Goal: Task Accomplishment & Management: Manage account settings

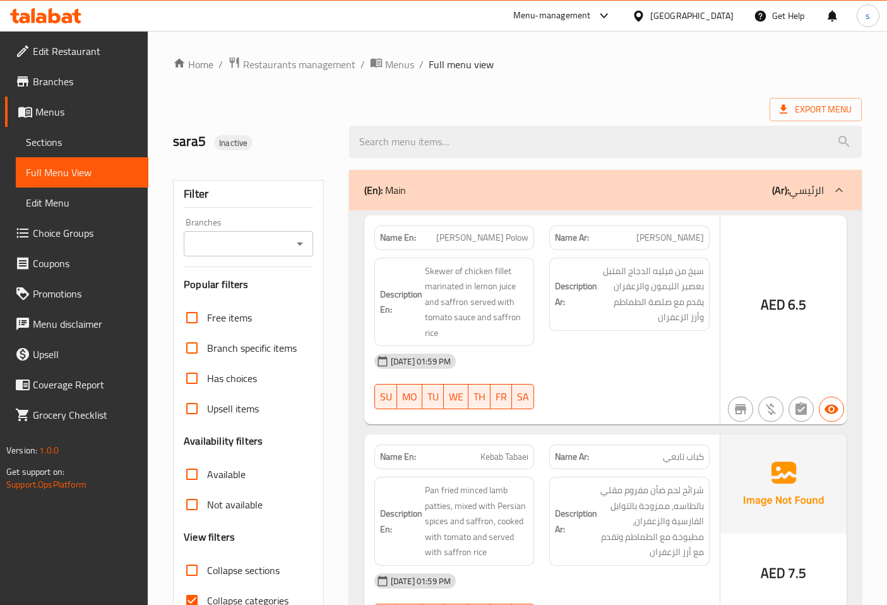
scroll to position [2180, 0]
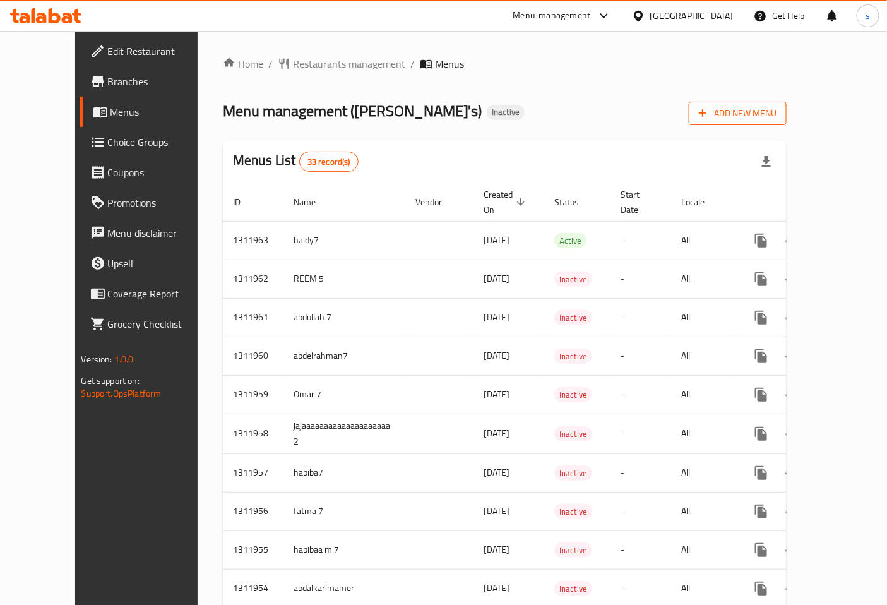
click at [777, 114] on span "Add New Menu" at bounding box center [738, 113] width 78 height 16
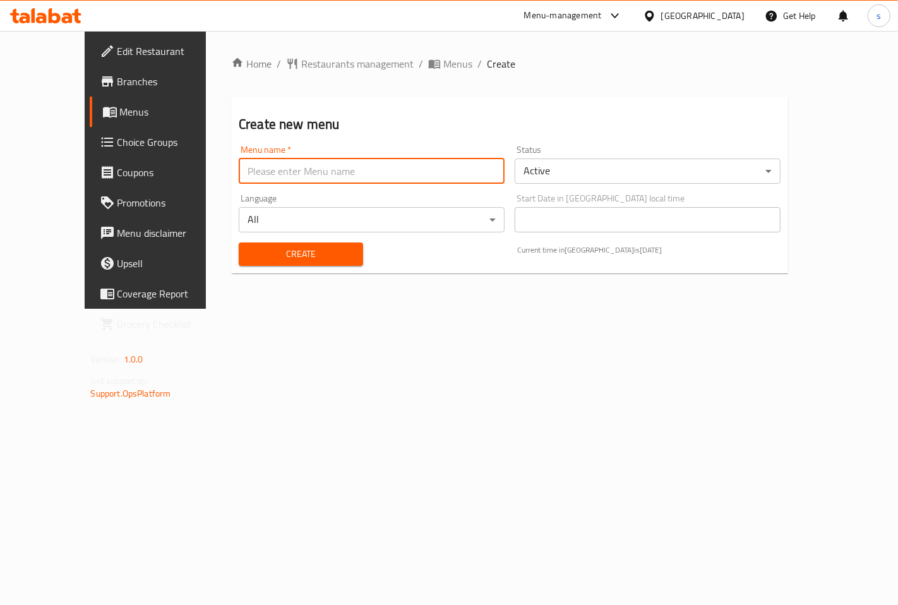
click at [304, 173] on input "text" at bounding box center [372, 171] width 266 height 25
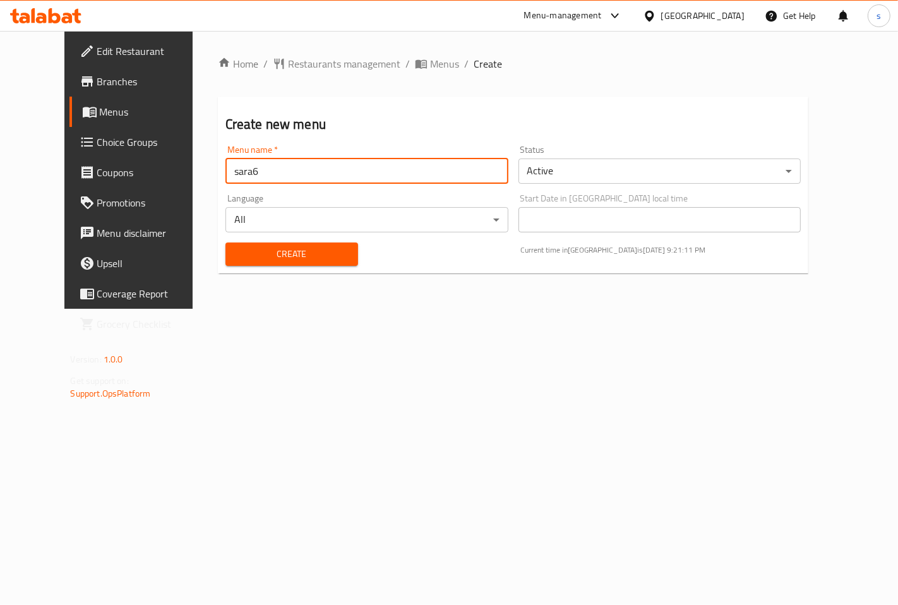
type input "sara6"
click at [299, 251] on span "Create" at bounding box center [292, 254] width 112 height 16
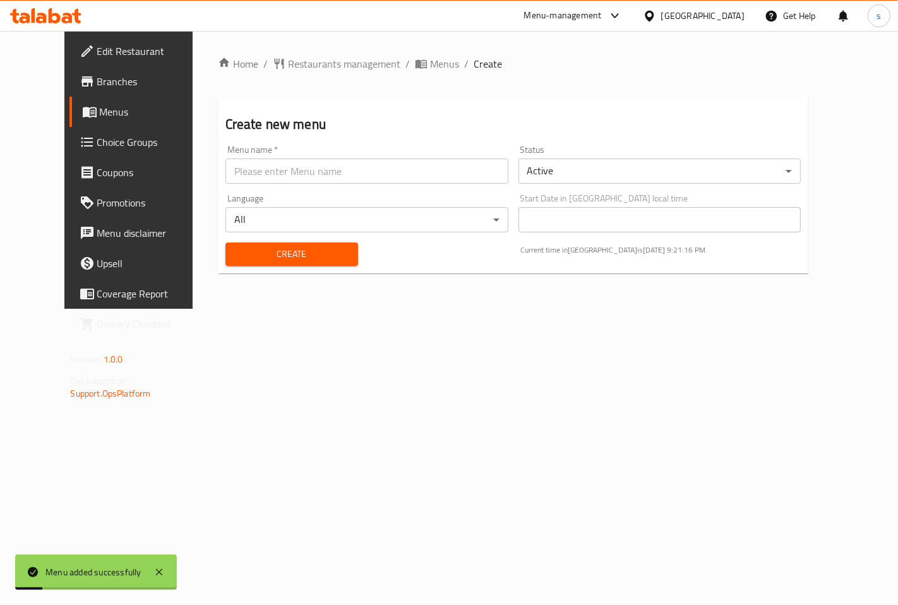
click at [100, 108] on span "Menus" at bounding box center [152, 111] width 104 height 15
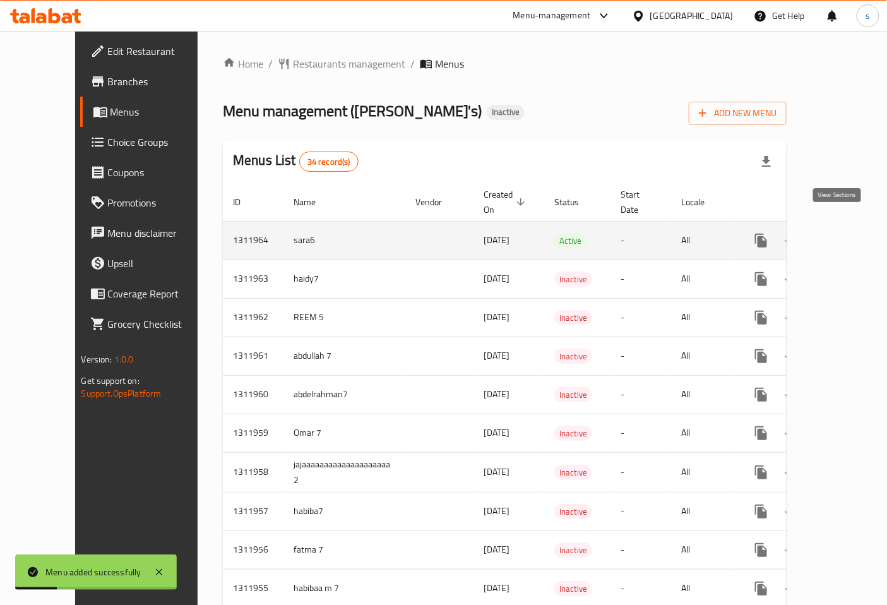
click at [845, 233] on icon "enhanced table" at bounding box center [852, 240] width 15 height 15
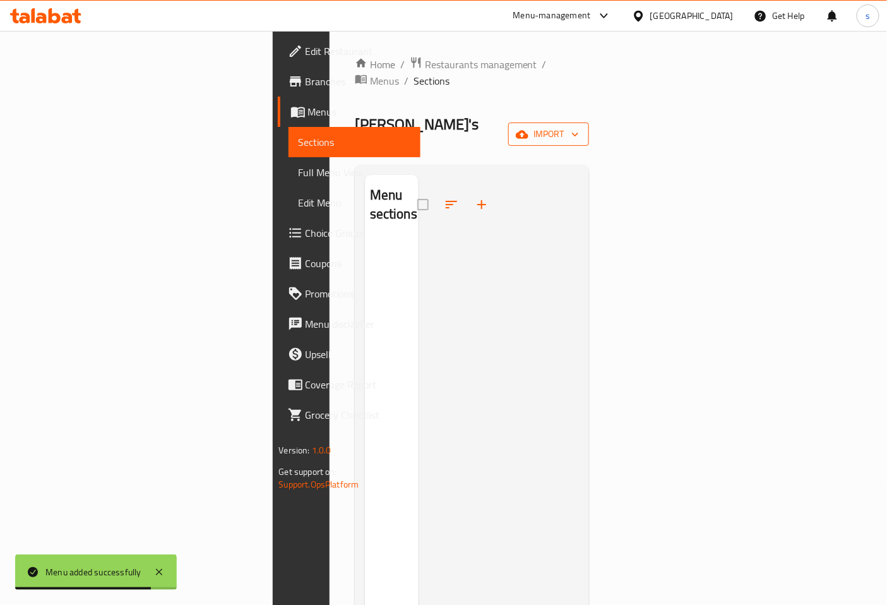
click at [579, 126] on span "import" at bounding box center [549, 134] width 61 height 16
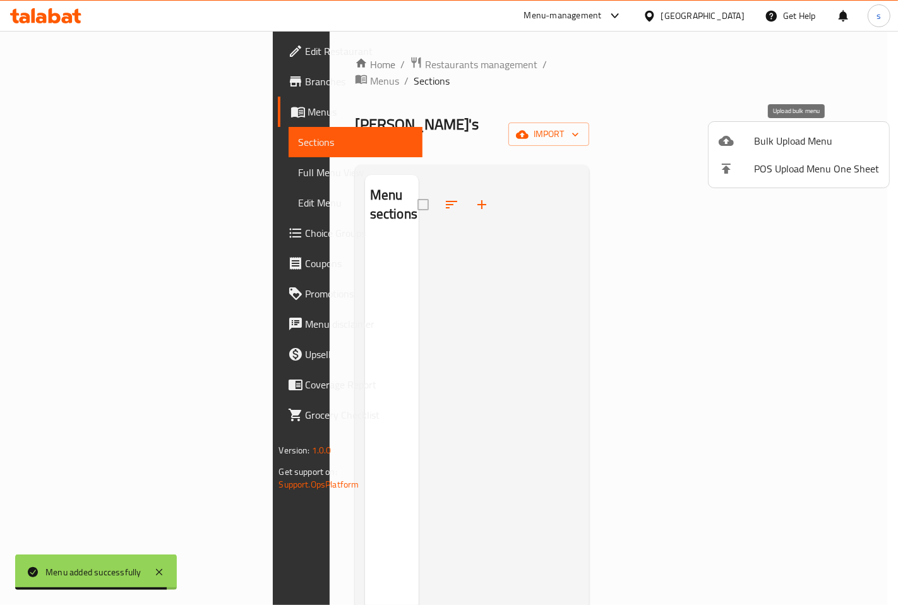
click at [754, 143] on span "Bulk Upload Menu" at bounding box center [816, 140] width 125 height 15
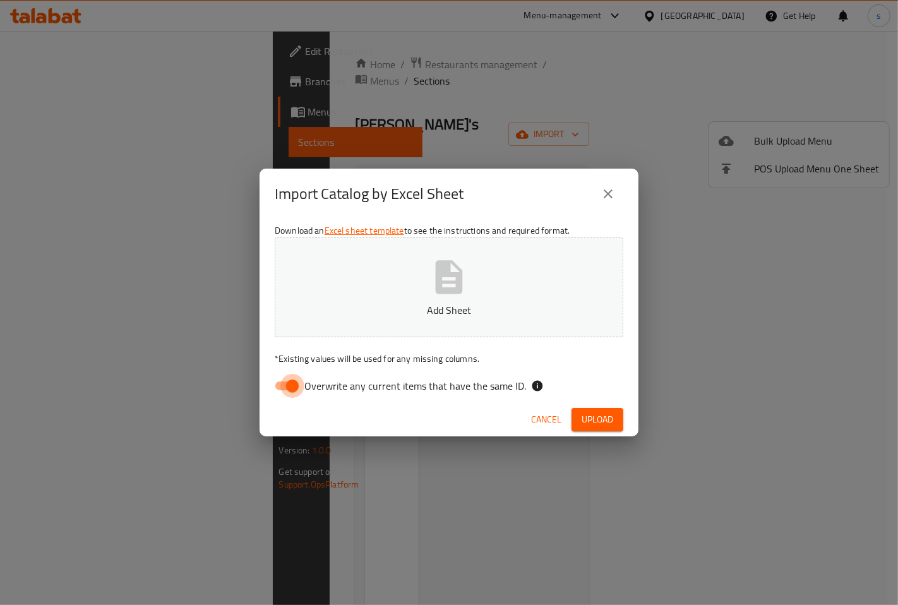
click at [293, 376] on input "Overwrite any current items that have the same ID." at bounding box center [292, 386] width 72 height 24
checkbox input "false"
click at [460, 275] on icon "button" at bounding box center [449, 276] width 27 height 33
click at [604, 417] on span "Upload" at bounding box center [598, 420] width 32 height 16
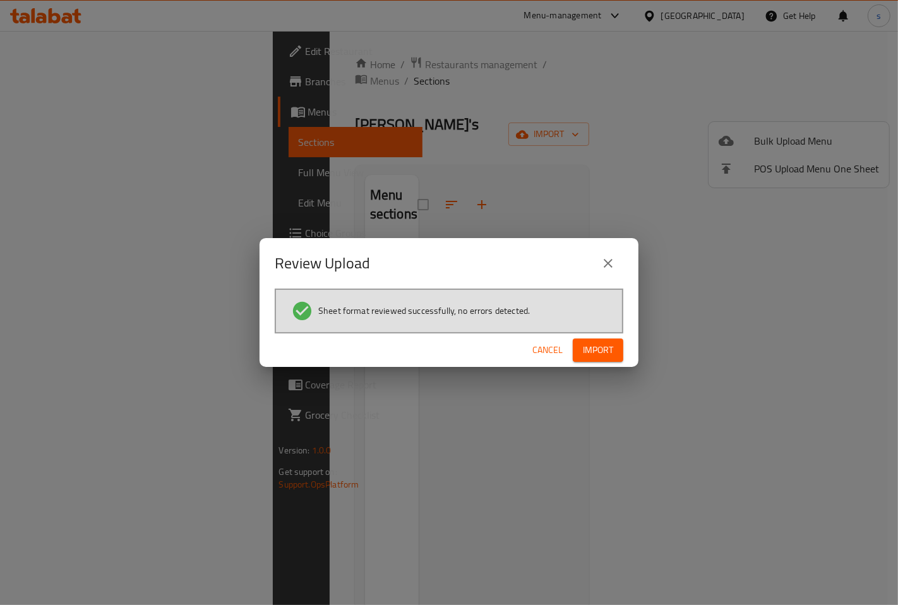
click at [604, 361] on button "Import" at bounding box center [598, 350] width 51 height 23
click at [596, 349] on span "button" at bounding box center [603, 350] width 20 height 13
click at [591, 351] on span "Import" at bounding box center [598, 350] width 30 height 16
click at [605, 258] on icon "close" at bounding box center [608, 263] width 15 height 15
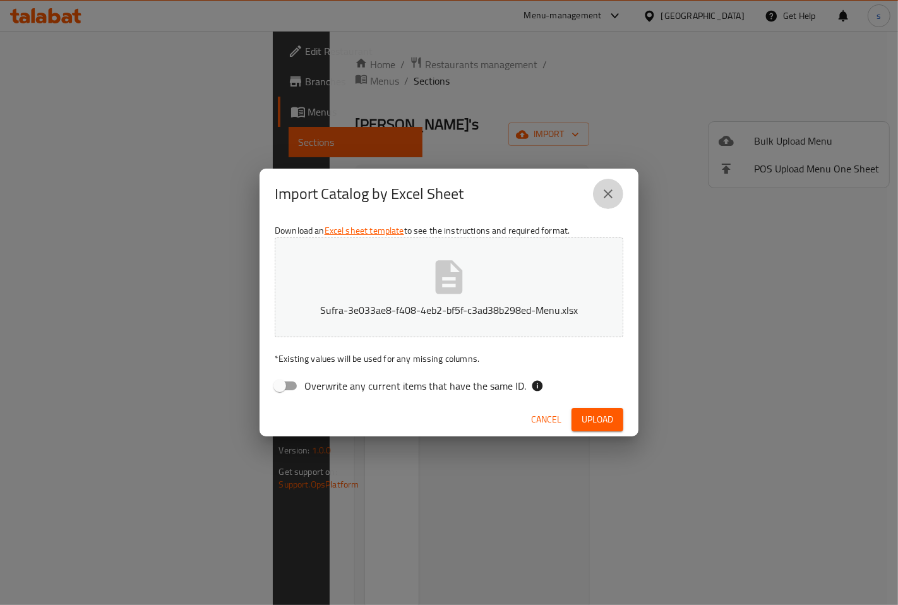
click at [609, 190] on icon "close" at bounding box center [608, 193] width 15 height 15
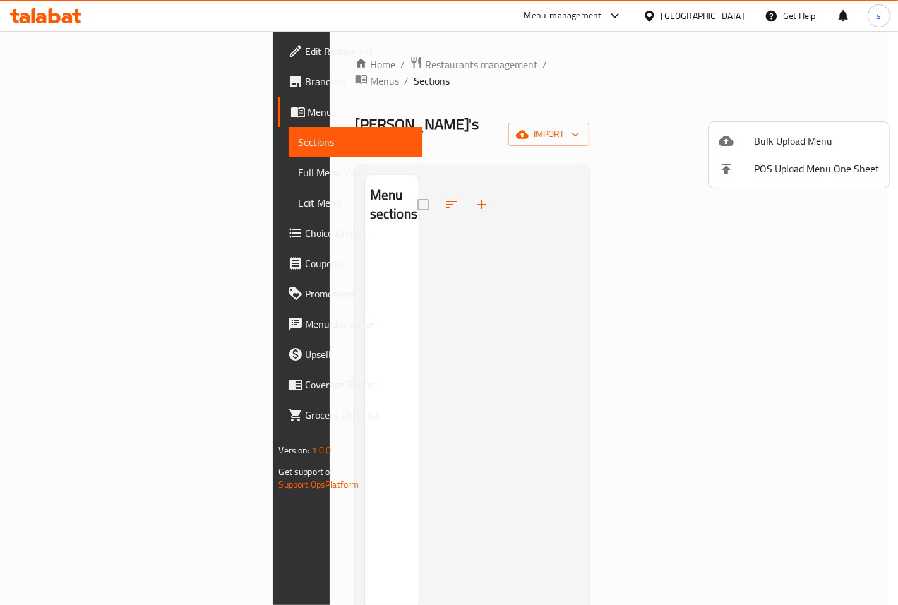
click at [678, 267] on div at bounding box center [449, 302] width 898 height 605
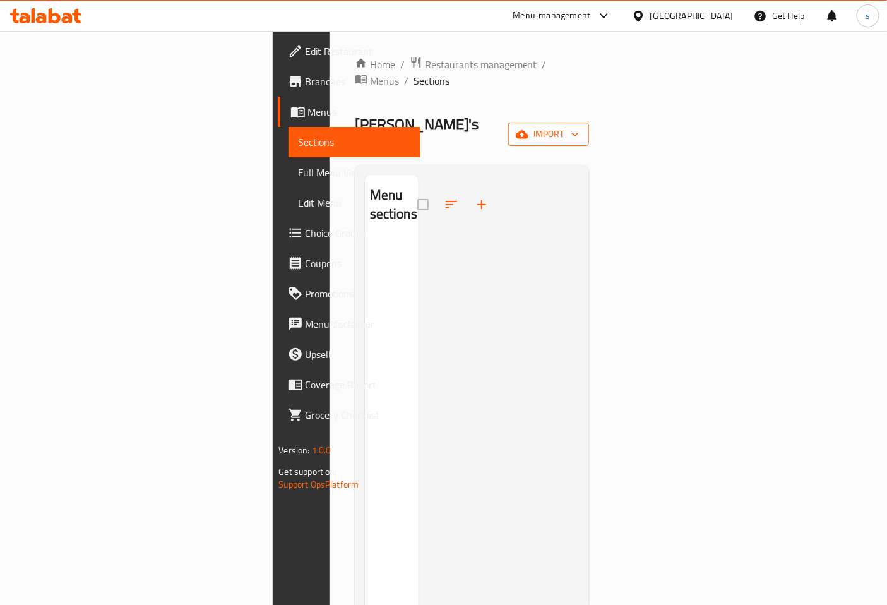
click at [579, 126] on span "import" at bounding box center [549, 134] width 61 height 16
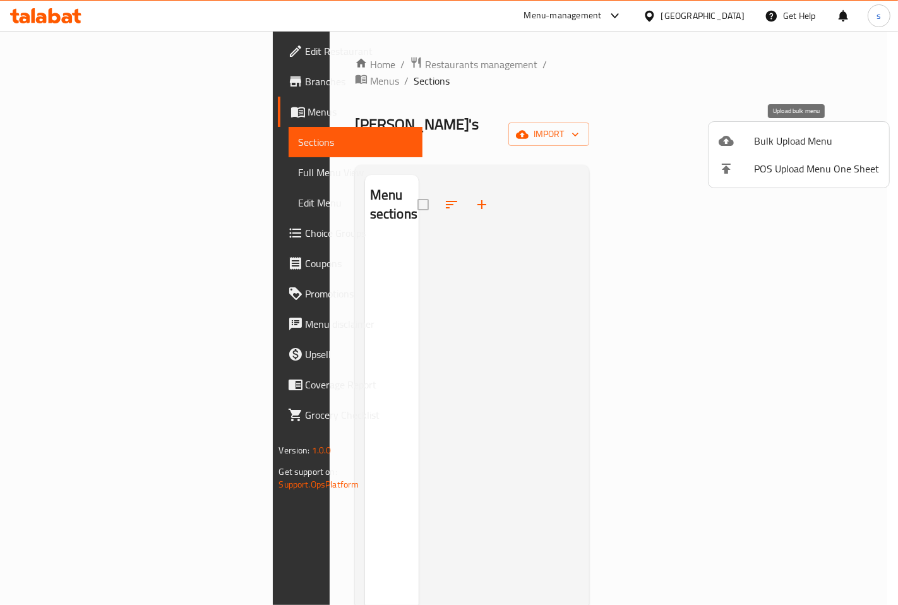
click at [798, 142] on span "Bulk Upload Menu" at bounding box center [816, 140] width 125 height 15
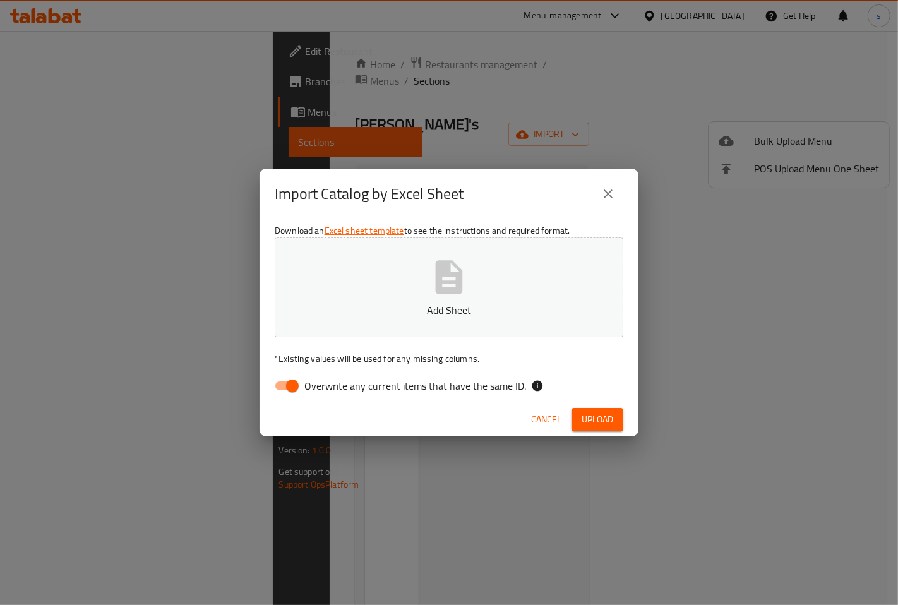
click at [299, 386] on input "Overwrite any current items that have the same ID." at bounding box center [292, 386] width 72 height 24
checkbox input "false"
click at [426, 289] on button "Add Sheet" at bounding box center [449, 287] width 349 height 100
click at [600, 411] on button "Upload" at bounding box center [598, 419] width 52 height 23
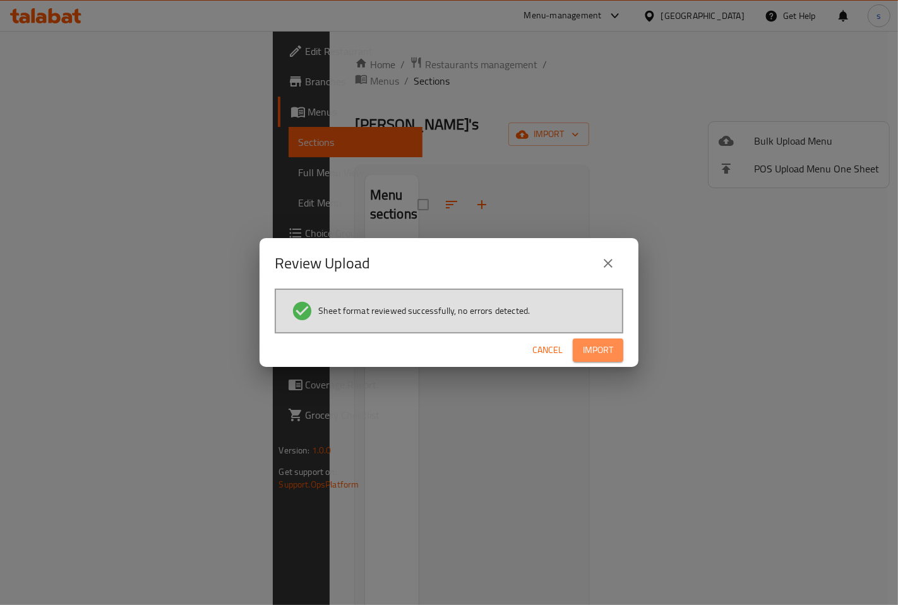
click at [597, 339] on button "Import" at bounding box center [598, 350] width 51 height 23
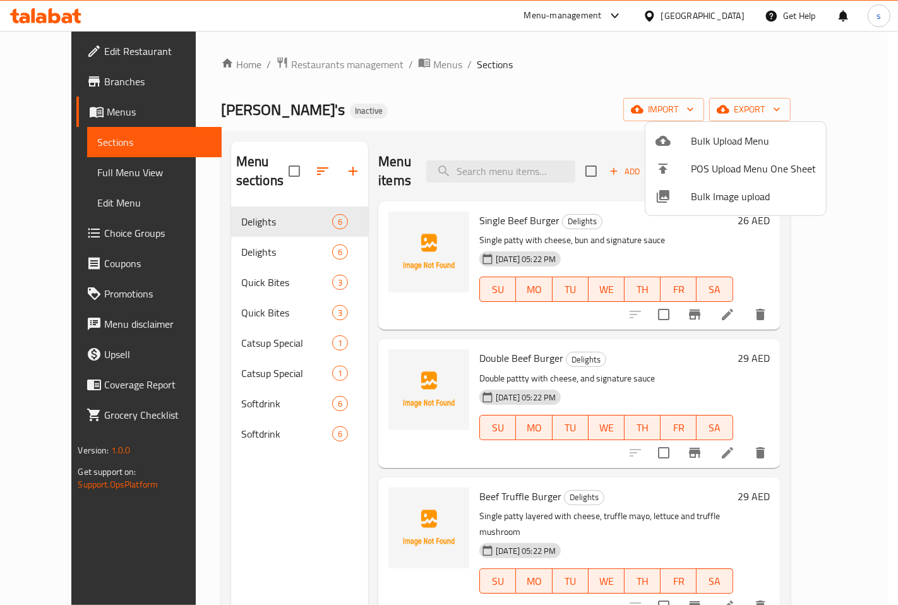
click at [603, 85] on div at bounding box center [449, 302] width 898 height 605
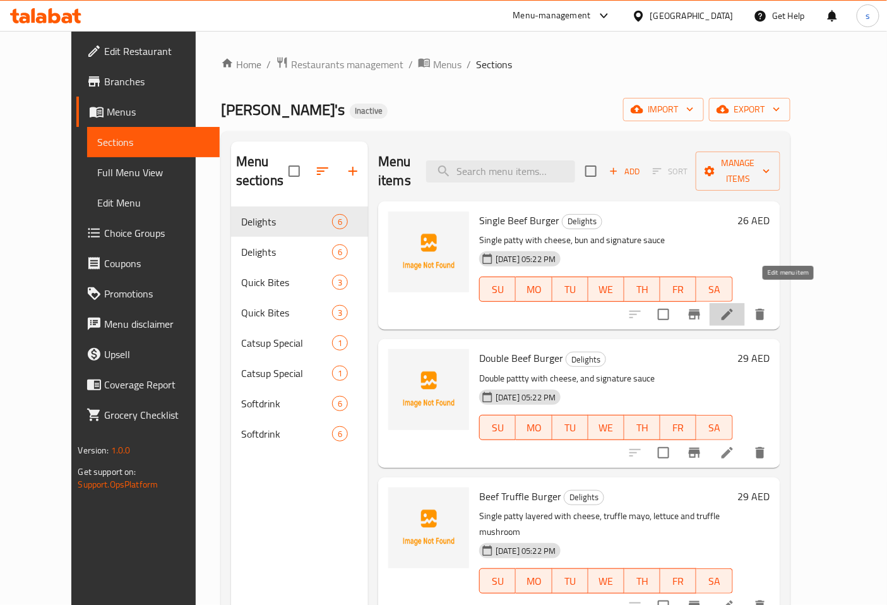
click at [733, 309] on icon at bounding box center [727, 314] width 11 height 11
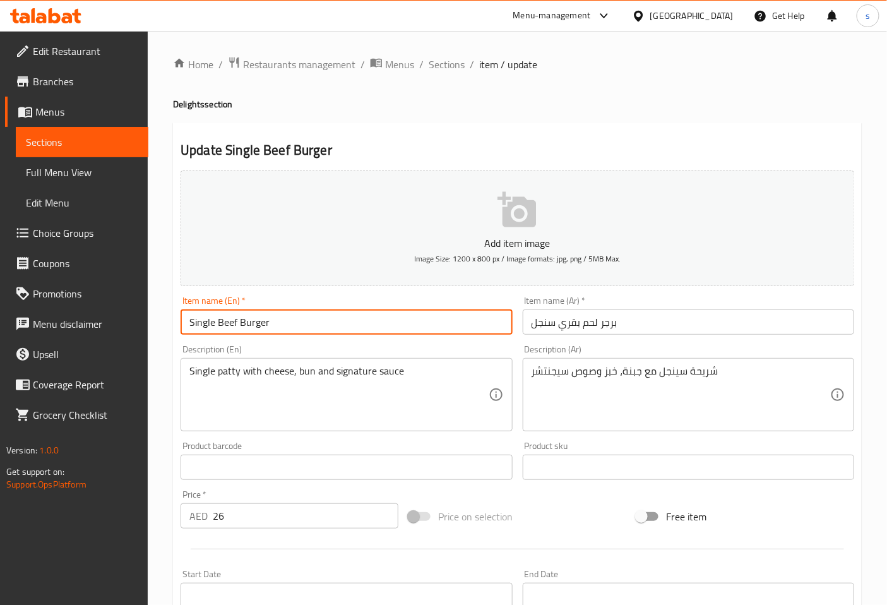
drag, startPoint x: 188, startPoint y: 323, endPoint x: 320, endPoint y: 319, distance: 132.1
click at [320, 319] on input "Single Beef Burger" at bounding box center [347, 321] width 332 height 25
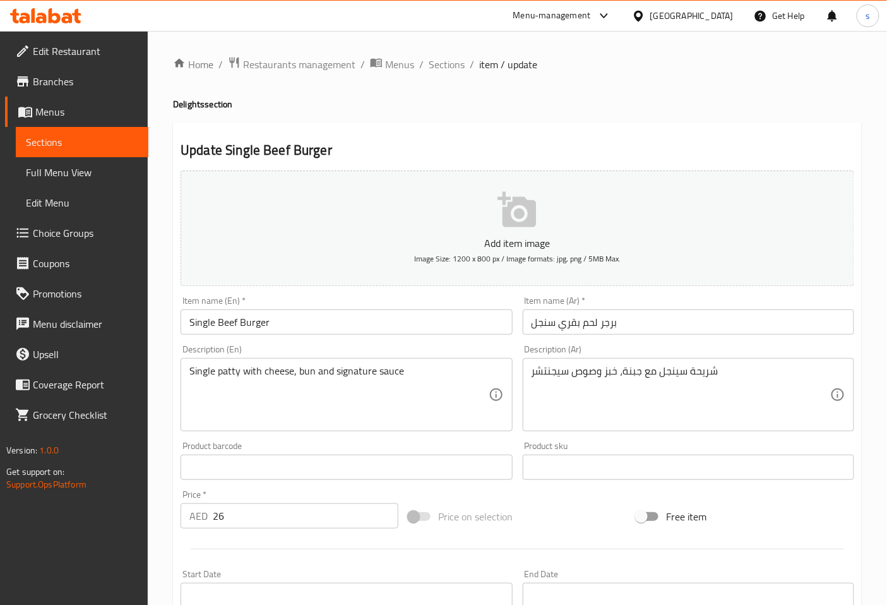
click at [354, 316] on input "Single Beef Burger" at bounding box center [347, 321] width 332 height 25
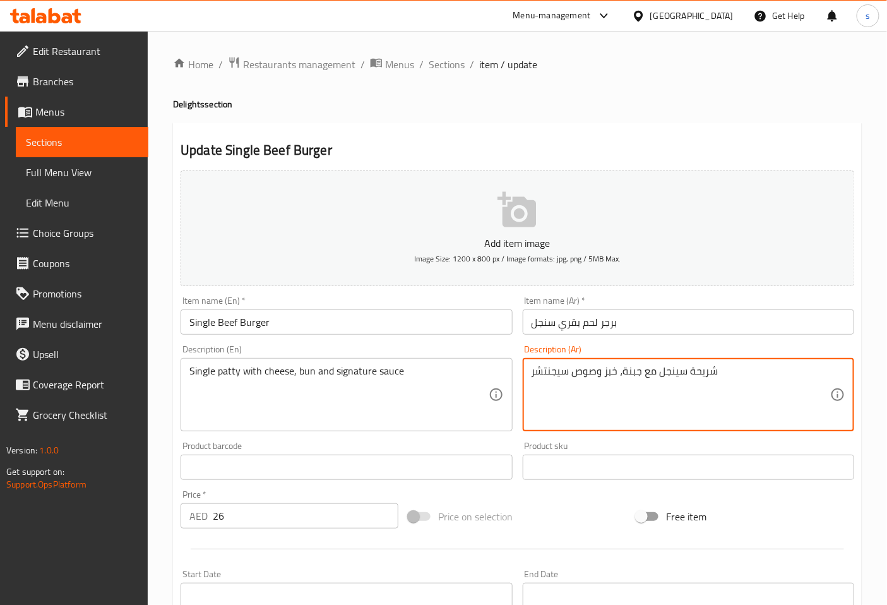
drag, startPoint x: 604, startPoint y: 374, endPoint x: 617, endPoint y: 373, distance: 12.7
click at [617, 373] on textarea "شريحة سينجل مع جبنة، خبز وصوص سيجنتشر" at bounding box center [681, 395] width 299 height 60
type textarea "شريحة سينجل مع جبنة، [PERSON_NAME] وصوص سيجنتشر"
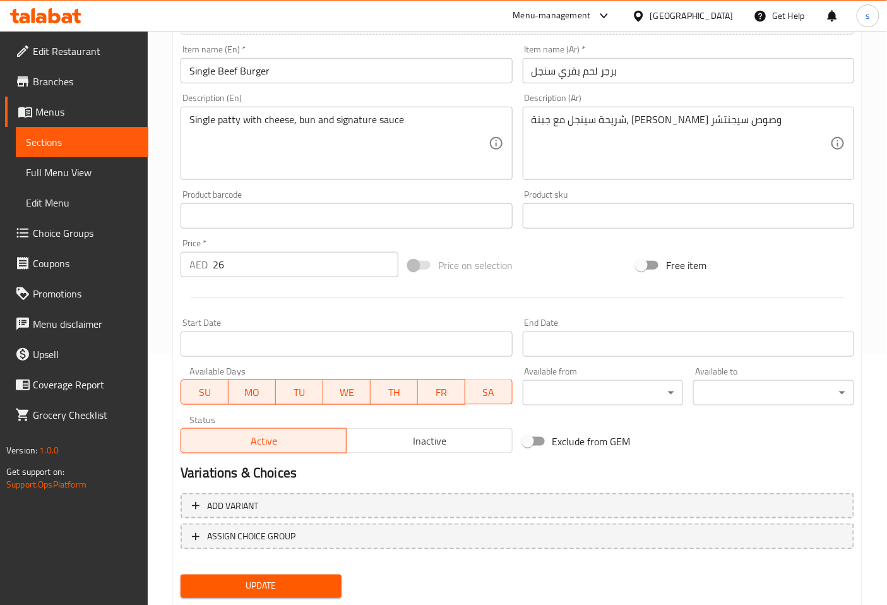
scroll to position [285, 0]
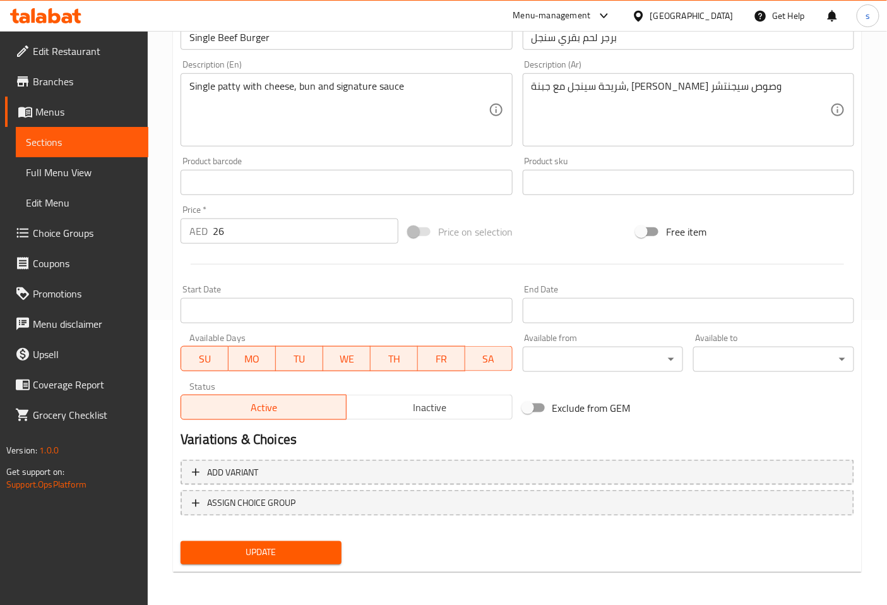
click at [232, 547] on span "Update" at bounding box center [261, 553] width 141 height 16
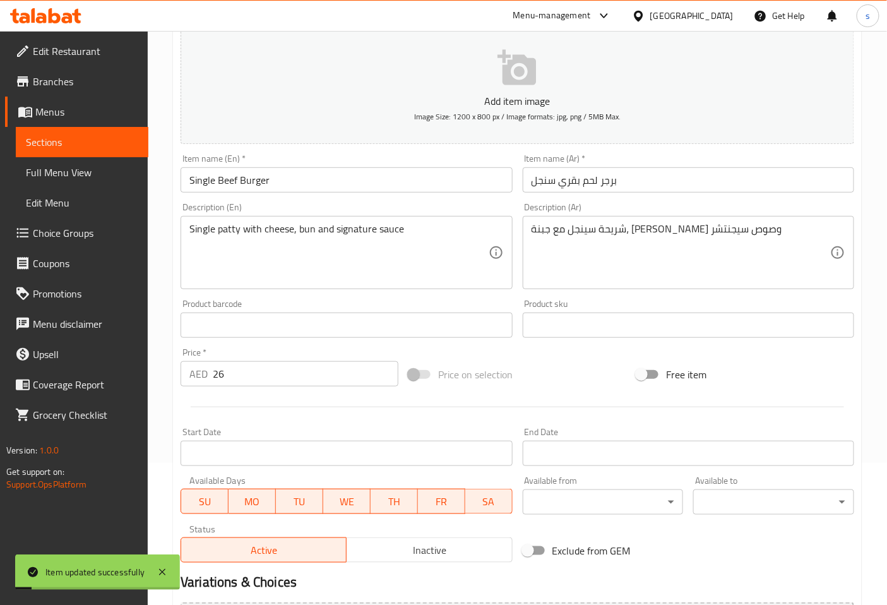
scroll to position [0, 0]
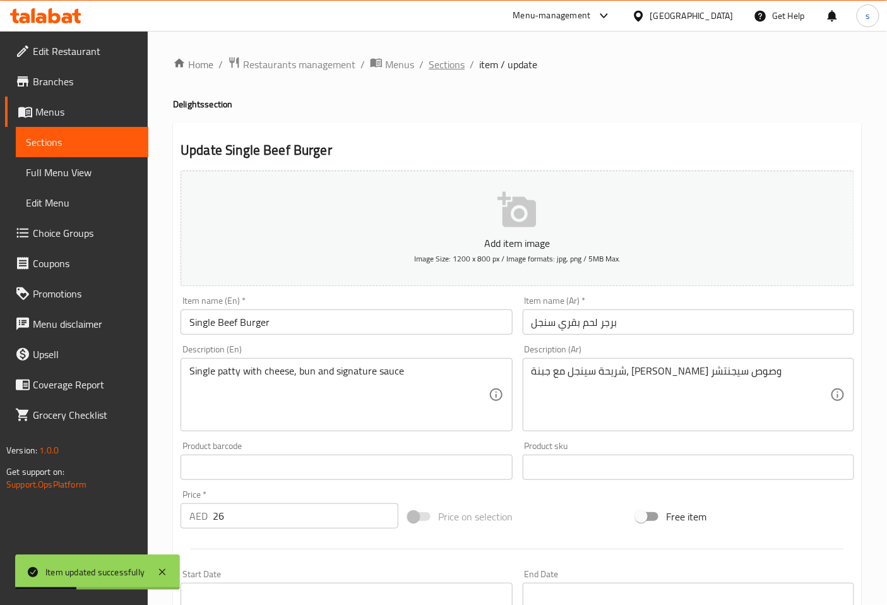
click at [451, 64] on span "Sections" at bounding box center [447, 64] width 36 height 15
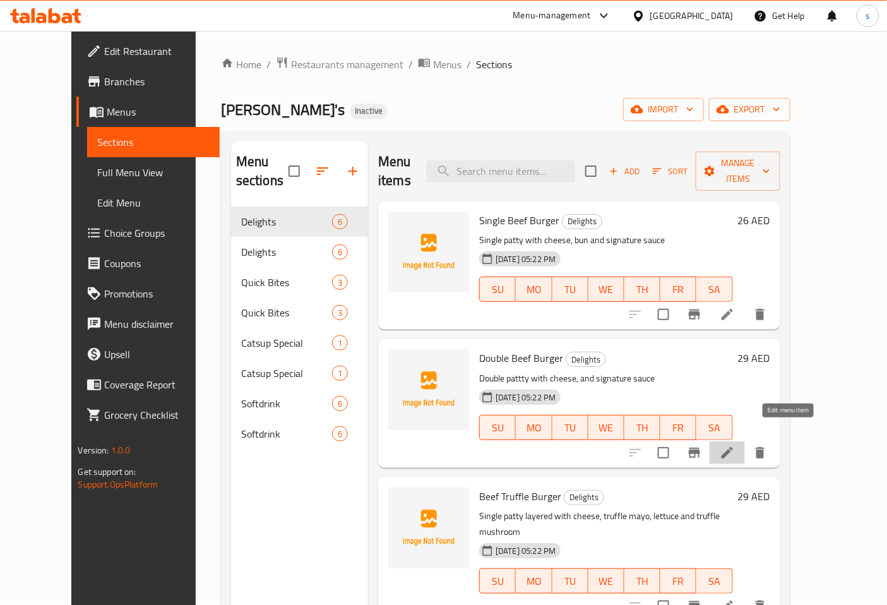
click at [735, 445] on icon at bounding box center [727, 452] width 15 height 15
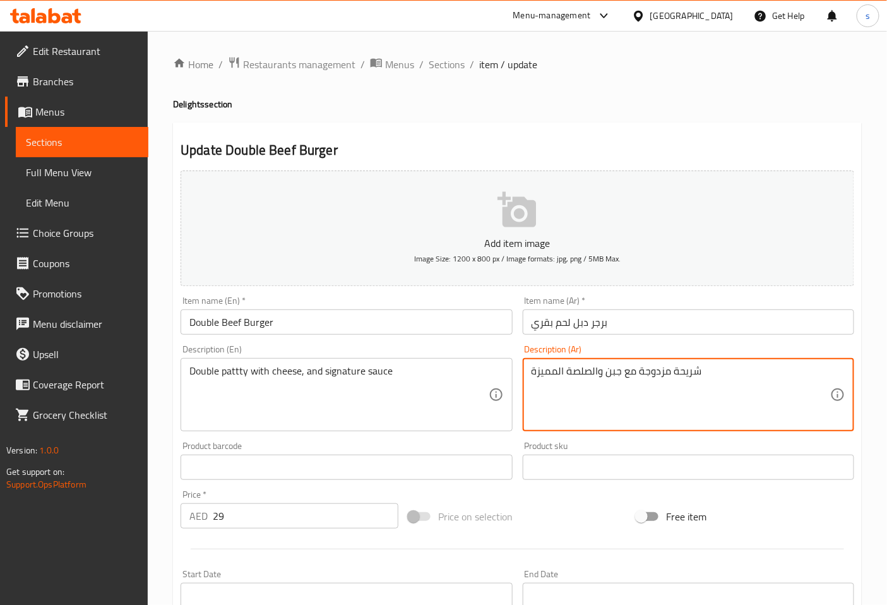
drag, startPoint x: 638, startPoint y: 375, endPoint x: 668, endPoint y: 375, distance: 30.3
click at [565, 374] on textarea "شريحة دبل مع جبن والصلصة المميزة" at bounding box center [681, 395] width 299 height 60
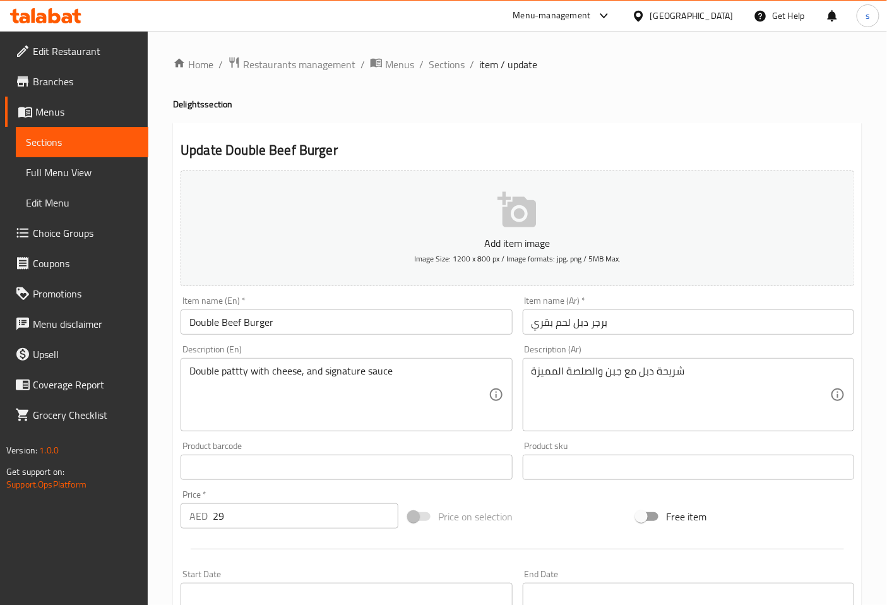
drag, startPoint x: 537, startPoint y: 373, endPoint x: 552, endPoint y: 373, distance: 14.5
click at [552, 373] on div "شريحة دبل مع جبن والصلصة المميزة Description (Ar)" at bounding box center [689, 394] width 332 height 73
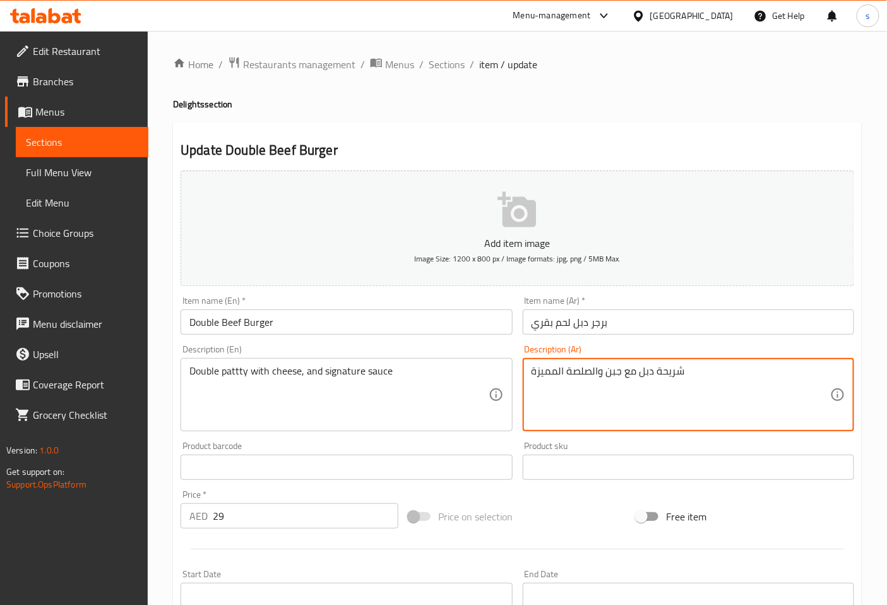
drag, startPoint x: 531, startPoint y: 373, endPoint x: 557, endPoint y: 373, distance: 25.9
click at [557, 373] on textarea "شريحة دبل مع جبن والصلصة المميزة" at bounding box center [681, 395] width 299 height 60
click at [582, 373] on textarea "شريحة دبل مع جبن والصلصة السيجنيتشر" at bounding box center [681, 395] width 299 height 60
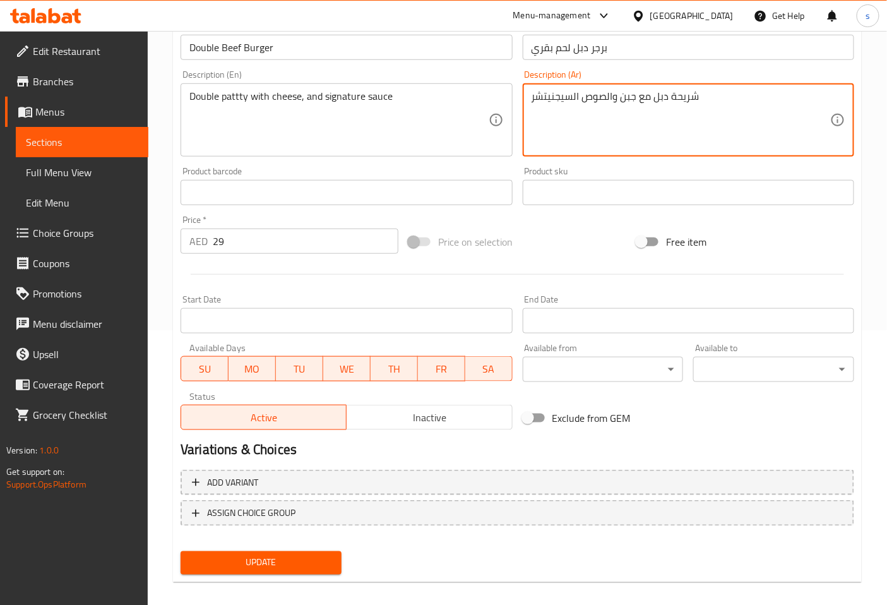
scroll to position [285, 0]
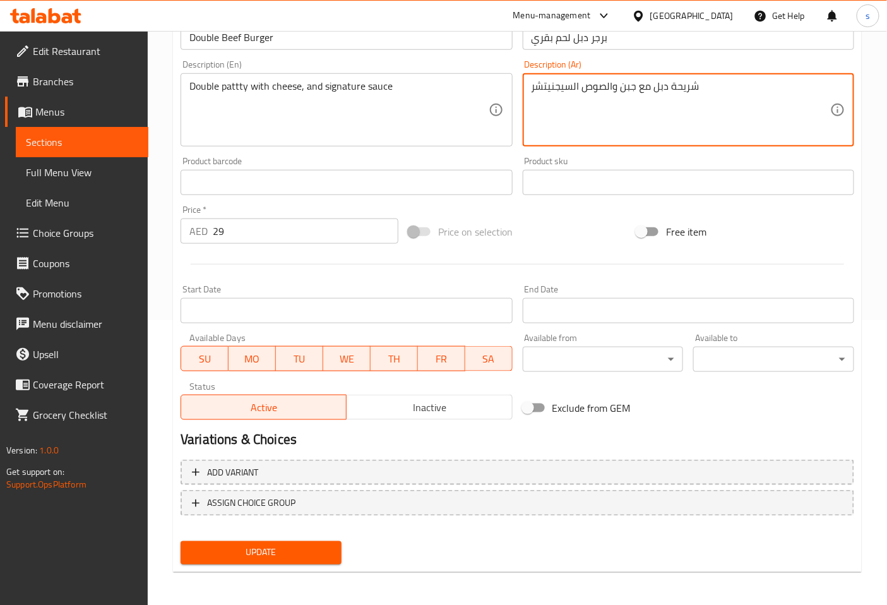
type textarea "شريحة دبل مع جبن والصوص السيجنيتشر"
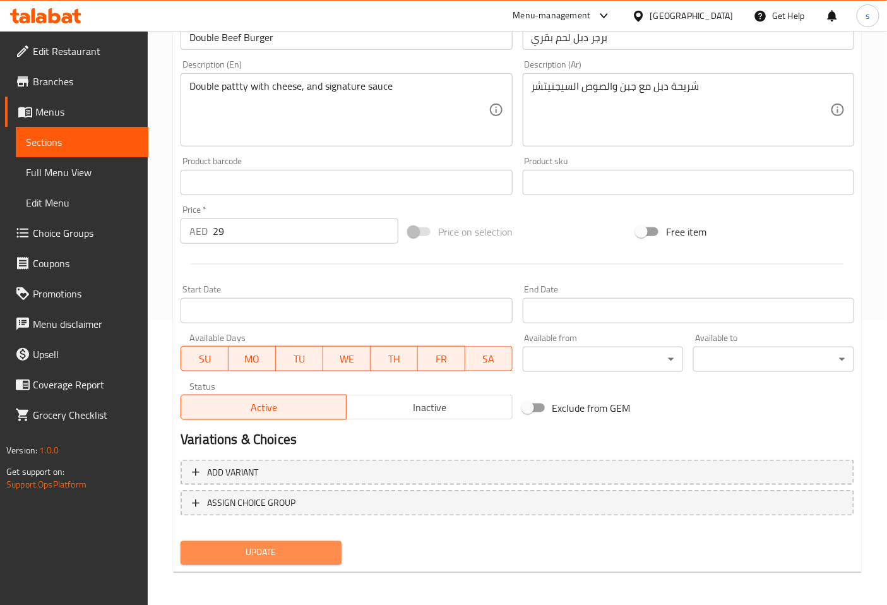
click at [289, 556] on span "Update" at bounding box center [261, 553] width 141 height 16
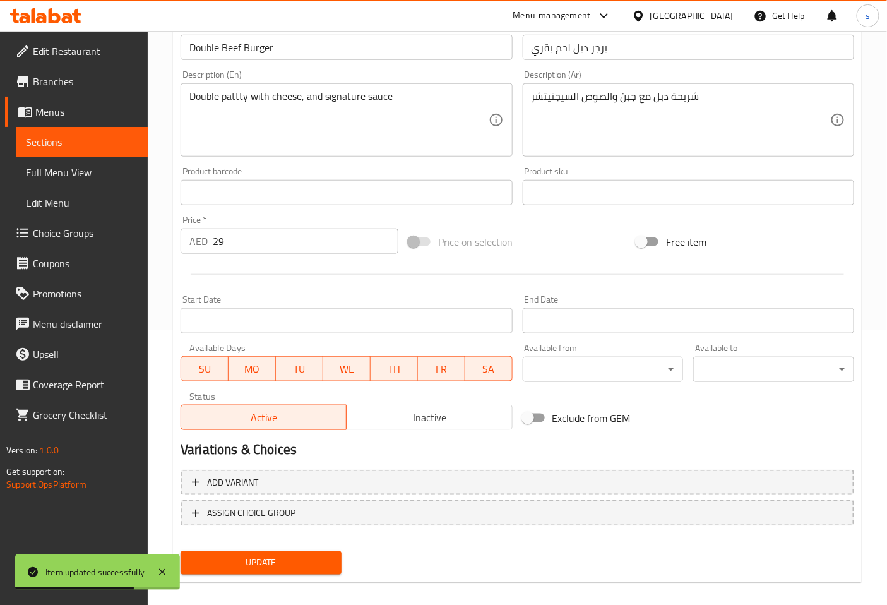
scroll to position [0, 0]
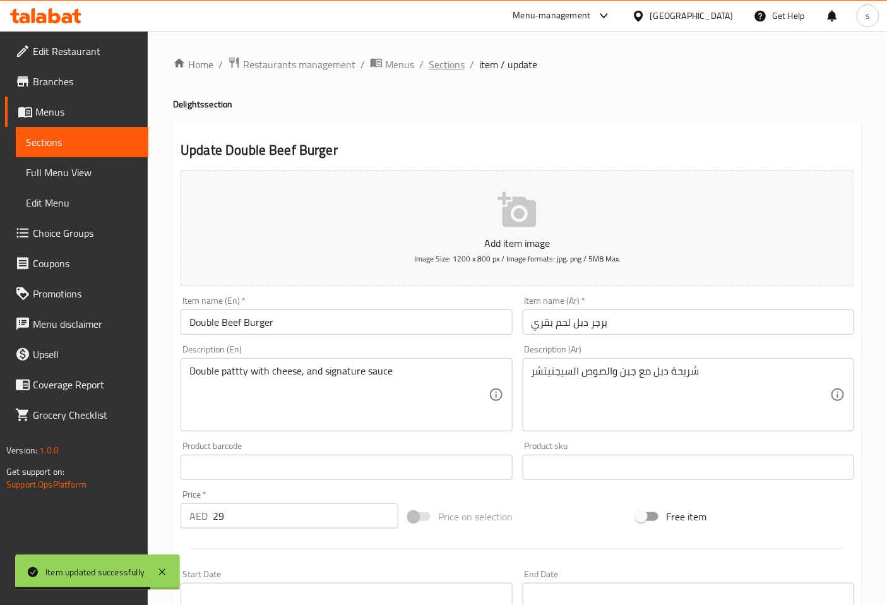
click at [449, 61] on span "Sections" at bounding box center [447, 64] width 36 height 15
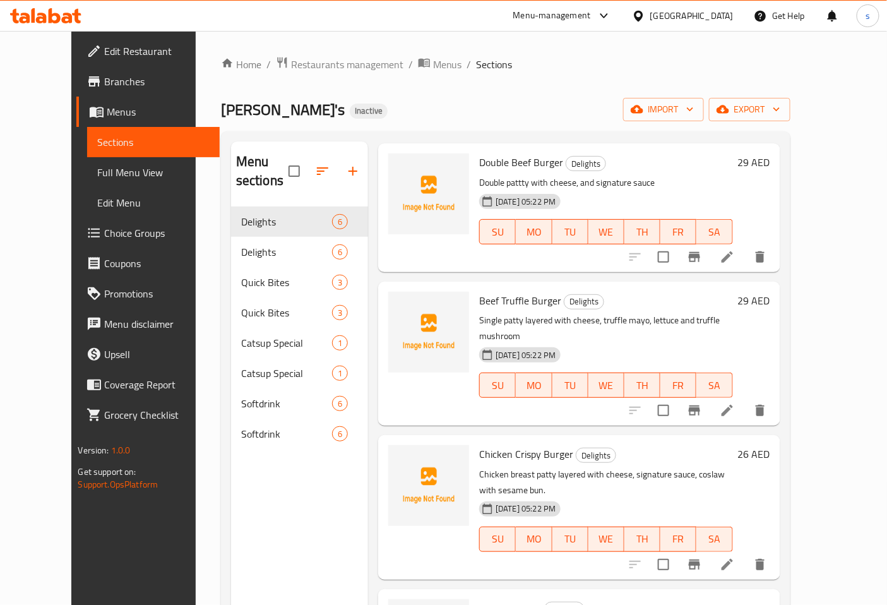
scroll to position [210, 0]
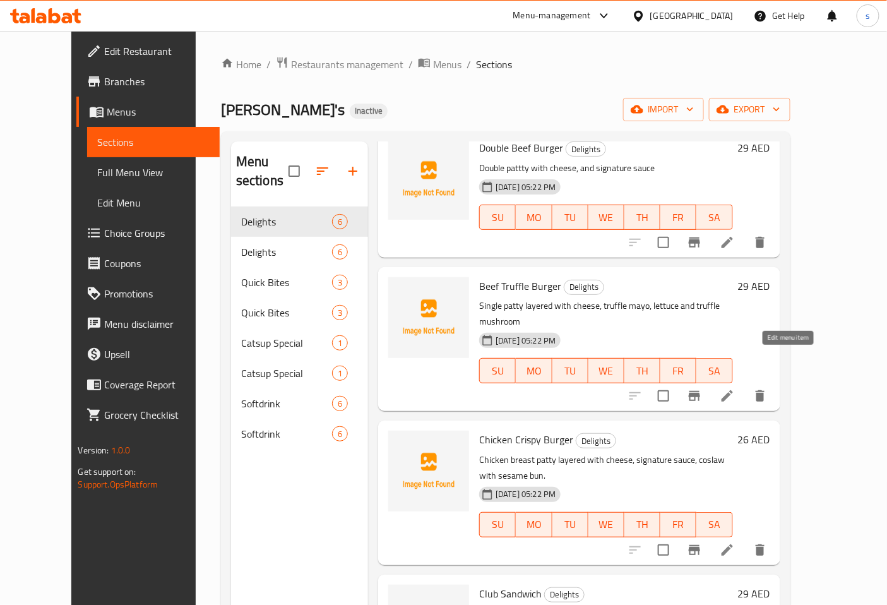
click at [735, 388] on icon at bounding box center [727, 395] width 15 height 15
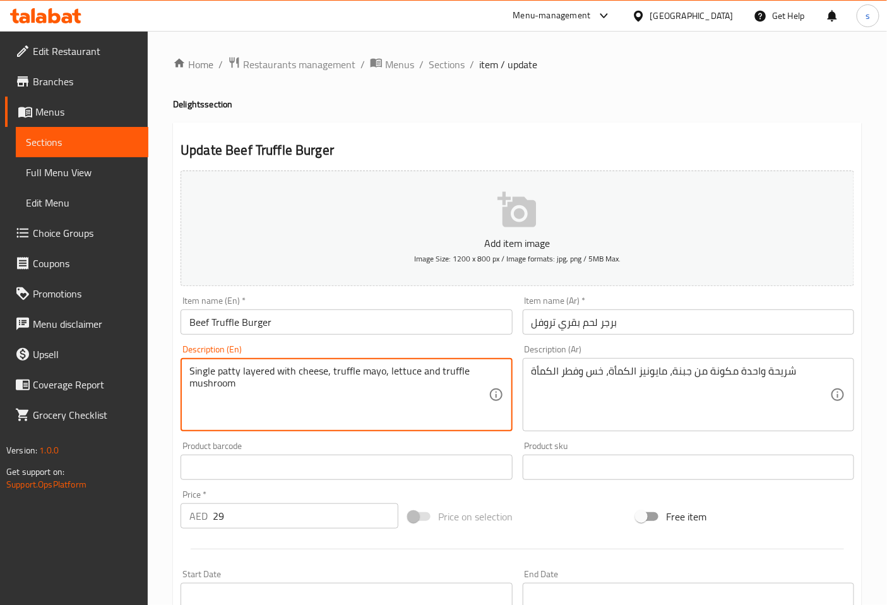
drag, startPoint x: 241, startPoint y: 370, endPoint x: 273, endPoint y: 369, distance: 31.6
click at [412, 402] on textarea "Single patty layered with cheese, truffle mayo, lettuce and truffle mushroom" at bounding box center [338, 395] width 299 height 60
drag, startPoint x: 332, startPoint y: 371, endPoint x: 360, endPoint y: 375, distance: 28.6
click at [360, 375] on textarea "Single patty layered with cheese, truffle mayo, lettuce and truffle mushroom" at bounding box center [338, 395] width 299 height 60
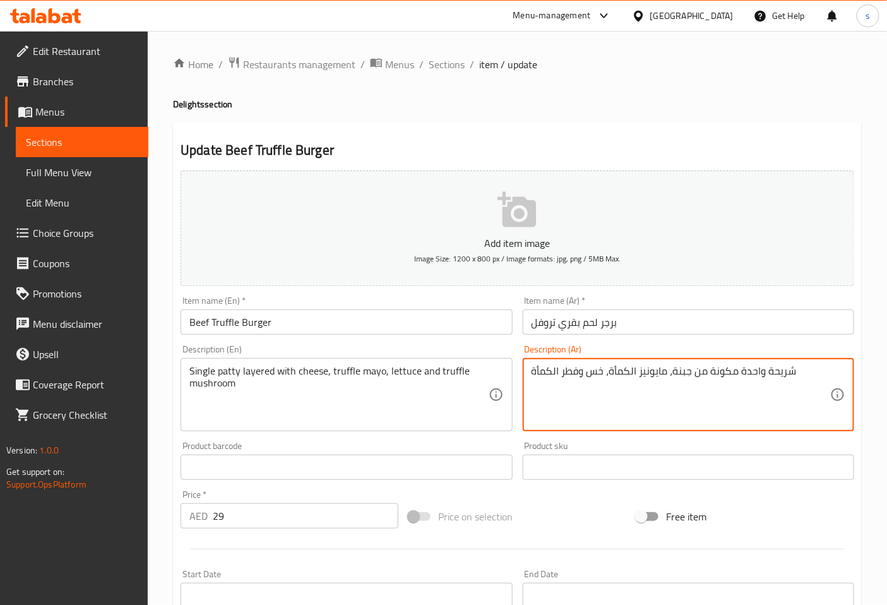
drag, startPoint x: 608, startPoint y: 371, endPoint x: 632, endPoint y: 371, distance: 24.0
click at [599, 393] on textarea "شريحة واحدة مكونة من جبنة، مايونيز الكمأة، خس وفطر الكمأة" at bounding box center [681, 395] width 299 height 60
drag, startPoint x: 609, startPoint y: 371, endPoint x: 634, endPoint y: 369, distance: 24.7
click at [634, 369] on textarea "شريحة واحدة مكونة من جبنة، مايونيز الكمأة، خس وفطر الكمأة" at bounding box center [681, 395] width 299 height 60
paste textarea "تروفل"
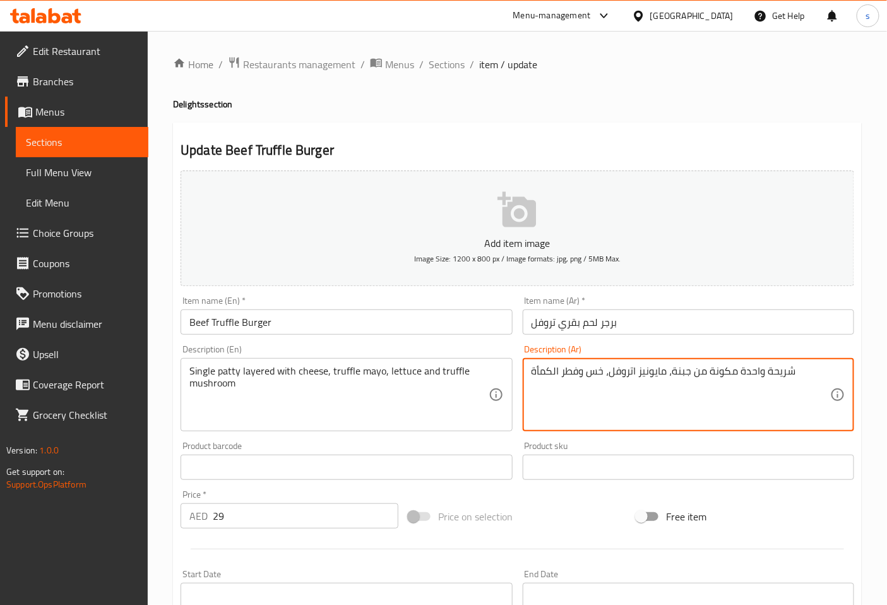
click at [630, 368] on textarea "شريحة واحدة مكونة من جبنة، مايونيز اتروفل، خس وفطر الكمأة" at bounding box center [681, 395] width 299 height 60
click at [634, 369] on textarea "شريحة واحدة مكونة من جبنة، مايونيز اتروفل، خس وفطر الكمأة" at bounding box center [681, 395] width 299 height 60
drag, startPoint x: 534, startPoint y: 370, endPoint x: 560, endPoint y: 375, distance: 26.3
click at [560, 375] on textarea "شريحة واحدة مكونة من جبنة، مايونيز التروفل، خس وفطر الكمأة" at bounding box center [681, 395] width 299 height 60
paste textarea "روفل"
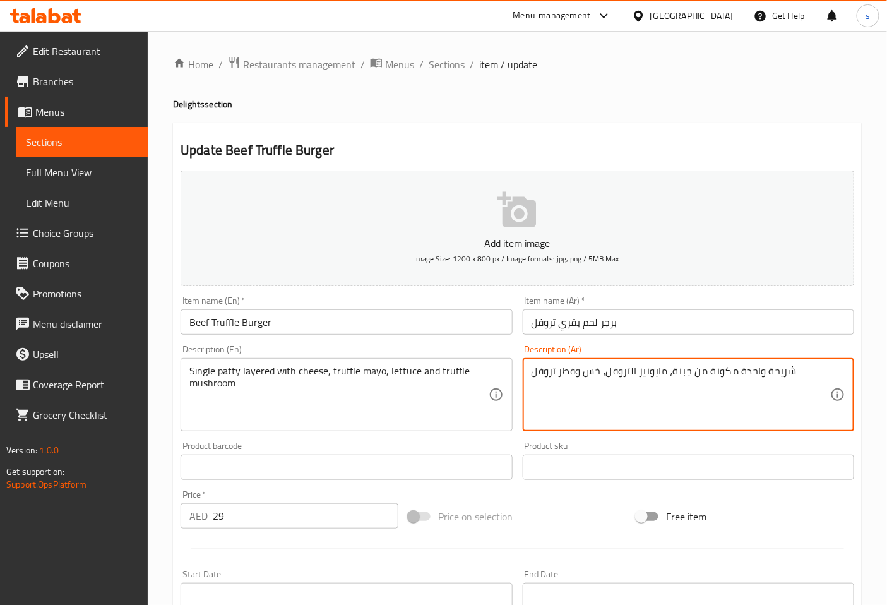
click at [556, 373] on textarea "شريحة واحدة مكونة من جبنة، مايونيز التروفل، خس وفطر تروفل" at bounding box center [681, 395] width 299 height 60
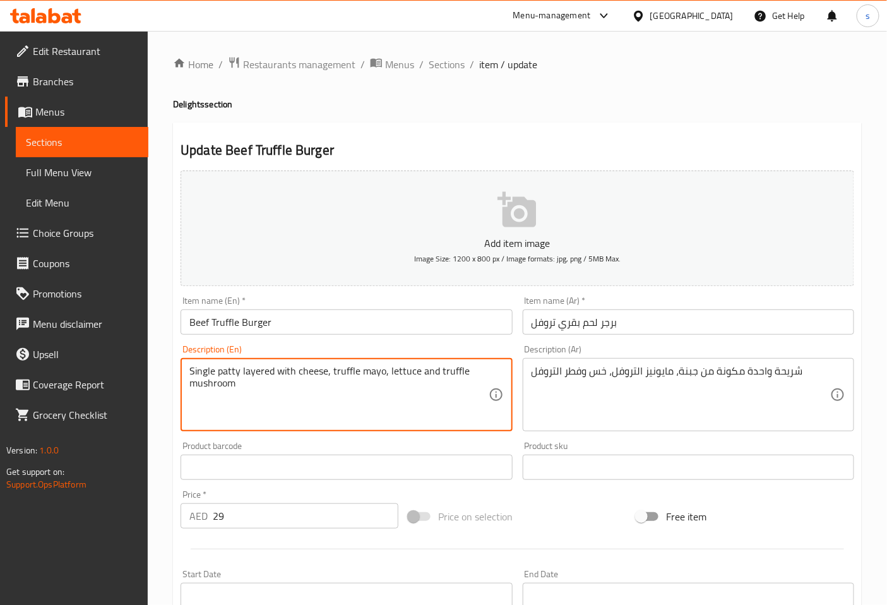
drag, startPoint x: 191, startPoint y: 374, endPoint x: 324, endPoint y: 373, distance: 132.6
click at [483, 369] on textarea "Single patty layered with cheese, truffle mayo, lettuce and truffle mushroom" at bounding box center [338, 395] width 299 height 60
drag, startPoint x: 241, startPoint y: 369, endPoint x: 294, endPoint y: 371, distance: 53.1
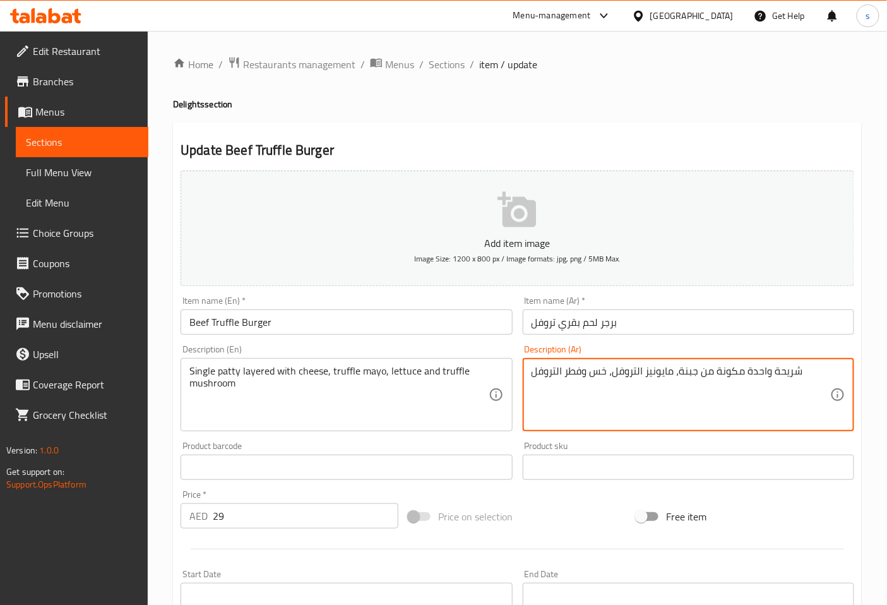
click at [807, 374] on textarea "شريحة واحدة مكونة من جبنة، مايونيز التروفل، خس وفطر التروفل" at bounding box center [681, 395] width 299 height 60
click at [711, 371] on textarea "شريحة واحدة مكونة من جبنة، مايونيز التروفل، خس وفطر التروفل" at bounding box center [681, 395] width 299 height 60
click at [716, 375] on textarea "شريحة واحدة مكونة من جبنة، مايونيز التروفل، خس وفطر التروفل" at bounding box center [681, 395] width 299 height 60
click at [745, 373] on textarea "شريحة واحدة مكونة طبقات من جبنة، مايونيز التروفل، خس وفطر التروفل" at bounding box center [681, 395] width 299 height 60
drag, startPoint x: 671, startPoint y: 373, endPoint x: 679, endPoint y: 371, distance: 7.8
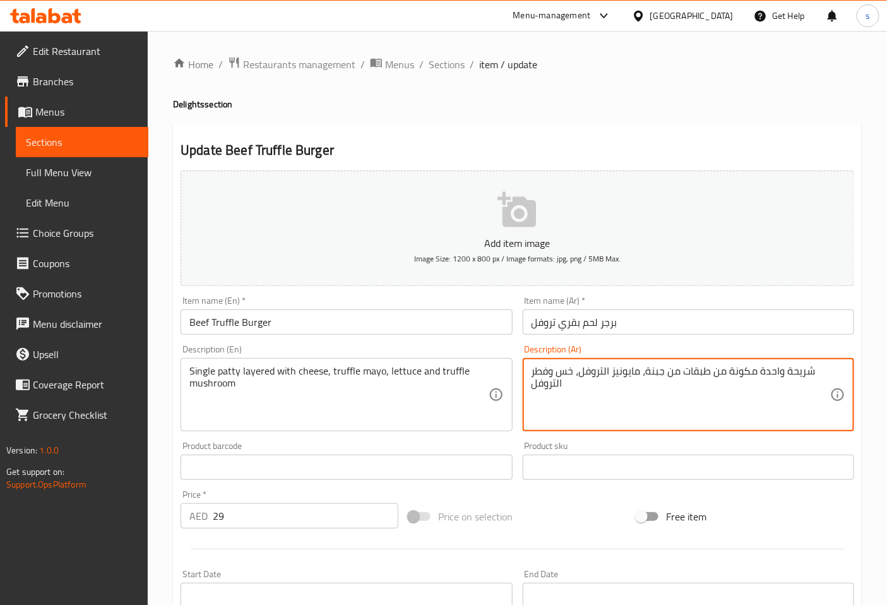
click at [679, 371] on textarea "شريحة واحدة مكونة من طبقات من جبنة، مايونيز التروفل، خس وفطر التروفل" at bounding box center [681, 395] width 299 height 60
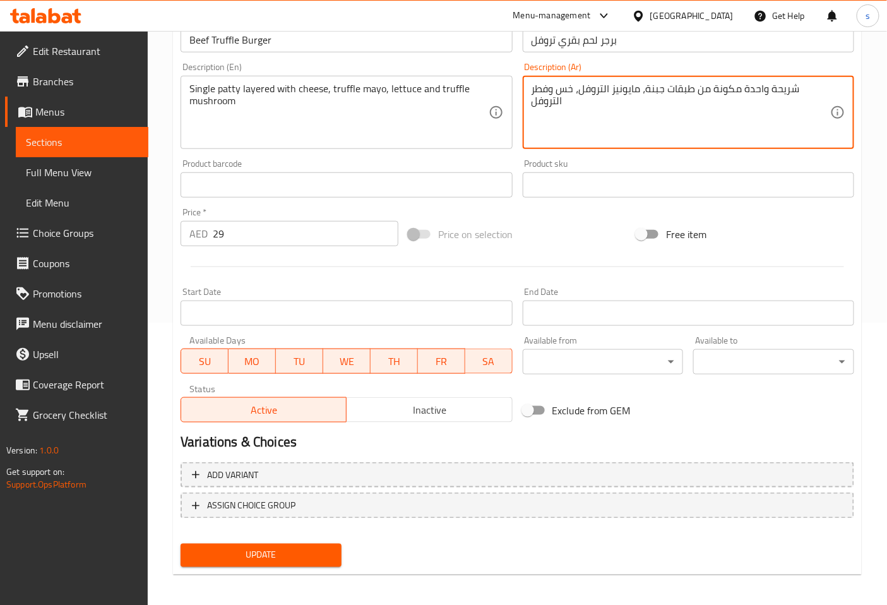
scroll to position [285, 0]
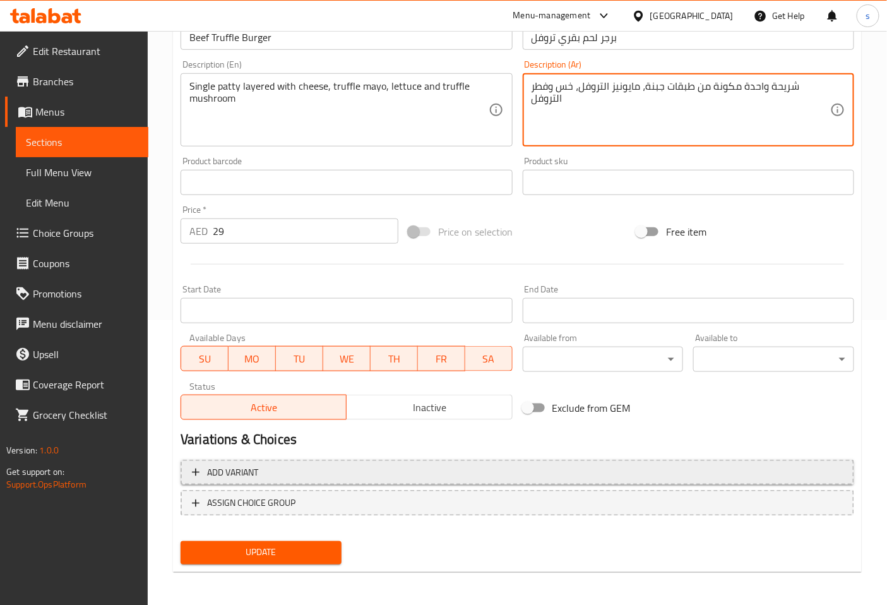
type textarea "شريحة واحدة مكونة من طبقات جبنة، مايونيز التروفل، خس وفطر التروفل"
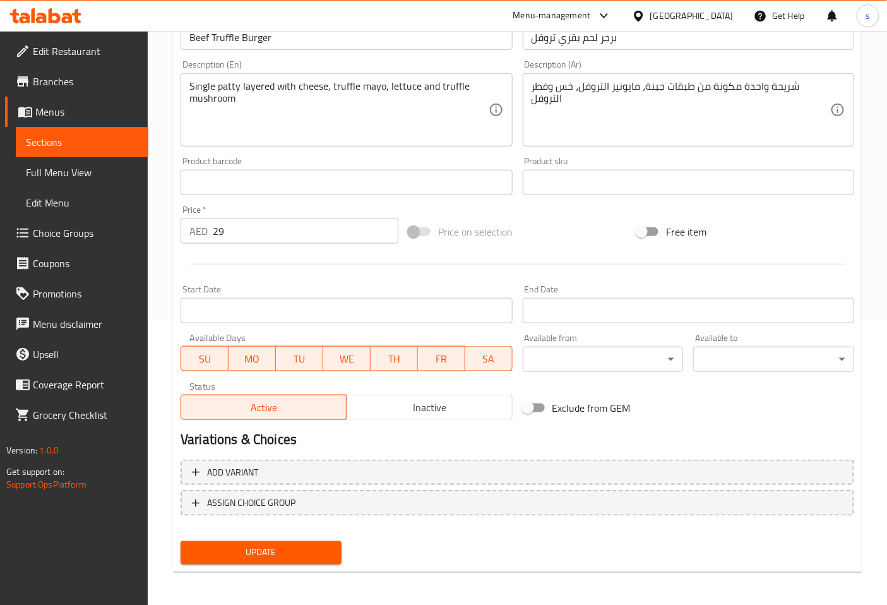
click at [322, 545] on span "Update" at bounding box center [261, 553] width 141 height 16
drag, startPoint x: 236, startPoint y: 550, endPoint x: 235, endPoint y: 529, distance: 20.9
click at [236, 546] on span "Update" at bounding box center [261, 553] width 141 height 16
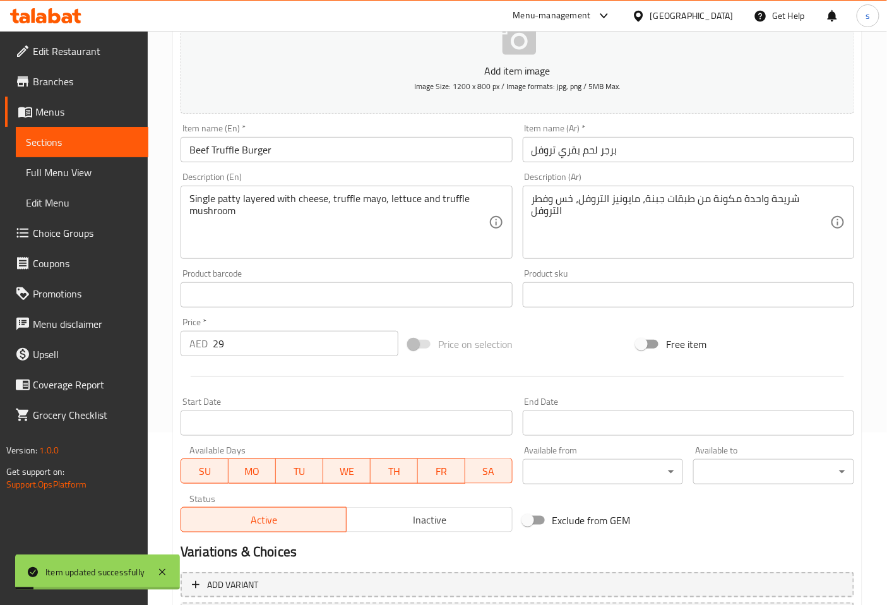
scroll to position [0, 0]
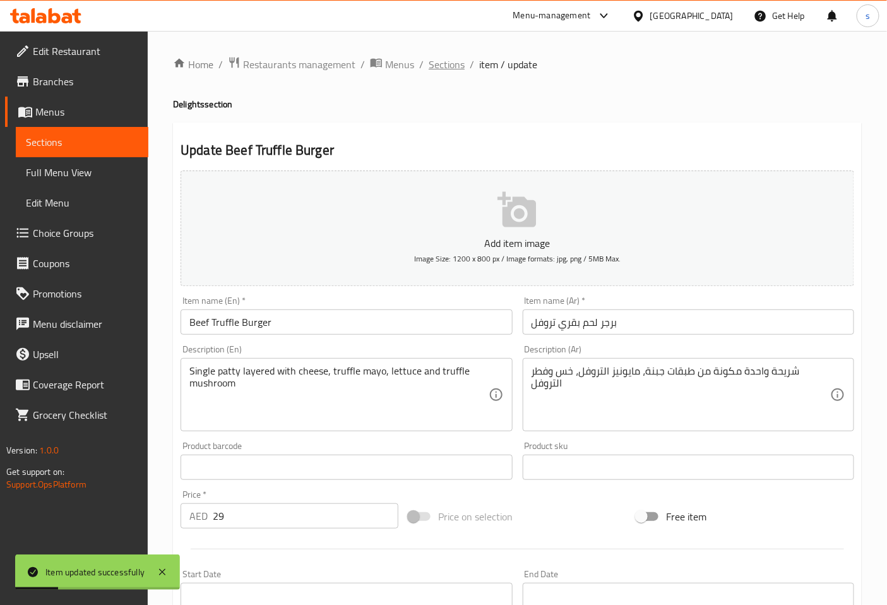
click at [443, 57] on span "Sections" at bounding box center [447, 64] width 36 height 15
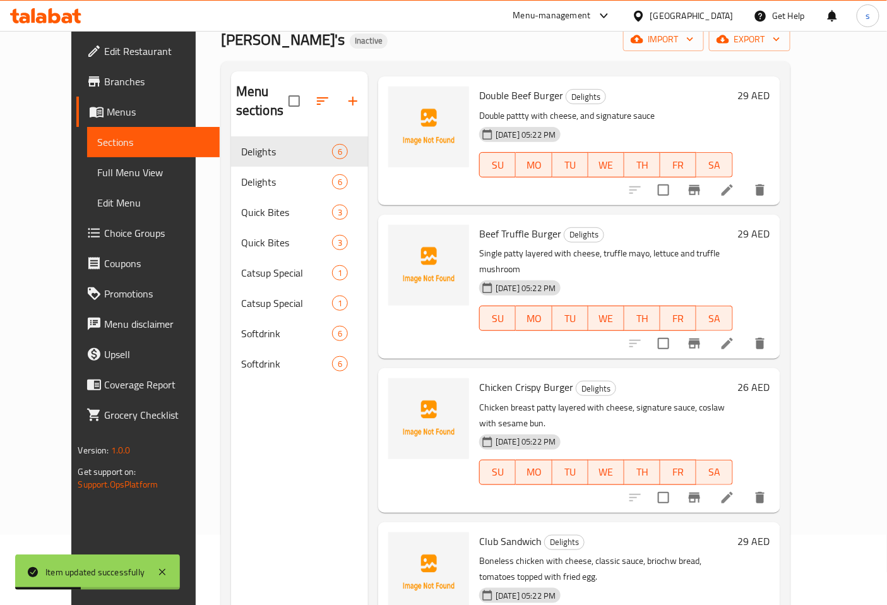
scroll to position [210, 0]
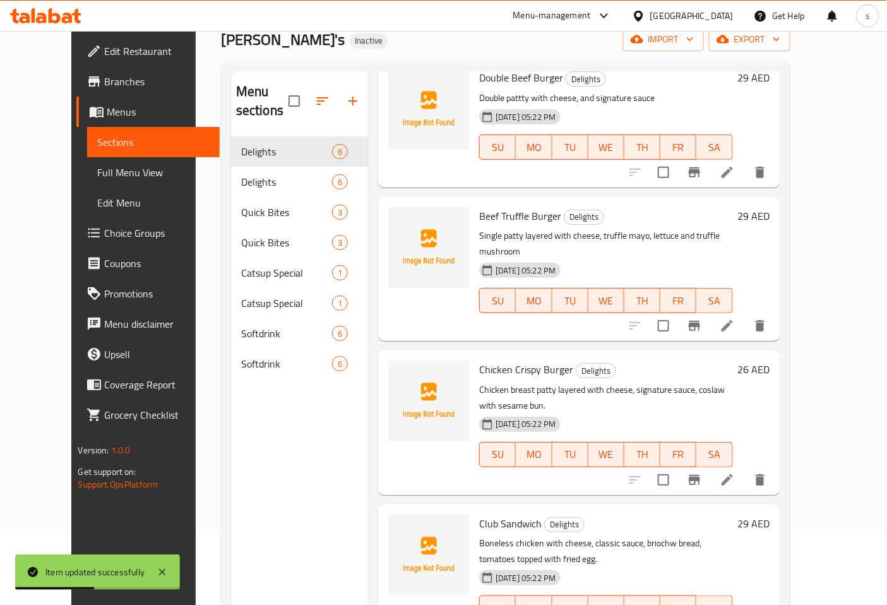
click at [745, 315] on li at bounding box center [727, 326] width 35 height 23
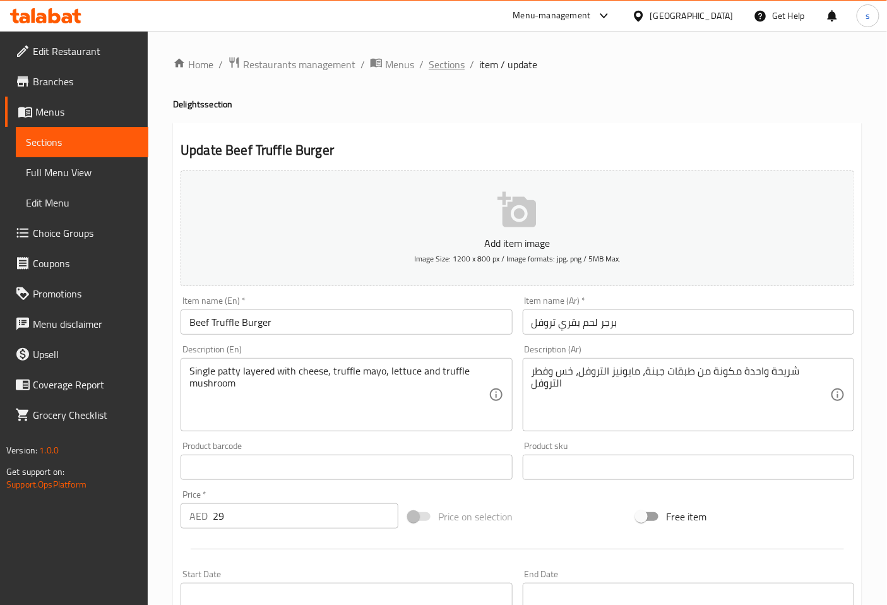
click at [447, 63] on span "Sections" at bounding box center [447, 64] width 36 height 15
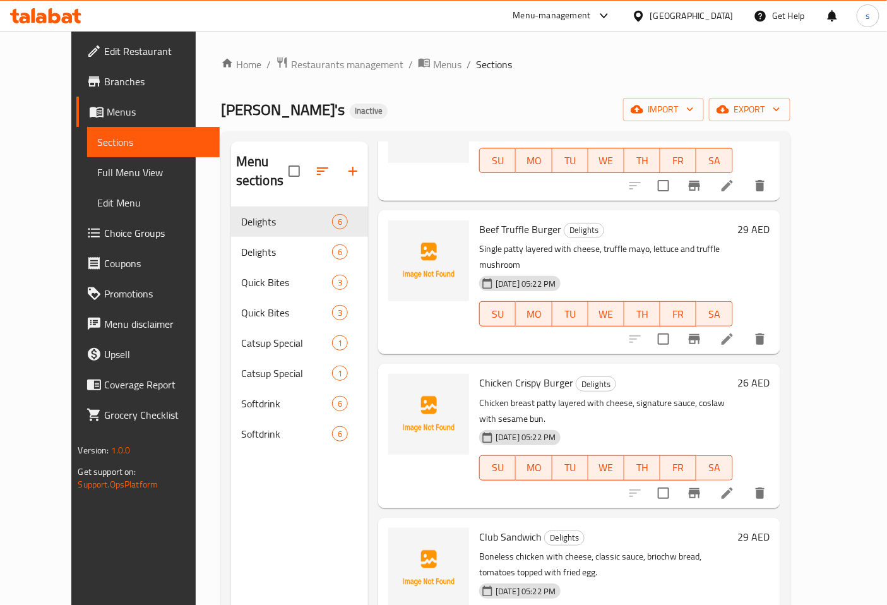
scroll to position [268, 0]
click at [735, 484] on icon at bounding box center [727, 491] width 15 height 15
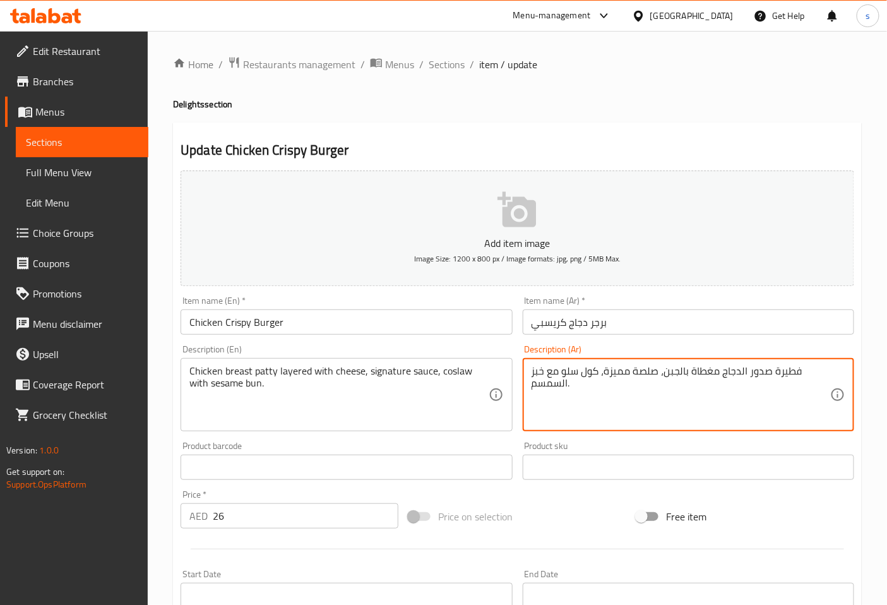
drag, startPoint x: 774, startPoint y: 371, endPoint x: 800, endPoint y: 373, distance: 26.6
drag, startPoint x: 774, startPoint y: 368, endPoint x: 803, endPoint y: 371, distance: 29.2
click at [803, 371] on textarea "شريحه صدور الدجاج مغطاة بالجبن، صلصة مميزة، كول سلو مع خبز السمسم." at bounding box center [681, 395] width 299 height 60
drag, startPoint x: 774, startPoint y: 373, endPoint x: 798, endPoint y: 370, distance: 24.8
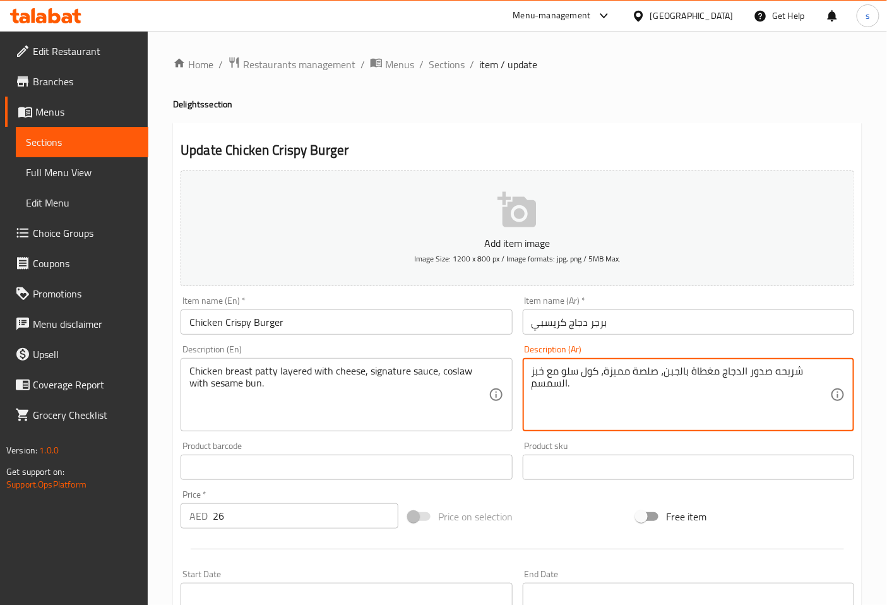
click at [798, 370] on textarea "شريحه صدور الدجاج مغطاة بالجبن، صلصة مميزة، كول سلو مع خبز السمسم." at bounding box center [681, 395] width 299 height 60
type textarea "صدور الدجاج مغطاة بالجبن، صلصة مميزة، كول سلو مع خبز السمسم."
click at [446, 57] on span "Sections" at bounding box center [447, 64] width 36 height 15
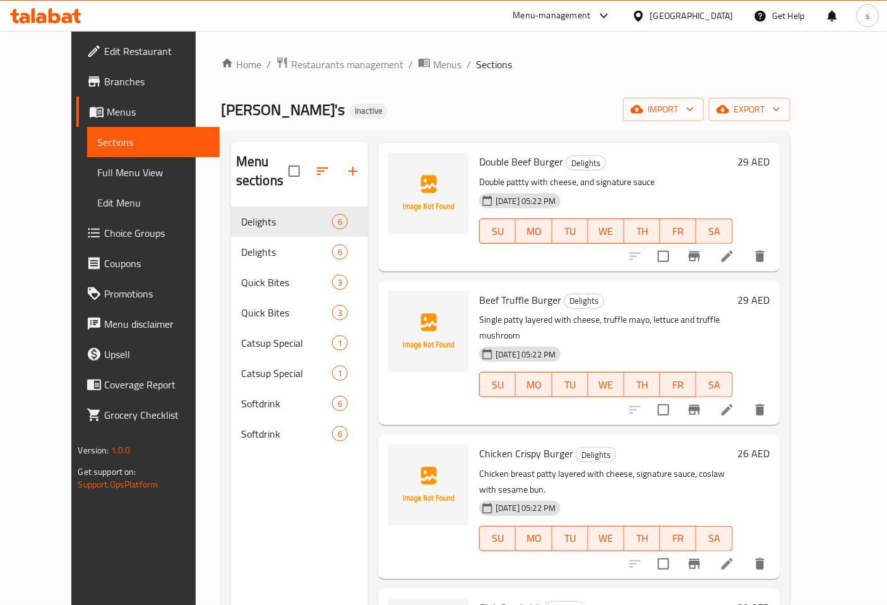
scroll to position [268, 0]
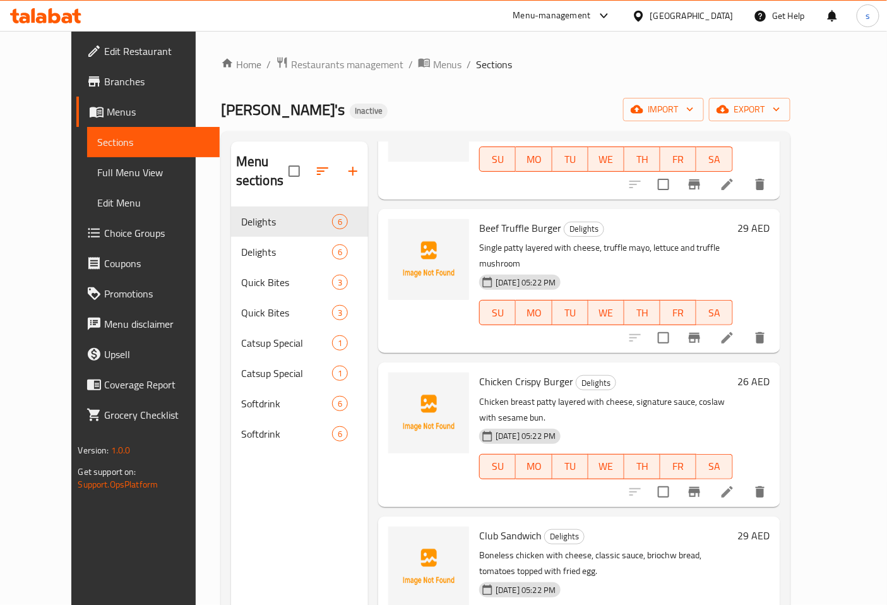
click at [733, 486] on icon at bounding box center [727, 491] width 11 height 11
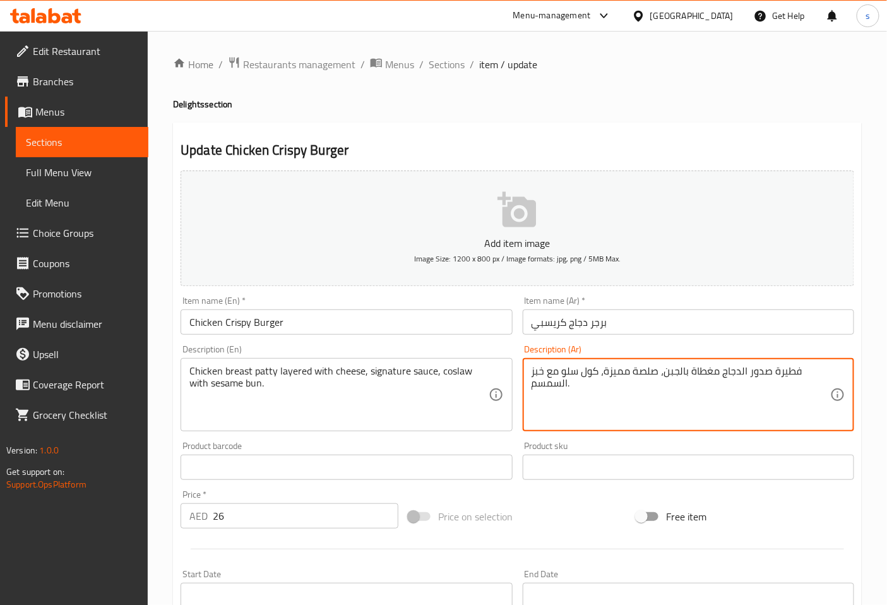
drag, startPoint x: 634, startPoint y: 376, endPoint x: 651, endPoint y: 371, distance: 17.8
click at [604, 375] on textarea "فطيرة صدور الدجاج مغطاة بالجبن، صوص مميزة، كول سلو مع خبز السمسم." at bounding box center [681, 395] width 299 height 60
drag, startPoint x: 531, startPoint y: 371, endPoint x: 546, endPoint y: 371, distance: 14.5
click at [546, 371] on textarea "فطيرة صدور الدجاج مغطاة بالجبن، صوص مميز، كول سلو مع خبز السمسم." at bounding box center [681, 395] width 299 height 60
drag, startPoint x: 771, startPoint y: 371, endPoint x: 796, endPoint y: 373, distance: 26.0
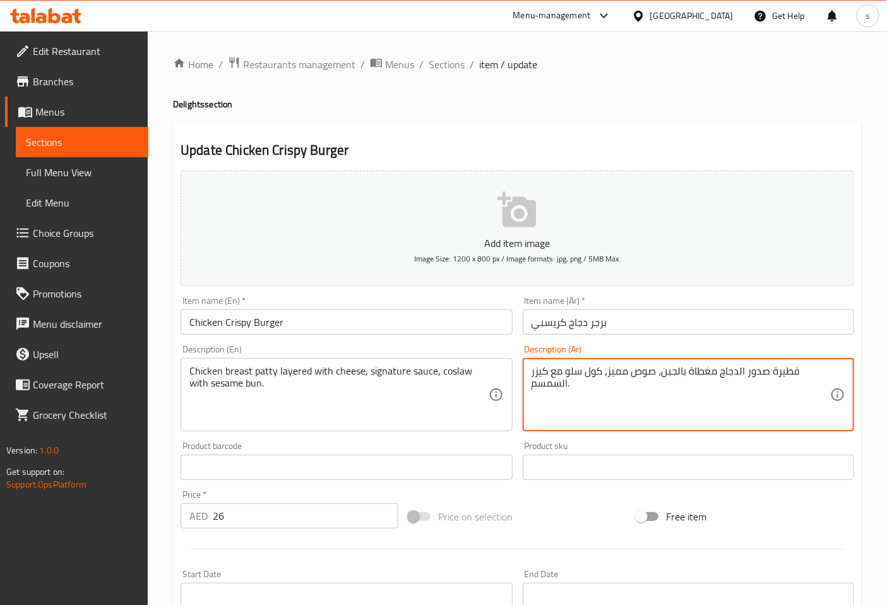
click at [796, 373] on textarea "فطيرة صدور الدجاج مغطاة بالجبن، صوص مميز، كول سلو مع كيزر السمسم." at bounding box center [681, 395] width 299 height 60
click at [646, 405] on textarea "قطعه صدور الدجاج مغطاة بالجبن، صوص مميز، كول سلو مع كيزر السمسم." at bounding box center [681, 395] width 299 height 60
click at [771, 371] on textarea "قطعه صدور الدجاج مغطاة بالجبن، صوص مميز، كول سلو مع كيزر السمسم." at bounding box center [681, 395] width 299 height 60
type textarea "قطع صدور الدجاج مغطاة بالجبن، صوص مميز، كول سلو مع كيزر السمسم."
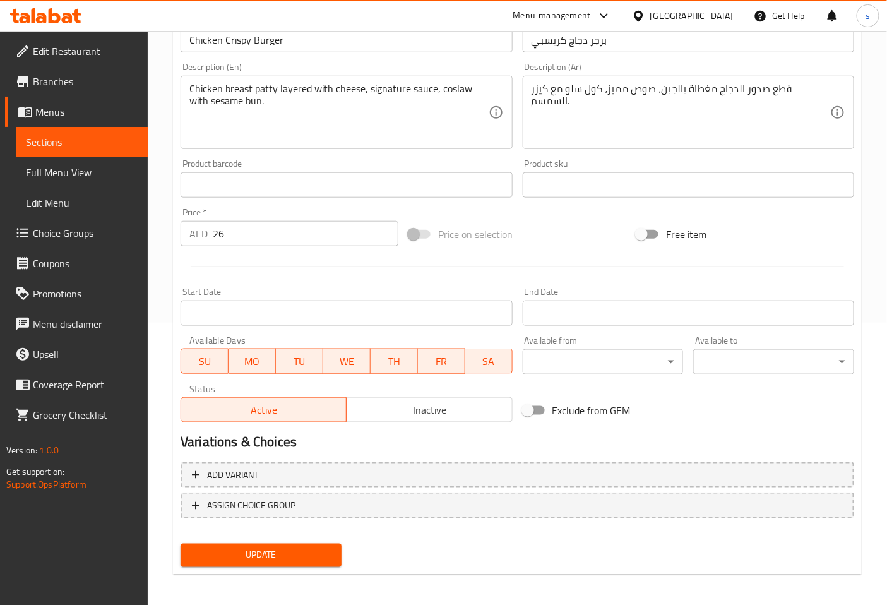
scroll to position [285, 0]
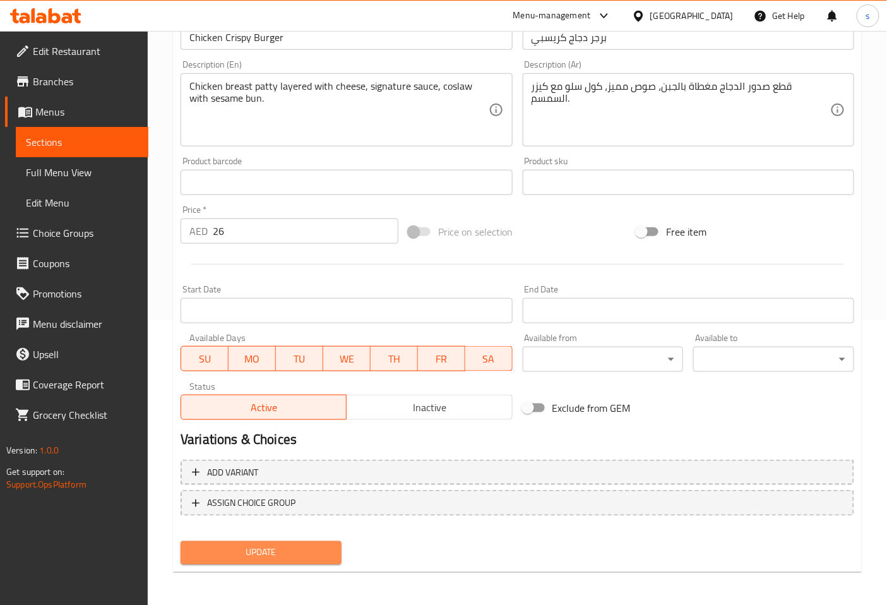
click at [243, 561] on button "Update" at bounding box center [261, 552] width 161 height 23
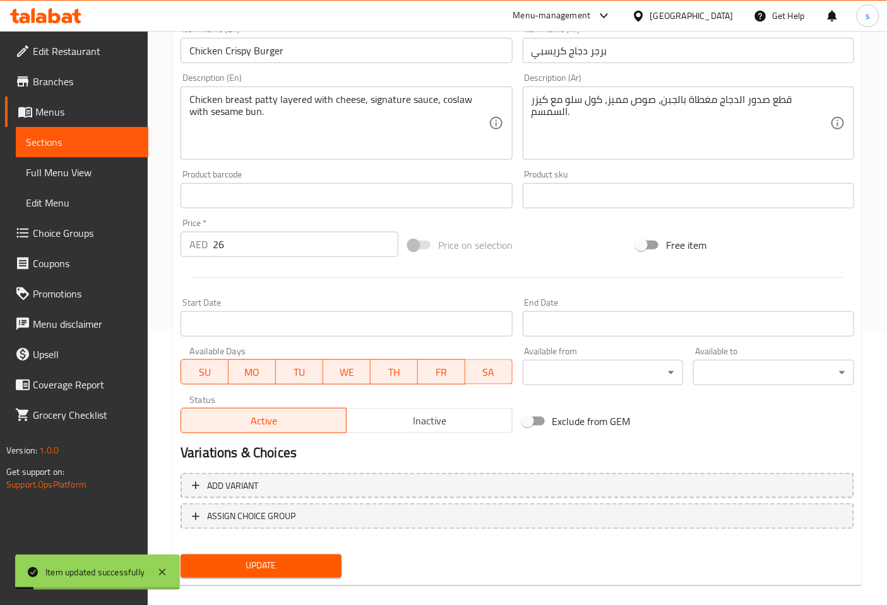
scroll to position [0, 0]
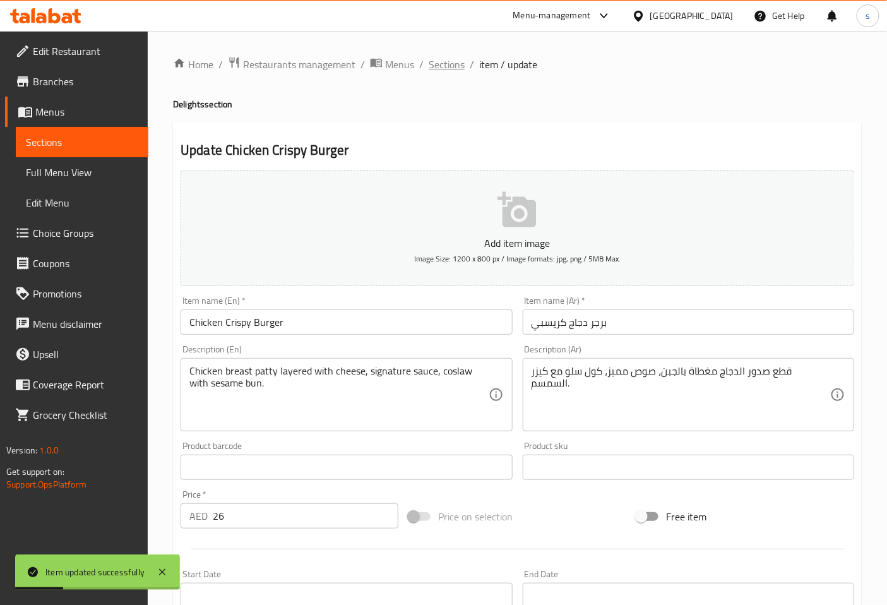
click at [455, 69] on span "Sections" at bounding box center [447, 64] width 36 height 15
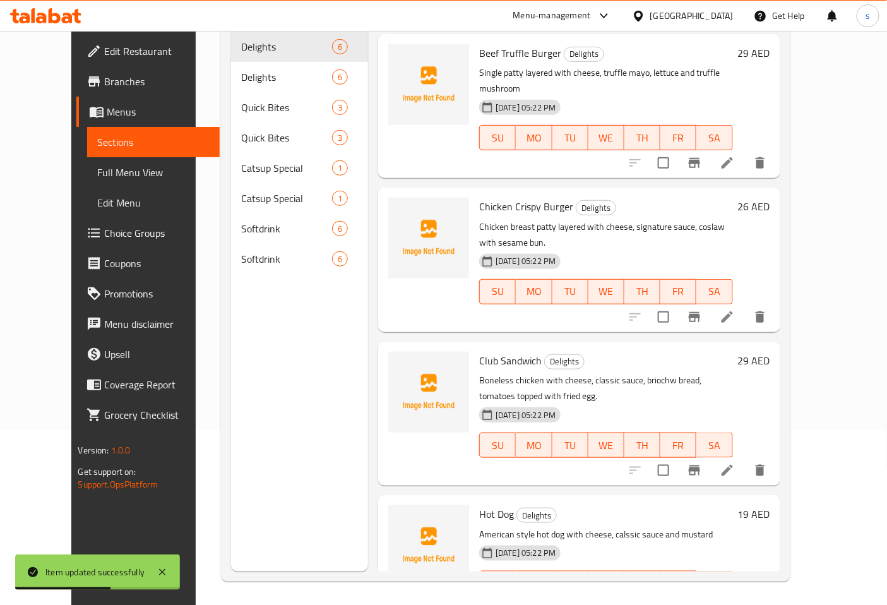
scroll to position [177, 0]
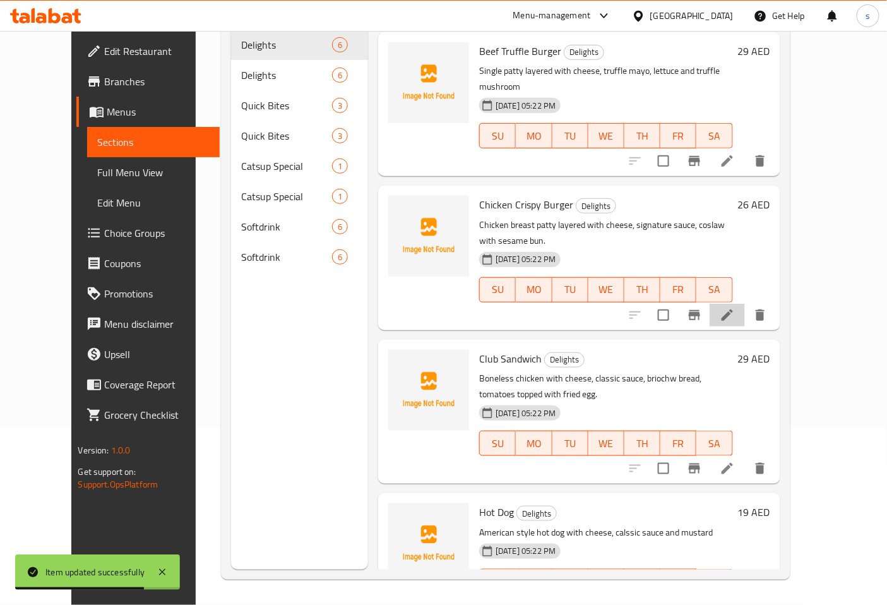
click at [745, 304] on li at bounding box center [727, 315] width 35 height 23
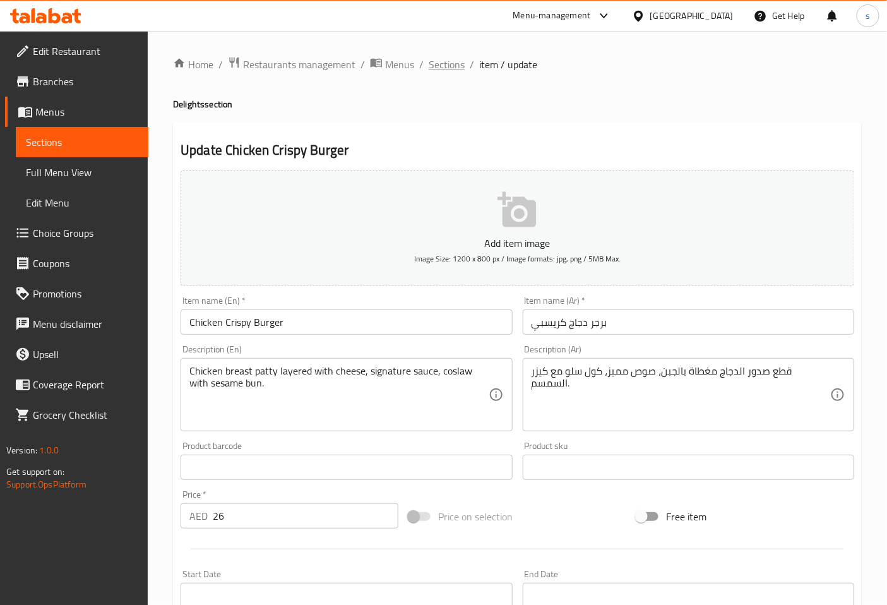
click at [440, 71] on span "Sections" at bounding box center [447, 64] width 36 height 15
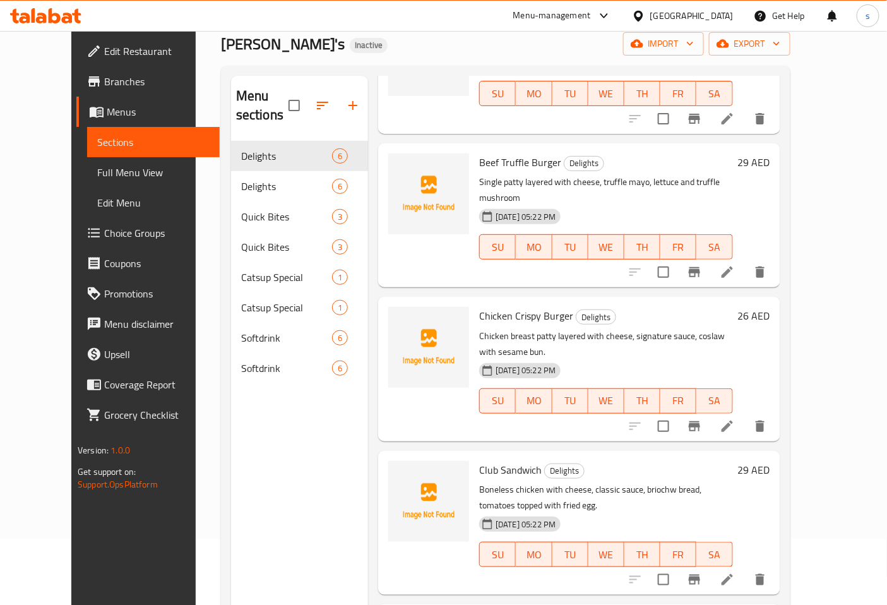
scroll to position [177, 0]
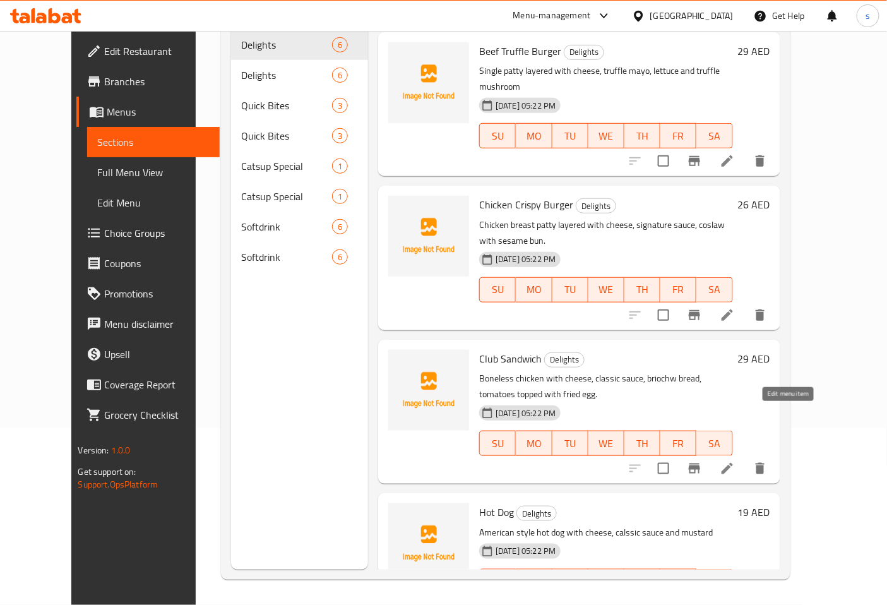
click at [735, 461] on icon at bounding box center [727, 468] width 15 height 15
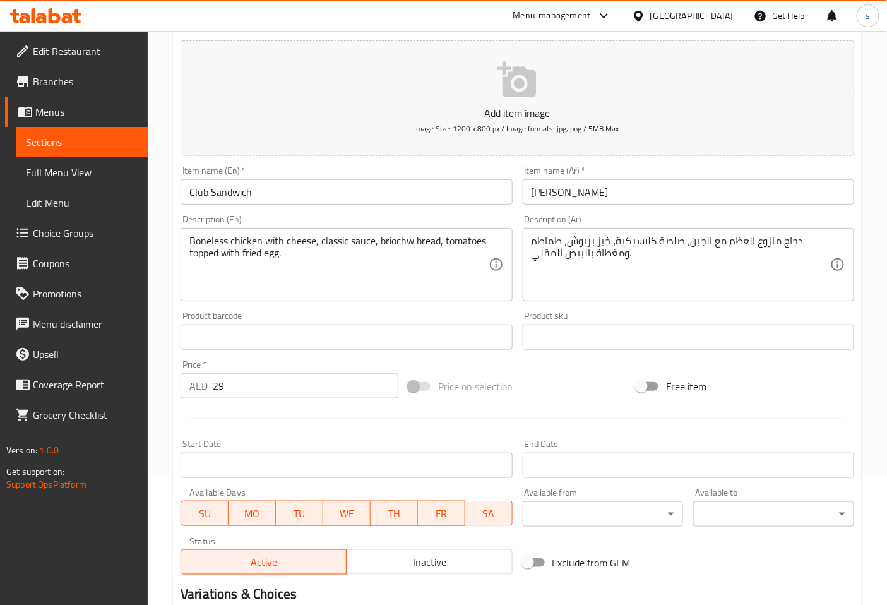
scroll to position [140, 0]
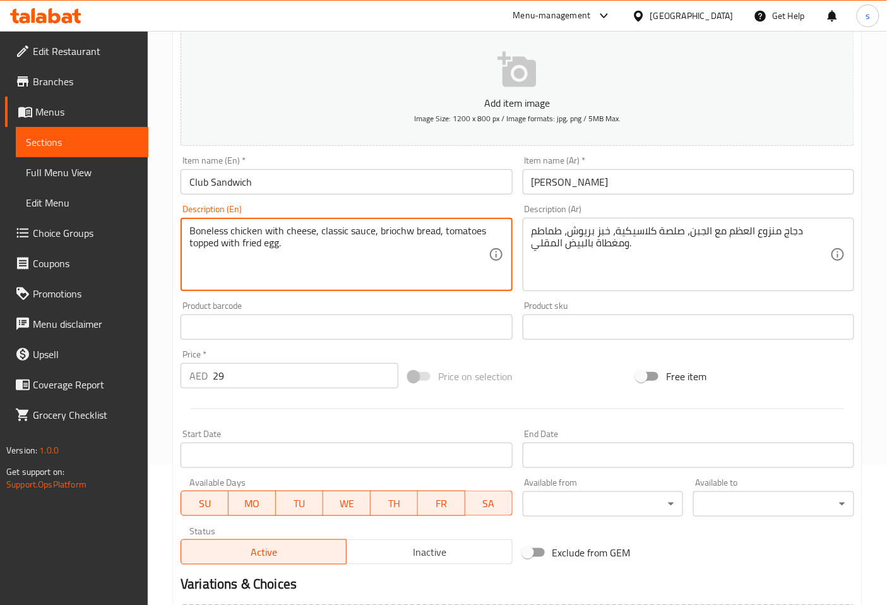
drag, startPoint x: 189, startPoint y: 230, endPoint x: 226, endPoint y: 230, distance: 36.6
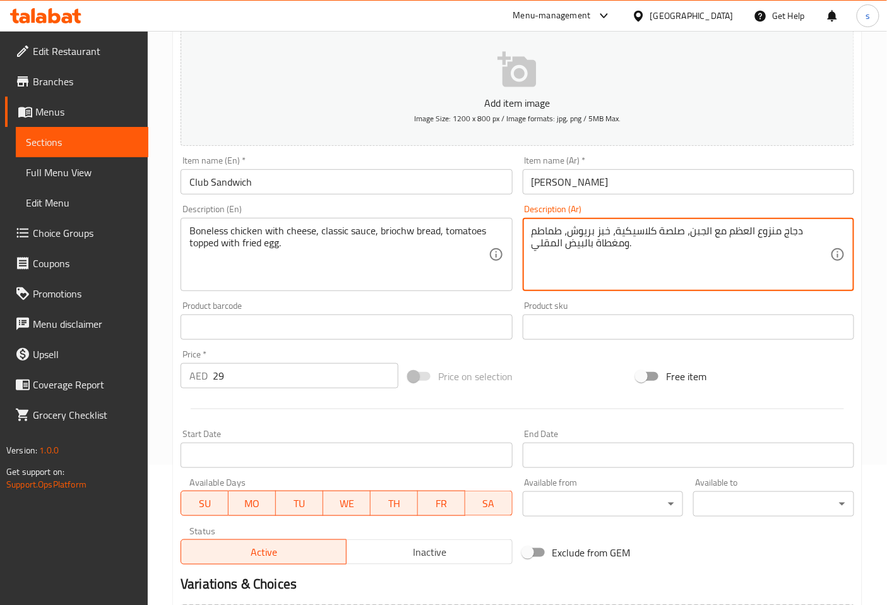
drag, startPoint x: 729, startPoint y: 230, endPoint x: 774, endPoint y: 229, distance: 44.2
click at [767, 265] on textarea "دجاج مسحب مع الجبن، صلصة كلاسيكية، خبز بريوش، طماطم ومغطاة بالبيض المقلي." at bounding box center [681, 255] width 299 height 60
click at [690, 230] on textarea "دجاج مسحب مع الجبن، صلصة كلاسيكية، خبز بريوش، طماطم ومغطاة بالبيض المقلي." at bounding box center [681, 255] width 299 height 60
click at [695, 234] on textarea "دجاج مسحب مع الجبن، صلصة كلاسيكية، خبز بريوش، طماطم ومغطاة بالبيض المقلي." at bounding box center [681, 255] width 299 height 60
click at [652, 232] on textarea "دجاج مسحب مع الجبن، صوص كلاسيكية، خبز بريوش، طماطم ومغطاة بالبيض المقلي." at bounding box center [681, 255] width 299 height 60
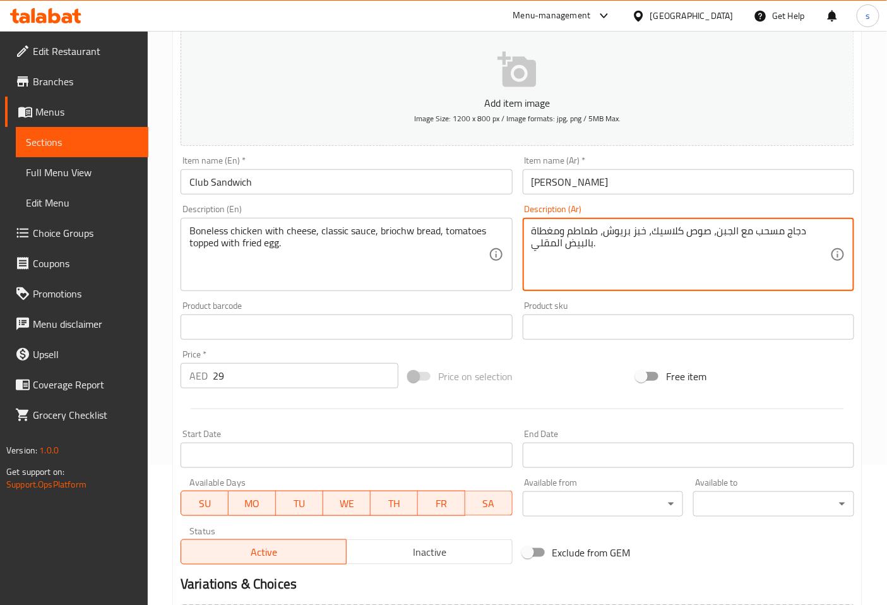
type textarea "دجاج مسحب مع الجبن، صوص كلاسيك، خبز بريوش، طماطم ومغطاة بالبيض المقلي."
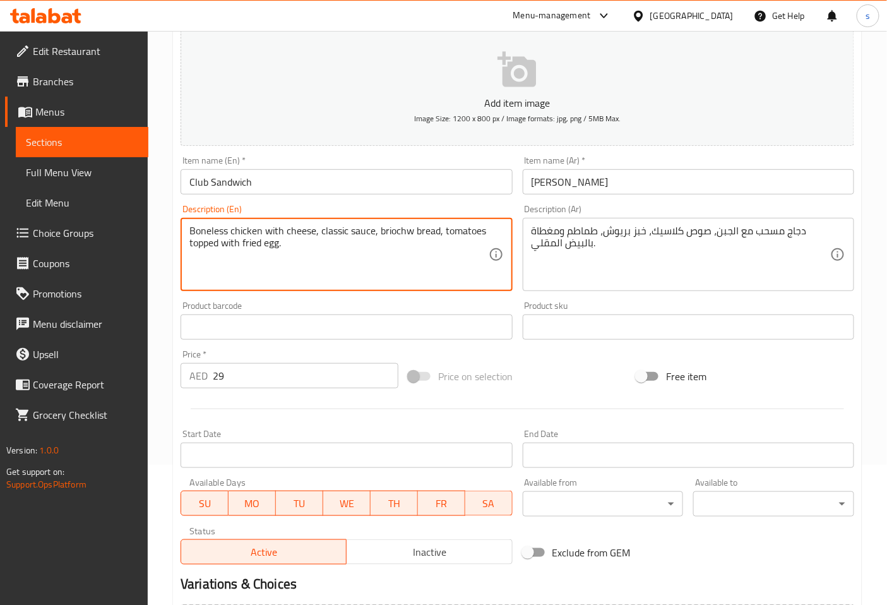
drag, startPoint x: 376, startPoint y: 230, endPoint x: 411, endPoint y: 231, distance: 34.1
paste textarea "brioche"
click at [375, 232] on textarea "Boneless chicken with cheese, classic sauce,brioche bread, tomatoes topped with…" at bounding box center [338, 255] width 299 height 60
click at [376, 232] on textarea "Boneless chicken with cheese, classic sauce,brioche bread, tomatoes topped with…" at bounding box center [338, 255] width 299 height 60
click at [423, 244] on textarea "Boneless chicken with cheese, classic sauce, brioche bread, tomatoes topped wit…" at bounding box center [338, 255] width 299 height 60
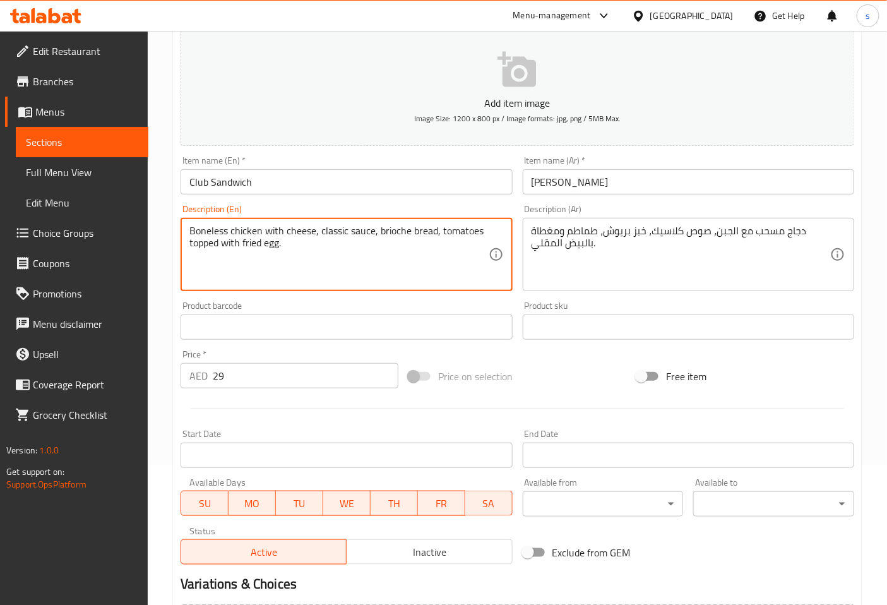
type textarea "Boneless chicken with cheese, classic sauce, brioche bread, tomatoes topped wit…"
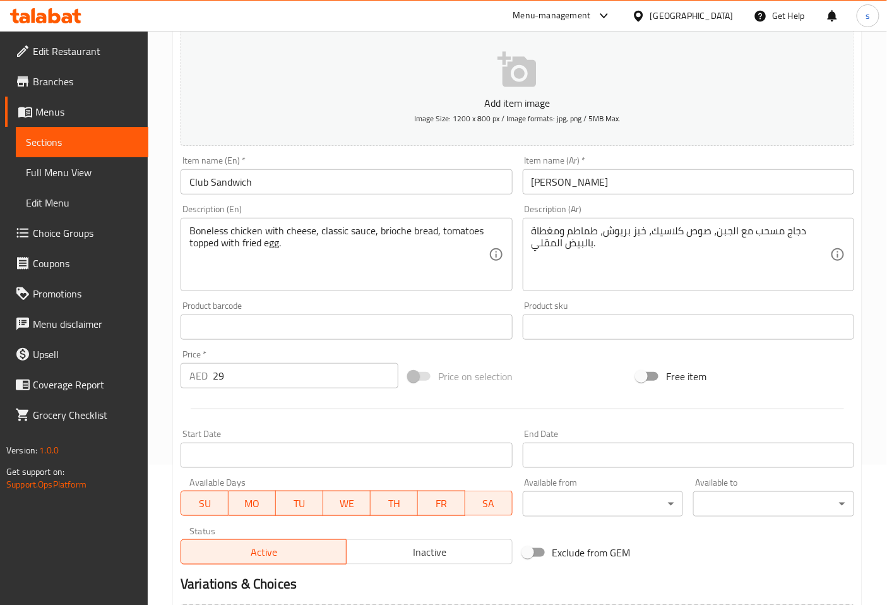
drag, startPoint x: 188, startPoint y: 244, endPoint x: 213, endPoint y: 248, distance: 24.9
click at [213, 248] on div "Boneless chicken with cheese, classic sauce, brioche bread, tomatoes topped wit…" at bounding box center [347, 254] width 332 height 73
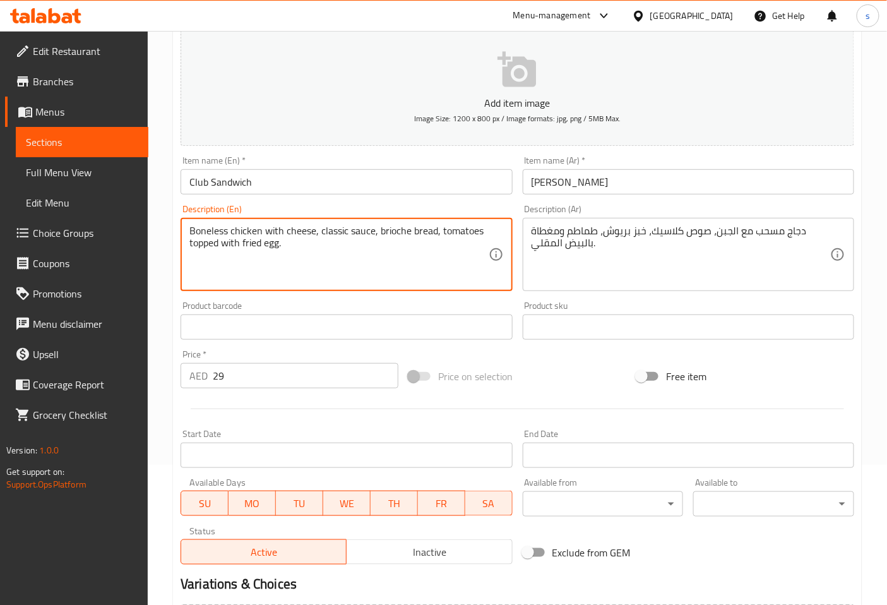
drag, startPoint x: 189, startPoint y: 245, endPoint x: 241, endPoint y: 246, distance: 51.2
click at [241, 246] on textarea "Boneless chicken with cheese, classic sauce, brioche bread, tomatoes topped wit…" at bounding box center [338, 255] width 299 height 60
click at [384, 245] on textarea "Boneless chicken with cheese, classic sauce, brioche bread, tomatoes topped wit…" at bounding box center [338, 255] width 299 height 60
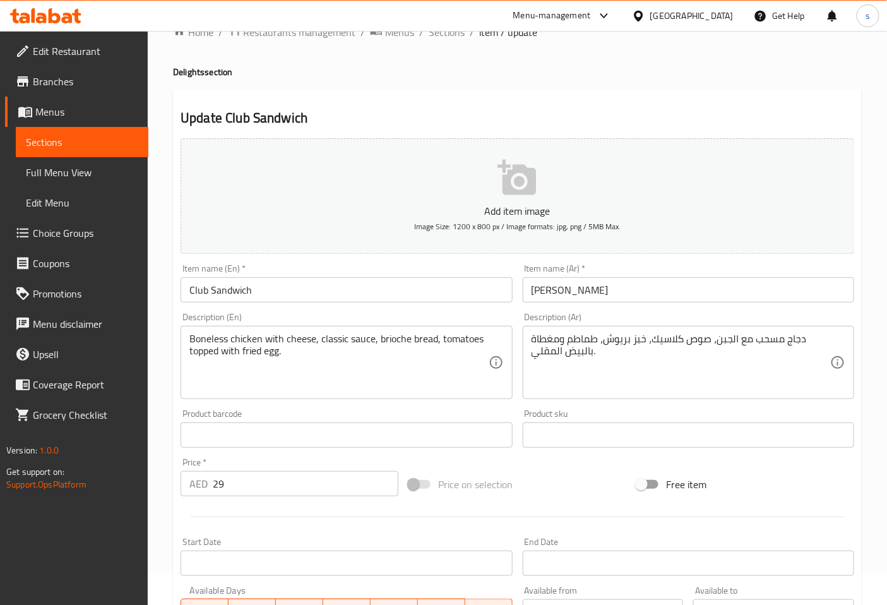
scroll to position [0, 0]
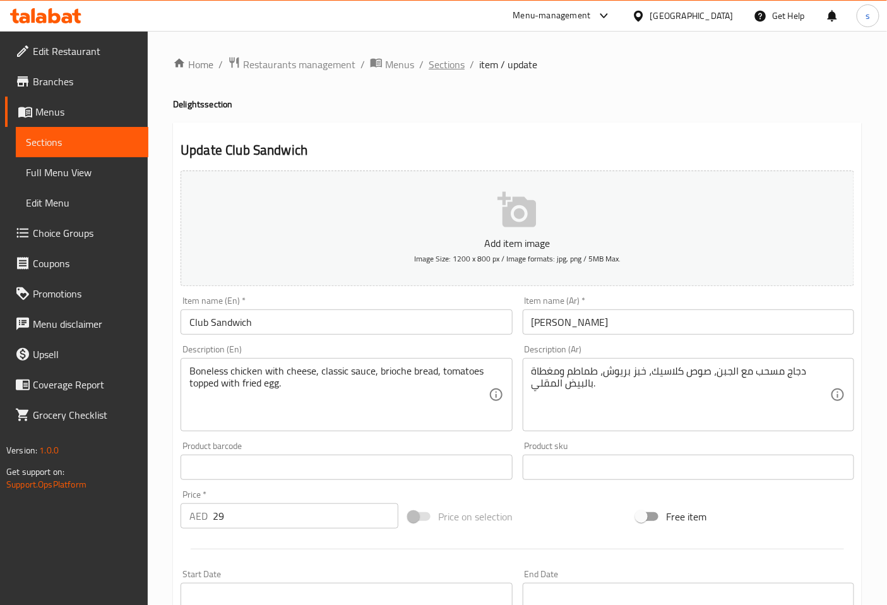
click at [451, 57] on span "Sections" at bounding box center [447, 64] width 36 height 15
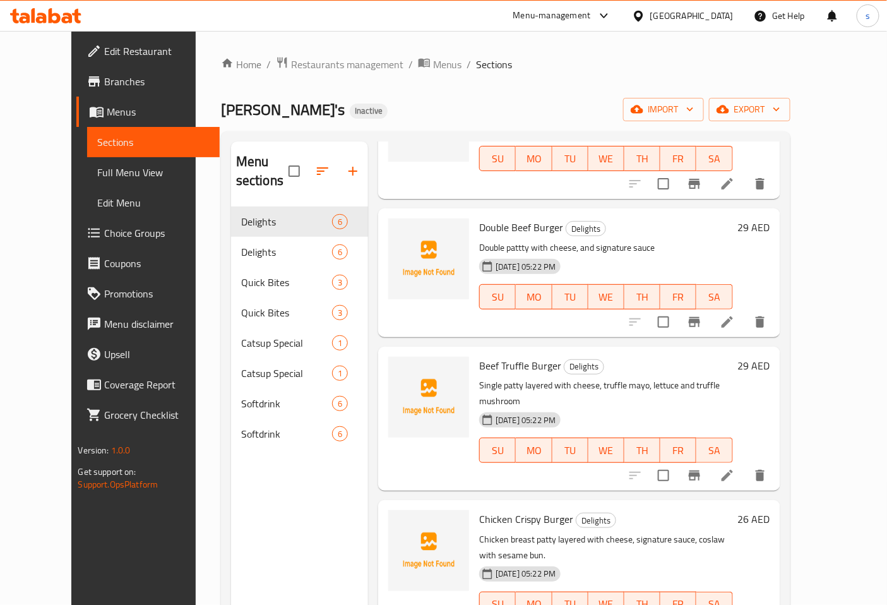
scroll to position [140, 0]
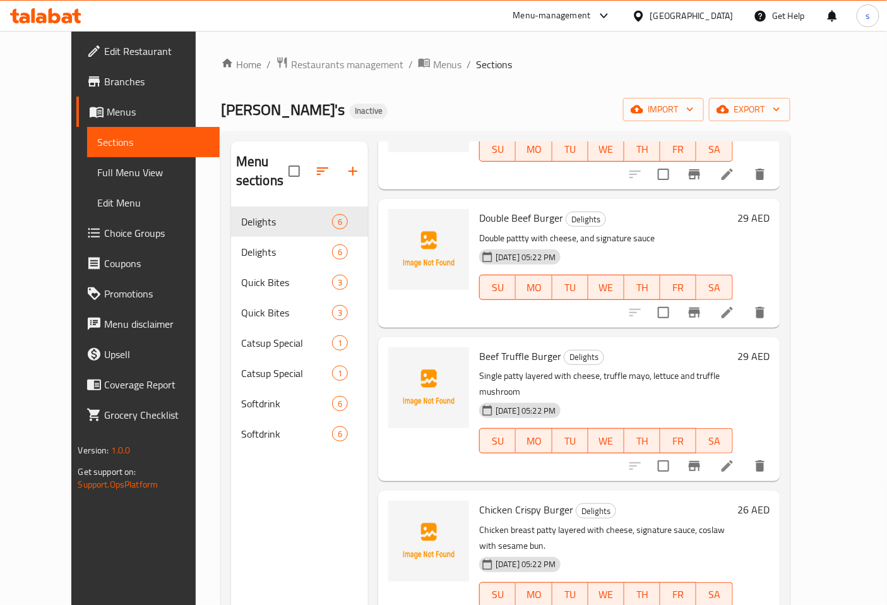
click at [733, 307] on icon at bounding box center [727, 312] width 11 height 11
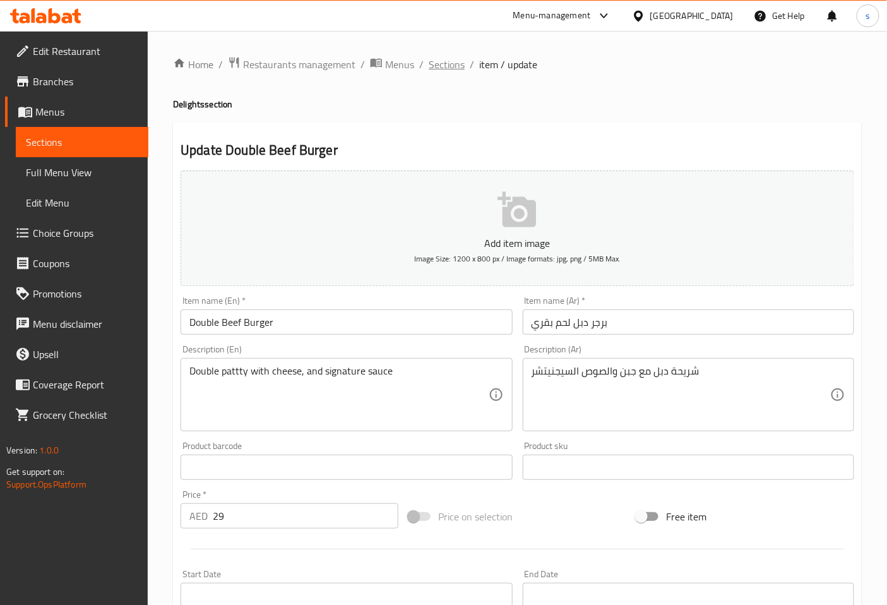
click at [440, 62] on span "Sections" at bounding box center [447, 64] width 36 height 15
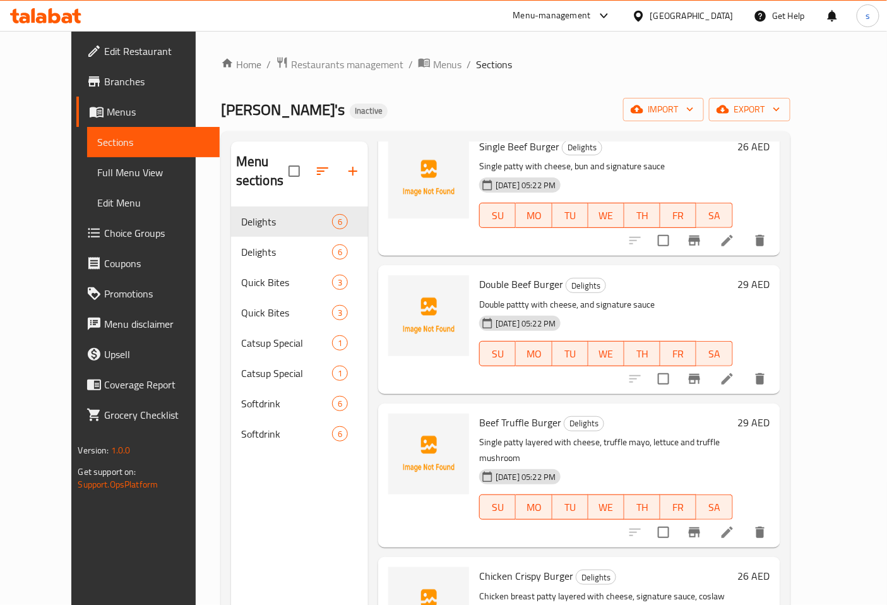
scroll to position [140, 0]
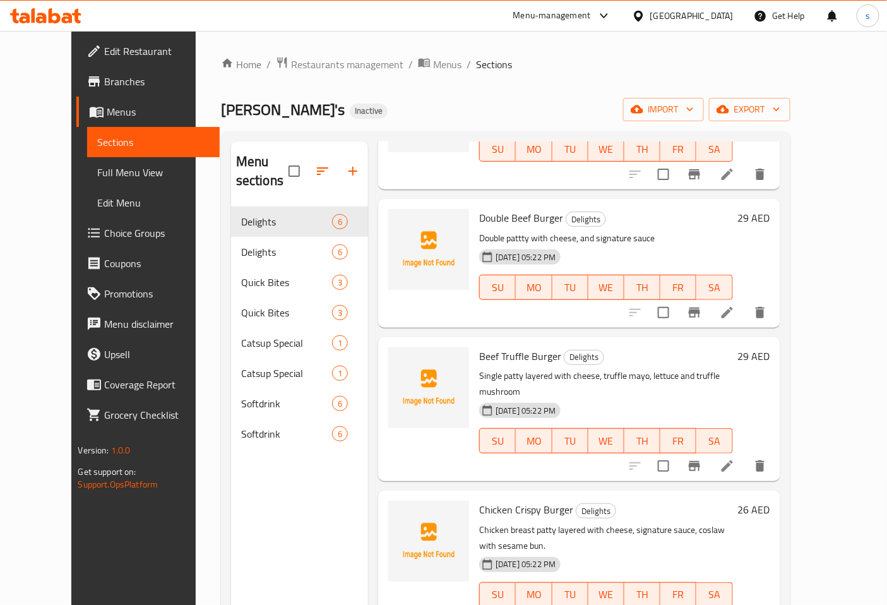
click at [745, 455] on li at bounding box center [727, 466] width 35 height 23
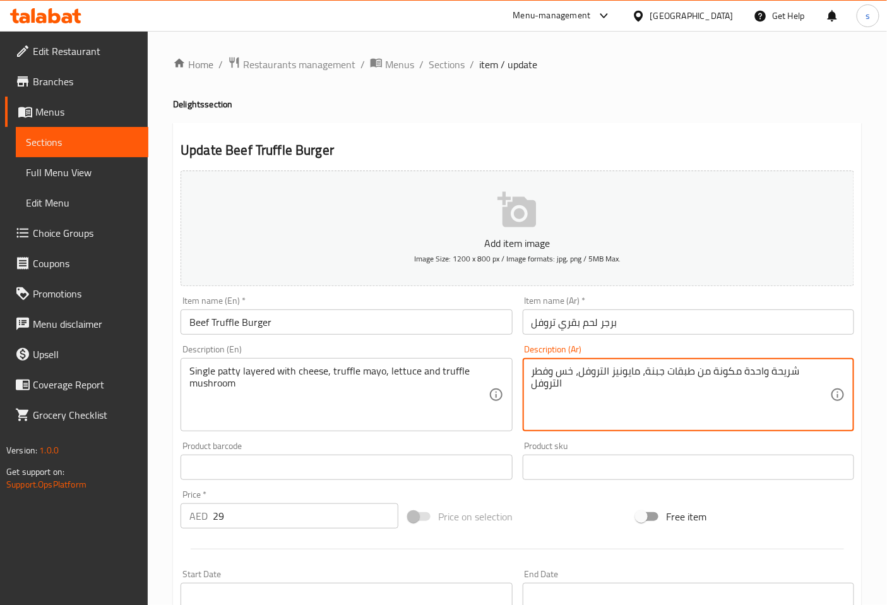
drag, startPoint x: 747, startPoint y: 370, endPoint x: 772, endPoint y: 371, distance: 24.6
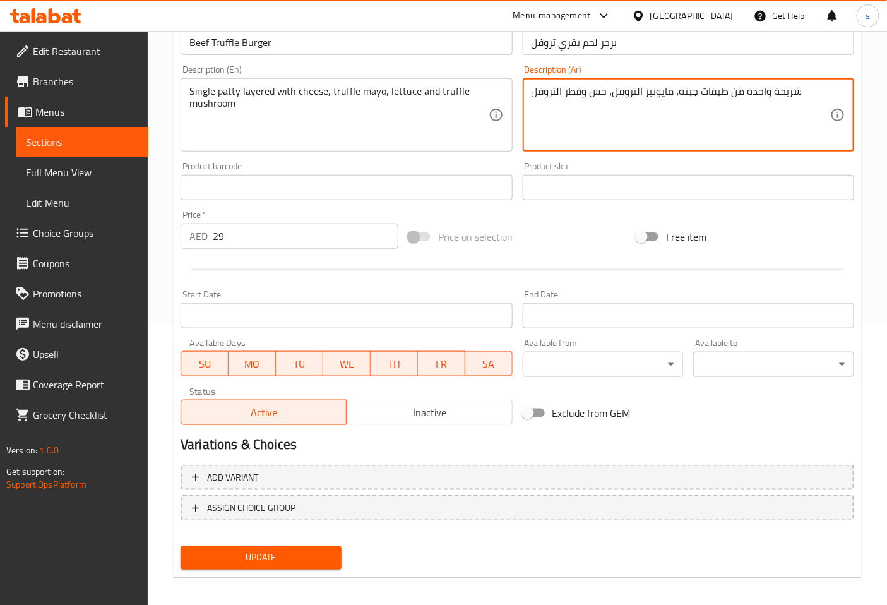
scroll to position [285, 0]
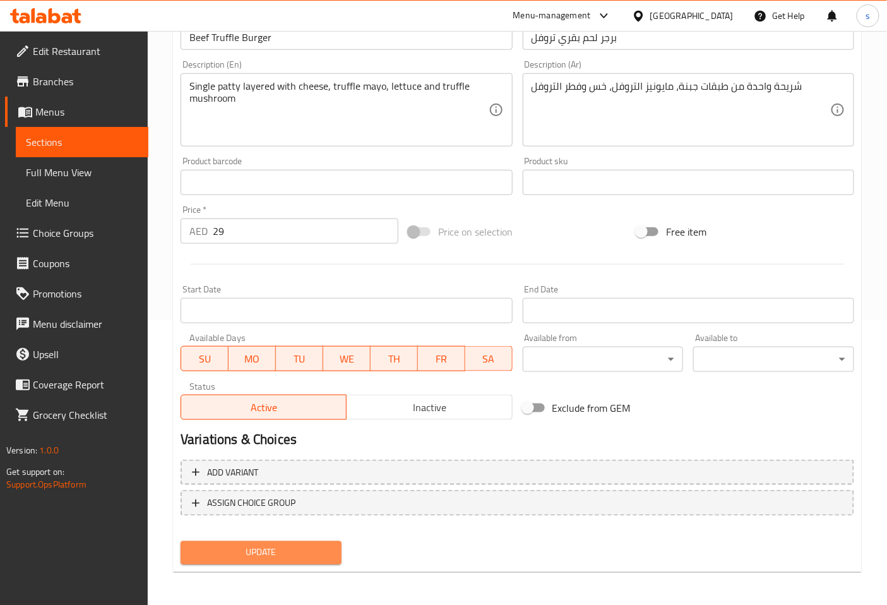
click at [312, 551] on span "Update" at bounding box center [261, 553] width 141 height 16
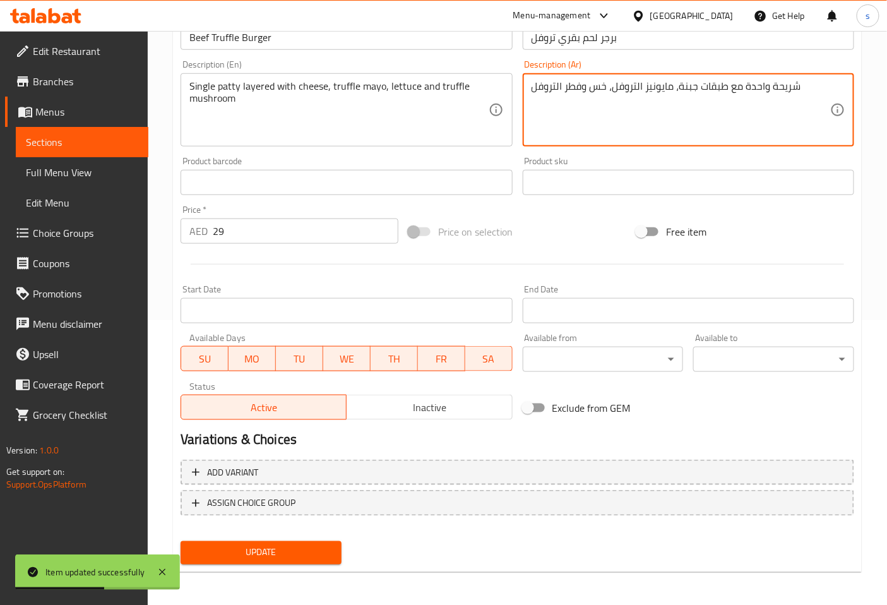
type textarea "شريحة واحدة مع طبقات جبنة، مايونيز التروفل، خس وفطر التروفل"
click at [310, 552] on span "Update" at bounding box center [261, 553] width 141 height 16
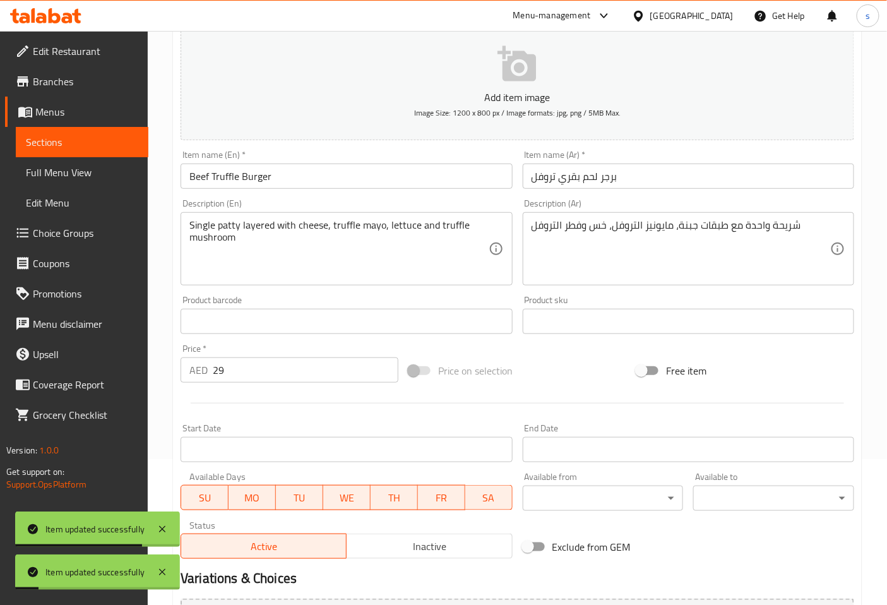
scroll to position [4, 0]
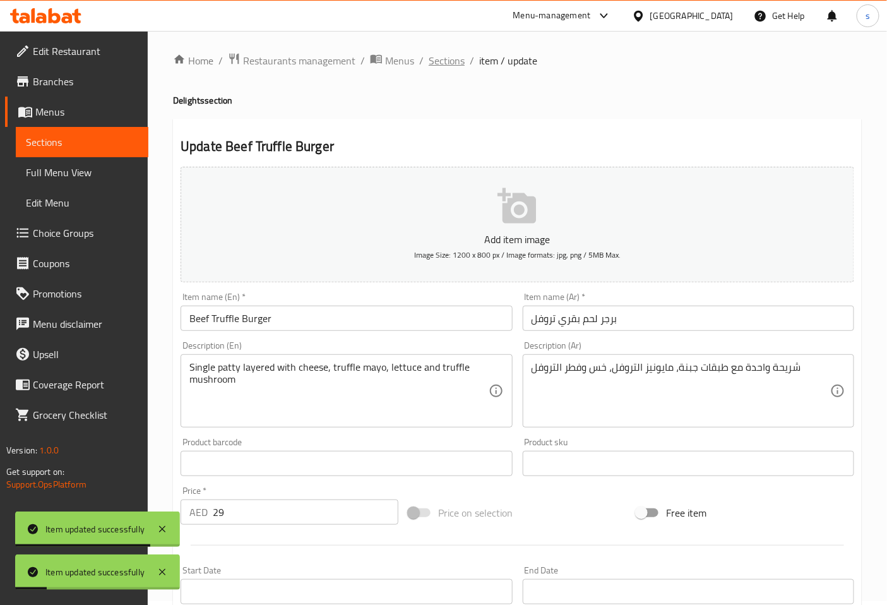
click at [443, 54] on span "Sections" at bounding box center [447, 60] width 36 height 15
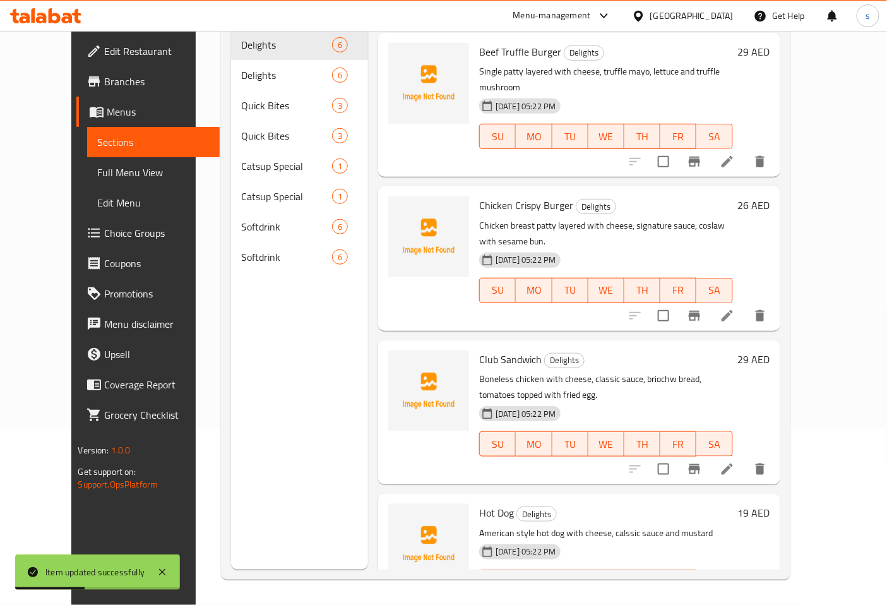
scroll to position [268, 0]
click at [745, 457] on li at bounding box center [727, 468] width 35 height 23
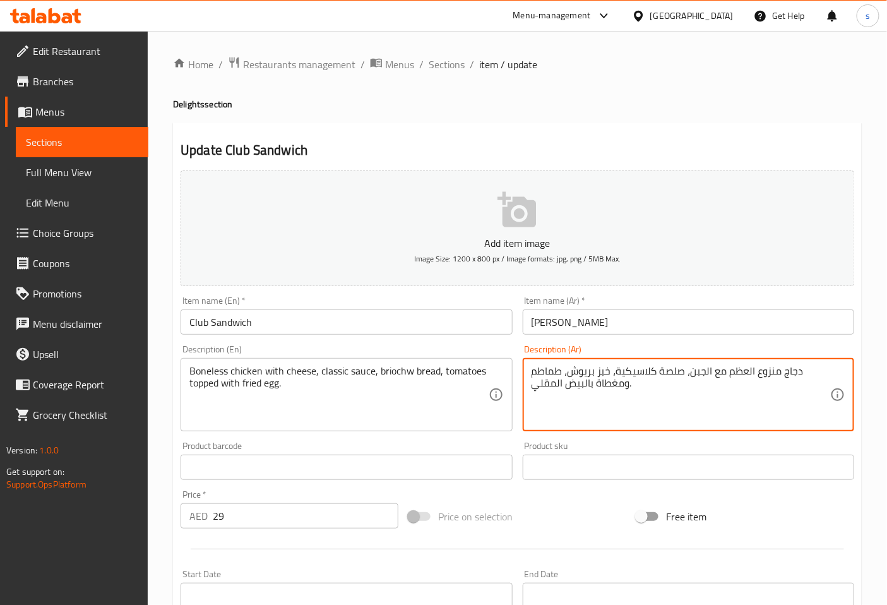
drag, startPoint x: 727, startPoint y: 376, endPoint x: 774, endPoint y: 373, distance: 47.5
click at [695, 376] on textarea "دجاج مسحب مع الجبن، صلصة كلاسيكية، خبز بريوش، طماطم ومغطاة بالبيض المقلي." at bounding box center [681, 395] width 299 height 60
click at [652, 375] on textarea "دجاج مسحب مع الجبن، صوص كلاسيكية، خبز بريوش، طماطم ومغطاة بالبيض المقلي." at bounding box center [681, 395] width 299 height 60
type textarea "دجاج مسحب مع الجبن، صوص كلاسيك، خبز بريوش، طماطم ومغطاة بالبيض المقلي."
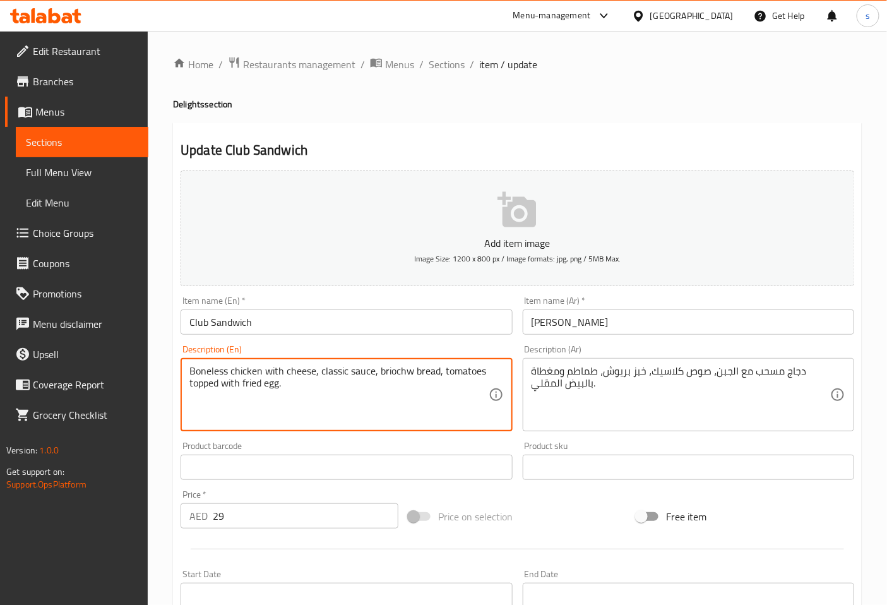
click at [411, 373] on textarea "Boneless chicken with cheese, classic sauce, briochw bread, tomatoes topped wit…" at bounding box center [338, 395] width 299 height 60
click at [425, 392] on textarea "Boneless chicken with cheese, classic sauce, brioche bread, tomatoes topped wit…" at bounding box center [338, 395] width 299 height 60
drag, startPoint x: 380, startPoint y: 370, endPoint x: 409, endPoint y: 369, distance: 28.4
click at [409, 369] on textarea "Boneless chicken with cheese, classic sauce, brioche bread, tomatoes topped wit…" at bounding box center [338, 395] width 299 height 60
click at [431, 390] on textarea "Boneless chicken with cheese, classic sauce, brioche bread, tomatoes topped wit…" at bounding box center [338, 395] width 299 height 60
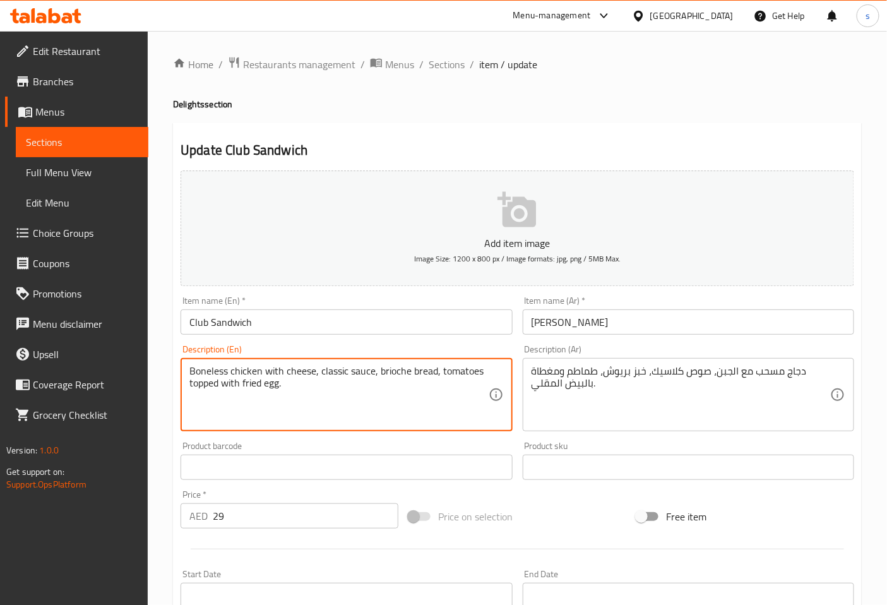
drag, startPoint x: 206, startPoint y: 385, endPoint x: 241, endPoint y: 388, distance: 35.5
click at [241, 388] on textarea "Boneless chicken with cheese, classic sauce, brioche bread, tomatoes topped wit…" at bounding box center [338, 395] width 299 height 60
click at [318, 403] on textarea "Boneless chicken with cheese, classic sauce, brioche bread, tomatoes topped wit…" at bounding box center [338, 395] width 299 height 60
drag, startPoint x: 440, startPoint y: 368, endPoint x: 572, endPoint y: 368, distance: 132.0
click at [572, 368] on div "Add item image Image Size: 1200 x 800 px / Image formats: jpg, png / 5MB Max. I…" at bounding box center [518, 437] width 684 height 544
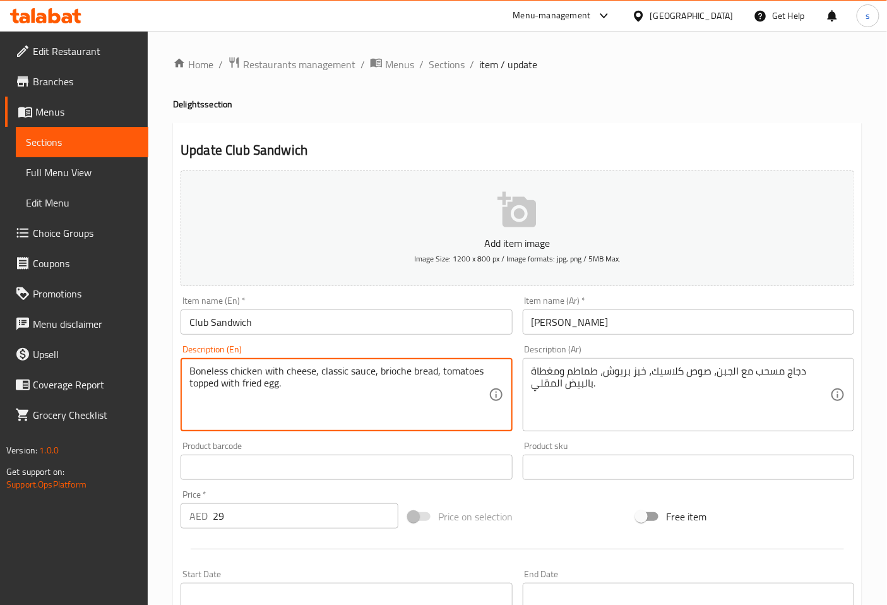
drag, startPoint x: 225, startPoint y: 383, endPoint x: 356, endPoint y: 395, distance: 131.2
click at [356, 395] on textarea "Boneless chicken with cheese, classic sauce, brioche bread, tomatoes topped wit…" at bounding box center [338, 395] width 299 height 60
drag, startPoint x: 189, startPoint y: 381, endPoint x: 328, endPoint y: 395, distance: 139.6
click at [328, 395] on textarea "Boneless chicken with cheese, classic sauce, brioche bread, tomatoes topped wit…" at bounding box center [338, 395] width 299 height 60
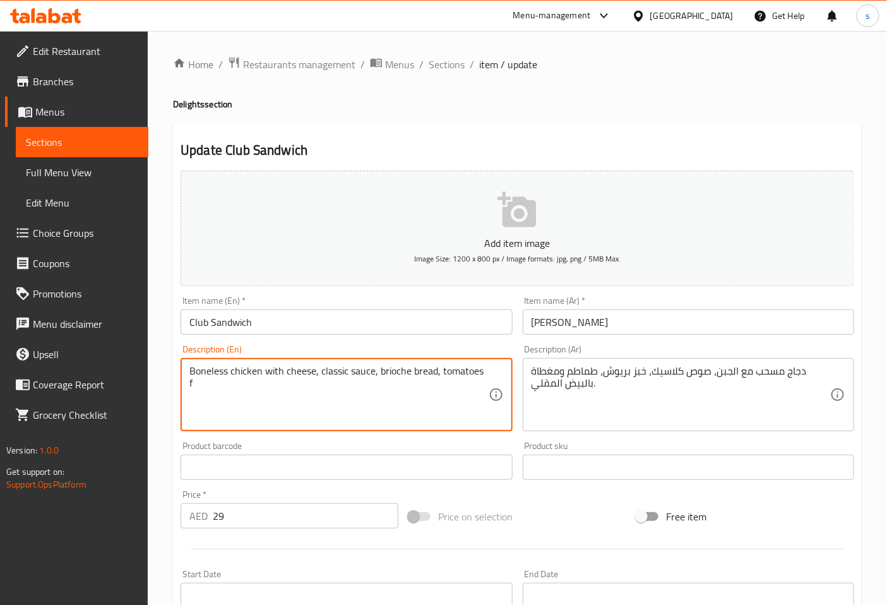
type textarea "Boneless chicken with cheese, classic sauce, brioche bread, tomatoes f"
click at [447, 66] on span "Sections" at bounding box center [447, 64] width 36 height 15
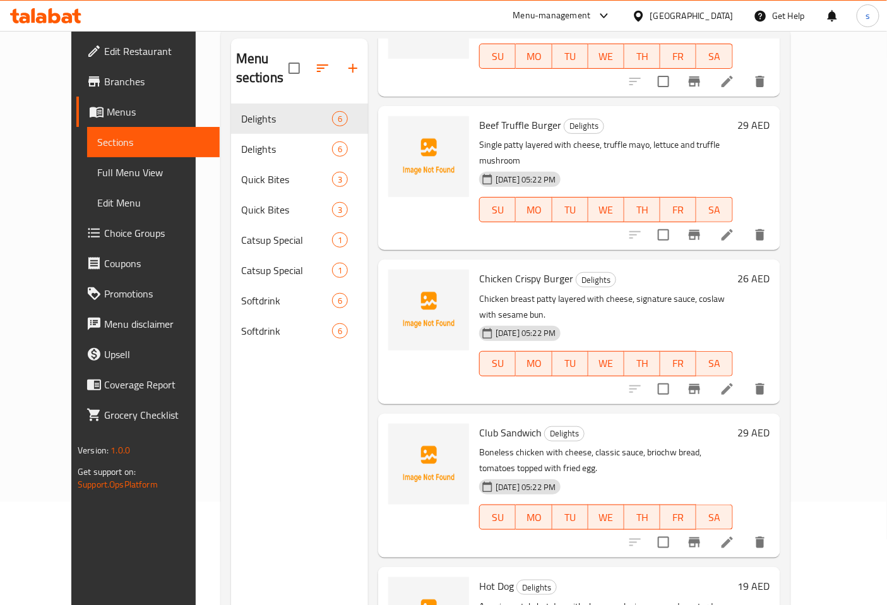
scroll to position [177, 0]
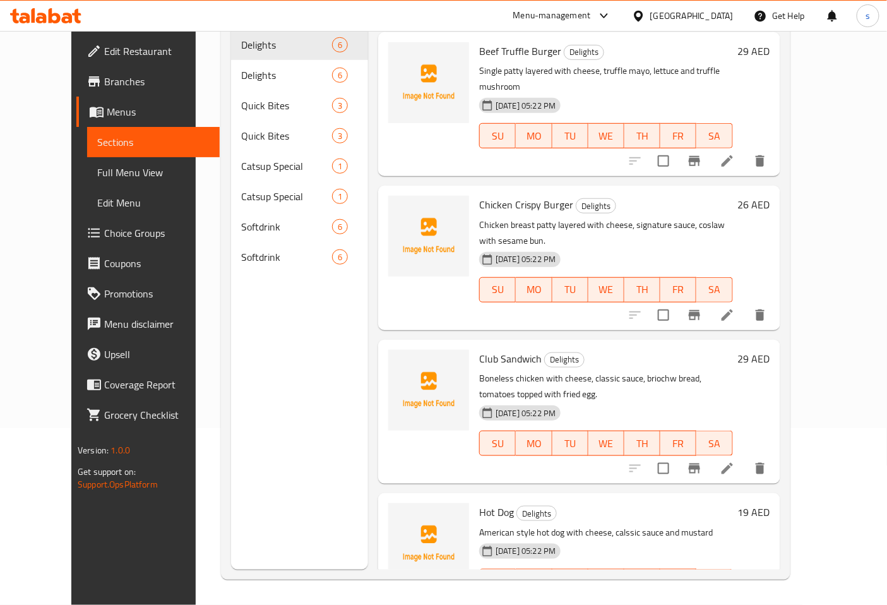
click at [735, 461] on icon at bounding box center [727, 468] width 15 height 15
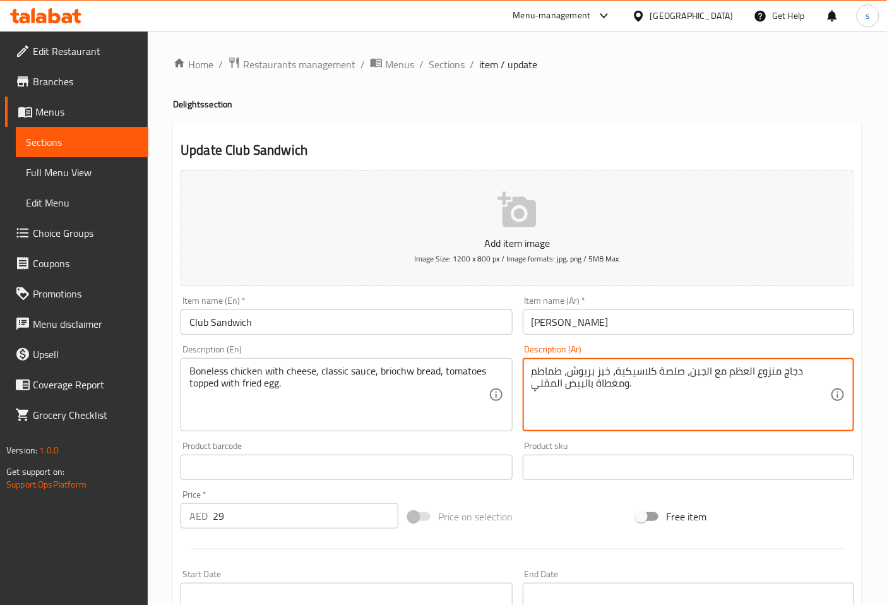
drag, startPoint x: 725, startPoint y: 374, endPoint x: 781, endPoint y: 369, distance: 55.8
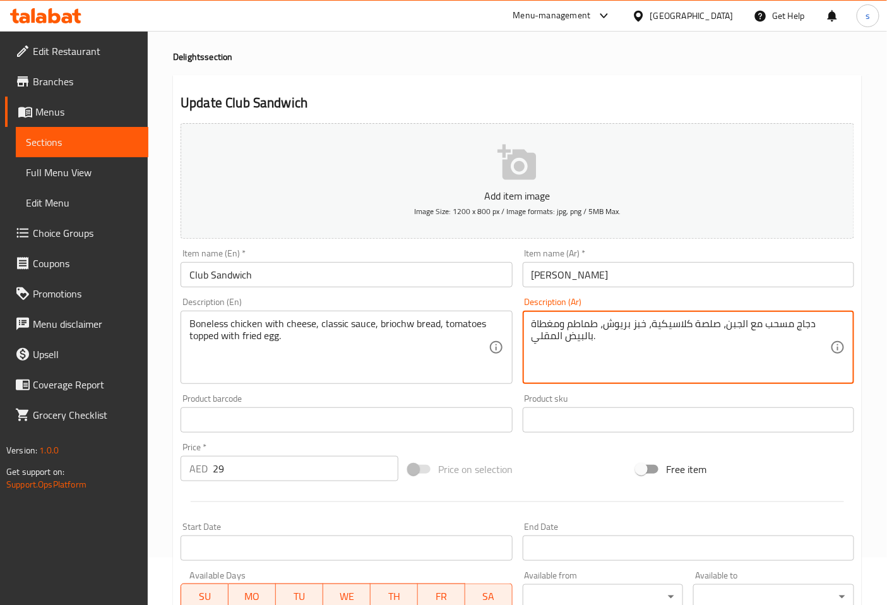
scroll to position [70, 0]
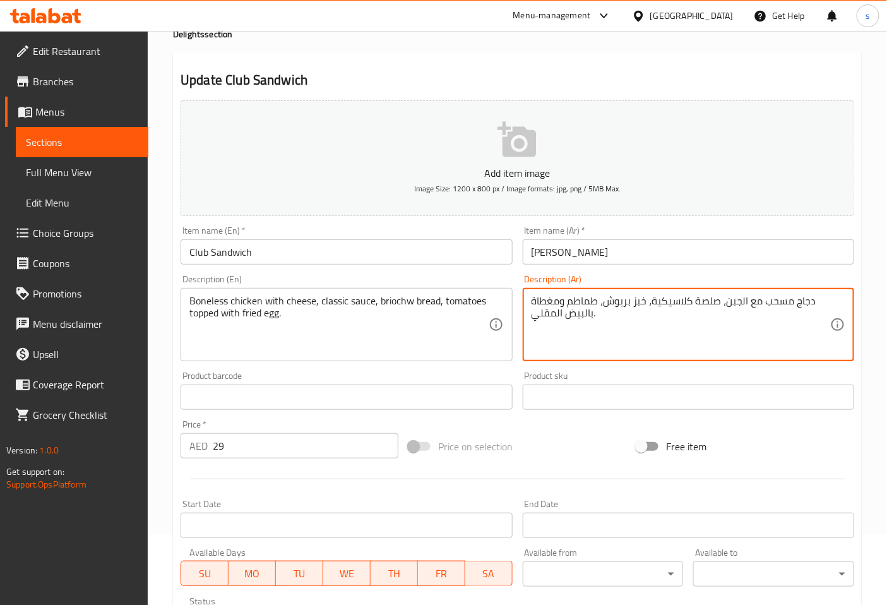
click at [697, 306] on textarea "دجاج مسحب مع الجبن، صلصة كلاسيكية، خبز بريوش، طماطم ومغطاة بالبيض المقلي." at bounding box center [681, 325] width 299 height 60
click at [653, 306] on textarea "دجاج مسحب مع الجبن، صوص كلاسيكية، خبز بريوش، طماطم ومغطاة بالبيض المقلي." at bounding box center [681, 325] width 299 height 60
type textarea "دجاج مسحب مع الجبن، صوص كلاسيك، خبز بريوش، طماطم ومغطاة بالبيض المقلي."
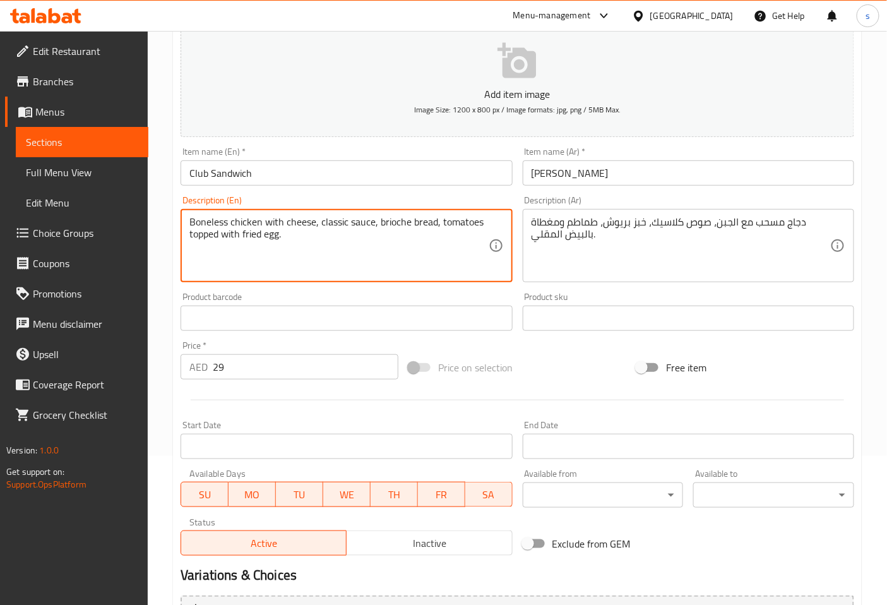
scroll to position [280, 0]
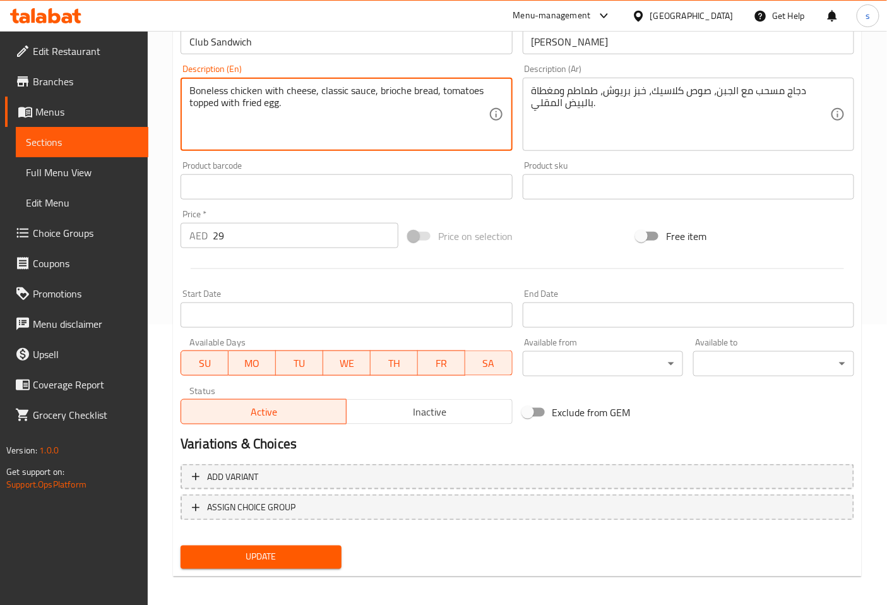
type textarea "Boneless chicken with cheese, classic sauce, brioche bread, tomatoes topped wit…"
click at [305, 549] on span "Update" at bounding box center [261, 557] width 141 height 16
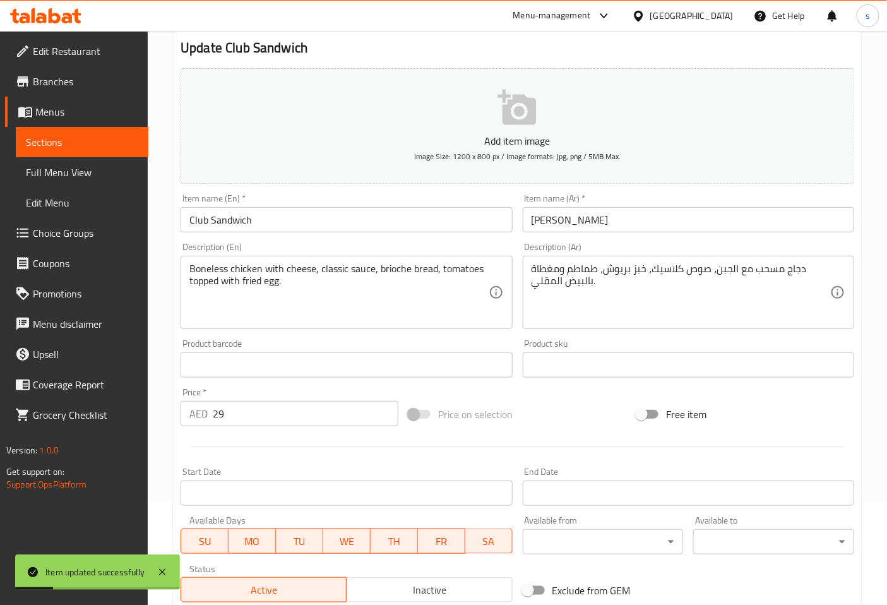
scroll to position [0, 0]
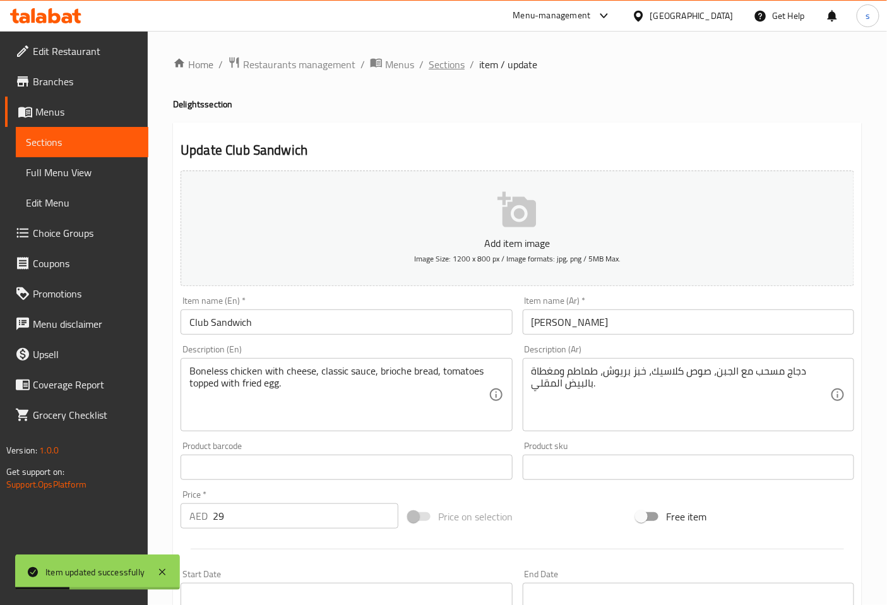
click at [457, 71] on span "Sections" at bounding box center [447, 64] width 36 height 15
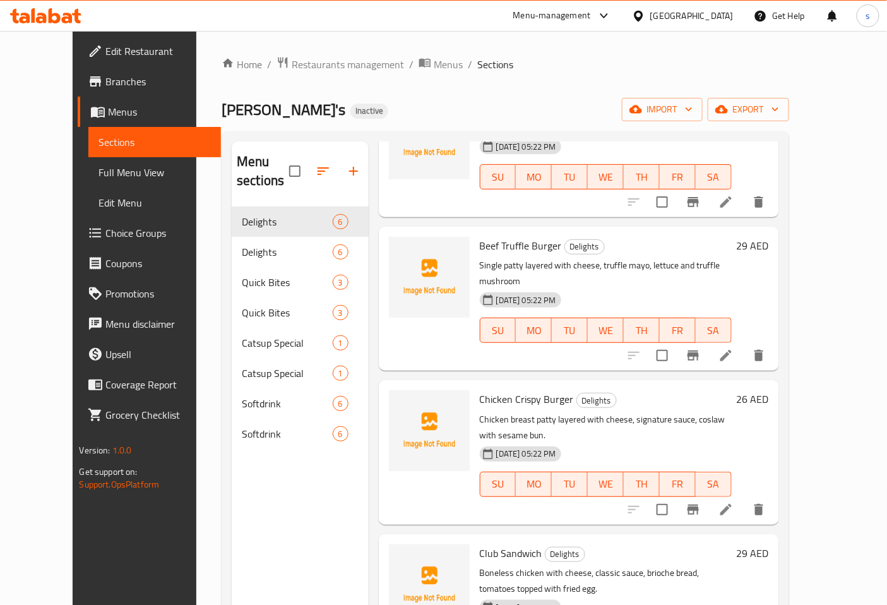
scroll to position [268, 0]
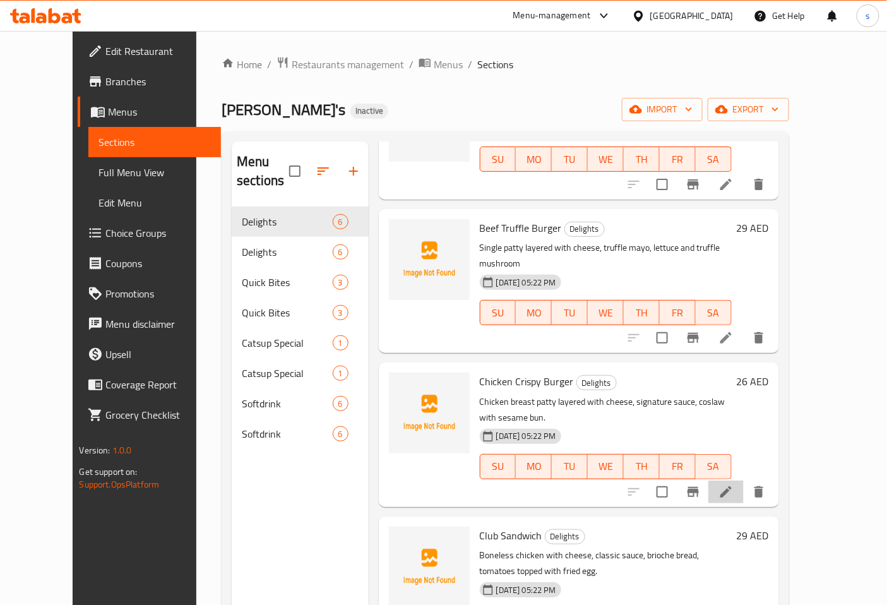
click at [744, 481] on li at bounding box center [726, 492] width 35 height 23
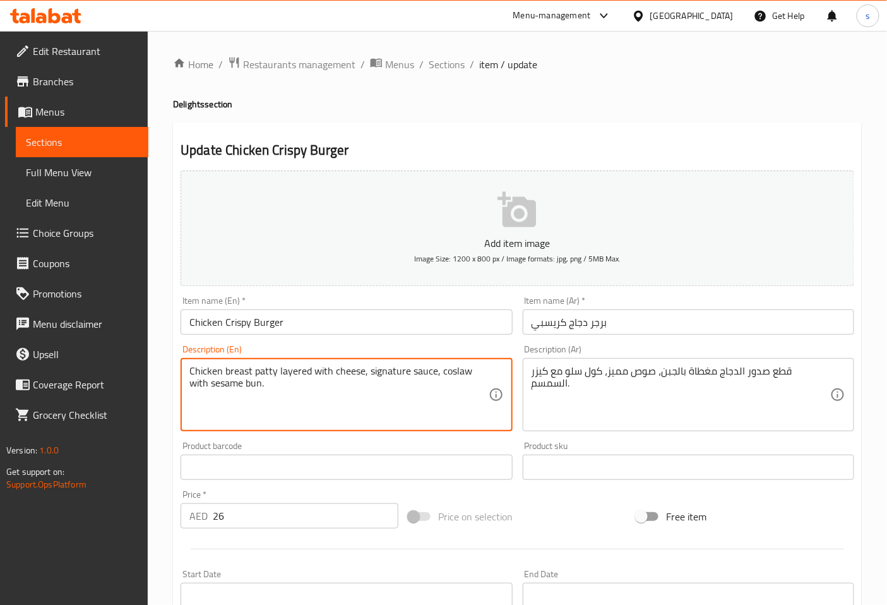
click at [466, 373] on textarea "Chicken breast patty layered with cheese, signature sauce, coslaw with sesame b…" at bounding box center [338, 395] width 299 height 60
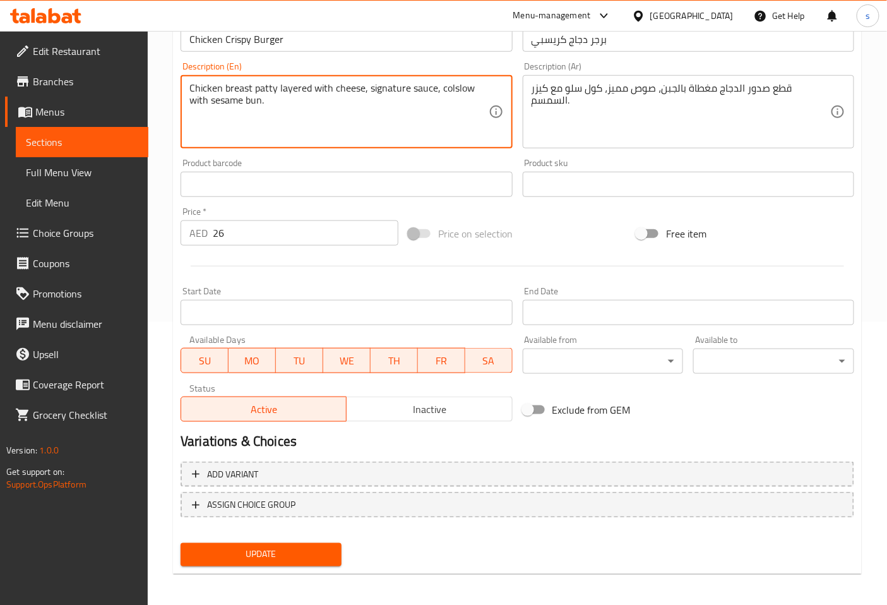
scroll to position [285, 0]
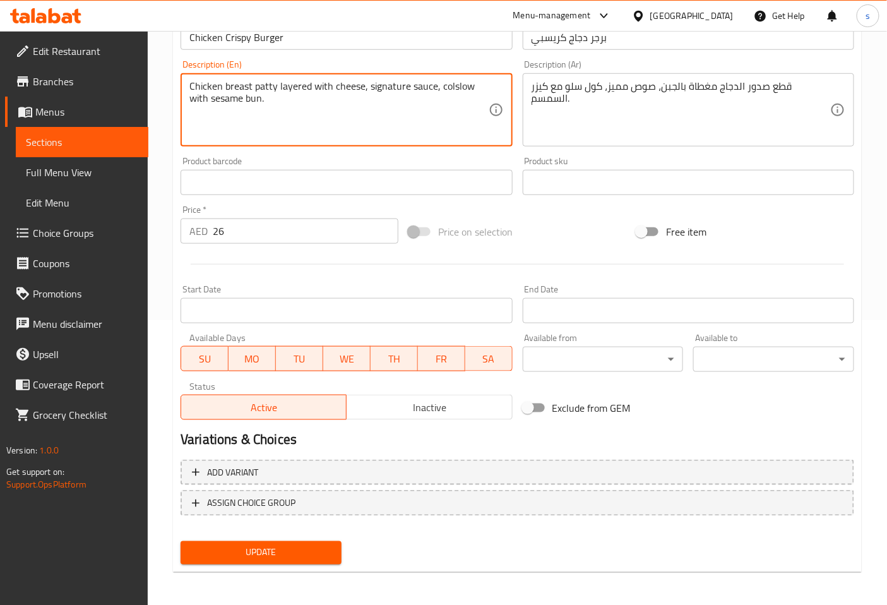
type textarea "Chicken breast patty layered with cheese, signature sauce, colslow with sesame …"
click at [306, 533] on div "Add variant ASSIGN CHOICE GROUP" at bounding box center [518, 496] width 684 height 82
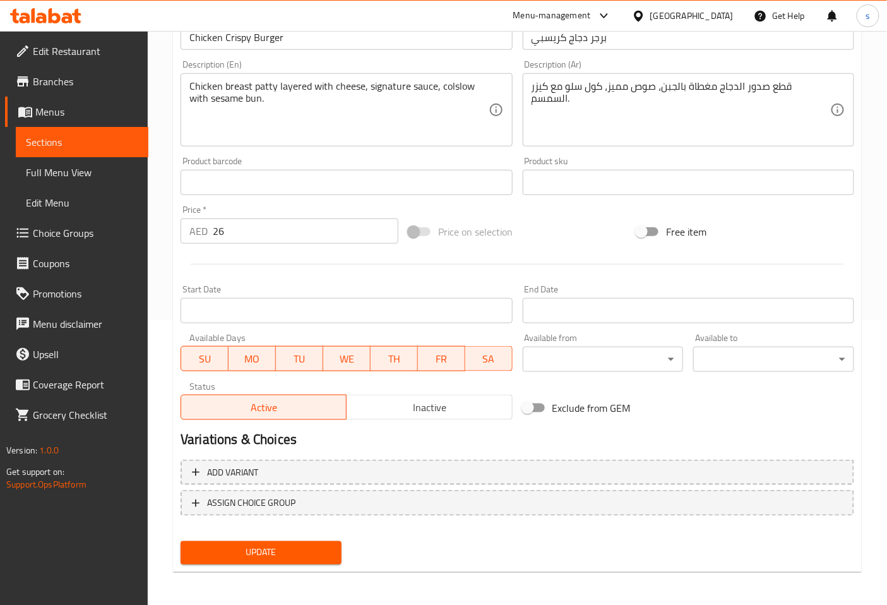
click at [307, 537] on div "Update" at bounding box center [261, 552] width 171 height 33
click at [309, 548] on span "Update" at bounding box center [261, 553] width 141 height 16
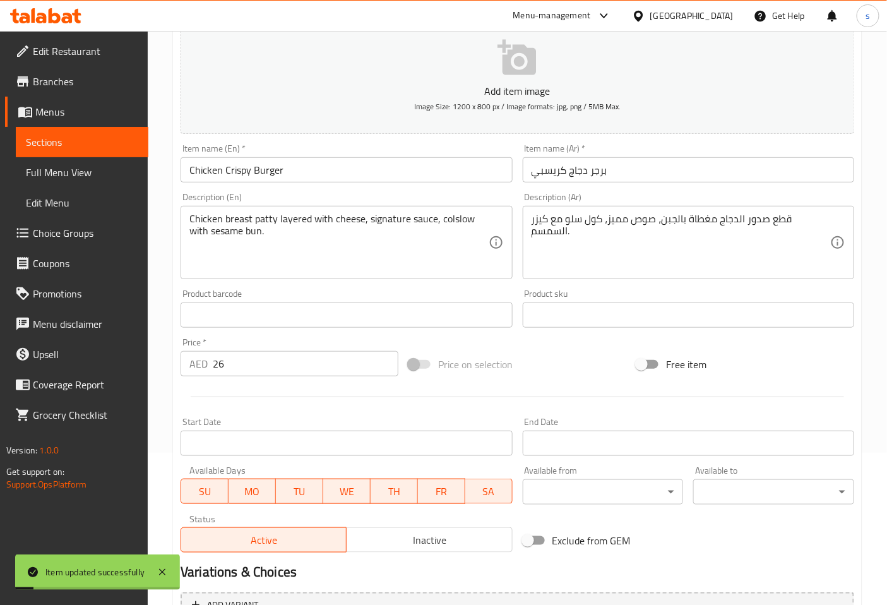
scroll to position [0, 0]
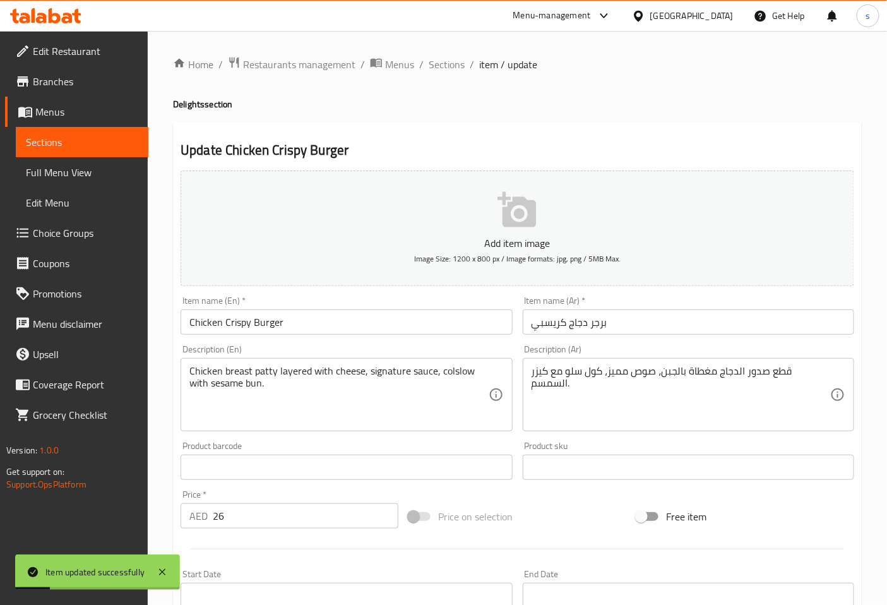
drag, startPoint x: 446, startPoint y: 66, endPoint x: 446, endPoint y: 85, distance: 18.3
click at [446, 65] on span "Sections" at bounding box center [447, 64] width 36 height 15
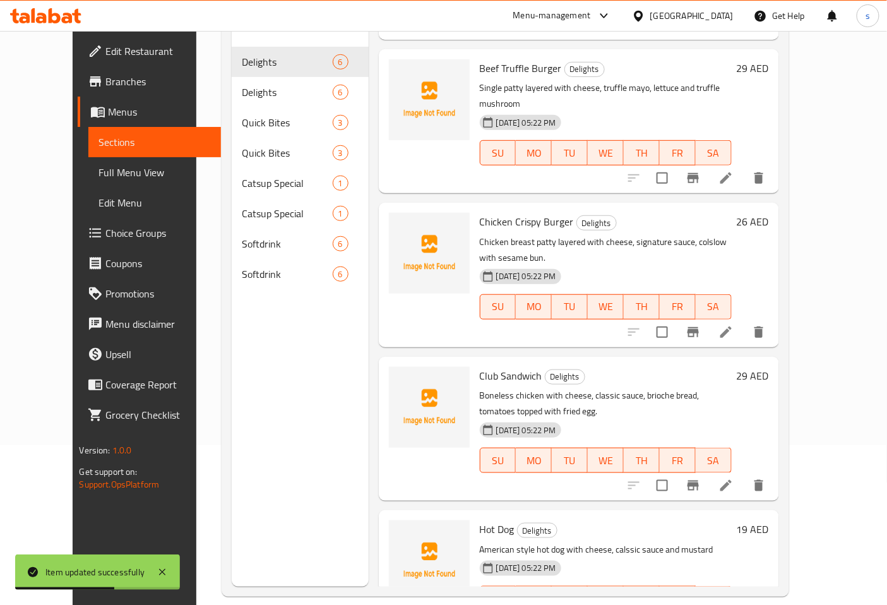
scroll to position [177, 0]
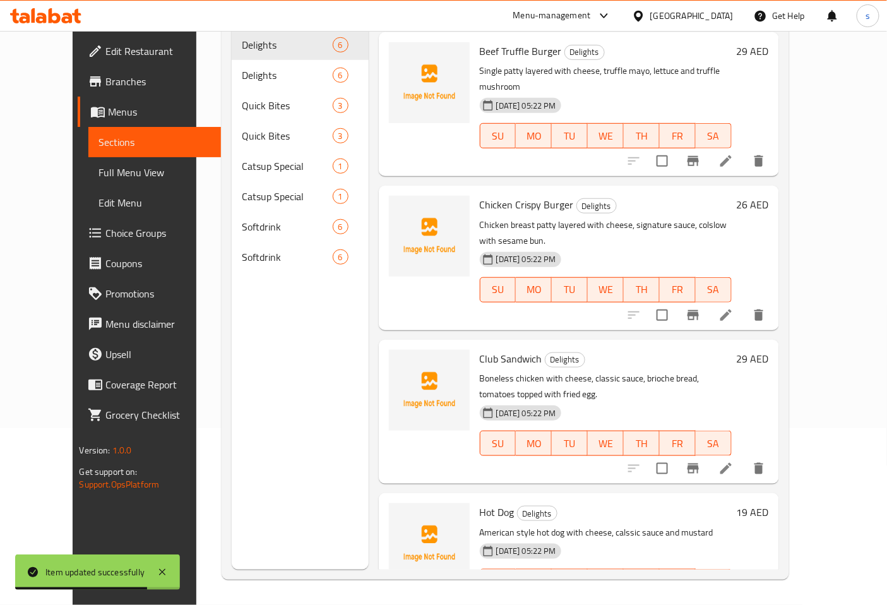
click at [734, 599] on icon at bounding box center [726, 606] width 15 height 15
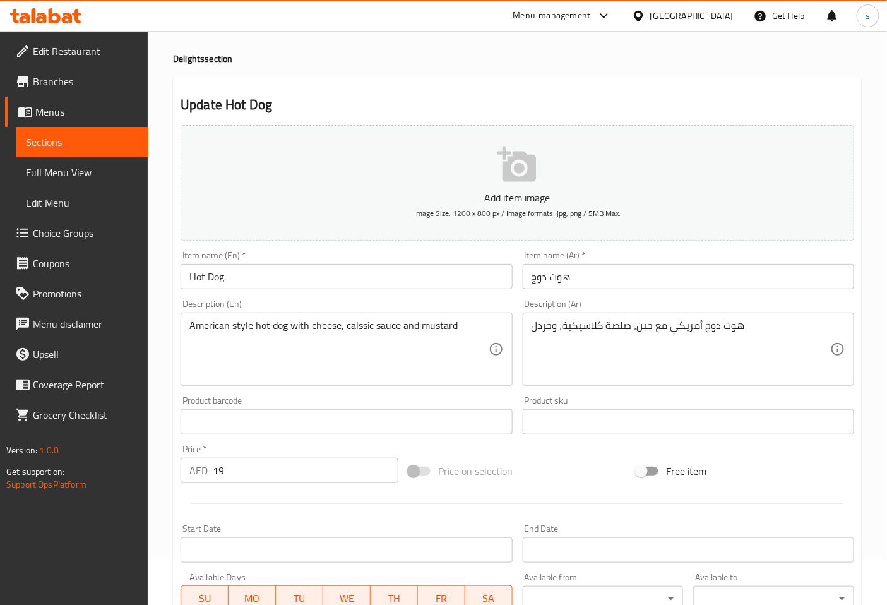
scroll to position [140, 0]
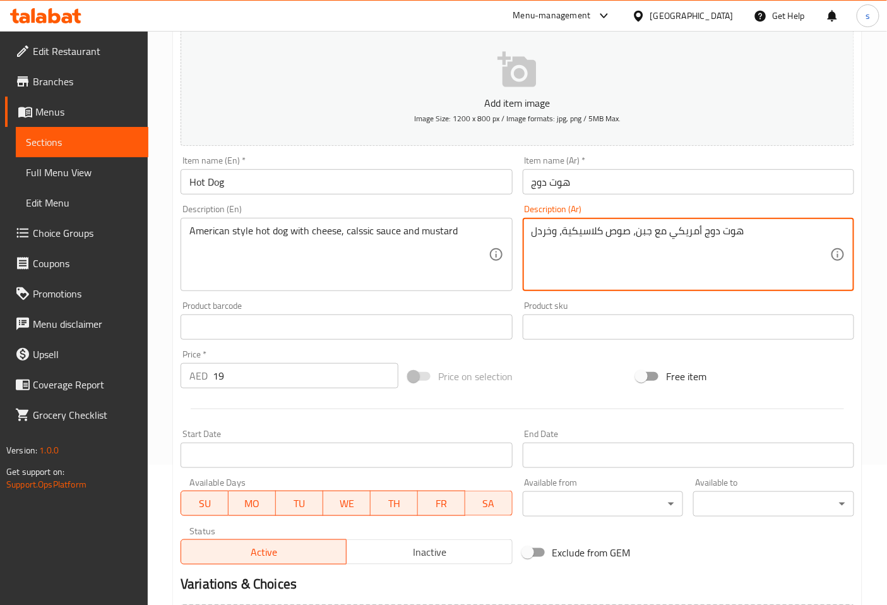
click at [563, 237] on textarea "هوت دوج أمريكي مع جبن، صوص كلاسيكية، وخردل" at bounding box center [681, 255] width 299 height 60
type textarea "هوت دوج أمريكي مع جبن، صوص كلاسيك ، وخردل"
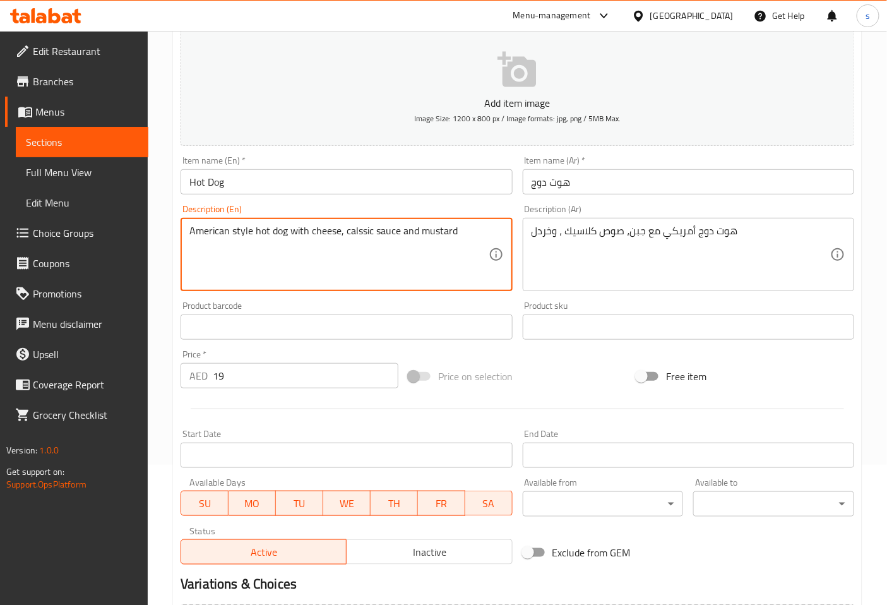
drag, startPoint x: 419, startPoint y: 234, endPoint x: 540, endPoint y: 237, distance: 120.7
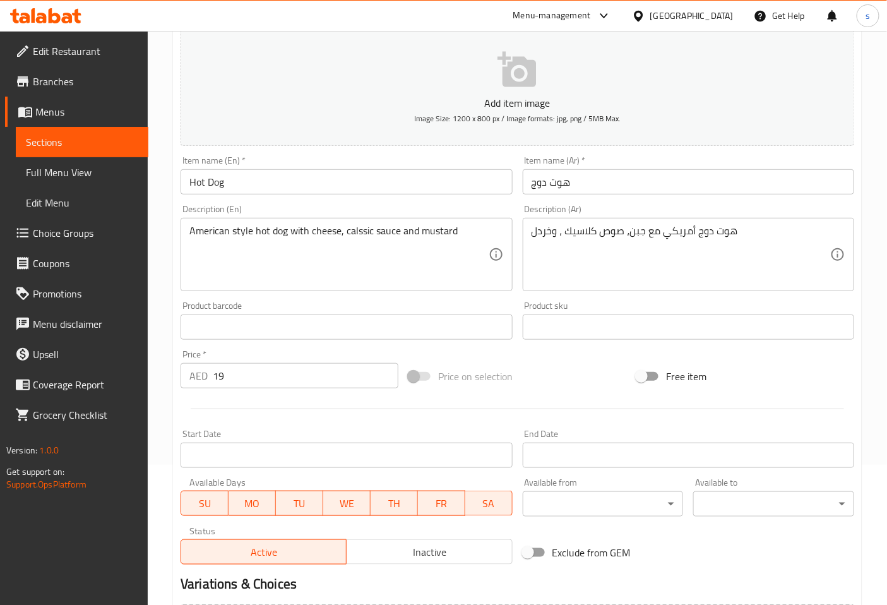
click at [370, 232] on textarea "American style hot dog with cheese, calssic sauce and mustard" at bounding box center [338, 255] width 299 height 60
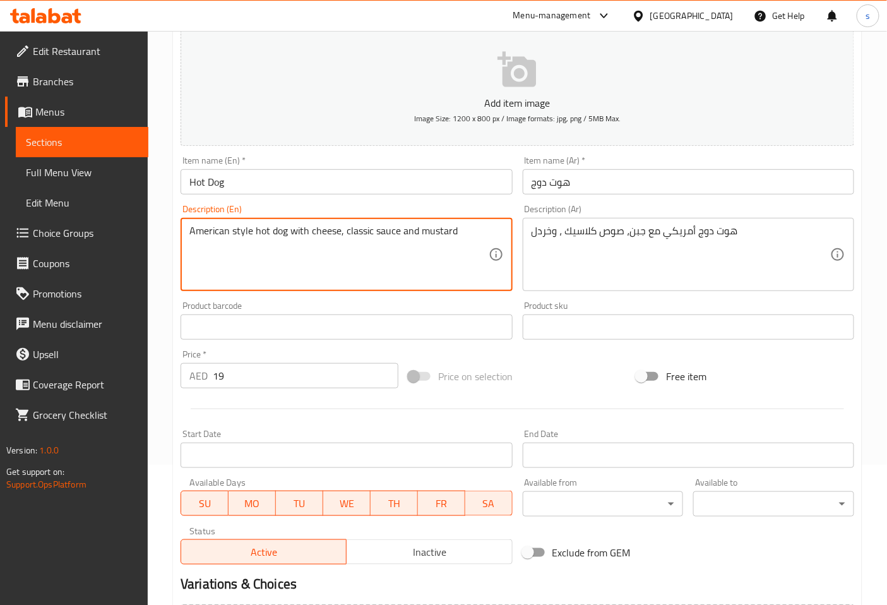
click at [488, 240] on textarea "American style hot dog with cheese, classic sauce and mustard" at bounding box center [338, 255] width 299 height 60
type textarea "American style hot dog with cheese, classic sauce and mustard"
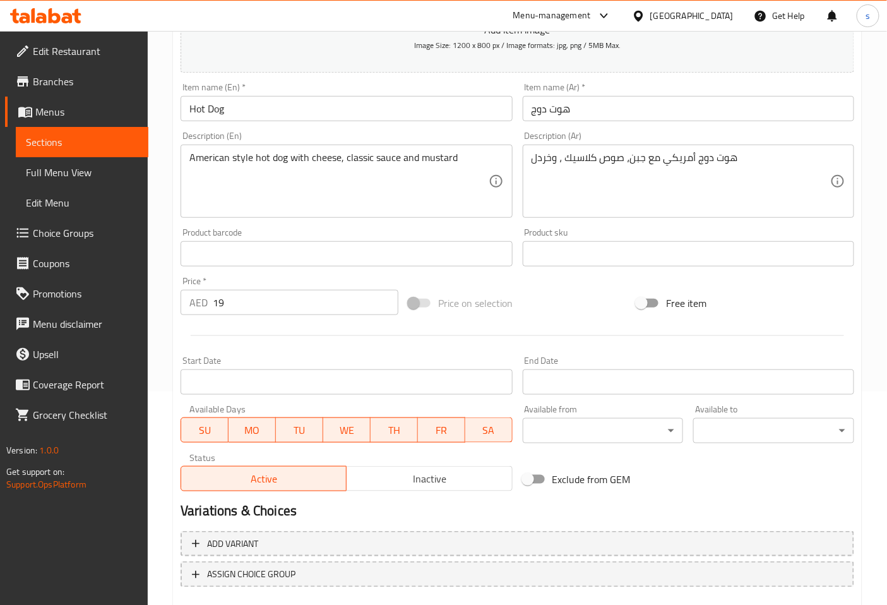
scroll to position [285, 0]
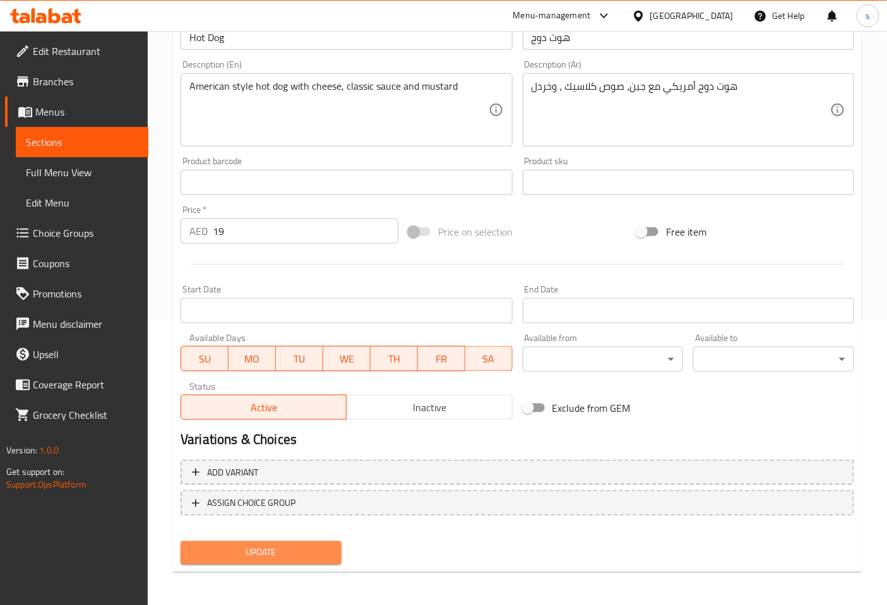
click at [284, 553] on span "Update" at bounding box center [261, 553] width 141 height 16
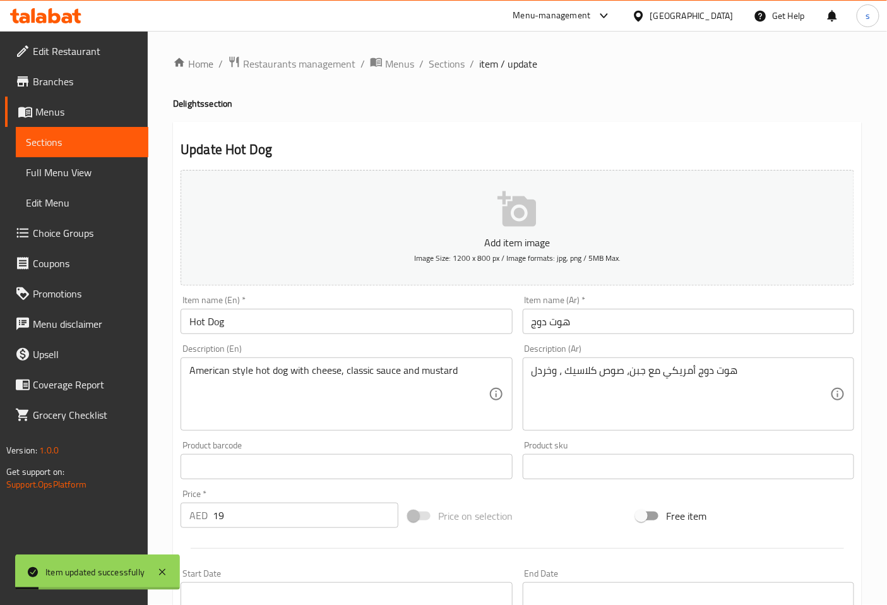
scroll to position [0, 0]
click at [446, 60] on span "Sections" at bounding box center [447, 64] width 36 height 15
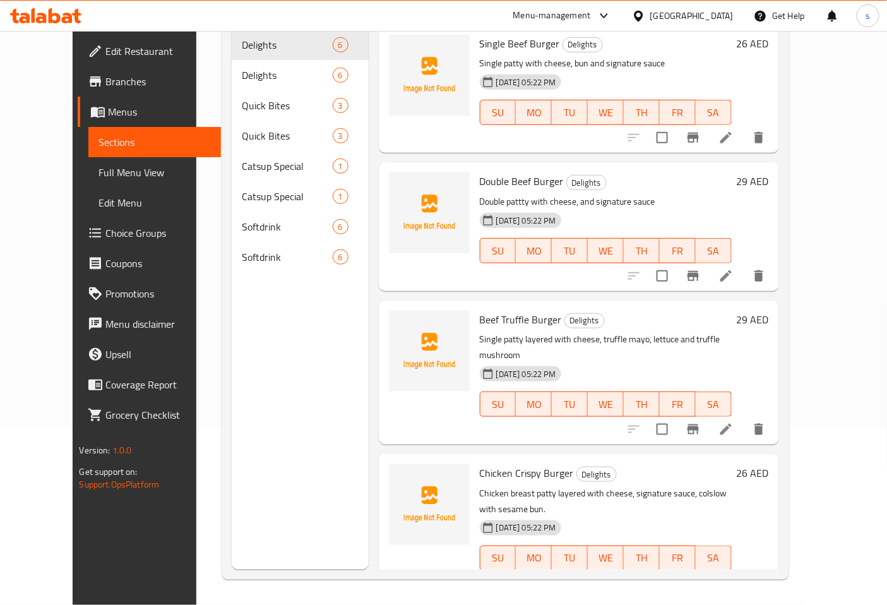
click at [99, 171] on span "Full Menu View" at bounding box center [155, 172] width 112 height 15
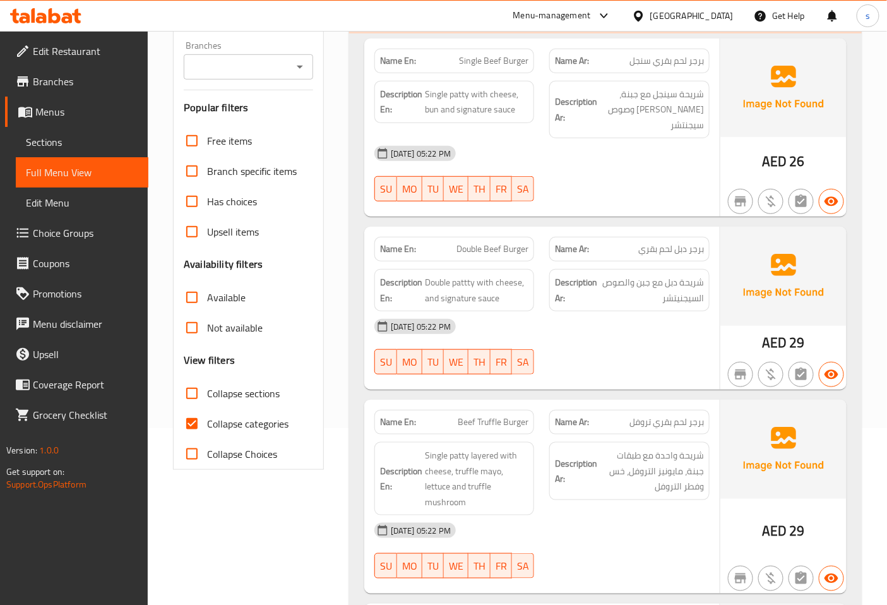
click at [251, 428] on span "Collapse categories" at bounding box center [247, 423] width 81 height 15
click at [207, 428] on input "Collapse categories" at bounding box center [192, 424] width 30 height 30
checkbox input "false"
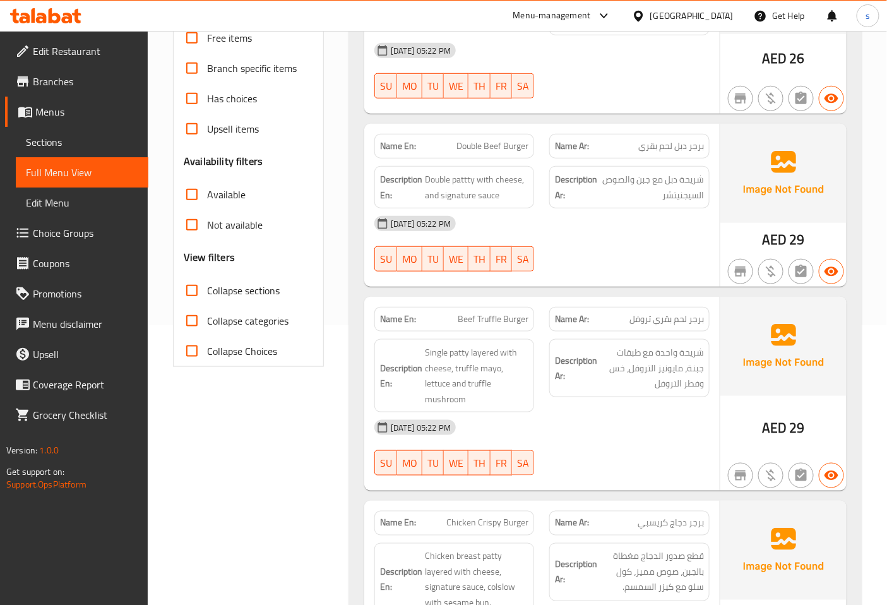
scroll to position [280, 0]
click at [76, 136] on span "Sections" at bounding box center [82, 142] width 112 height 15
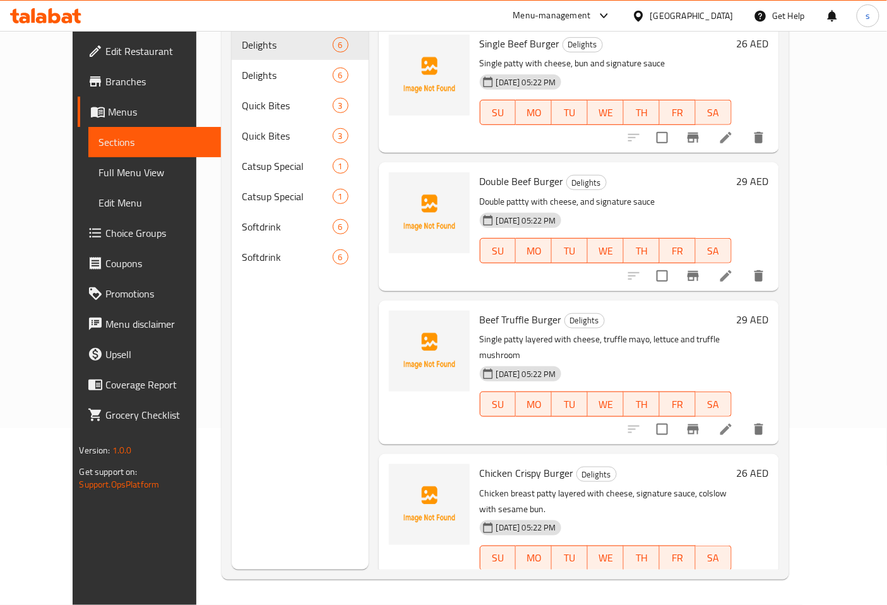
click at [99, 143] on span "Sections" at bounding box center [155, 142] width 112 height 15
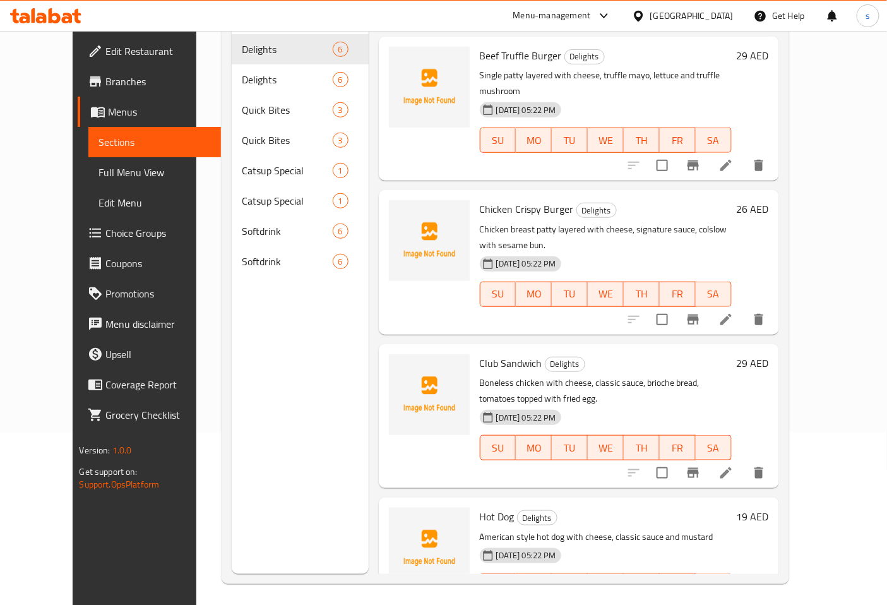
scroll to position [177, 0]
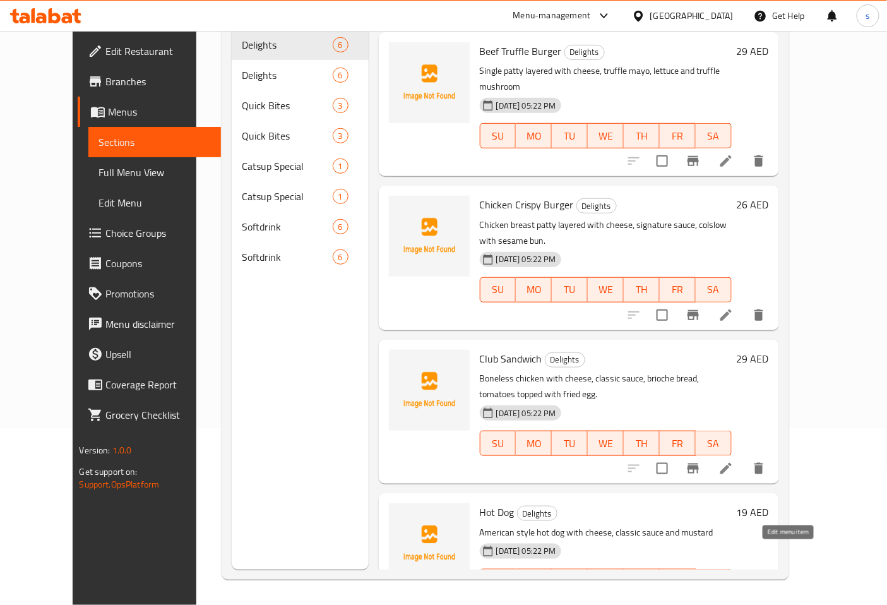
click at [734, 599] on icon at bounding box center [726, 606] width 15 height 15
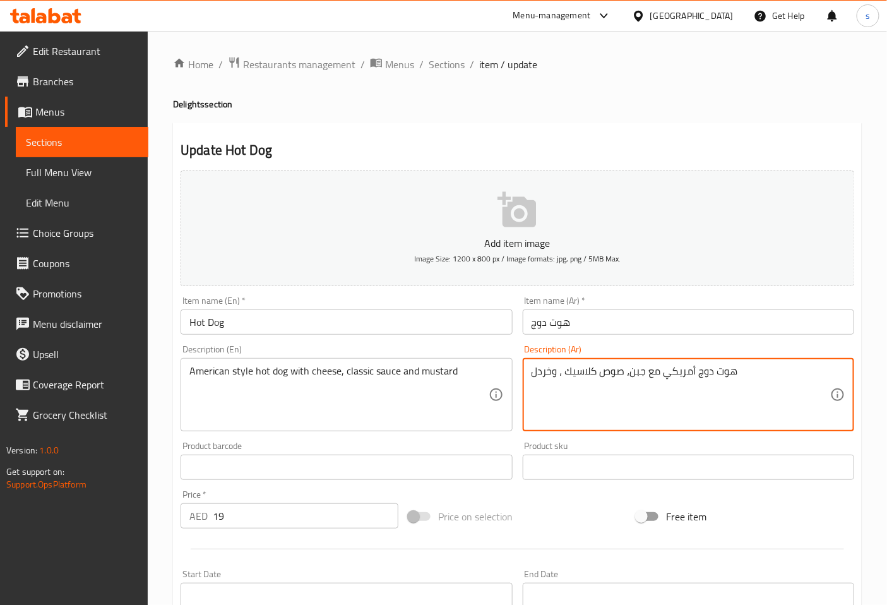
drag, startPoint x: 536, startPoint y: 371, endPoint x: 550, endPoint y: 371, distance: 14.5
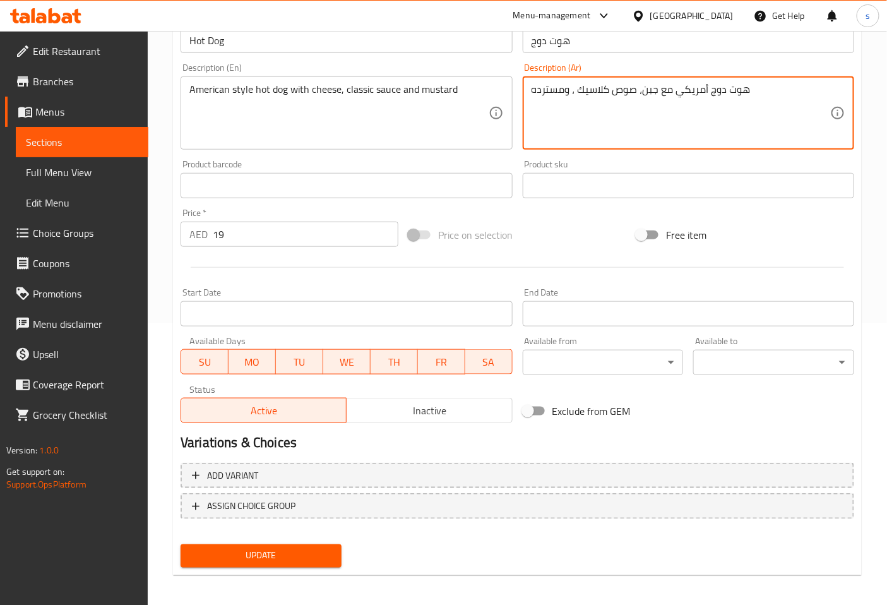
scroll to position [285, 0]
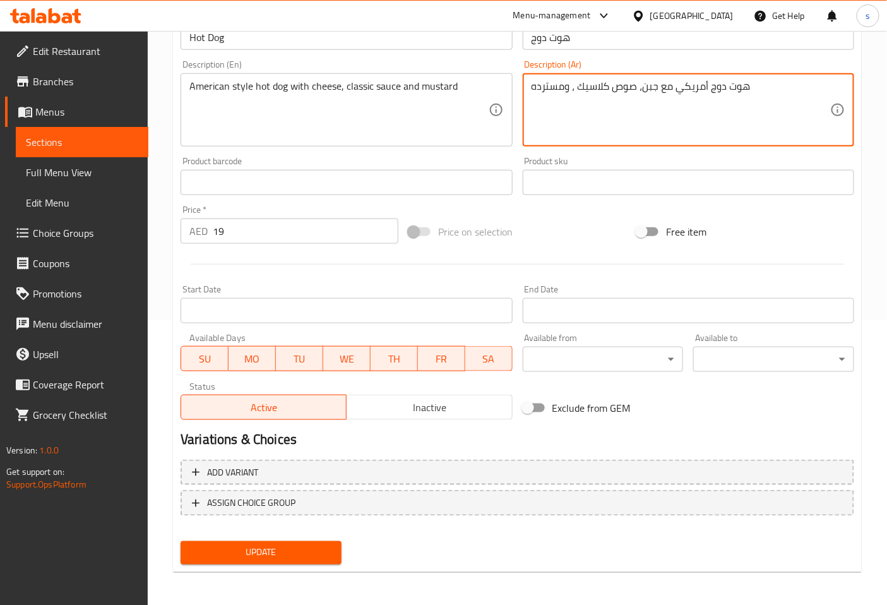
type textarea "هوت دوج أمريكي مع جبن، صوص كلاسيك ، ومسترده"
click at [219, 553] on span "Update" at bounding box center [261, 553] width 141 height 16
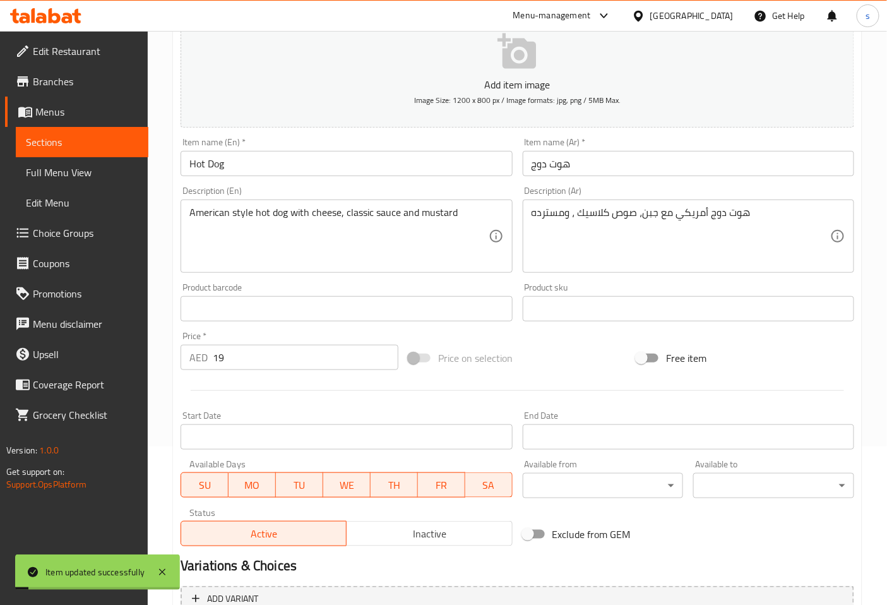
scroll to position [4, 0]
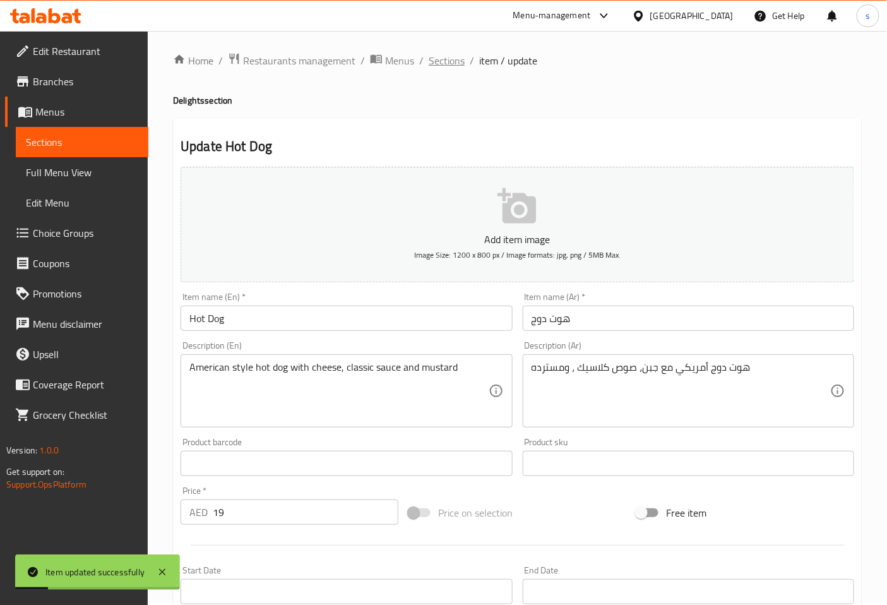
click at [449, 57] on span "Sections" at bounding box center [447, 60] width 36 height 15
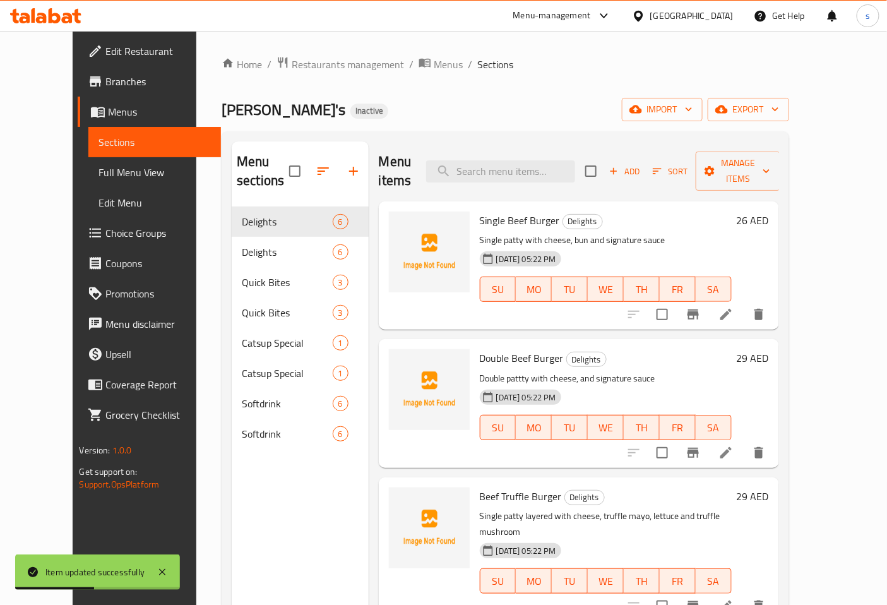
click at [88, 162] on link "Full Menu View" at bounding box center [154, 172] width 133 height 30
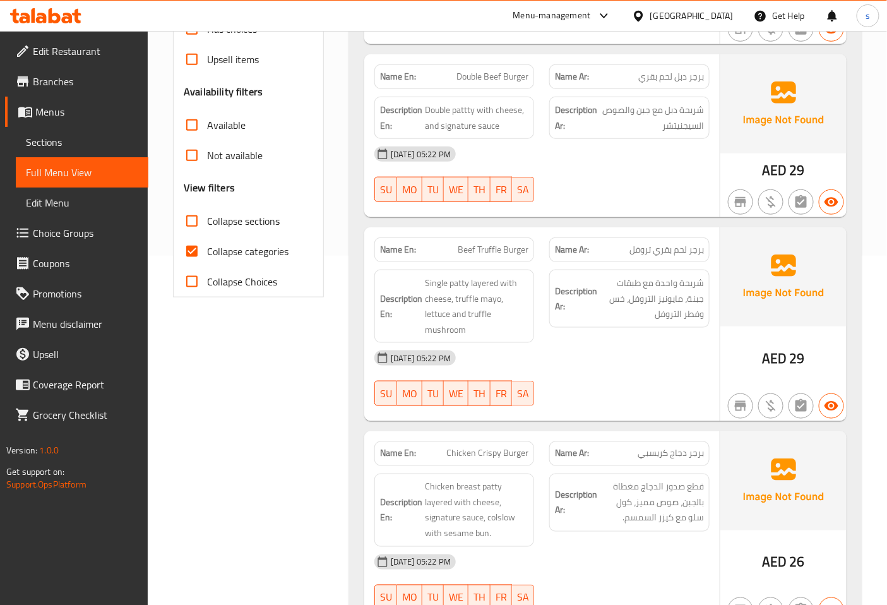
scroll to position [351, 0]
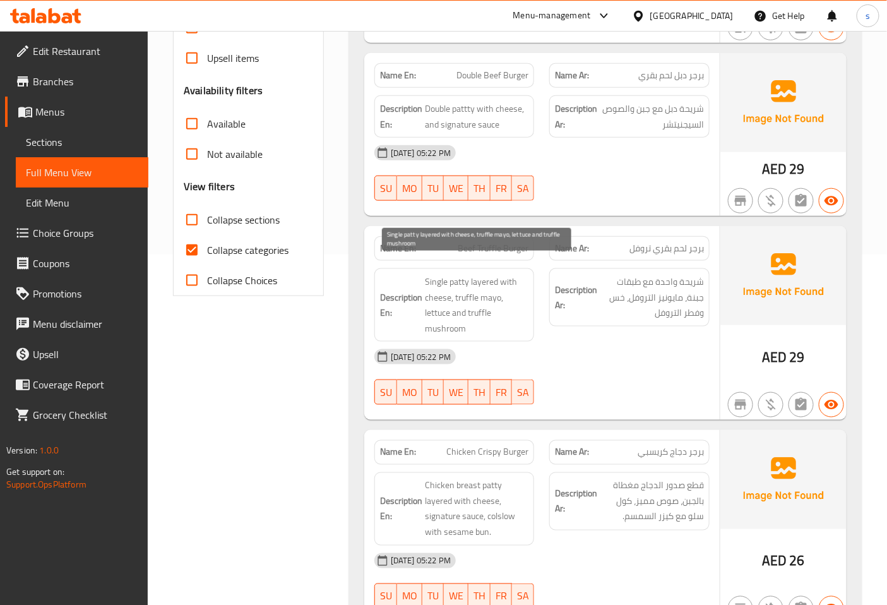
click at [425, 315] on span "Single patty layered with cheese, truffle mayo, lettuce and truffle mushroom" at bounding box center [477, 305] width 104 height 62
click at [425, 314] on span "Single patty layered with cheese, truffle mayo, lettuce and truffle mushroom" at bounding box center [477, 305] width 104 height 62
drag, startPoint x: 425, startPoint y: 314, endPoint x: 500, endPoint y: 304, distance: 75.8
click at [500, 304] on span "Single patty layered with cheese, truffle mayo, lettuce and truffle mushroom" at bounding box center [477, 305] width 104 height 62
click at [412, 313] on h6 "Description En: Single patty layered with cheese, truffle mayo, lettuce and tru…" at bounding box center [454, 305] width 149 height 62
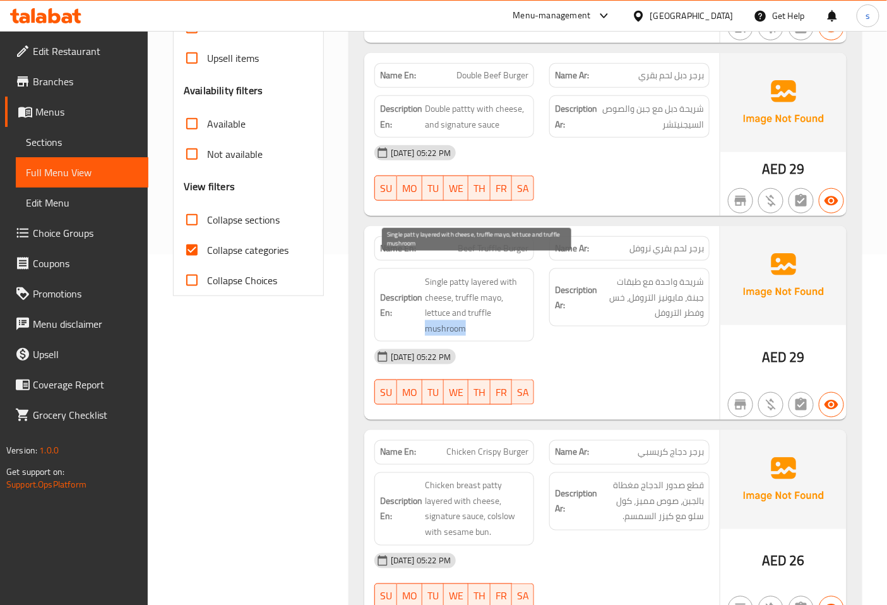
drag, startPoint x: 426, startPoint y: 309, endPoint x: 469, endPoint y: 316, distance: 42.9
click at [469, 316] on span "Single patty layered with cheese, truffle mayo, lettuce and truffle mushroom" at bounding box center [477, 305] width 104 height 62
copy span "mushroom"
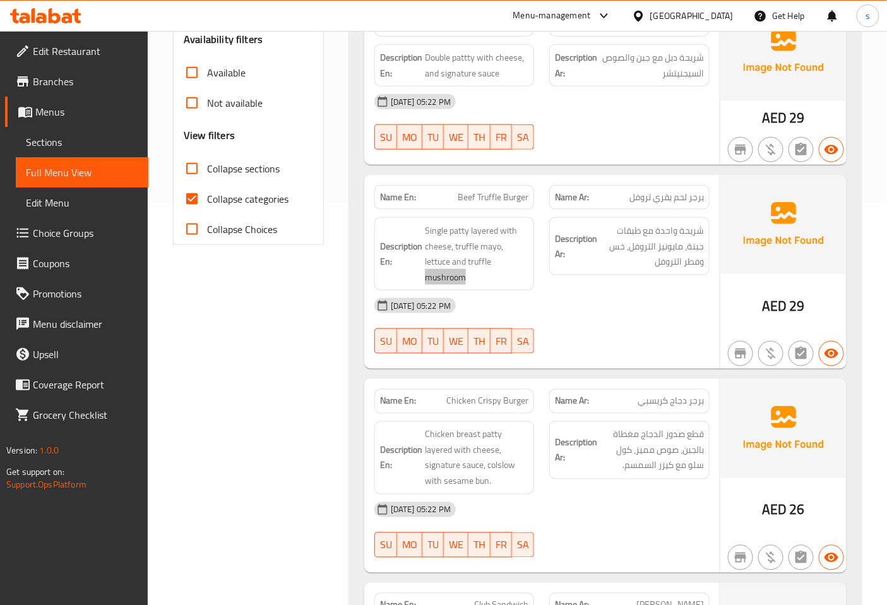
scroll to position [491, 0]
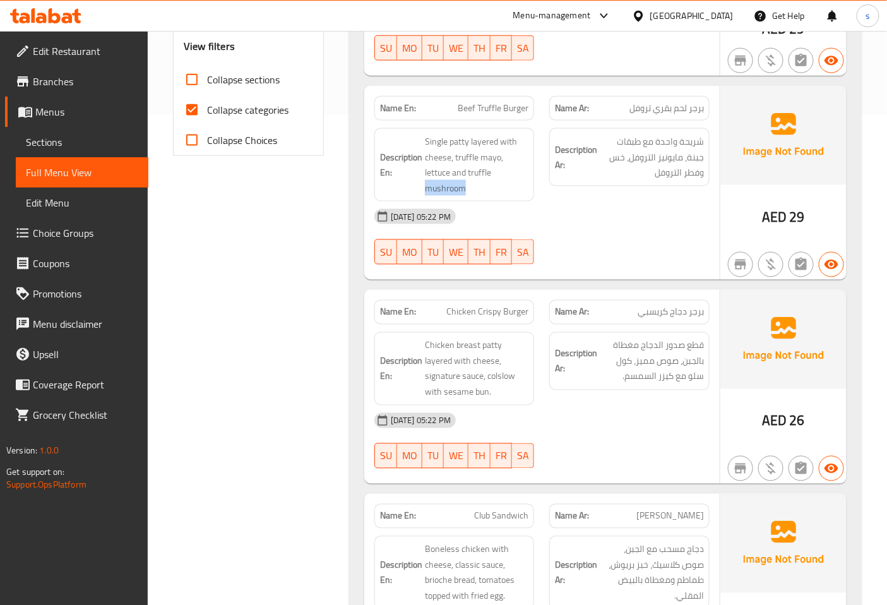
click at [64, 133] on link "Sections" at bounding box center [82, 142] width 133 height 30
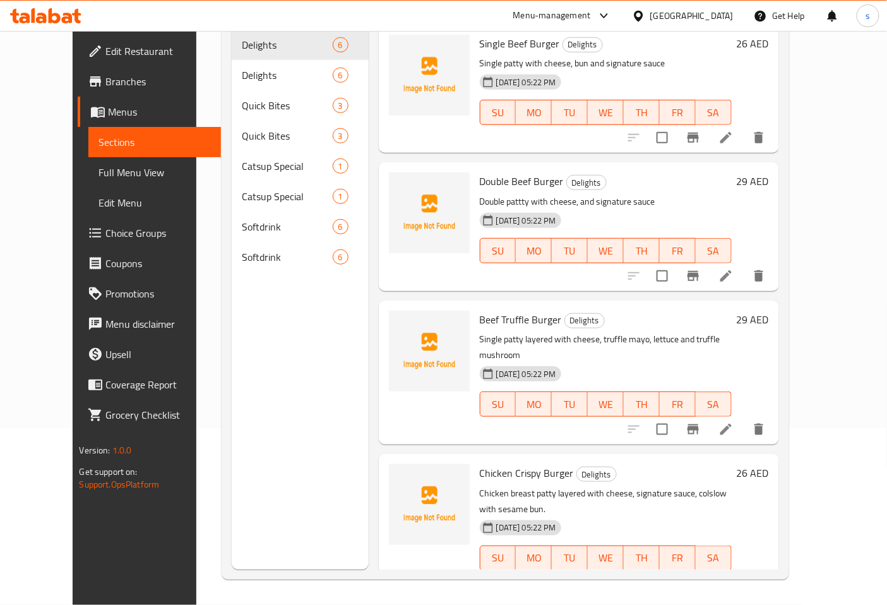
scroll to position [70, 0]
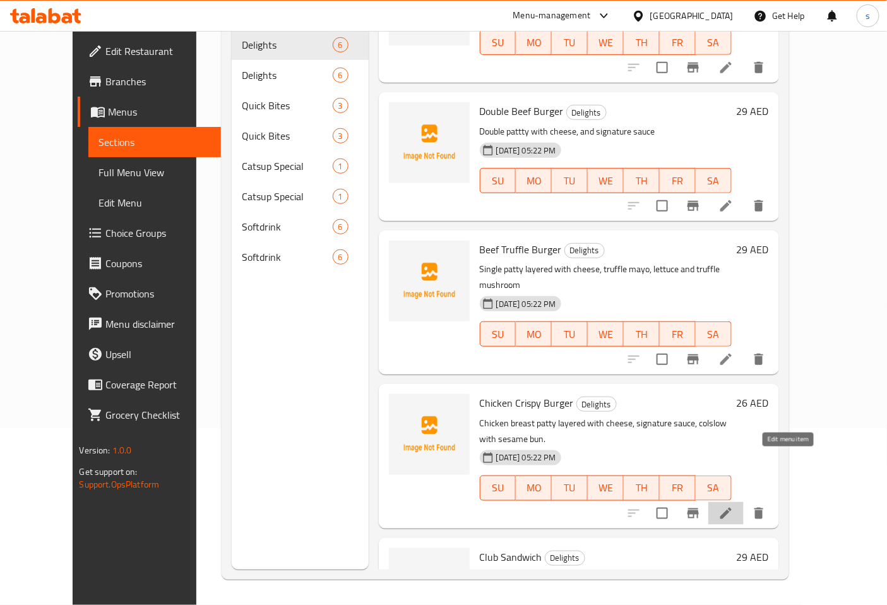
click at [734, 506] on icon at bounding box center [726, 513] width 15 height 15
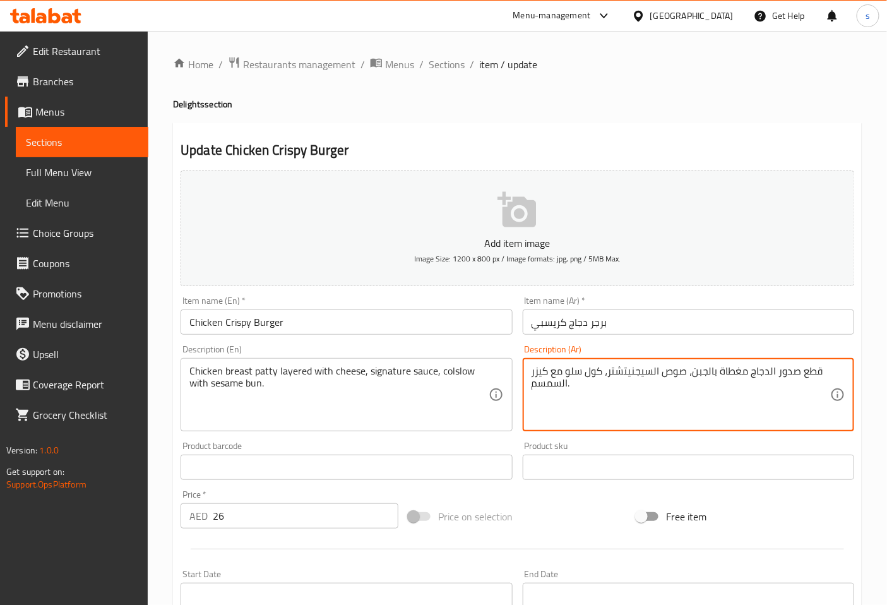
type textarea "قطع صدور الدجاج مغطاة بالجبن، صوص السيجنيتشتر، كول سلو مع كيزر السمسم."
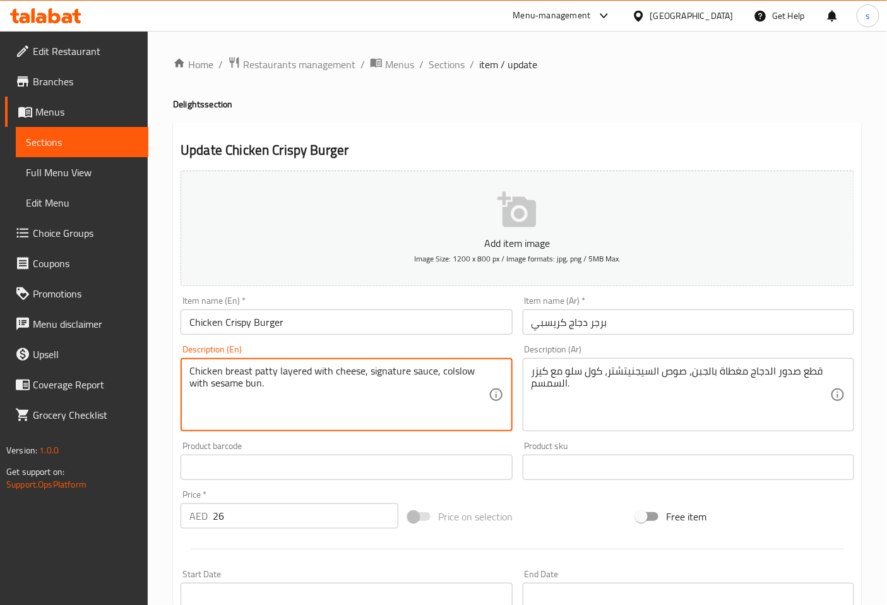
drag, startPoint x: 439, startPoint y: 373, endPoint x: 479, endPoint y: 374, distance: 39.8
paste textarea "eslaw"
paste textarea "coleslaw"
click at [439, 374] on textarea "Chicken breast patty layered with cheese, signature sauce, coleslaw with sesame…" at bounding box center [338, 395] width 299 height 60
click at [482, 375] on textarea "Chicken breast patty layered with cheese, signature sauce, coleslaw with sesame…" at bounding box center [338, 395] width 299 height 60
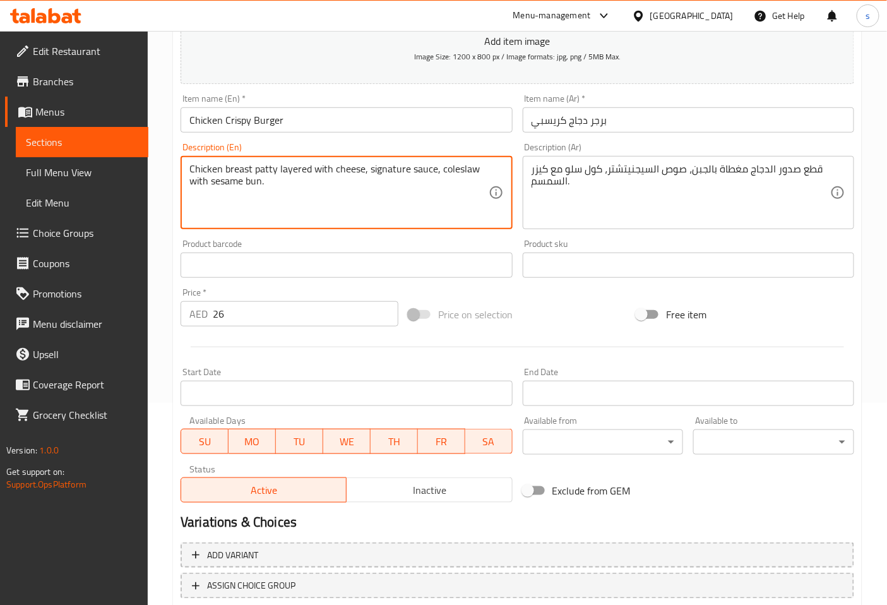
scroll to position [285, 0]
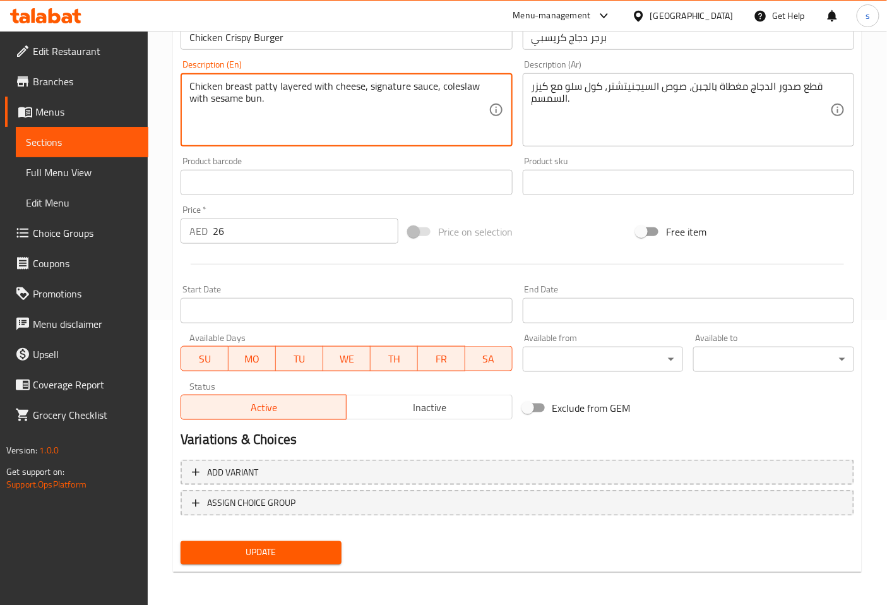
type textarea "Chicken breast patty layered with cheese, signature sauce, coleslaw with sesame…"
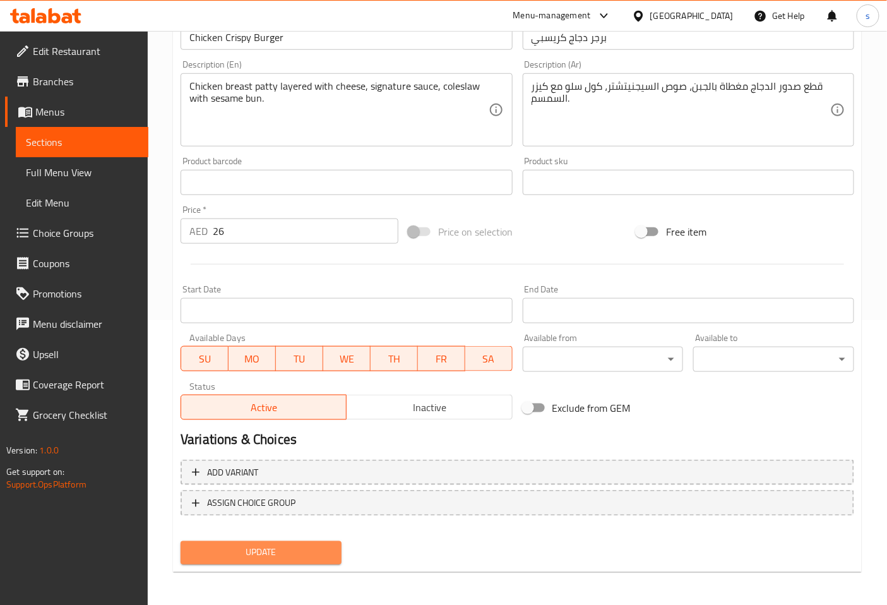
click at [294, 550] on span "Update" at bounding box center [261, 553] width 141 height 16
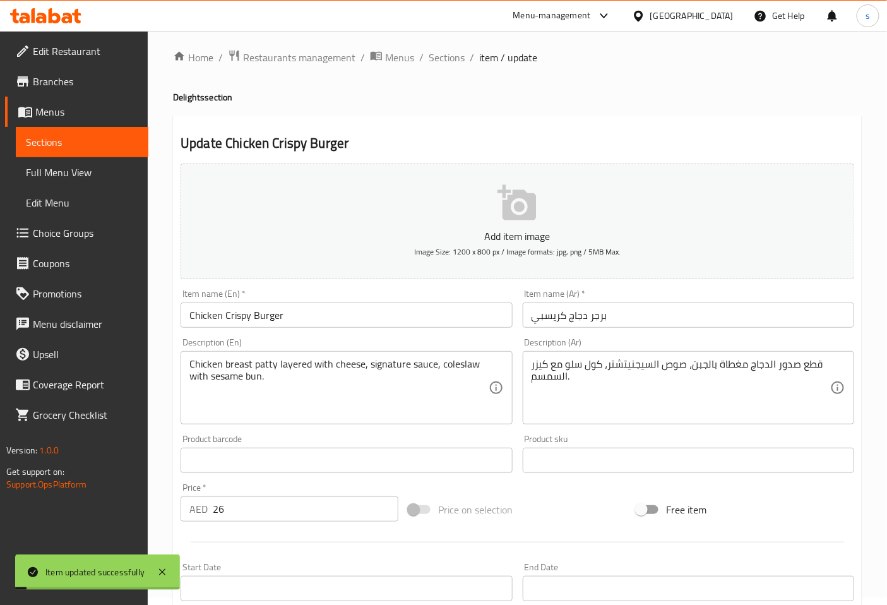
scroll to position [0, 0]
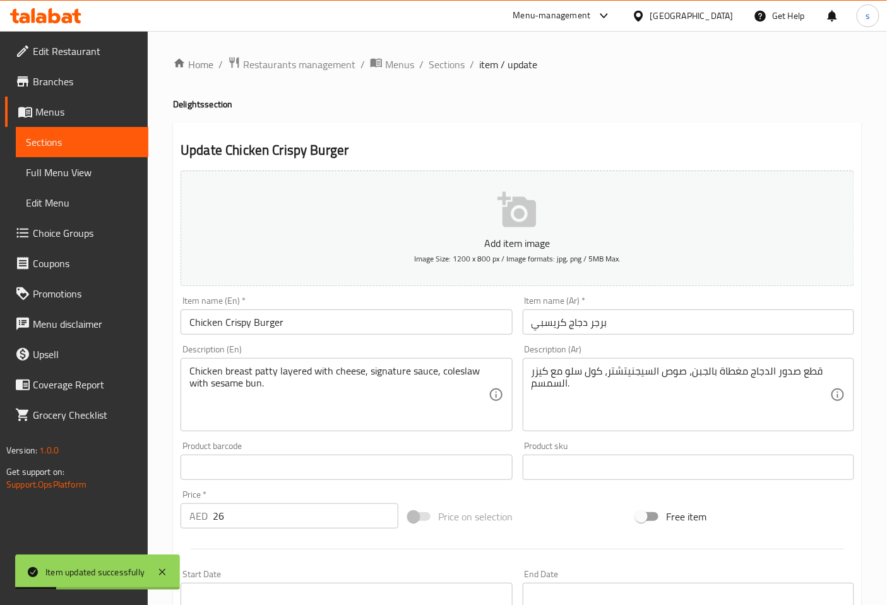
click at [45, 165] on span "Full Menu View" at bounding box center [82, 172] width 112 height 15
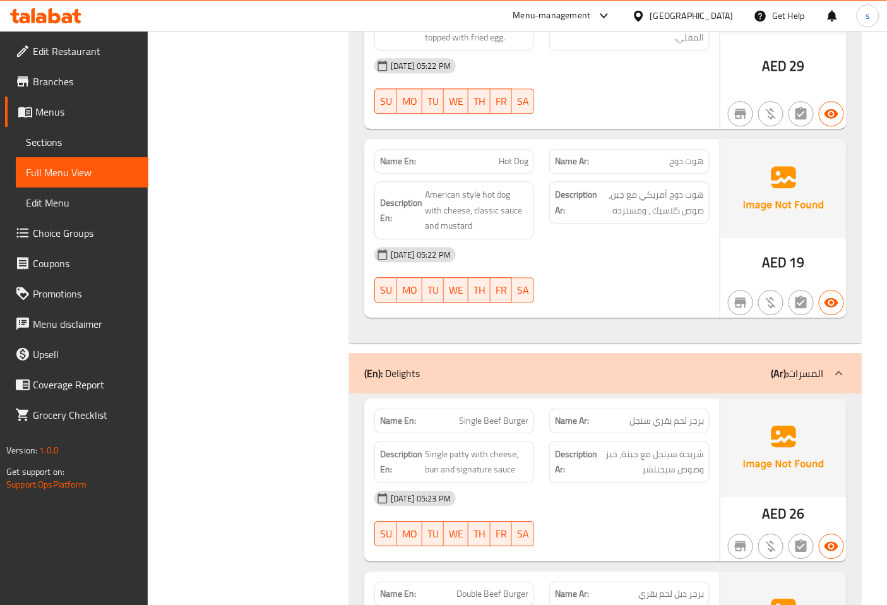
scroll to position [1052, 0]
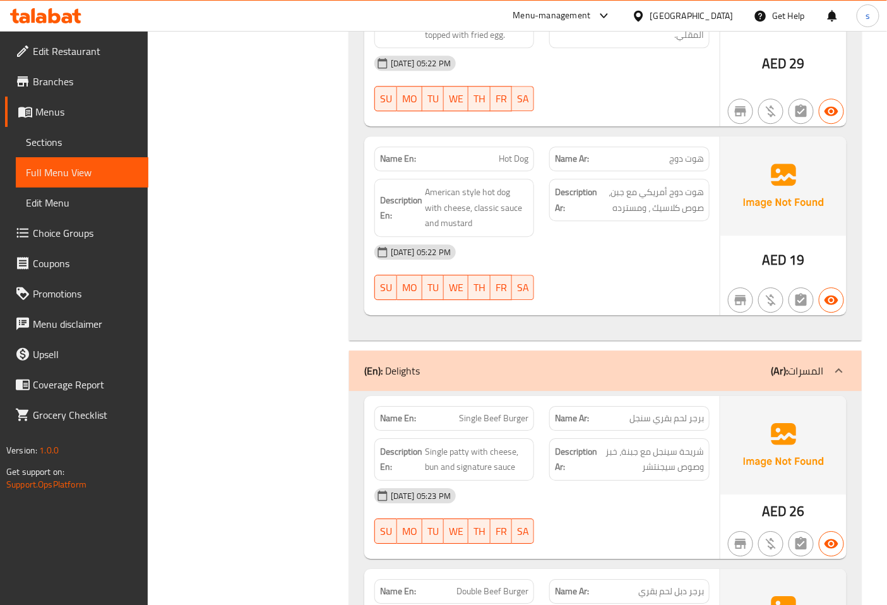
click at [82, 141] on span "Sections" at bounding box center [82, 142] width 112 height 15
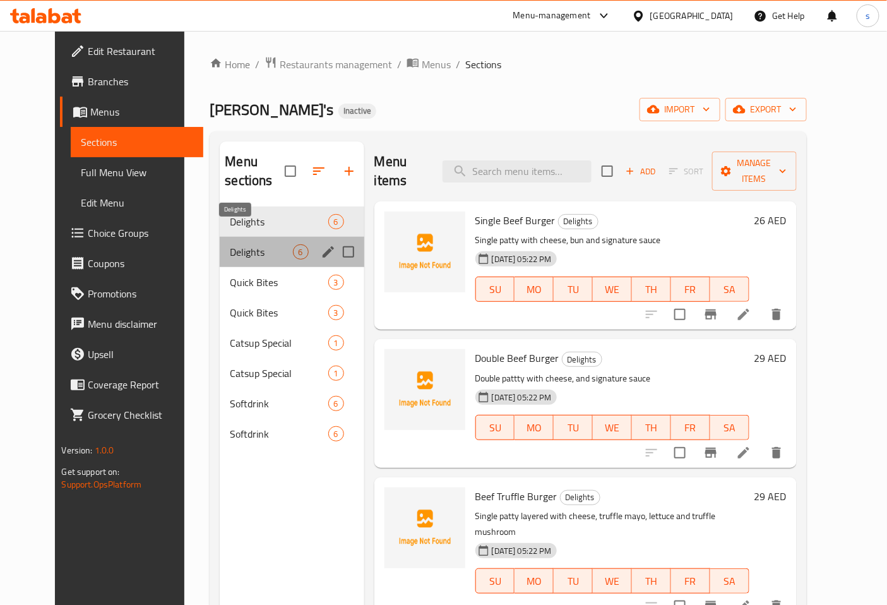
click at [244, 244] on span "Delights" at bounding box center [261, 251] width 63 height 15
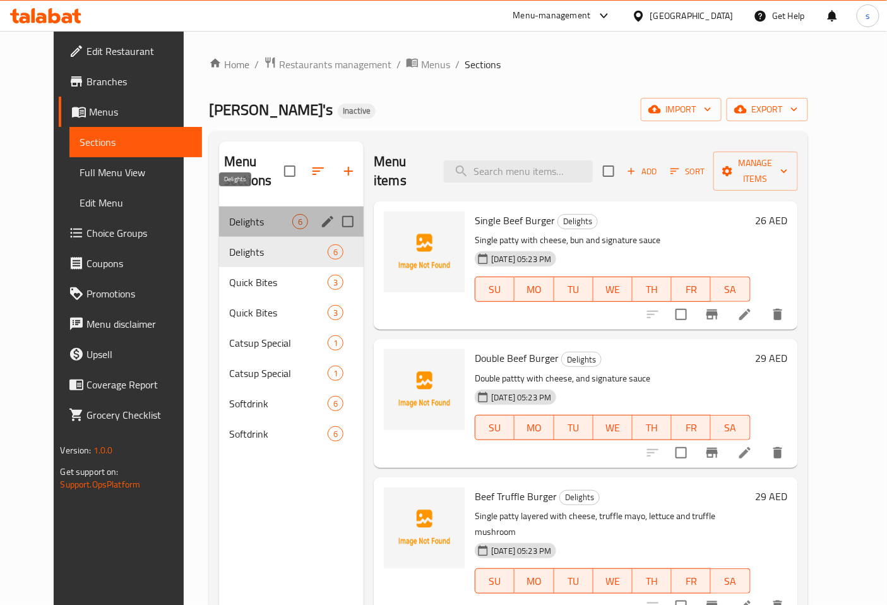
click at [267, 214] on span "Delights" at bounding box center [260, 221] width 63 height 15
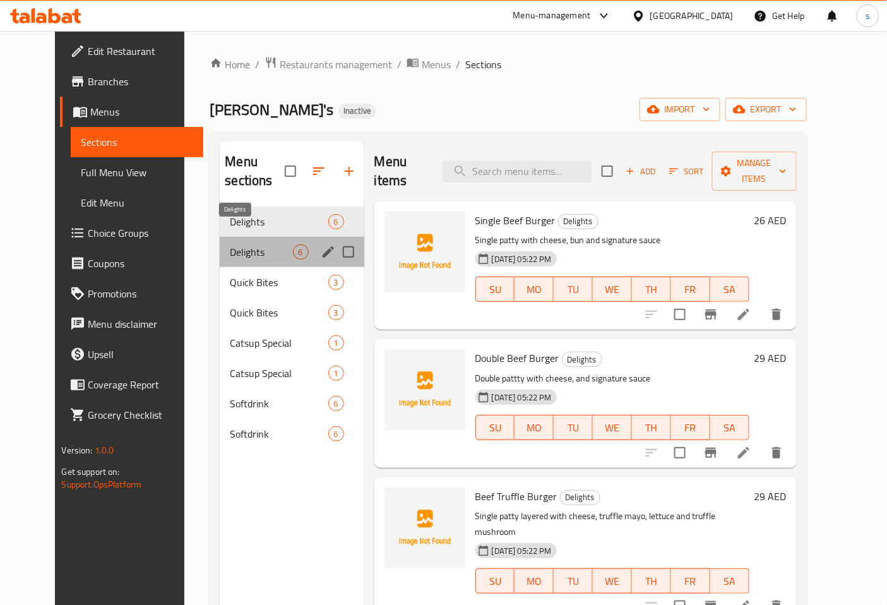
click at [267, 244] on span "Delights" at bounding box center [261, 251] width 63 height 15
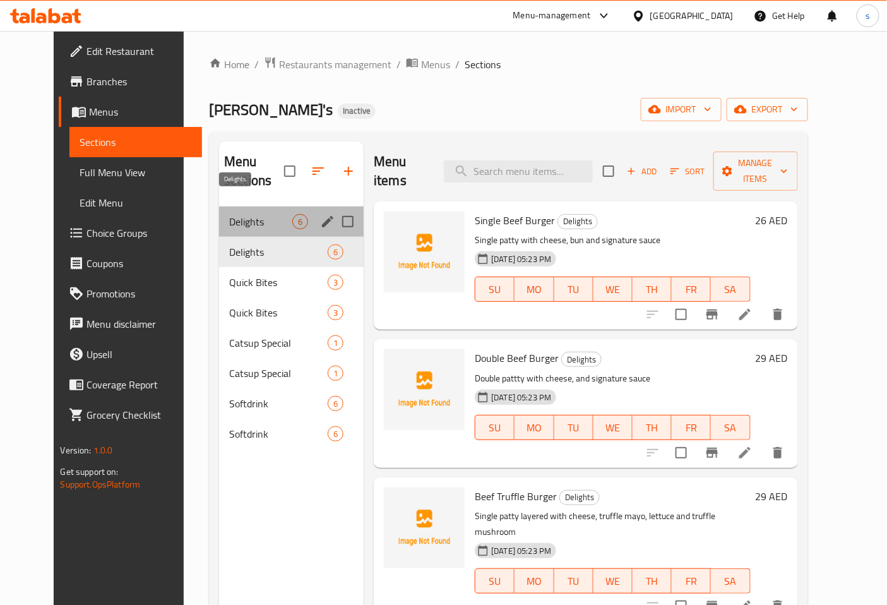
click at [275, 214] on span "Delights" at bounding box center [260, 221] width 63 height 15
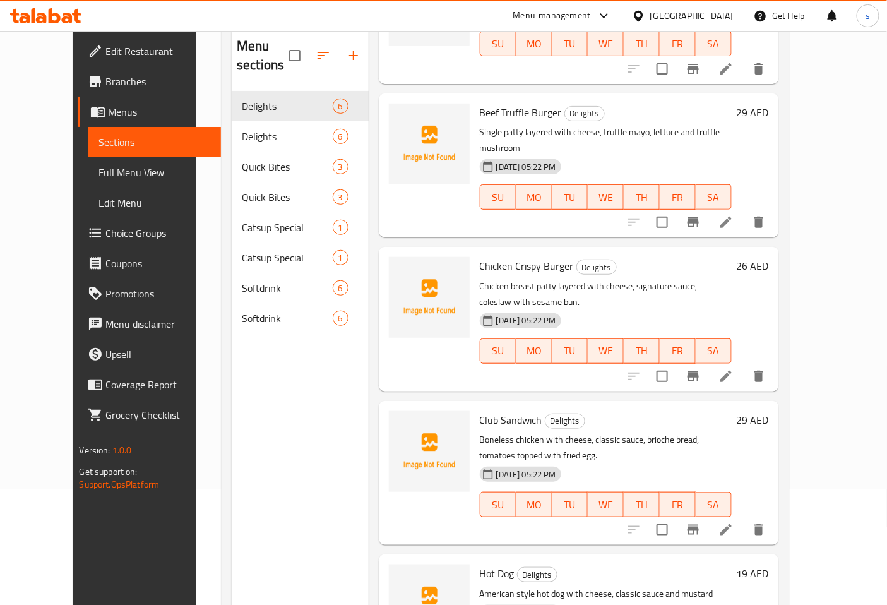
scroll to position [177, 0]
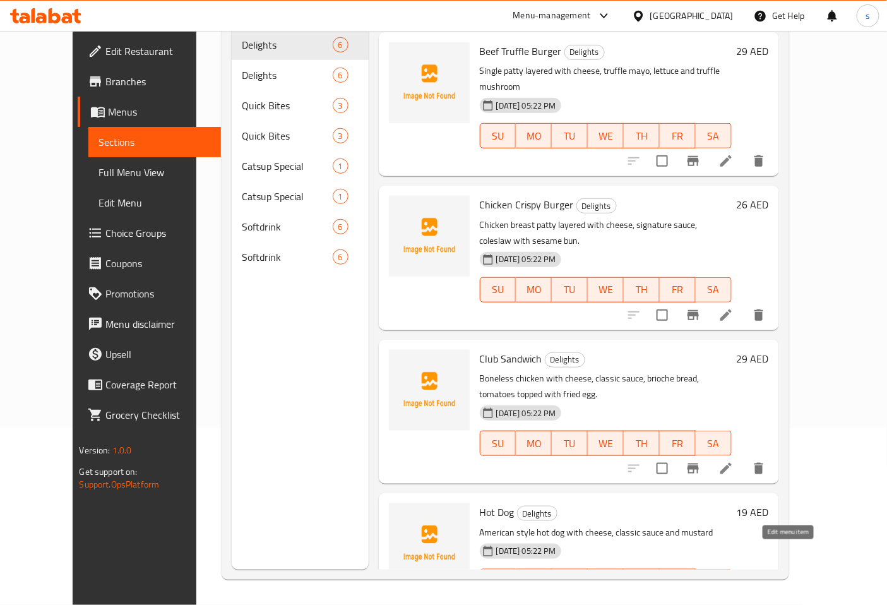
click at [734, 599] on icon at bounding box center [726, 606] width 15 height 15
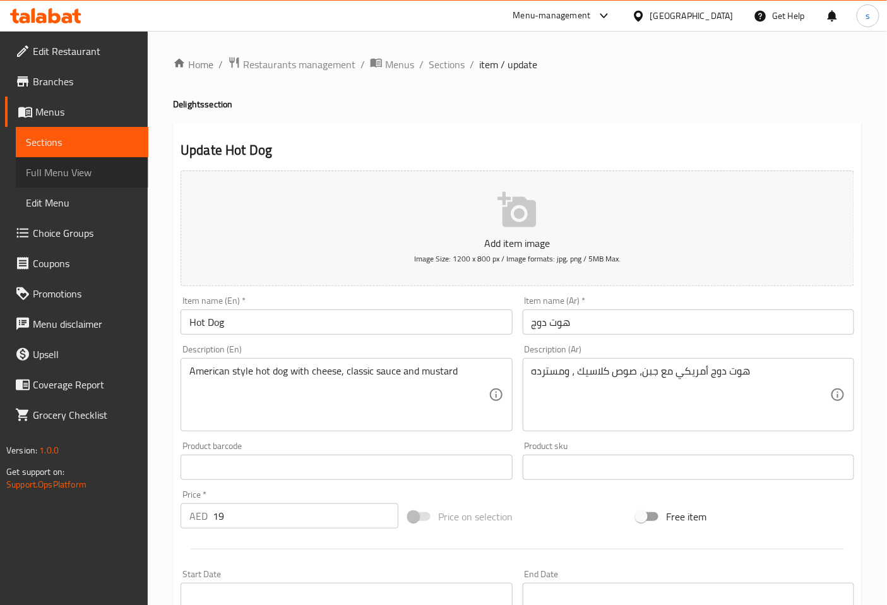
click at [68, 169] on span "Full Menu View" at bounding box center [82, 172] width 112 height 15
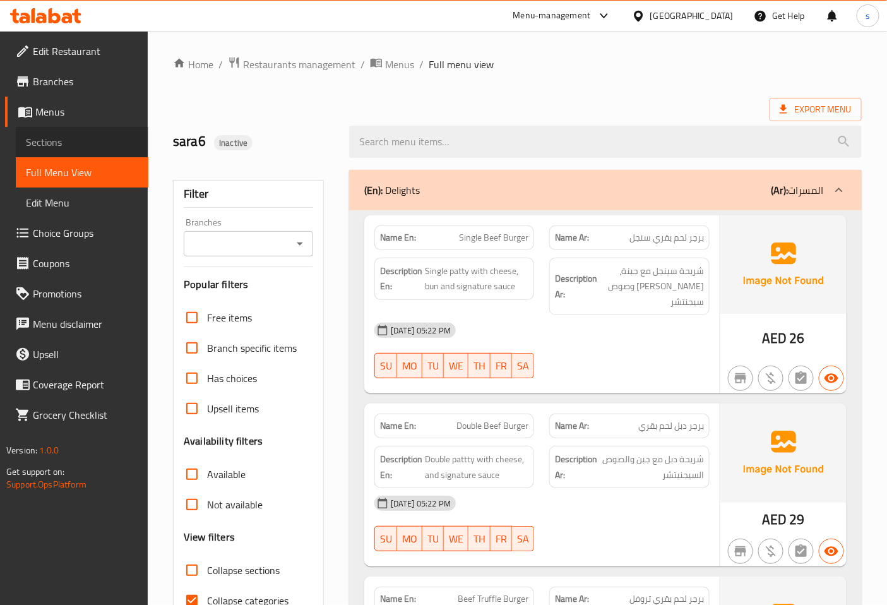
click at [48, 135] on span "Sections" at bounding box center [82, 142] width 112 height 15
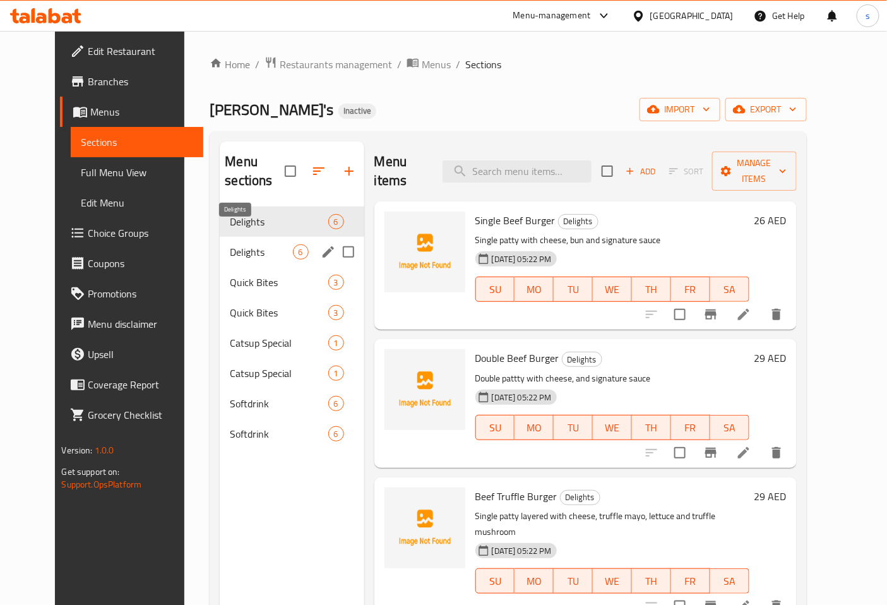
click at [237, 244] on span "Delights" at bounding box center [261, 251] width 63 height 15
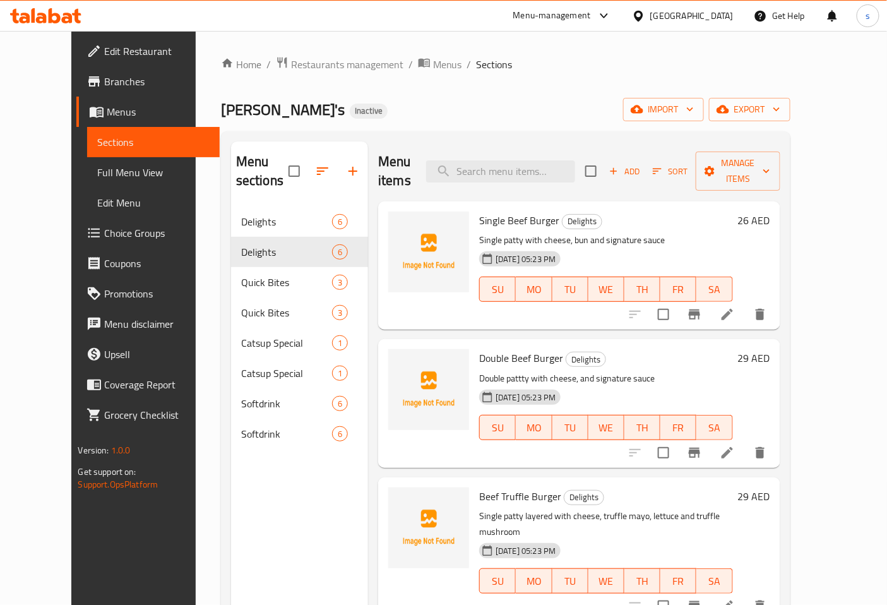
click at [745, 305] on li at bounding box center [727, 314] width 35 height 23
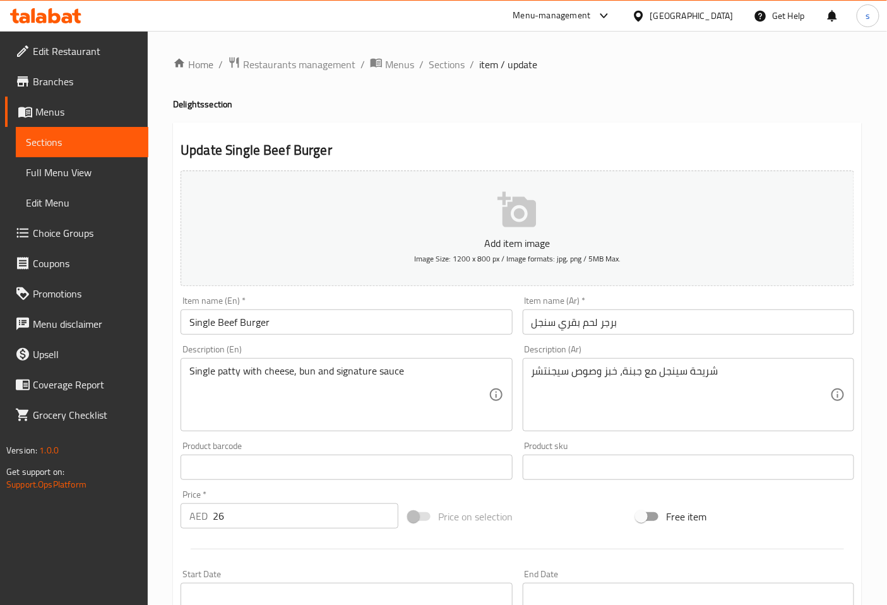
click at [59, 111] on span "Menus" at bounding box center [86, 111] width 103 height 15
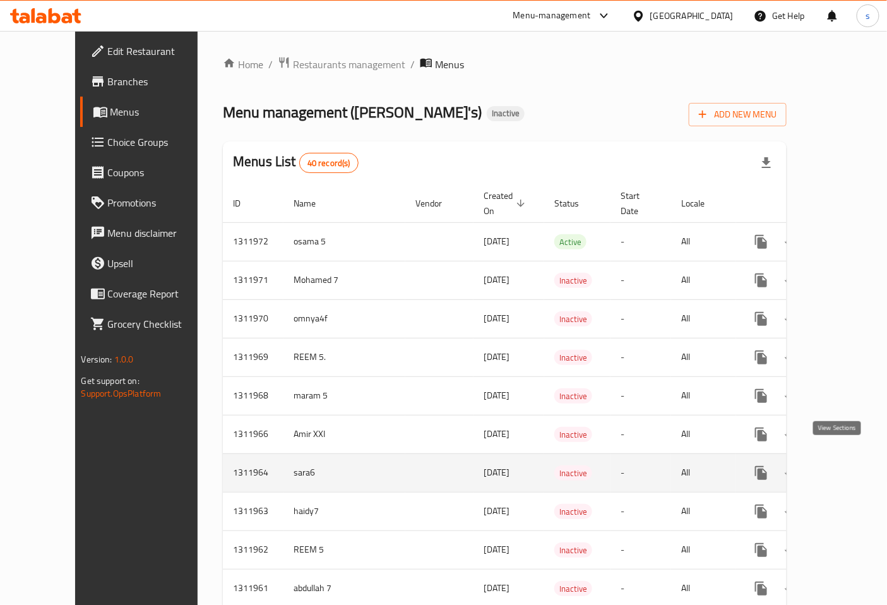
click at [847, 467] on icon "enhanced table" at bounding box center [852, 472] width 11 height 11
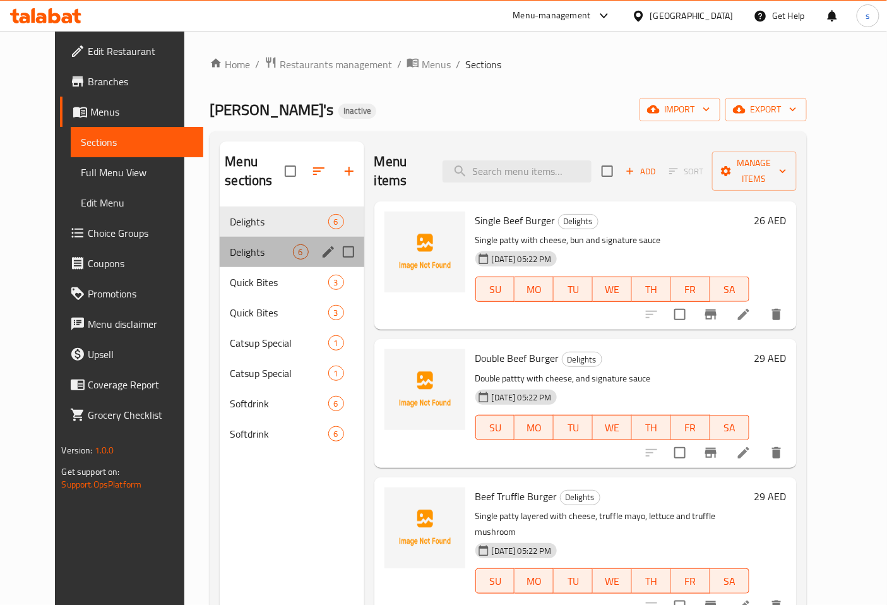
click at [229, 237] on div "Delights 6" at bounding box center [292, 252] width 144 height 30
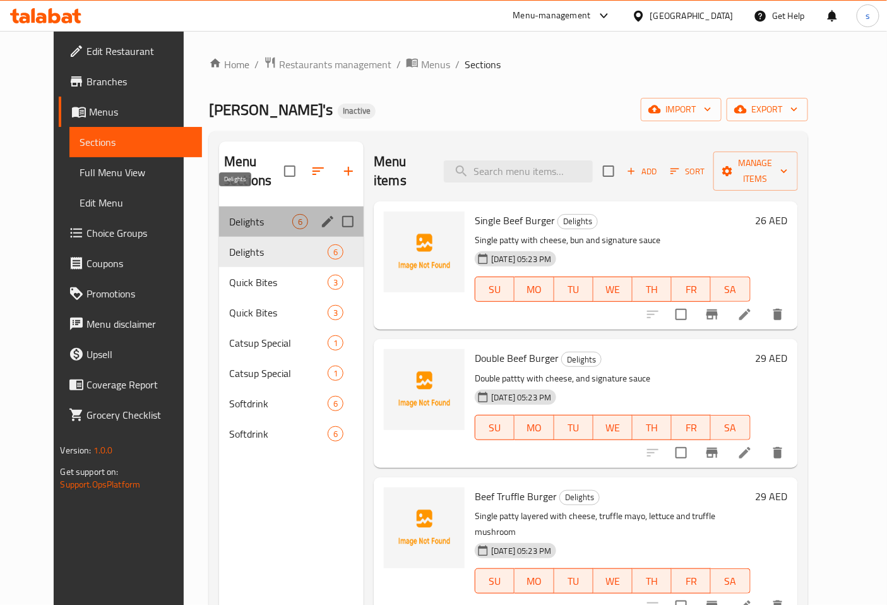
click at [237, 214] on span "Delights" at bounding box center [260, 221] width 63 height 15
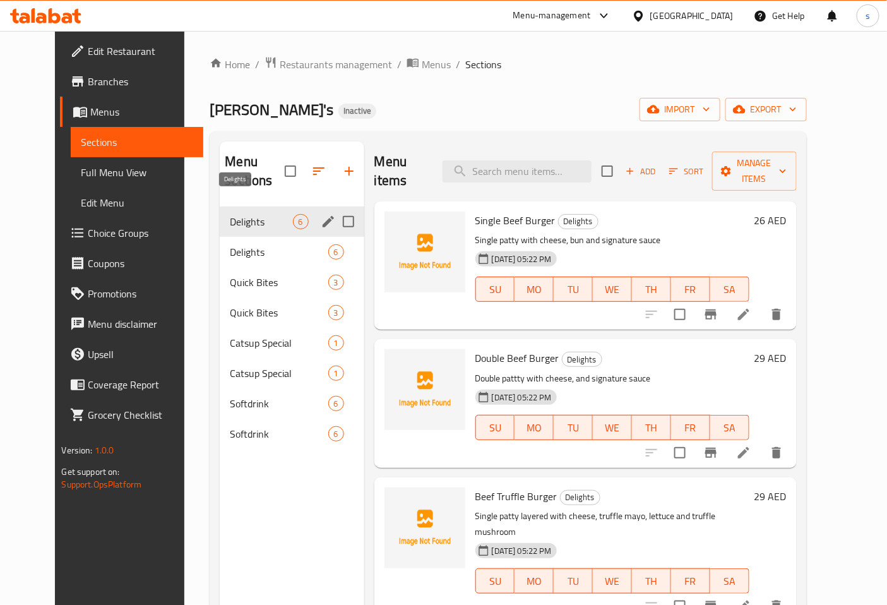
click at [240, 214] on span "Delights" at bounding box center [261, 221] width 63 height 15
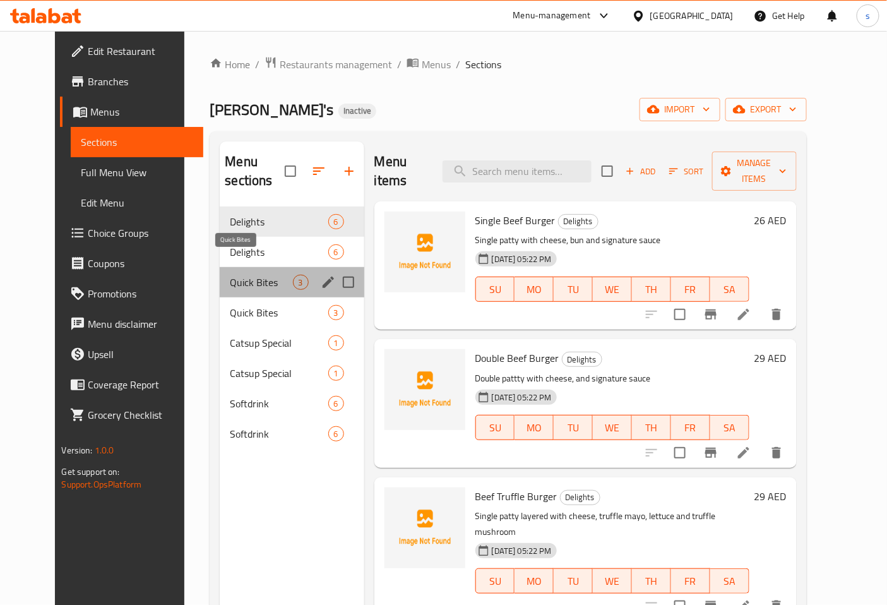
click at [242, 275] on span "Quick Bites" at bounding box center [261, 282] width 63 height 15
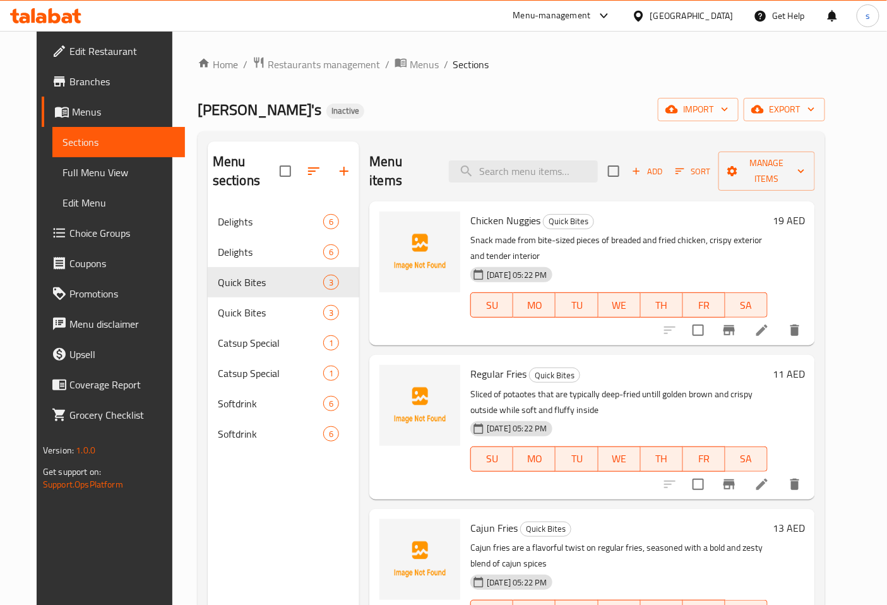
click at [780, 319] on li at bounding box center [762, 330] width 35 height 23
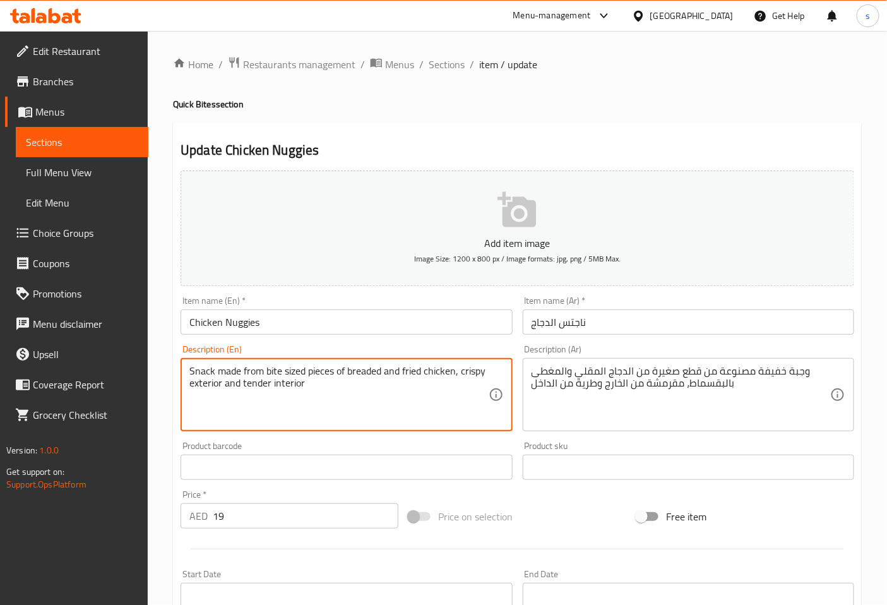
click at [345, 387] on textarea "Snack made from bite sized pieces of breaded and fried chicken, crispy exterior…" at bounding box center [338, 395] width 299 height 60
type textarea "Snack made from bite sized pieces of breaded and fried chicken, crispy exterior…"
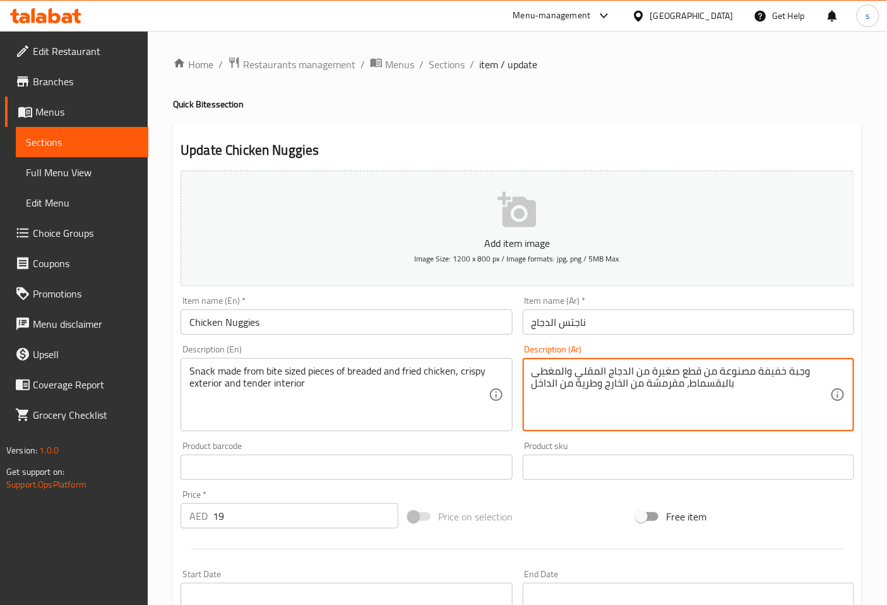
click at [784, 397] on textarea "وجبة خفيفة مصنوعة من قطع صغيرة من الدجاج المقلي والمغطى بالبقسماط، مقرمشة من ال…" at bounding box center [681, 395] width 299 height 60
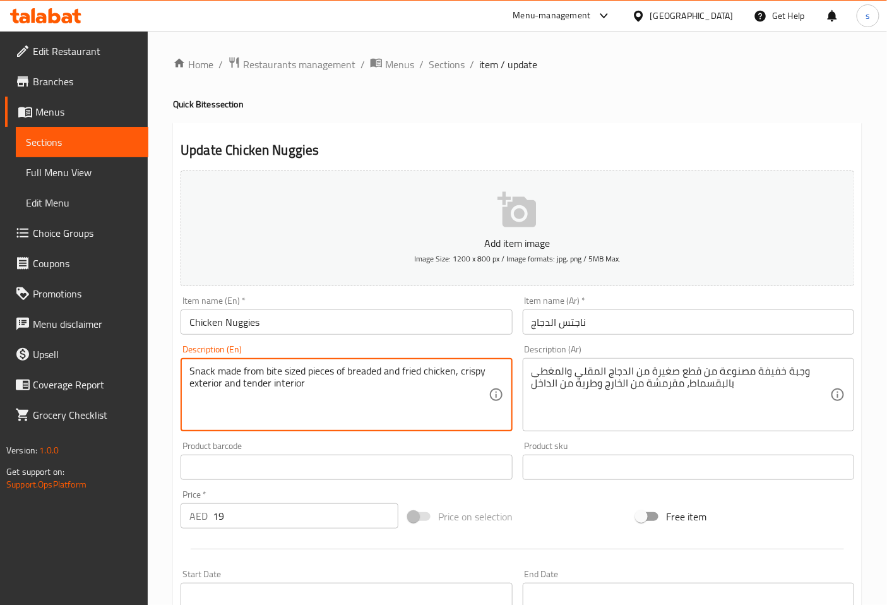
drag, startPoint x: 267, startPoint y: 368, endPoint x: 339, endPoint y: 375, distance: 72.3
click at [433, 396] on textarea "Snack made from bite sized pieces of breaded and fried chicken, crispy exterior…" at bounding box center [338, 395] width 299 height 60
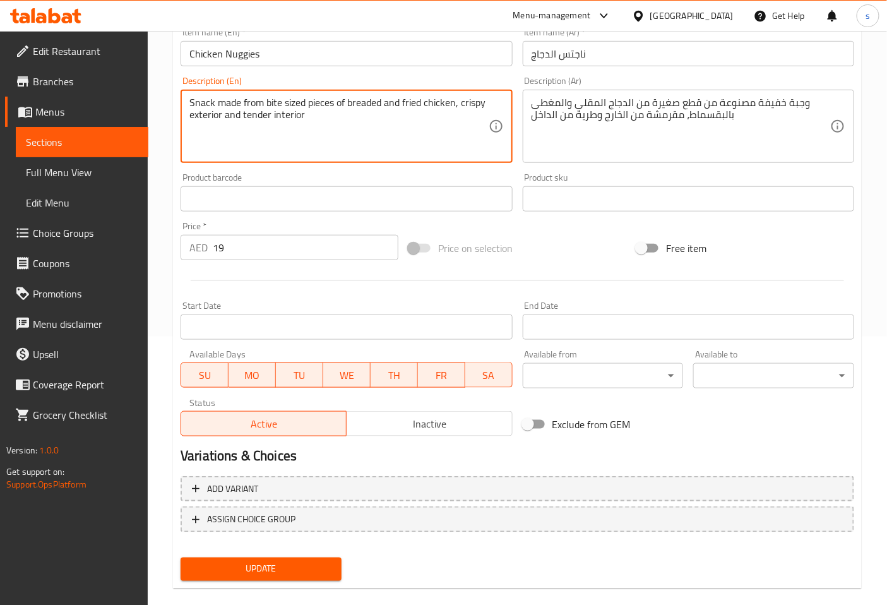
scroll to position [280, 0]
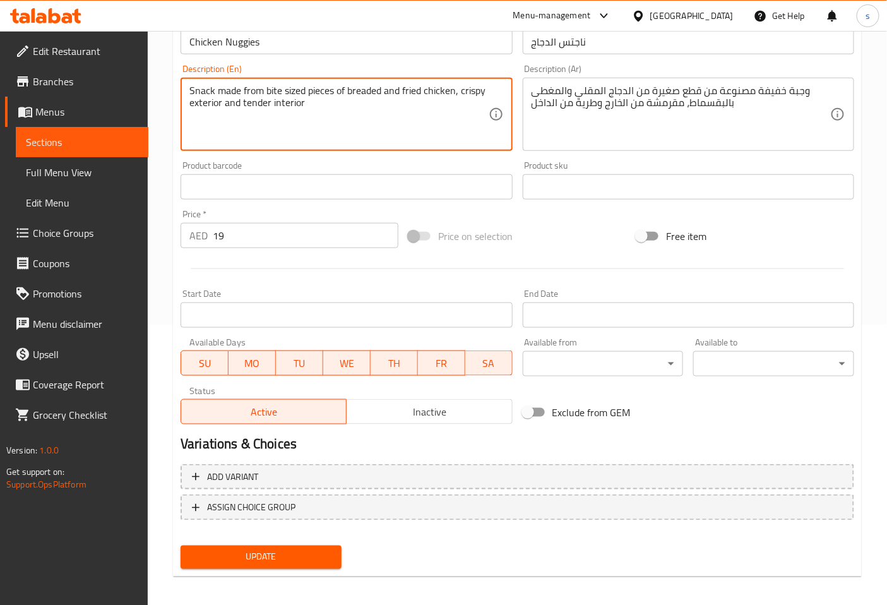
click at [302, 553] on span "Update" at bounding box center [261, 557] width 141 height 16
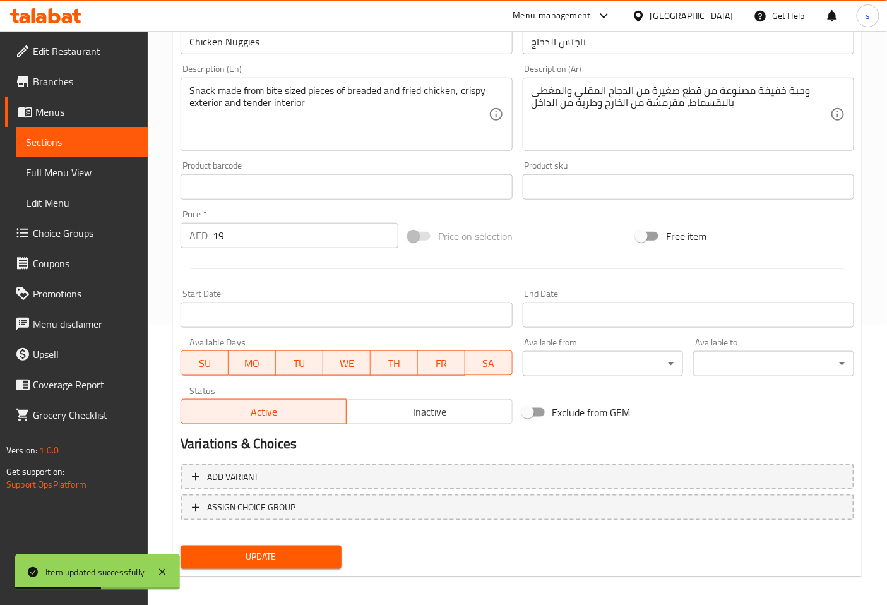
scroll to position [0, 0]
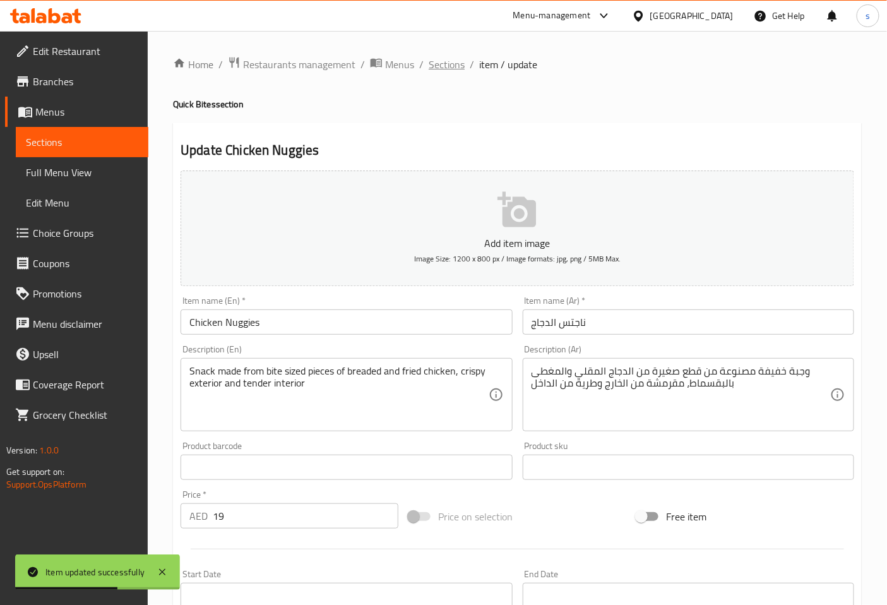
click at [447, 61] on span "Sections" at bounding box center [447, 64] width 36 height 15
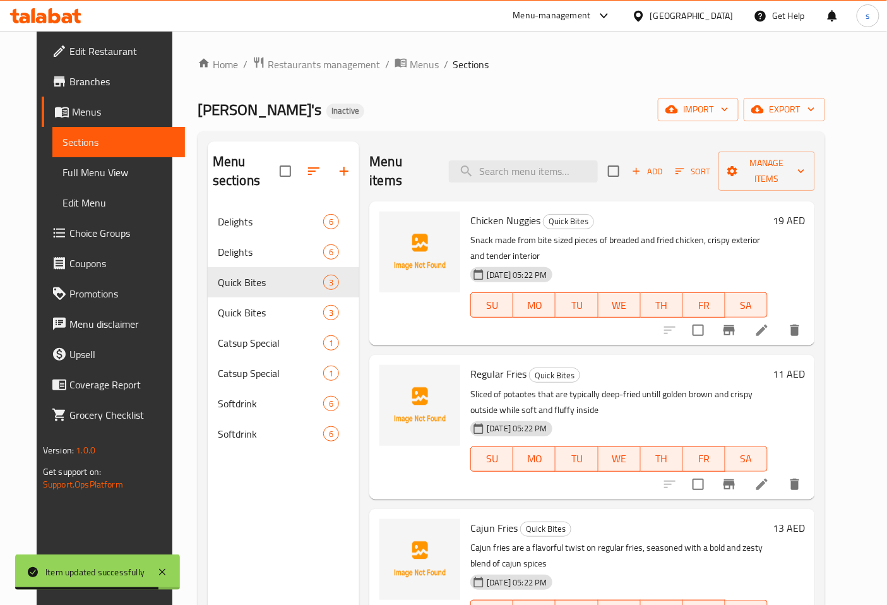
click at [770, 477] on icon at bounding box center [762, 484] width 15 height 15
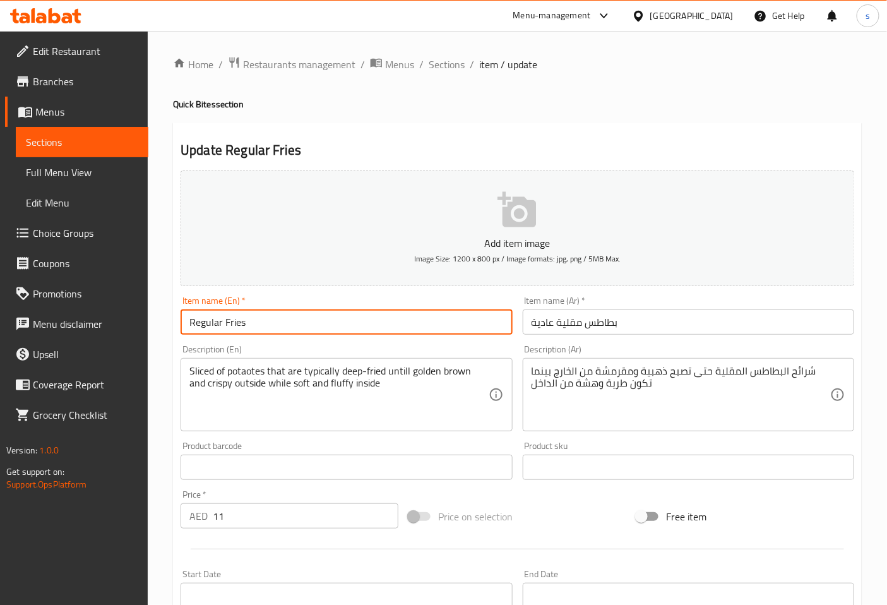
drag, startPoint x: 186, startPoint y: 321, endPoint x: 318, endPoint y: 332, distance: 132.5
click at [318, 332] on input "Regular Fries" at bounding box center [347, 321] width 332 height 25
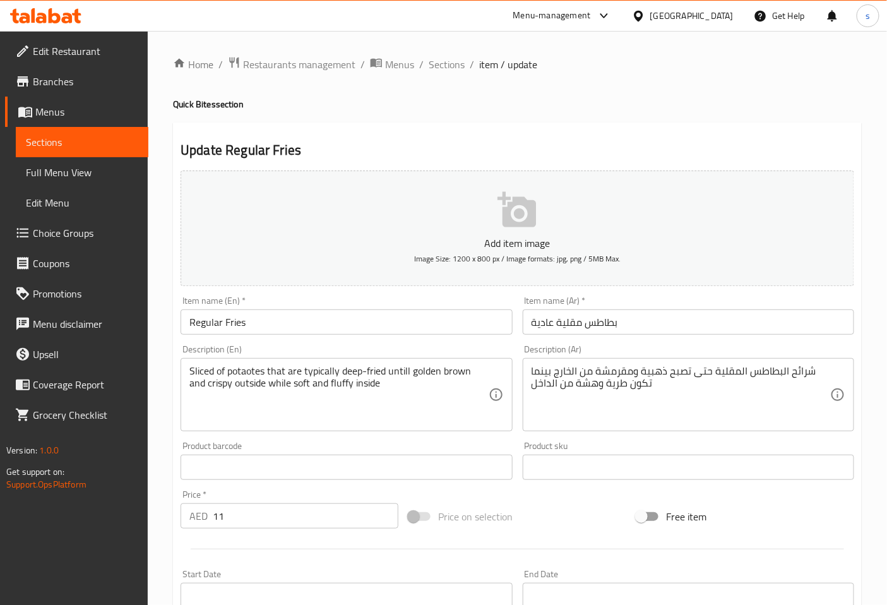
click at [428, 316] on input "Regular Fries" at bounding box center [347, 321] width 332 height 25
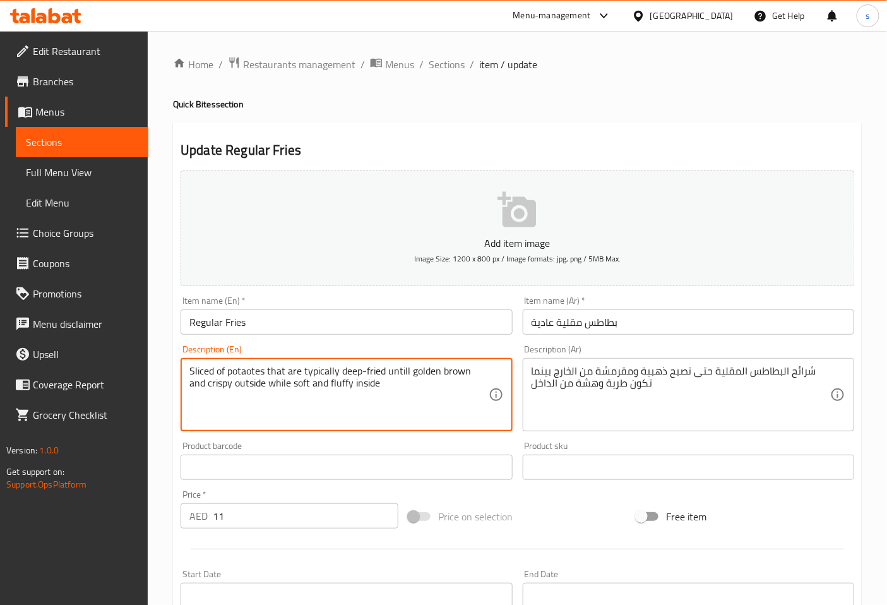
click at [267, 374] on textarea "Sliced of potaotes that are typically deep-fried untill golden brown and crispy…" at bounding box center [338, 395] width 299 height 60
click at [263, 373] on textarea "Sliced of potaotes that are typically deep-fried untill golden brown and crispy…" at bounding box center [338, 395] width 299 height 60
click at [249, 373] on textarea "Sliced of potaotes that are typically deep-fried untill golden brown and crispy…" at bounding box center [338, 395] width 299 height 60
click at [249, 373] on textarea "Sliced of potates that are typically deep-fried untill golden brown and crispy …" at bounding box center [338, 395] width 299 height 60
click at [270, 368] on textarea "Sliced of potatoes that are typically deep-fried untill golden brown and crispy…" at bounding box center [338, 395] width 299 height 60
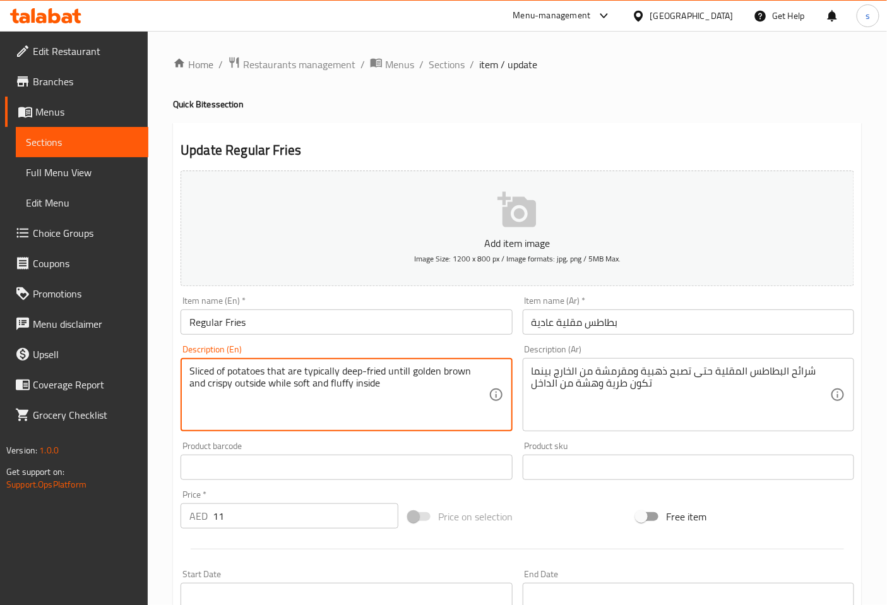
click at [263, 375] on textarea "Sliced of potatoes that are typically deep-fried untill golden brown and crispy…" at bounding box center [338, 395] width 299 height 60
click at [363, 388] on textarea "Sliced of potatos that are typically deep-fried untill golden brown and crispy …" at bounding box center [338, 395] width 299 height 60
click at [248, 373] on textarea "Sliced of potatos that are typically deep-fried untill golden brown and crispy …" at bounding box center [338, 395] width 299 height 60
click at [254, 371] on textarea "Sliced of potatos that are typically deep-fried untill golden brown and crispy …" at bounding box center [338, 395] width 299 height 60
click at [400, 387] on textarea "Sliced of potatoes that are typically deep-fried untill golden brown and crispy…" at bounding box center [338, 395] width 299 height 60
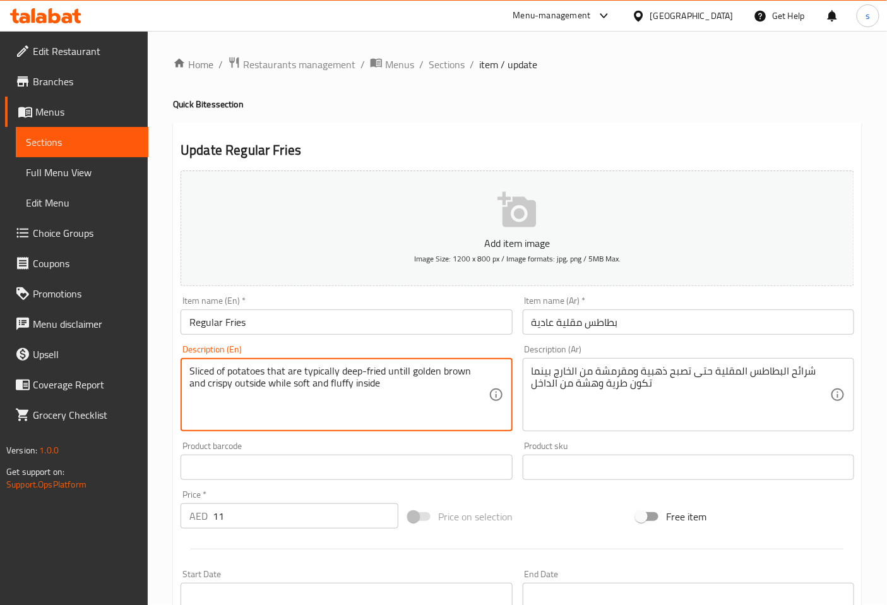
click at [405, 373] on textarea "Sliced of potatoes that are typically deep-fried untill golden brown and crispy…" at bounding box center [338, 395] width 299 height 60
click at [438, 405] on textarea "Sliced of potatoes that are typically deep-fried until golden brown and crispy …" at bounding box center [338, 395] width 299 height 60
type textarea "Sliced of potatoes that are typically deep-fried until golden brown and crispy …"
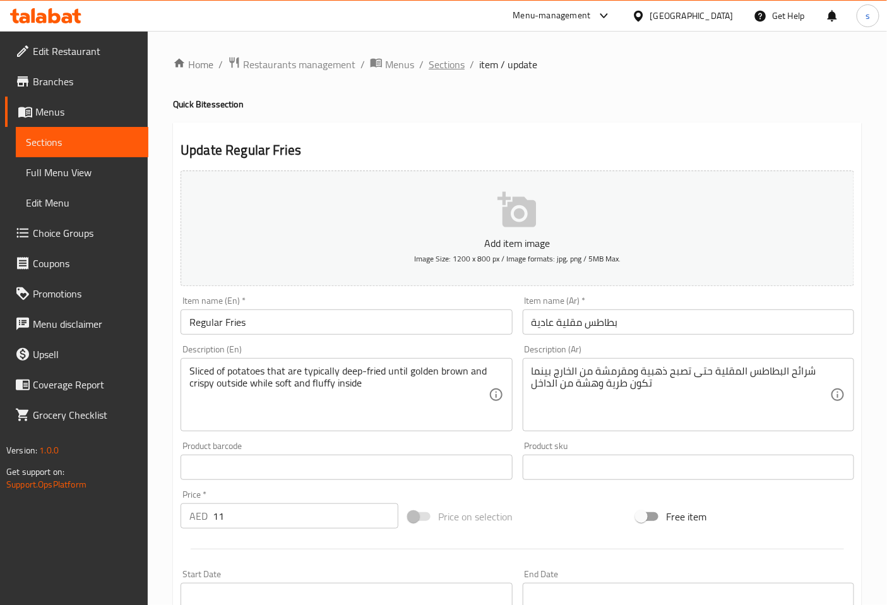
click at [450, 69] on span "Sections" at bounding box center [447, 64] width 36 height 15
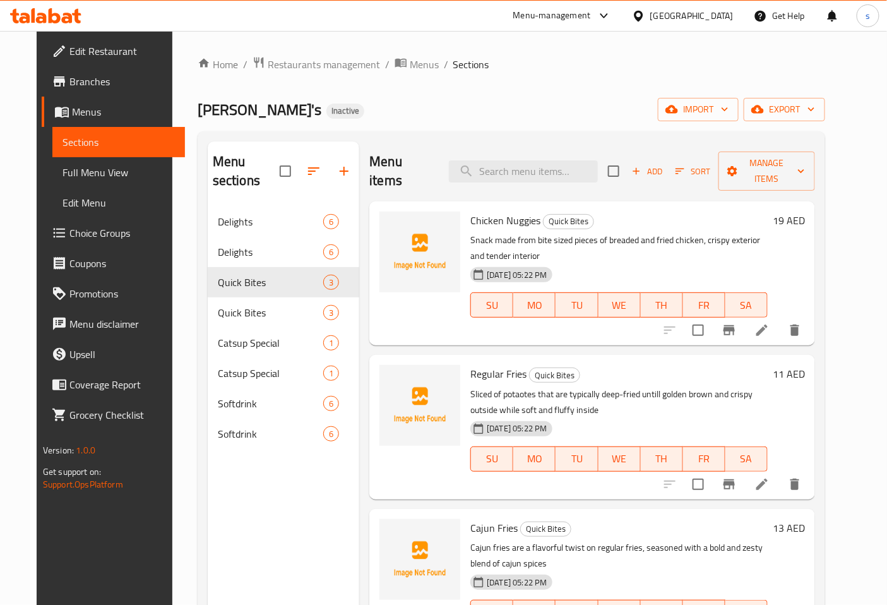
click at [780, 473] on li at bounding box center [762, 484] width 35 height 23
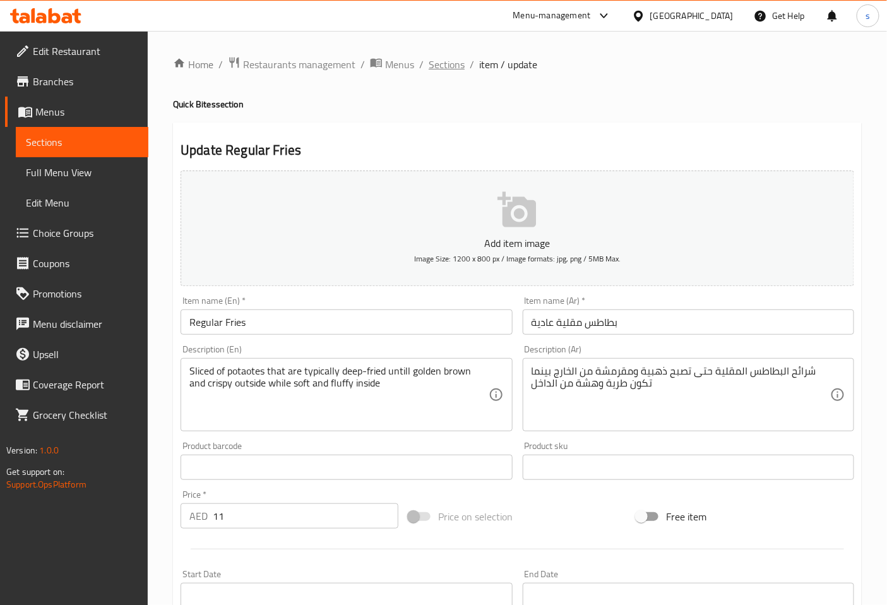
click at [448, 62] on span "Sections" at bounding box center [447, 64] width 36 height 15
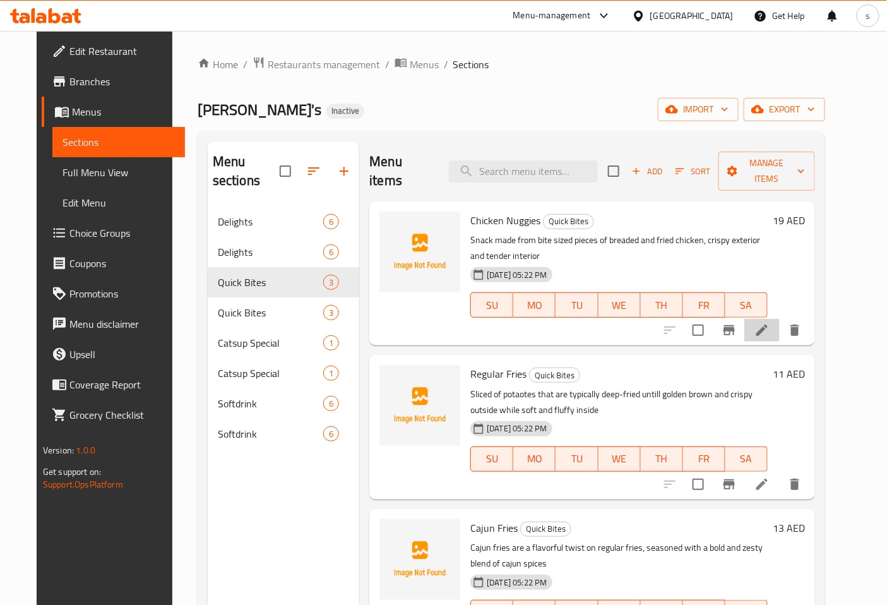
click at [780, 322] on li at bounding box center [762, 330] width 35 height 23
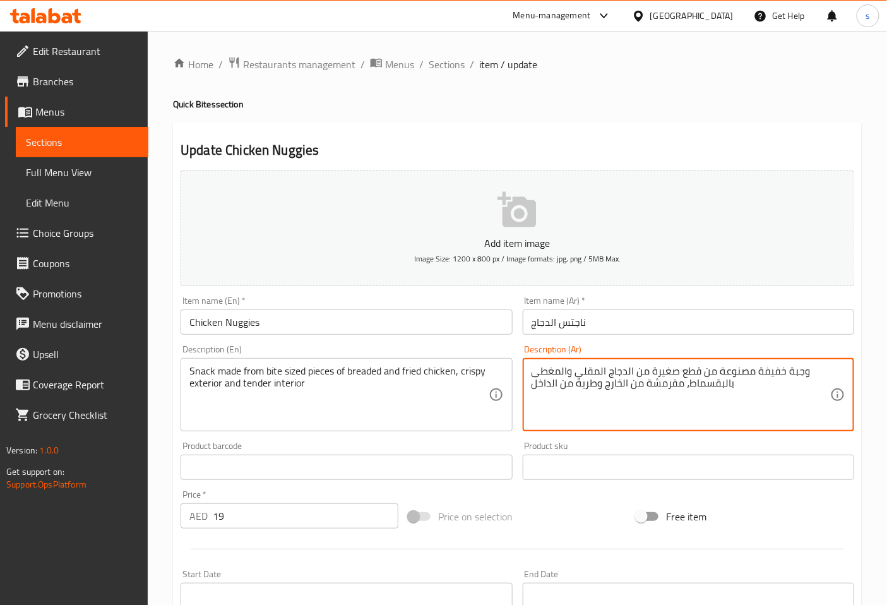
click at [651, 376] on textarea "وجبة خفيفة مصنوعة من قطع صغيرة من الدجاج المقلي والمغطى بالبقسماط، مقرمشة من ال…" at bounding box center [681, 395] width 299 height 60
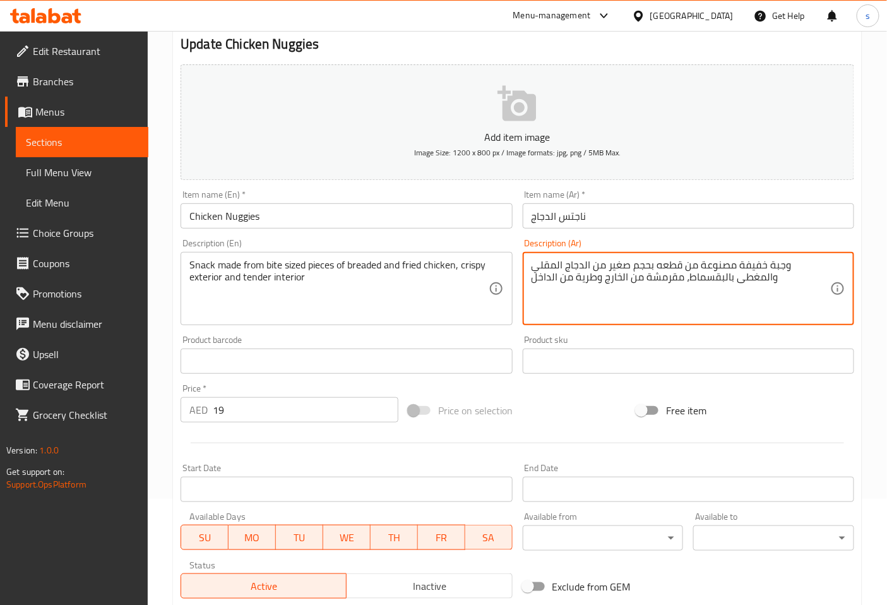
scroll to position [285, 0]
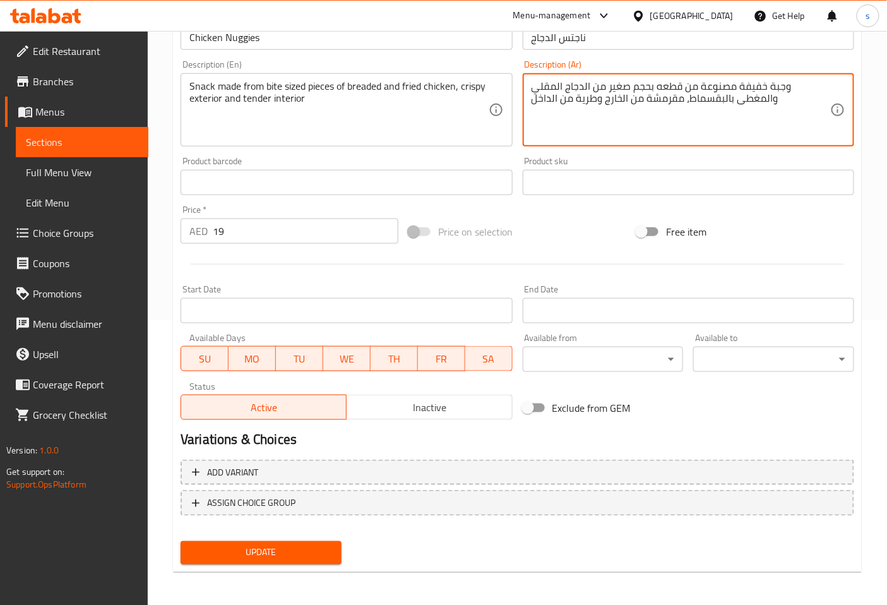
type textarea "وجبة خفيفة مصنوعة من قطعه بحجم صغير من الدجاج المقلي والمغطى بالبقسماط، مقرمشة …"
click at [243, 559] on button "Update" at bounding box center [261, 552] width 161 height 23
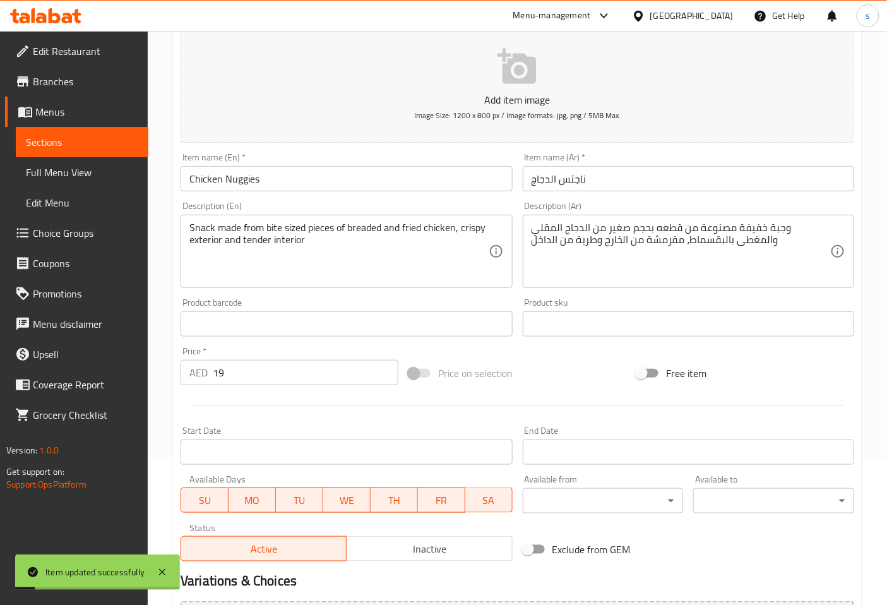
scroll to position [0, 0]
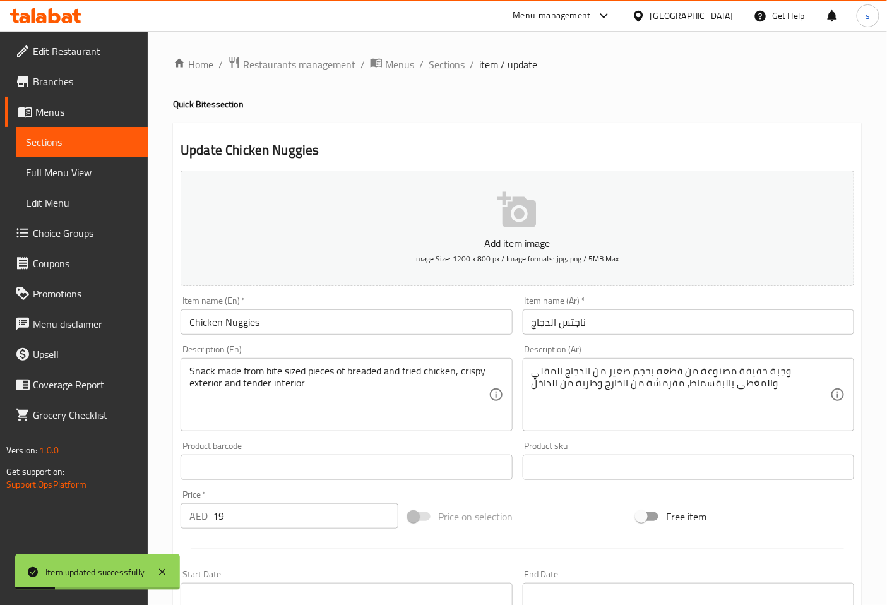
click at [449, 65] on span "Sections" at bounding box center [447, 64] width 36 height 15
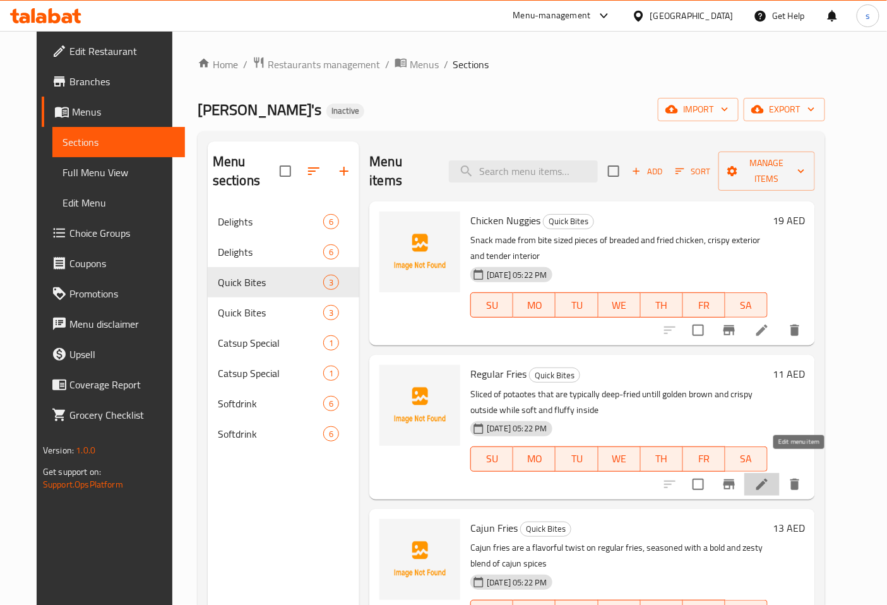
click at [768, 479] on icon at bounding box center [762, 484] width 11 height 11
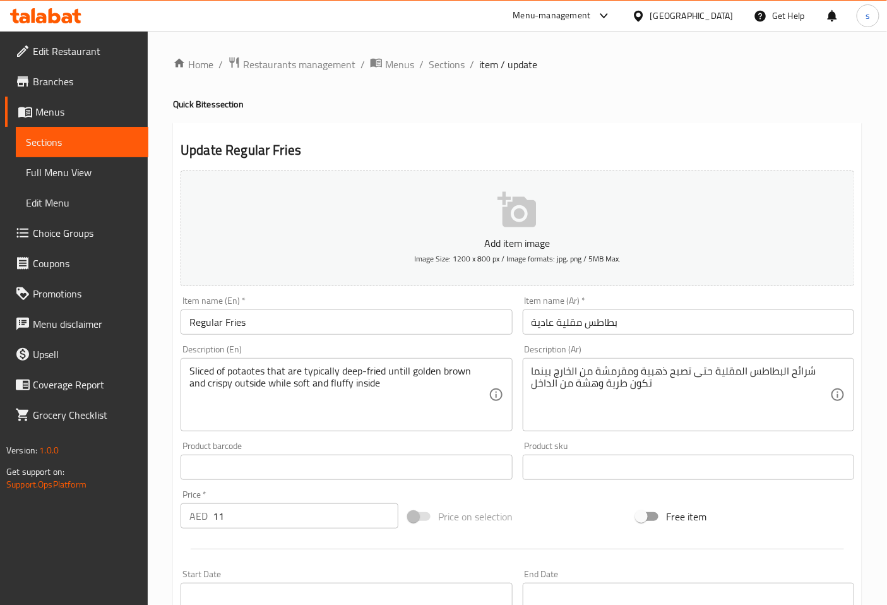
click at [664, 137] on div "Update Regular Fries Add item image Image Size: 1200 x 800 px / Image formats: …" at bounding box center [517, 490] width 689 height 735
click at [445, 68] on span "Sections" at bounding box center [447, 64] width 36 height 15
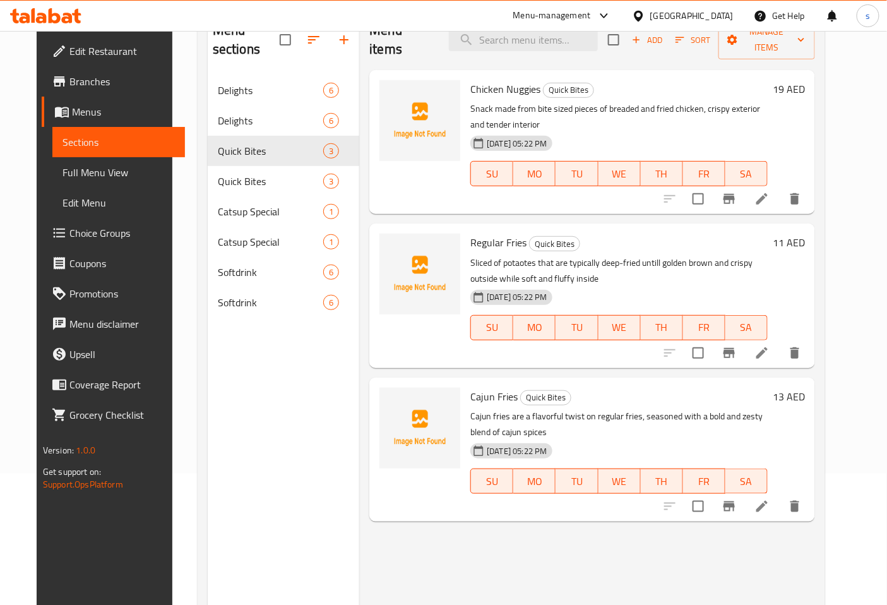
scroll to position [106, 0]
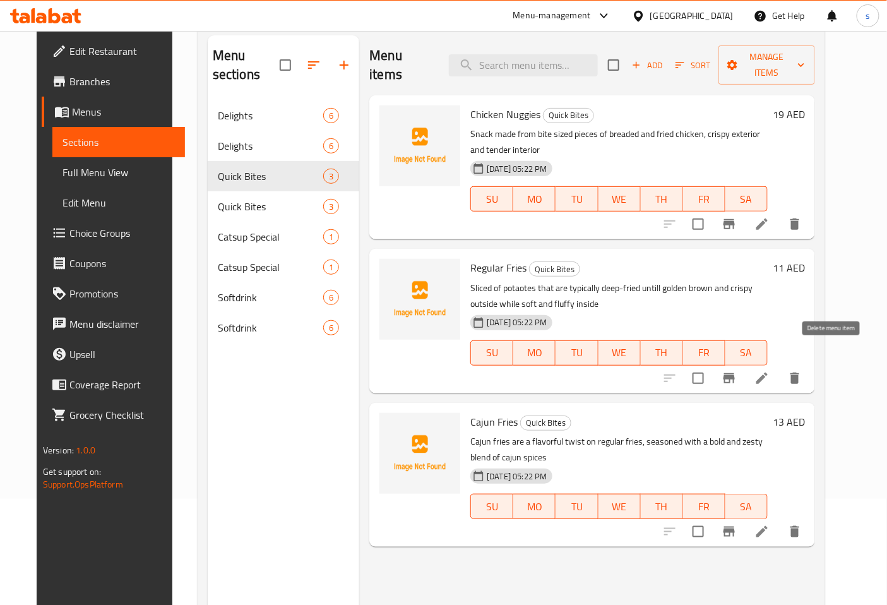
click at [810, 363] on button "delete" at bounding box center [795, 378] width 30 height 30
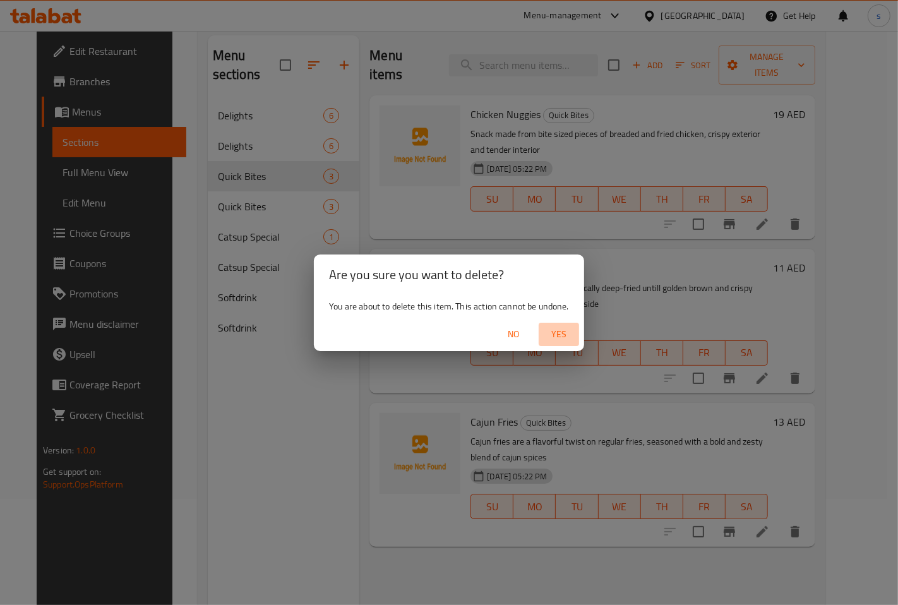
click at [565, 335] on span "Yes" at bounding box center [559, 335] width 30 height 16
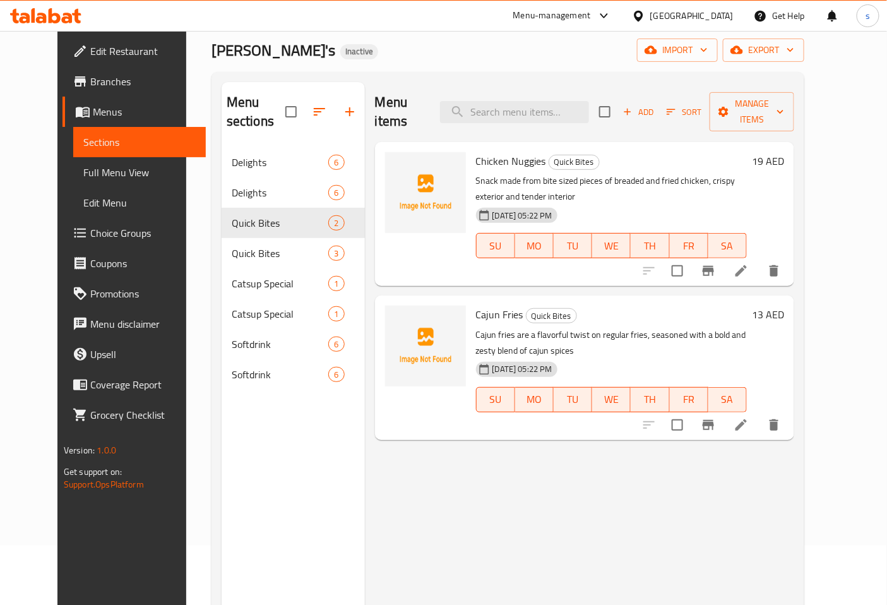
scroll to position [0, 0]
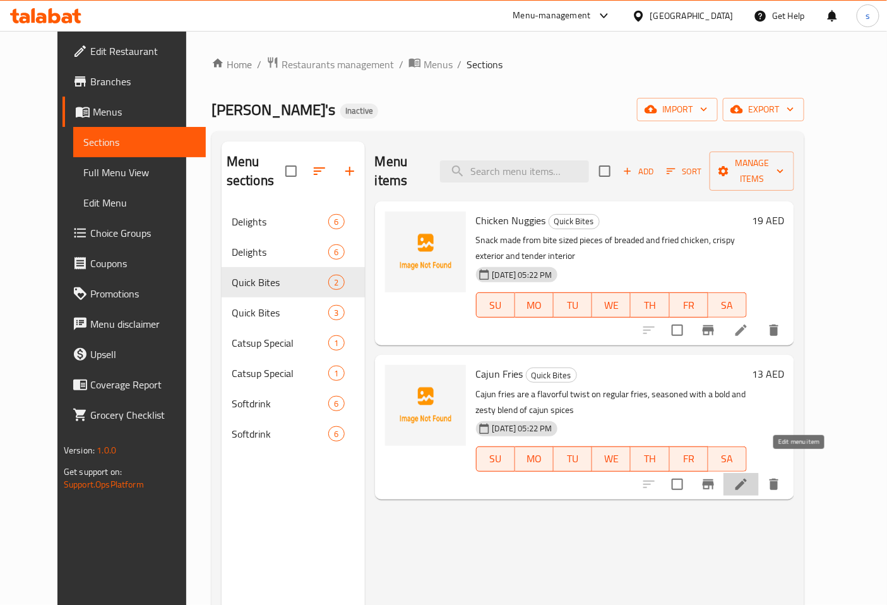
click at [749, 477] on icon at bounding box center [741, 484] width 15 height 15
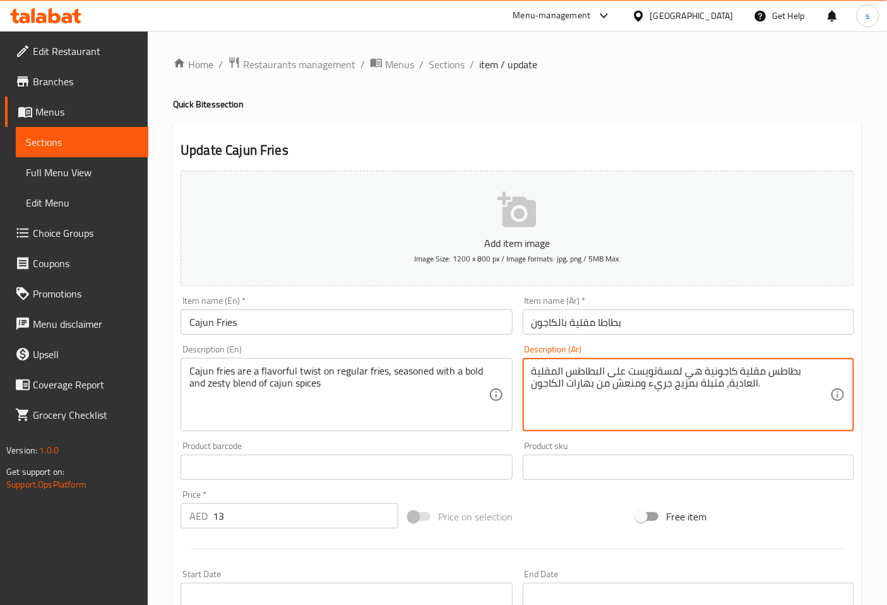
click at [658, 374] on textarea "بطاطس مقلية كاجونية هي لمسةتويست على البطاطس المقلية العادية، متبلة بمزيج جريء …" at bounding box center [681, 395] width 299 height 60
click at [779, 381] on textarea "بطاطس مقلية كاجونية هي لمسة تويست على البطاطس المقلية العادية، متبلة بمزيج جريء…" at bounding box center [681, 395] width 299 height 60
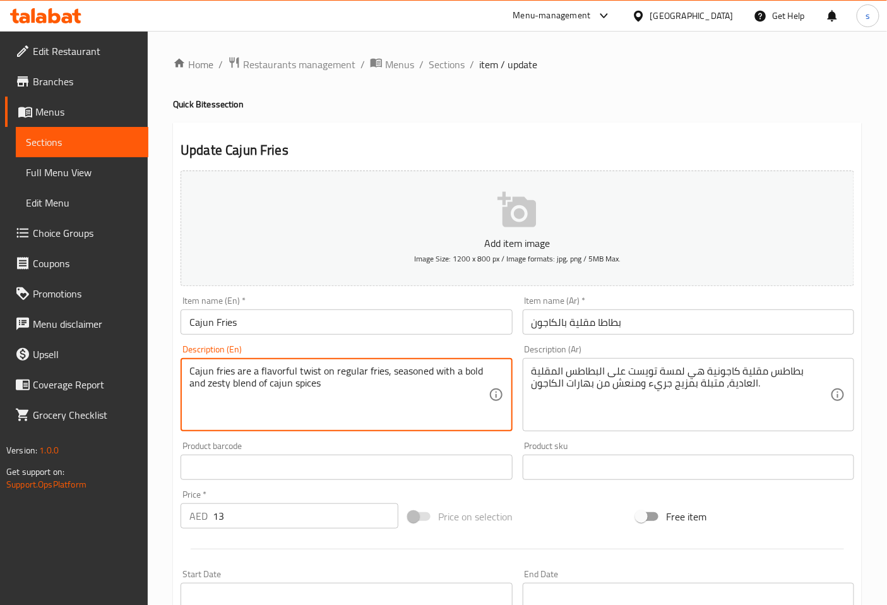
drag, startPoint x: 257, startPoint y: 371, endPoint x: 316, endPoint y: 371, distance: 59.4
click at [261, 371] on textarea "Cajun fries are a flavorful twist on regular fries, seasoned with a bold and ze…" at bounding box center [338, 395] width 299 height 60
drag, startPoint x: 259, startPoint y: 368, endPoint x: 317, endPoint y: 369, distance: 58.1
click at [317, 369] on textarea "Cajun fries are a flavorful twist on regular fries, seasoned with a bold and ze…" at bounding box center [338, 395] width 299 height 60
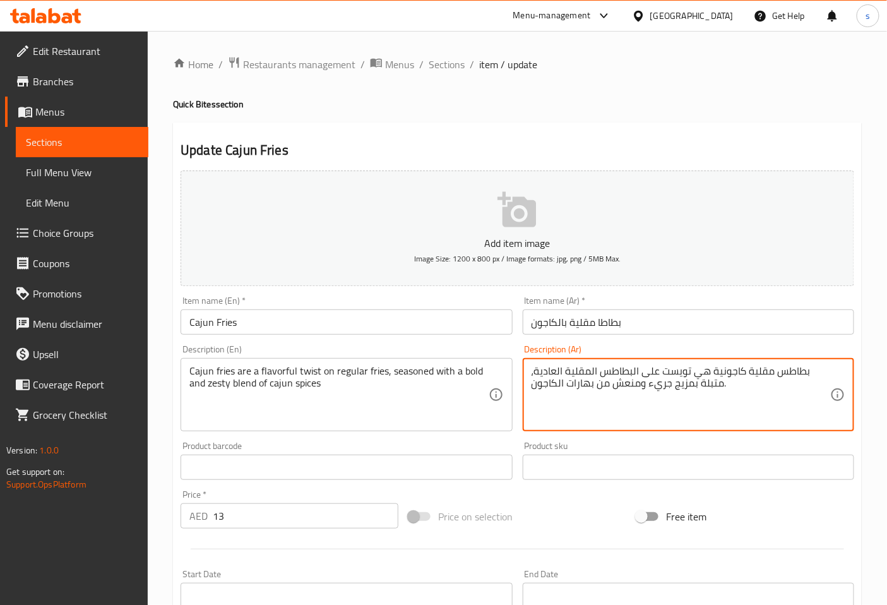
click at [663, 369] on textarea "بطاطس مقلية كاجونية هي تويست على البطاطس المقلية العادية، متبلة بمزيج جريء ومنع…" at bounding box center [681, 395] width 299 height 60
click at [679, 388] on textarea "بطاطس مقلية كاجونية هي تويست لذيذ على البطاطس المقلية العادية، متبلة بمزيج جريء…" at bounding box center [681, 395] width 299 height 60
click at [613, 382] on textarea "بطاطس مقلية كاجونية هي تويست لذيذ على البطاطس المقلية العادية، متبلة بمزيج جريء…" at bounding box center [681, 395] width 299 height 60
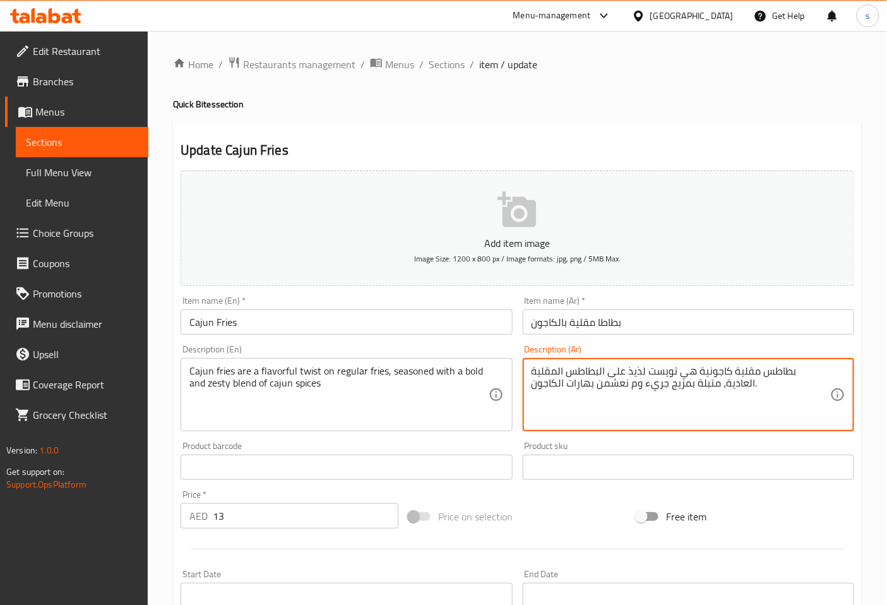
click at [608, 385] on textarea "بطاطس مقلية كاجونية هي تويست لذيذ على البطاطس المقلية العادية، متبلة بمزيج جريء…" at bounding box center [681, 395] width 299 height 60
click at [627, 383] on textarea "بطاطس مقلية كاجونية هي تويست لذيذ على البطاطس المقلية العادية، متبلة بمزيج جريء…" at bounding box center [681, 395] width 299 height 60
click at [620, 383] on textarea "بطاطس مقلية كاجونية هي تويست لذيذ على البطاطس المقلية العادية، متبلة بمزيج جريء…" at bounding box center [681, 395] width 299 height 60
click at [721, 394] on textarea "بطاطس مقلية كاجونية هي تويست لذيذ على البطاطس المقلية العادية، متبلة بمزيج جريء…" at bounding box center [681, 395] width 299 height 60
click at [759, 392] on textarea "بطاطس مقلية كاجونية هي تويست لذيذ على البطاطس المقلية العادية، متبلة بمزيج جريء…" at bounding box center [681, 395] width 299 height 60
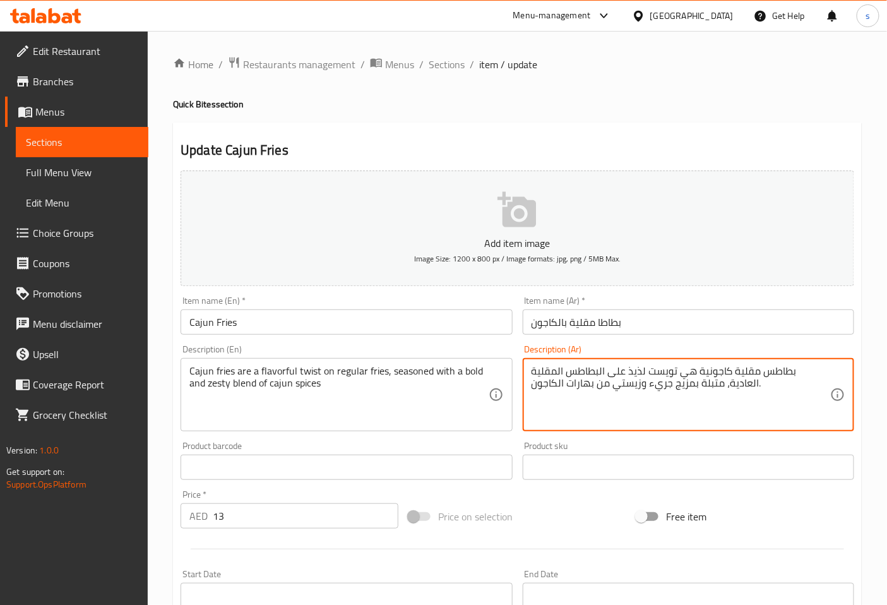
click at [693, 379] on textarea "بطاطس مقلية كاجونية هي تويست لذيذ على البطاطس المقلية العادية، متبلة بمزيج جريء…" at bounding box center [681, 395] width 299 height 60
click at [644, 375] on textarea "بطاطس مقلية كاجونية هي تويست لذيذ على البطاطس المقلية العادية، متبلة بمزيج جريء…" at bounding box center [681, 395] width 299 height 60
click at [701, 401] on textarea "بطاطس مقلية كاجونية هي تويست لذيذ على البطاطس المقلية العادية، متبلة بمزيج جريء…" at bounding box center [681, 395] width 299 height 60
click at [623, 388] on textarea "بطاطس مقلية كاجونية هي تويست لذيذ على البطاطس المقلية العادية، متبلة بمزيج جريء…" at bounding box center [681, 395] width 299 height 60
click at [575, 383] on textarea "بطاطس مقلية كاجونية هي تويست لذيذ على البطاطس المقلية العادية، متبلة بمزيج جريء…" at bounding box center [681, 395] width 299 height 60
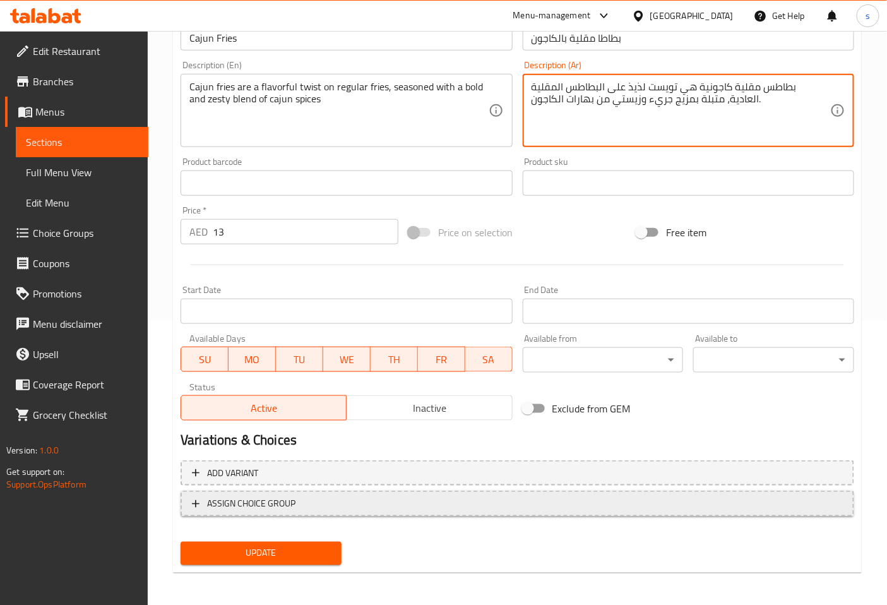
scroll to position [285, 0]
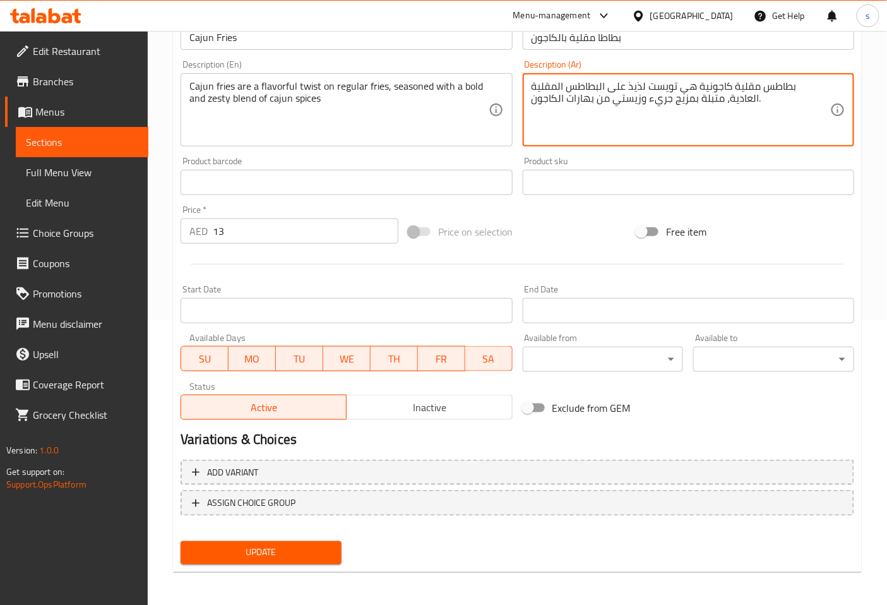
type textarea "بطاطس مقلية كاجونية هي تويست لذيذ على البطاطس المقلية العادية، متبلة بمزيج جريء…"
click at [276, 564] on div "Update" at bounding box center [261, 552] width 171 height 33
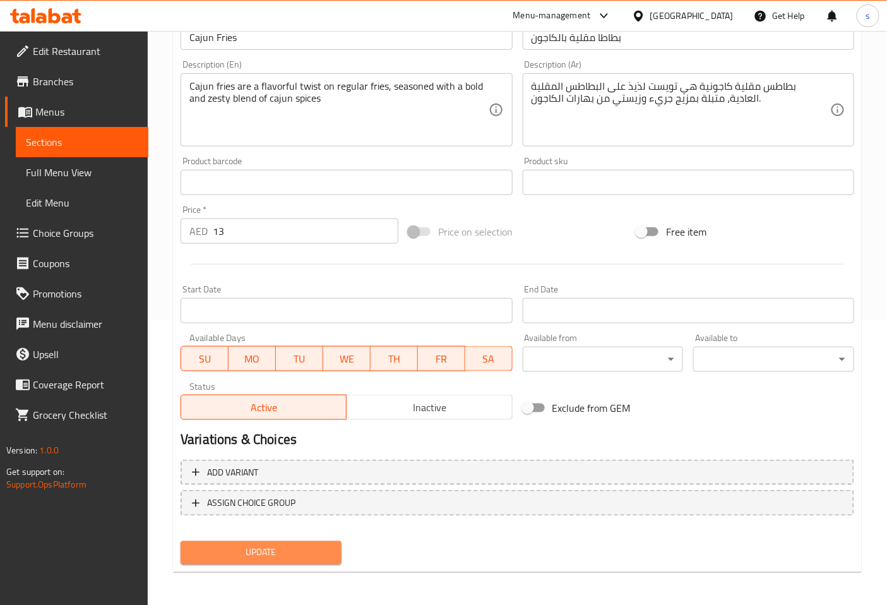
click at [296, 558] on span "Update" at bounding box center [261, 553] width 141 height 16
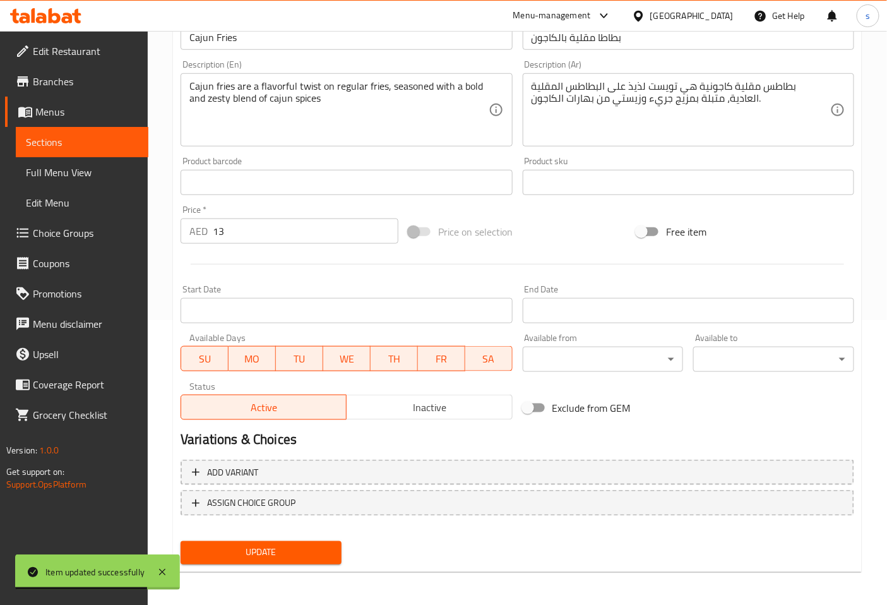
drag, startPoint x: 523, startPoint y: 431, endPoint x: 514, endPoint y: 433, distance: 8.9
click at [523, 431] on h2 "Variations & Choices" at bounding box center [518, 439] width 674 height 19
click at [287, 538] on div "Update" at bounding box center [261, 552] width 171 height 33
click at [287, 550] on span "Update" at bounding box center [261, 553] width 141 height 16
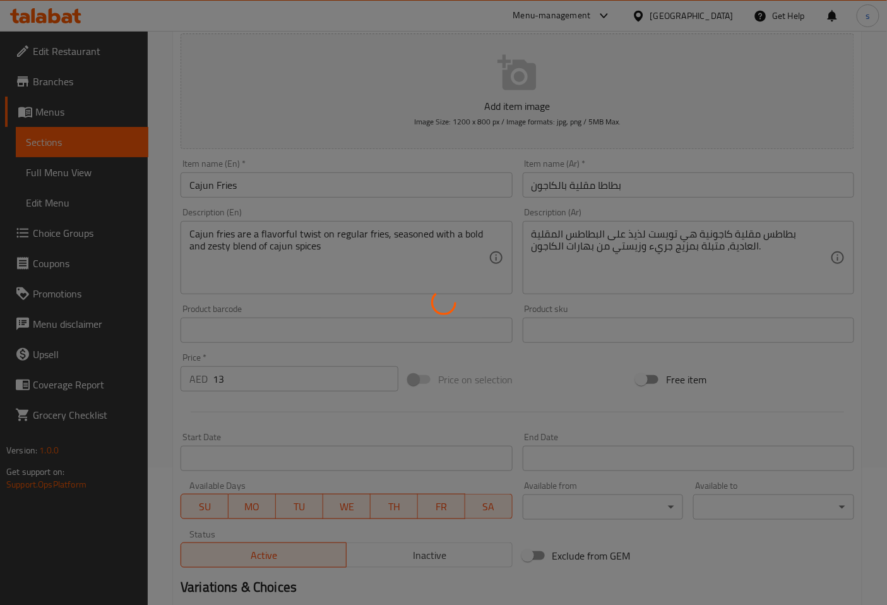
scroll to position [0, 0]
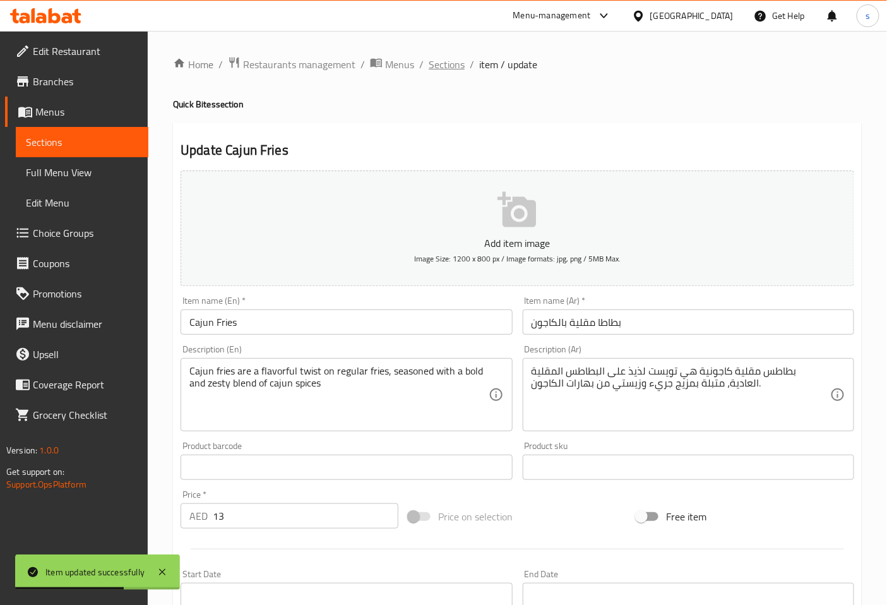
click at [431, 61] on span "Sections" at bounding box center [447, 64] width 36 height 15
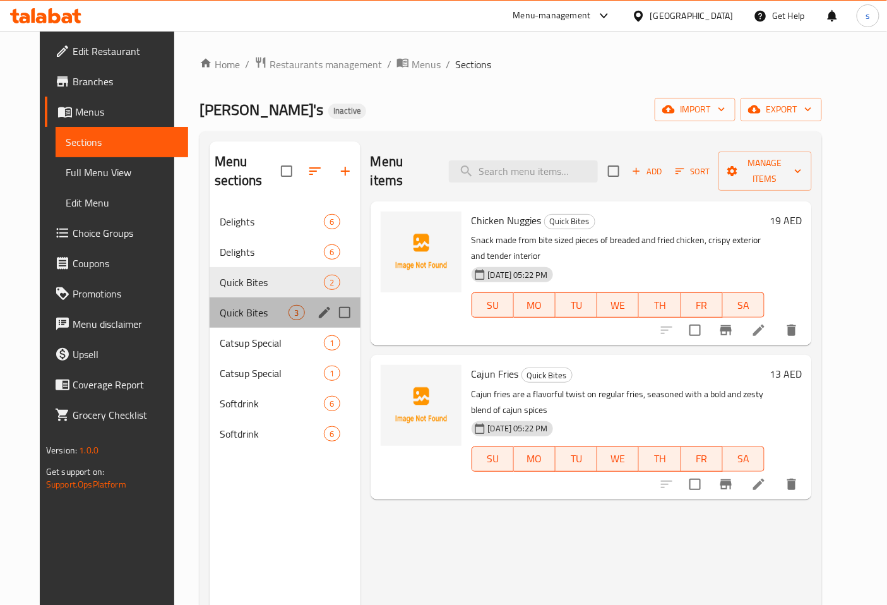
click at [220, 304] on div "Quick Bites 3" at bounding box center [285, 312] width 150 height 30
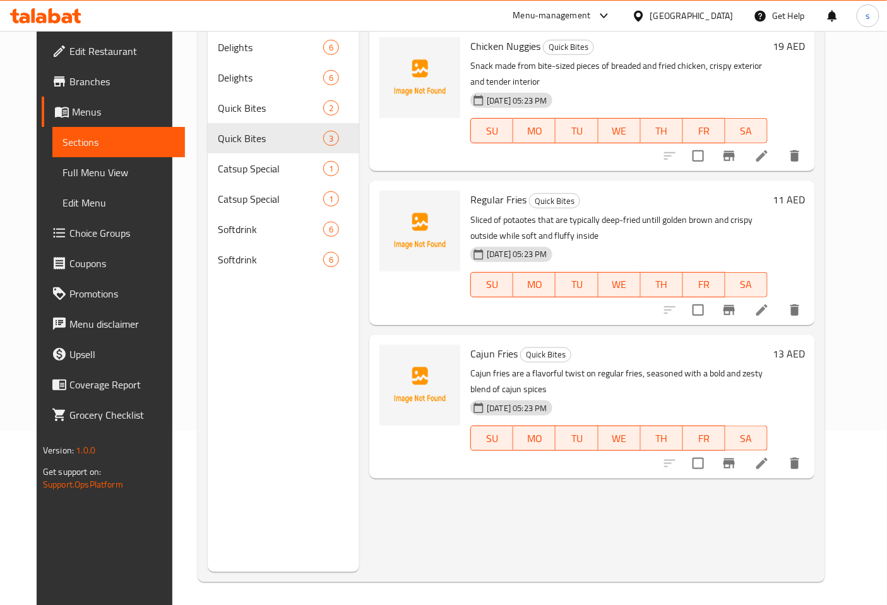
scroll to position [177, 0]
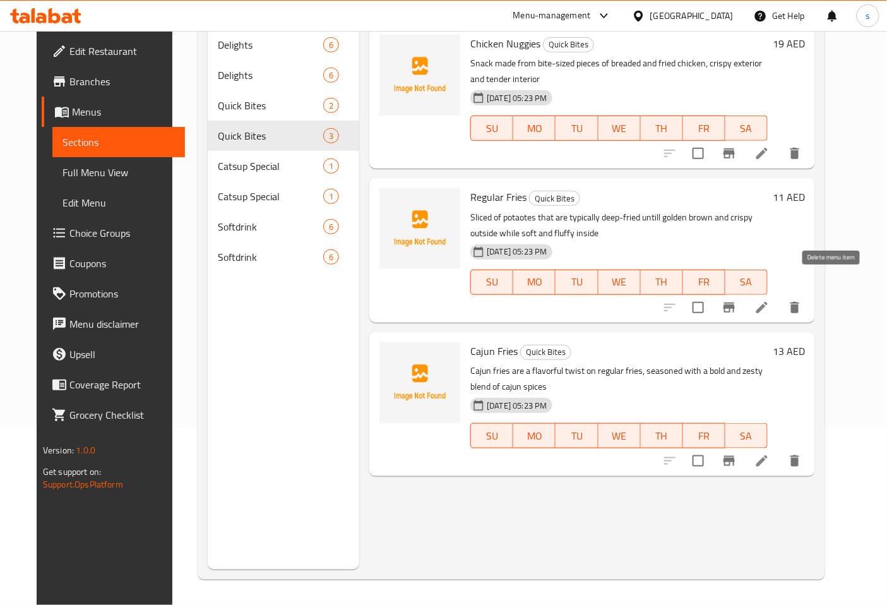
click at [800, 302] on icon "delete" at bounding box center [795, 307] width 9 height 11
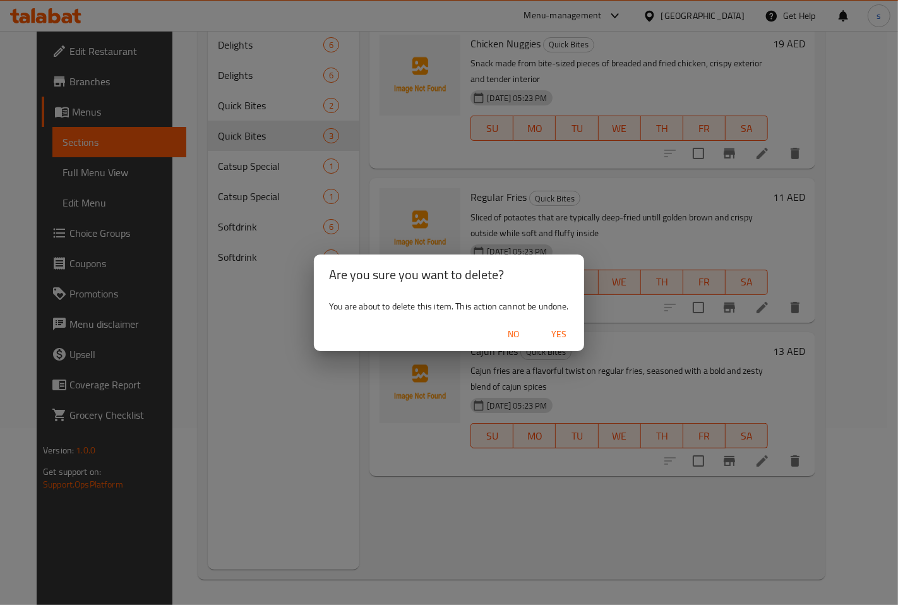
click at [568, 327] on span "Yes" at bounding box center [559, 335] width 30 height 16
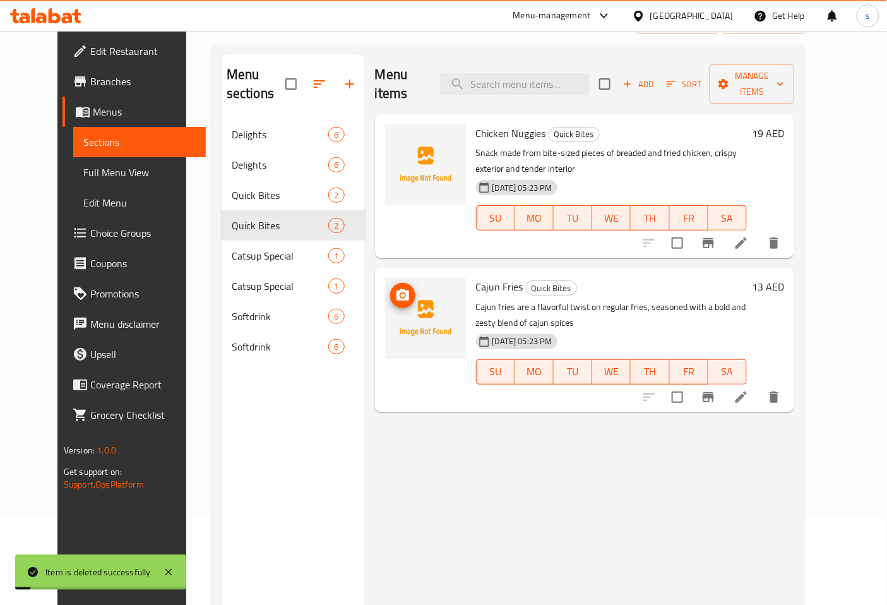
scroll to position [0, 0]
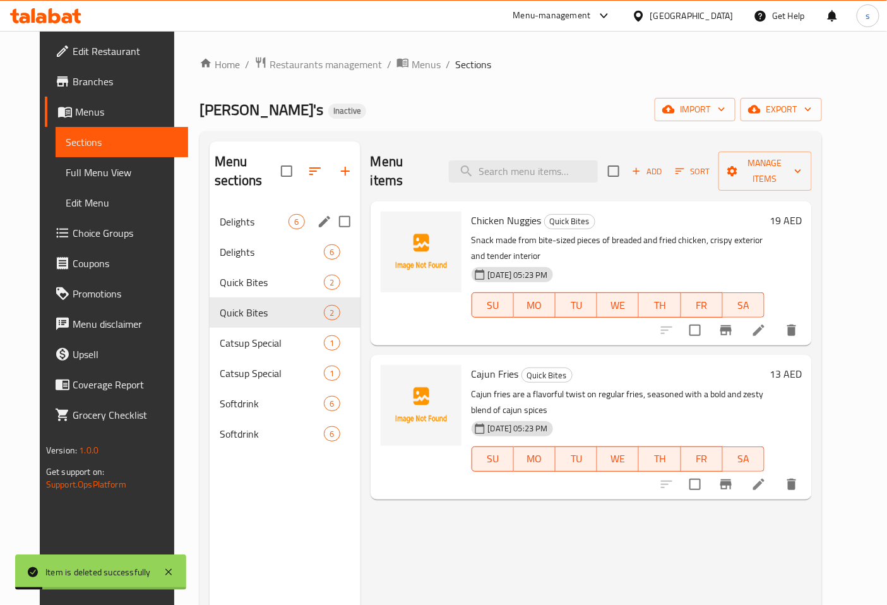
click at [241, 213] on div "Delights 6" at bounding box center [285, 222] width 150 height 30
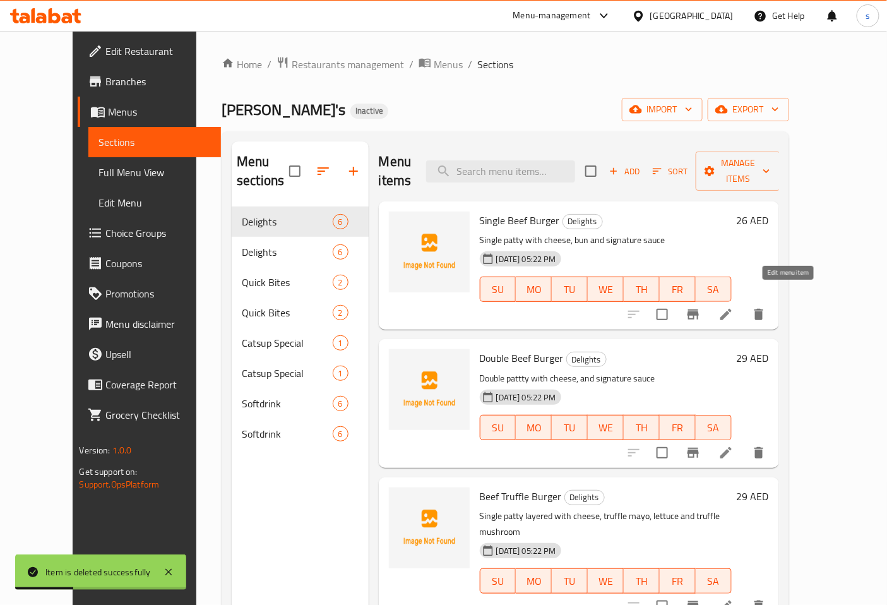
click at [734, 307] on icon at bounding box center [726, 314] width 15 height 15
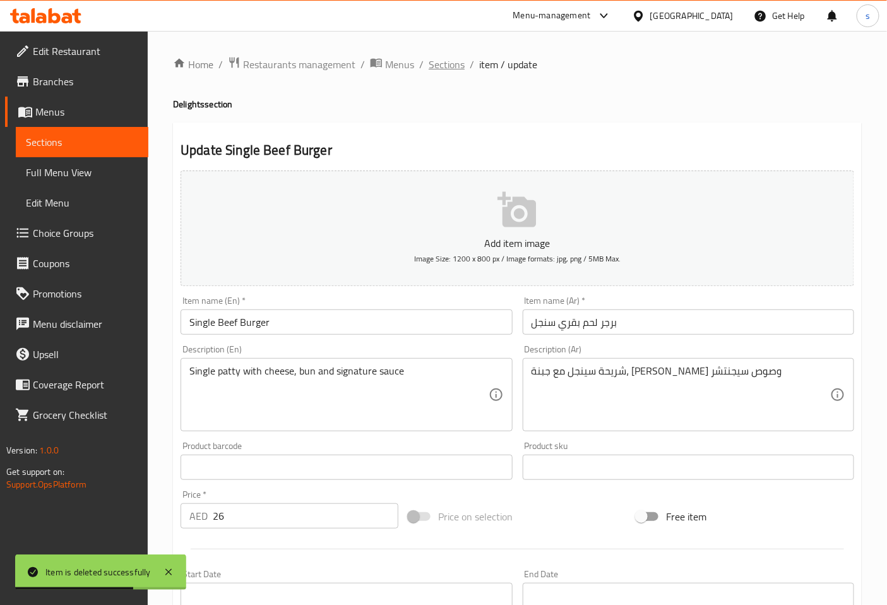
click at [430, 64] on span "Sections" at bounding box center [447, 64] width 36 height 15
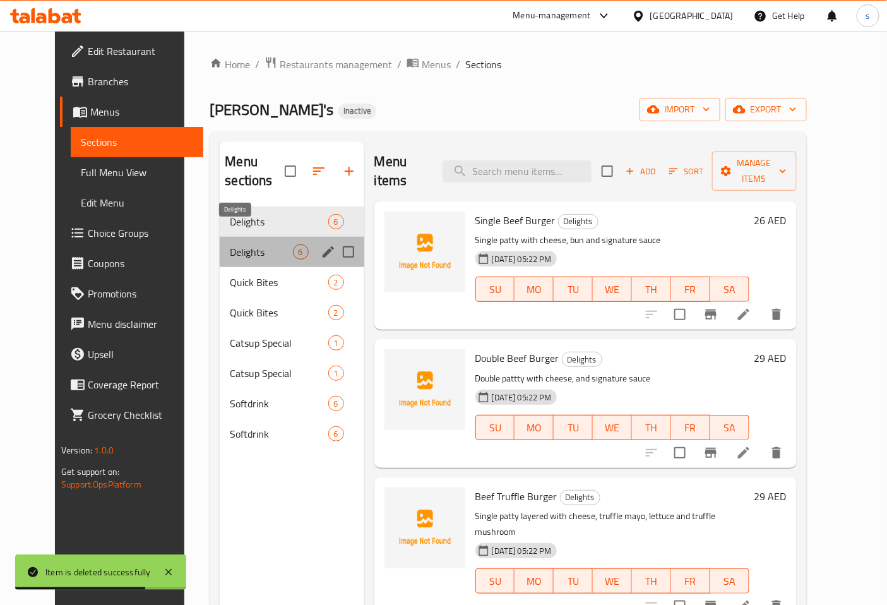
click at [258, 244] on span "Delights" at bounding box center [261, 251] width 63 height 15
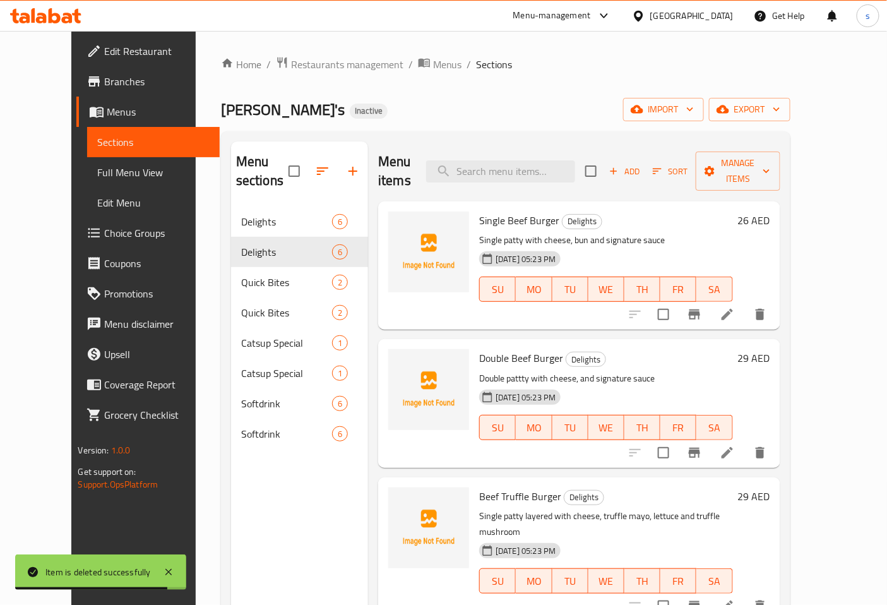
click at [745, 303] on li at bounding box center [727, 314] width 35 height 23
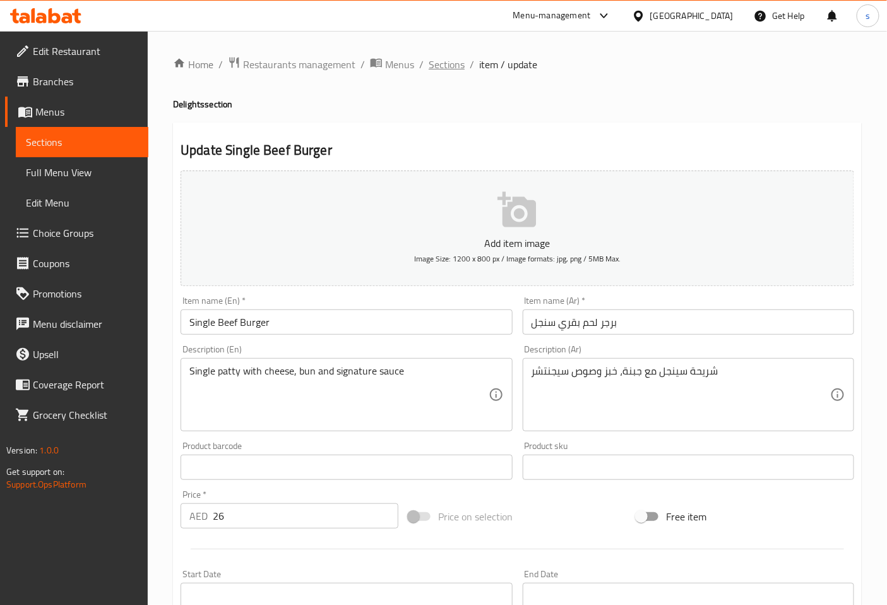
click at [439, 69] on span "Sections" at bounding box center [447, 64] width 36 height 15
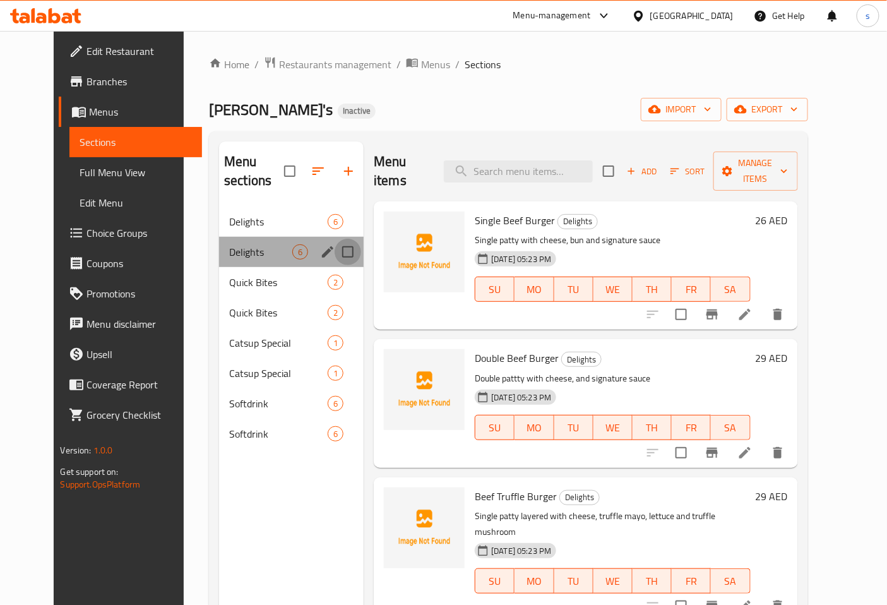
click at [335, 239] on input "Menu sections" at bounding box center [348, 252] width 27 height 27
click at [338, 244] on input "Menu sections" at bounding box center [348, 252] width 27 height 27
checkbox input "false"
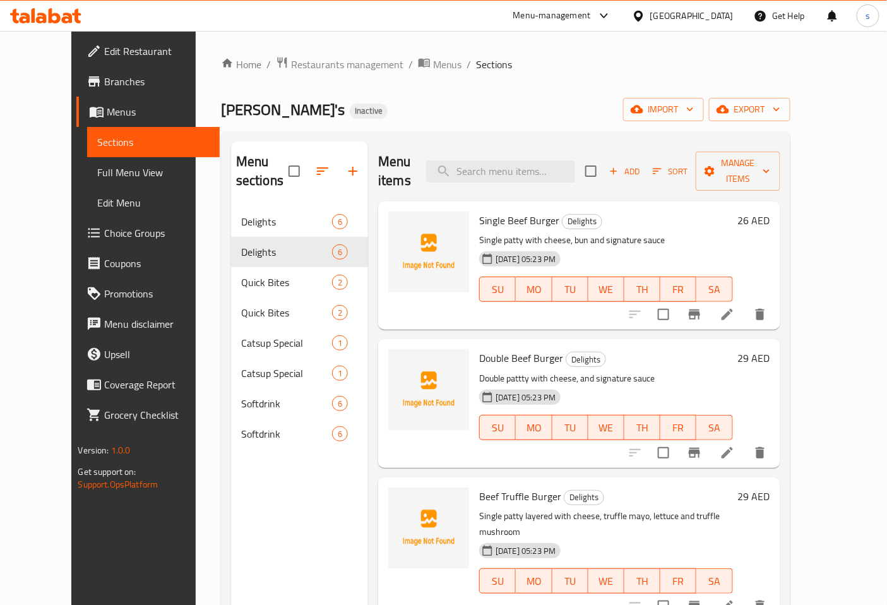
click at [253, 479] on div "Menu sections Delights 6 Delights 6 Quick Bites 2 Quick Bites 2 Catsup Special …" at bounding box center [299, 443] width 137 height 605
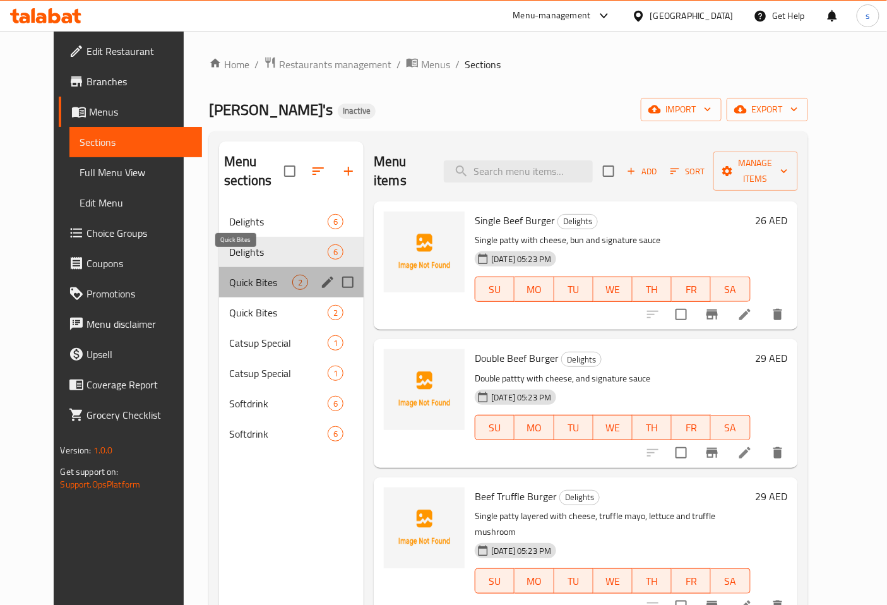
click at [229, 275] on span "Quick Bites" at bounding box center [260, 282] width 63 height 15
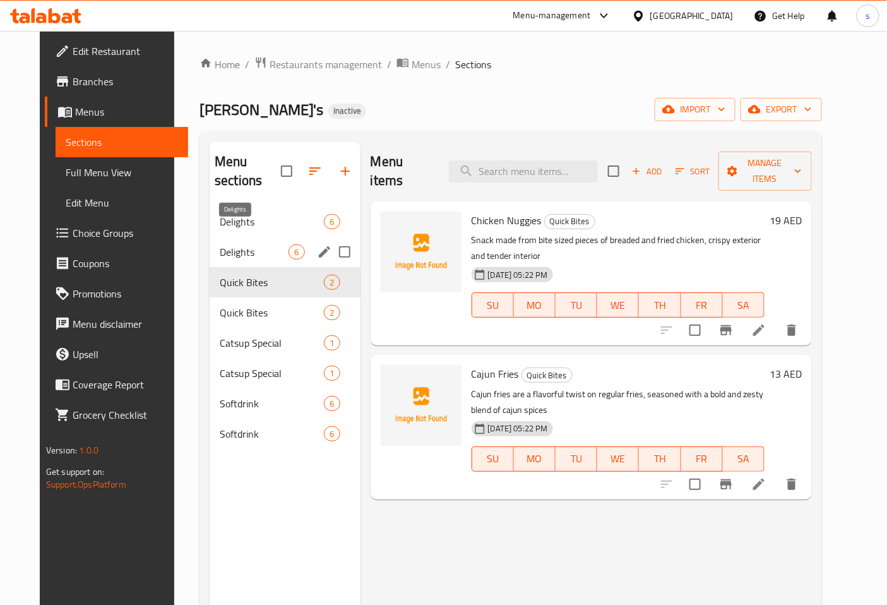
click at [261, 244] on span "Delights" at bounding box center [254, 251] width 69 height 15
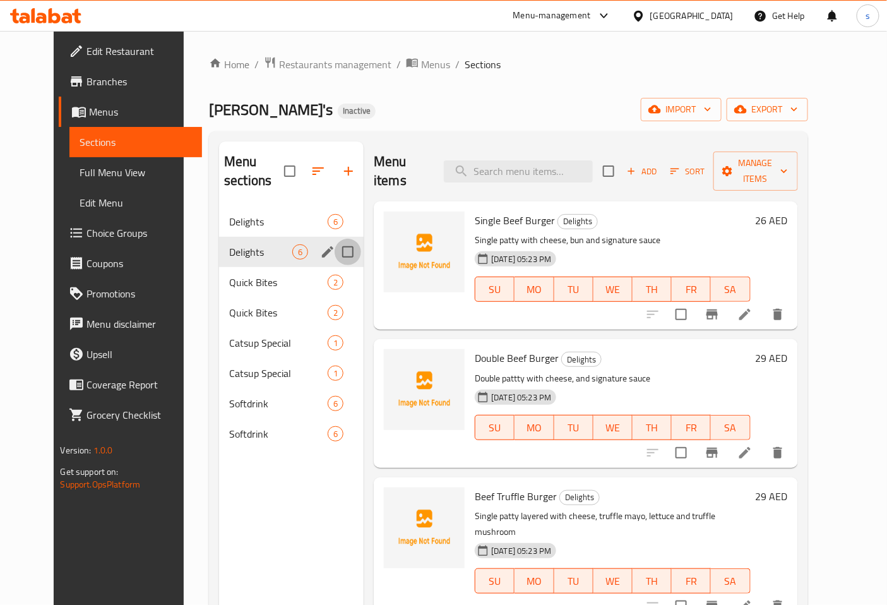
click at [340, 239] on input "Menu sections" at bounding box center [348, 252] width 27 height 27
checkbox input "true"
click at [786, 307] on icon "delete" at bounding box center [778, 314] width 15 height 15
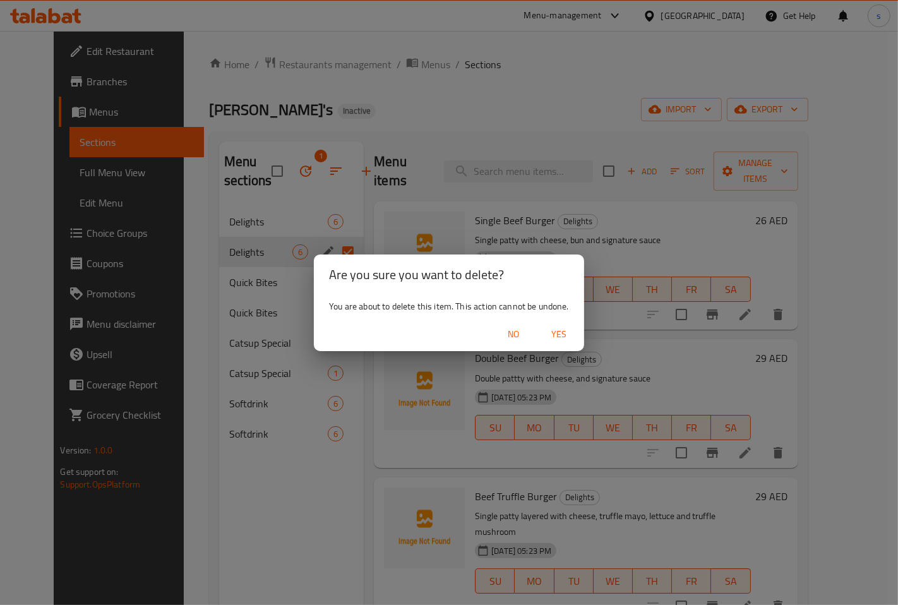
click at [560, 331] on span "Yes" at bounding box center [559, 335] width 30 height 16
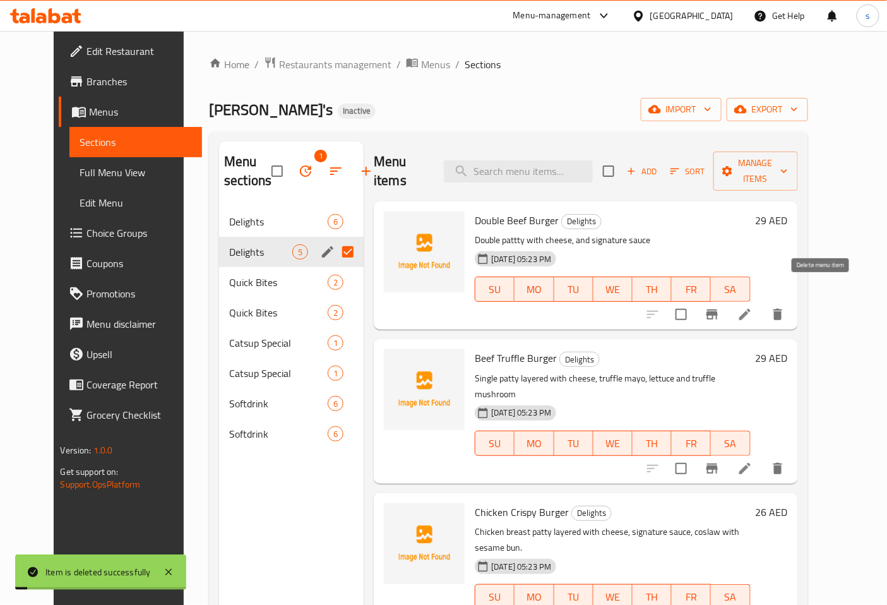
click at [783, 309] on icon "delete" at bounding box center [778, 314] width 9 height 11
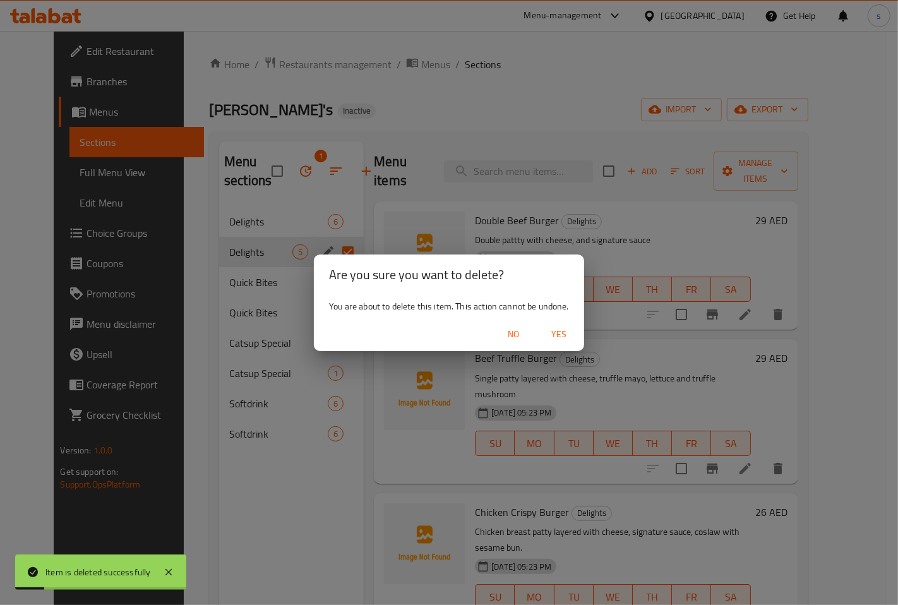
click at [568, 340] on span "Yes" at bounding box center [559, 335] width 30 height 16
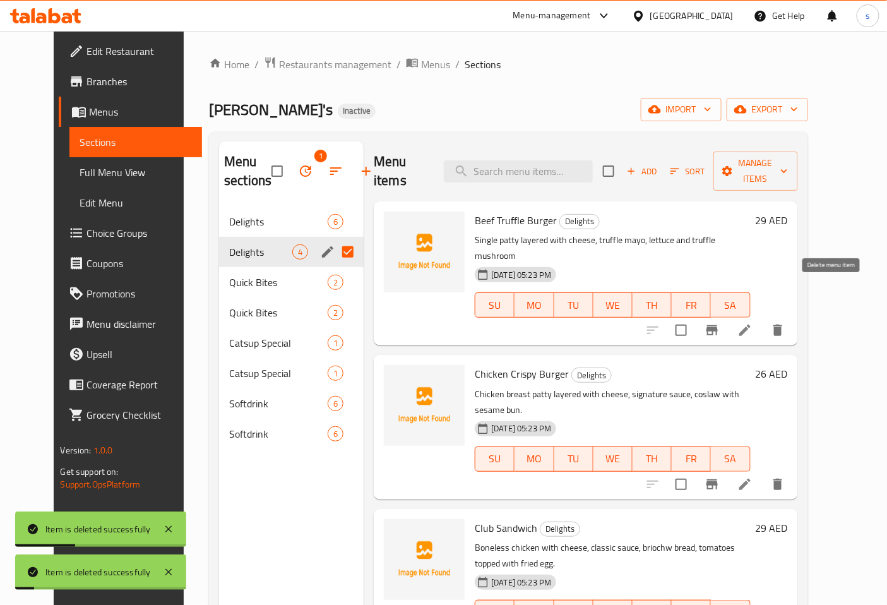
click at [793, 315] on button "delete" at bounding box center [778, 330] width 30 height 30
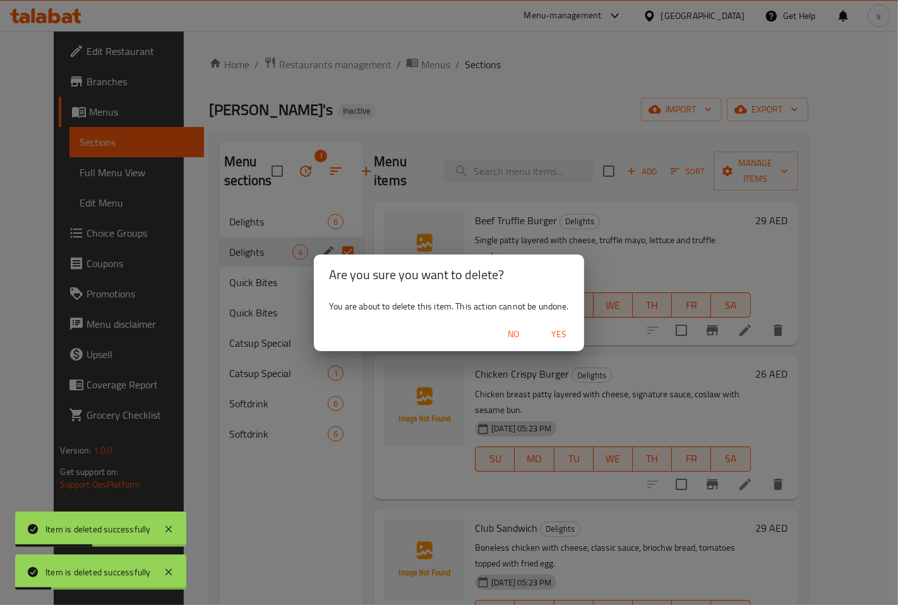
click at [553, 331] on span "Yes" at bounding box center [559, 335] width 30 height 16
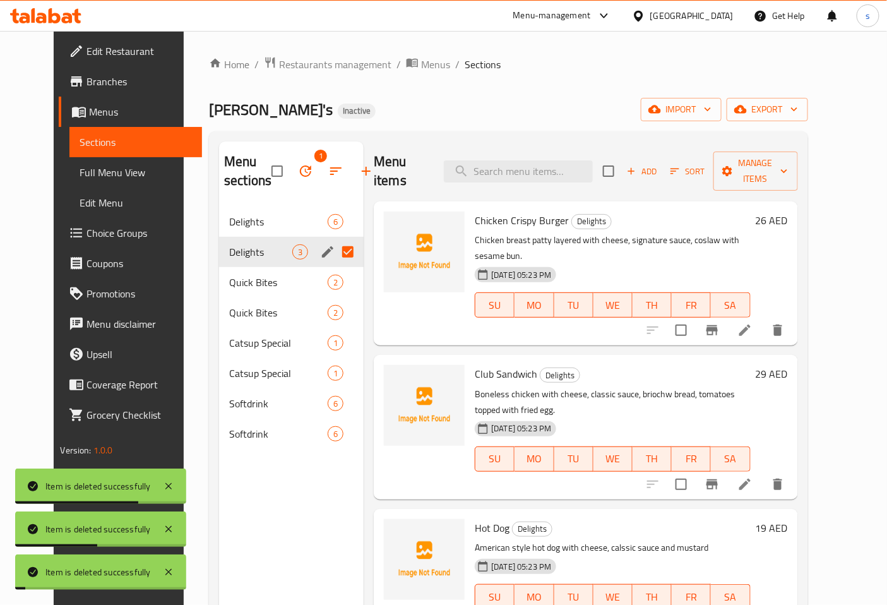
click at [793, 315] on button "delete" at bounding box center [778, 330] width 30 height 30
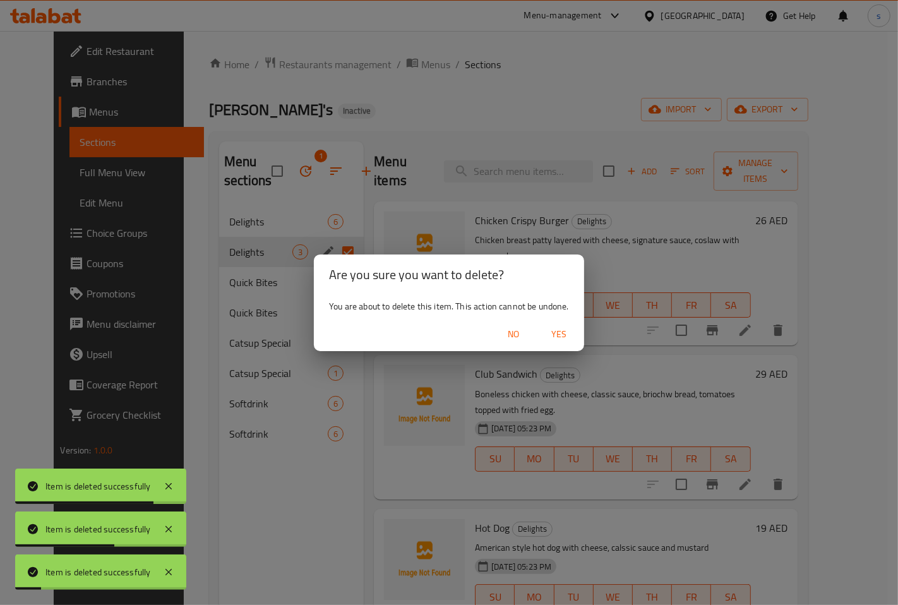
click at [558, 337] on span "Yes" at bounding box center [559, 335] width 30 height 16
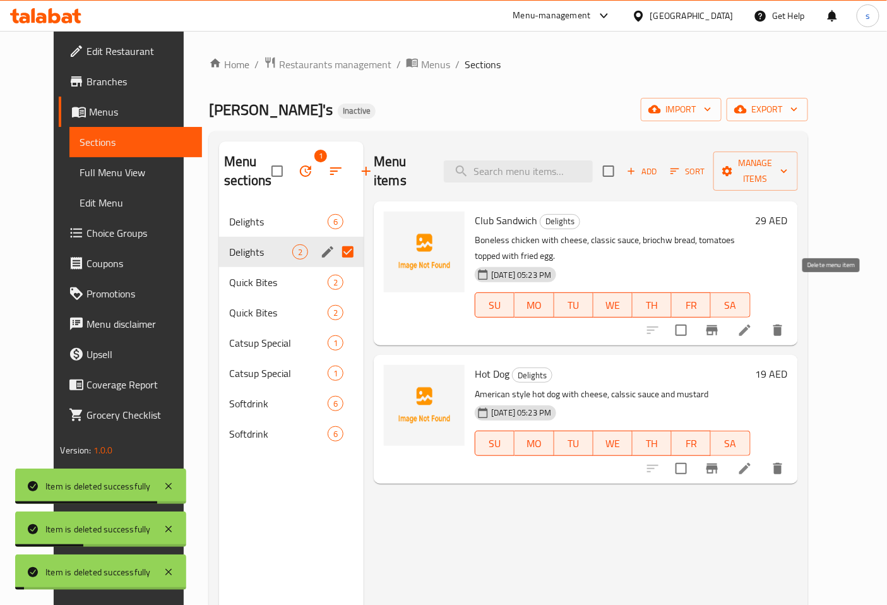
click at [786, 323] on icon "delete" at bounding box center [778, 330] width 15 height 15
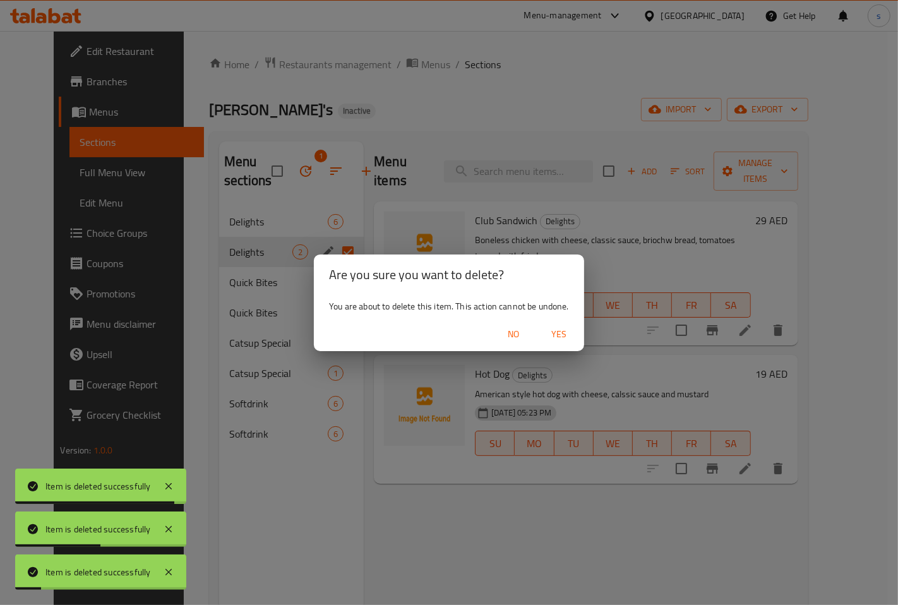
click at [555, 331] on span "Yes" at bounding box center [559, 335] width 30 height 16
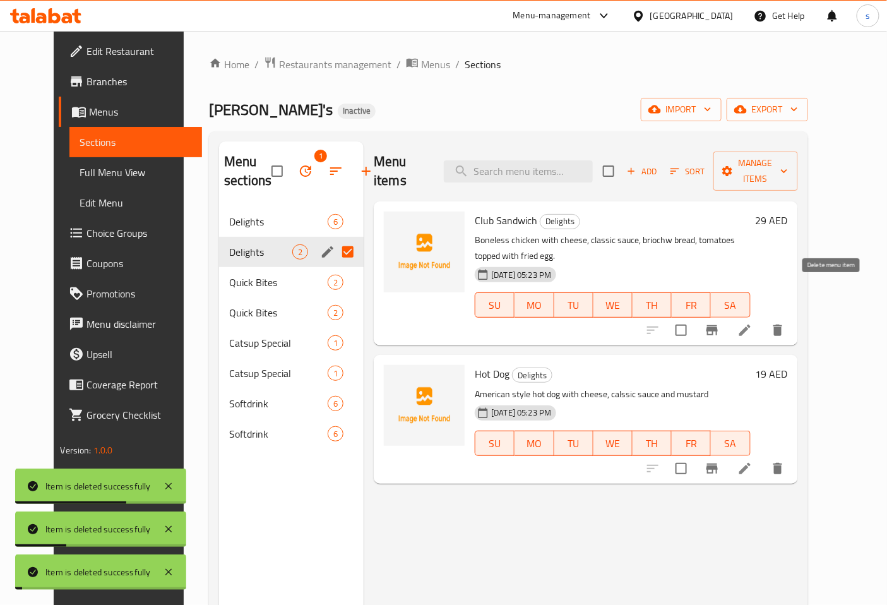
click at [783, 325] on icon "delete" at bounding box center [778, 330] width 9 height 11
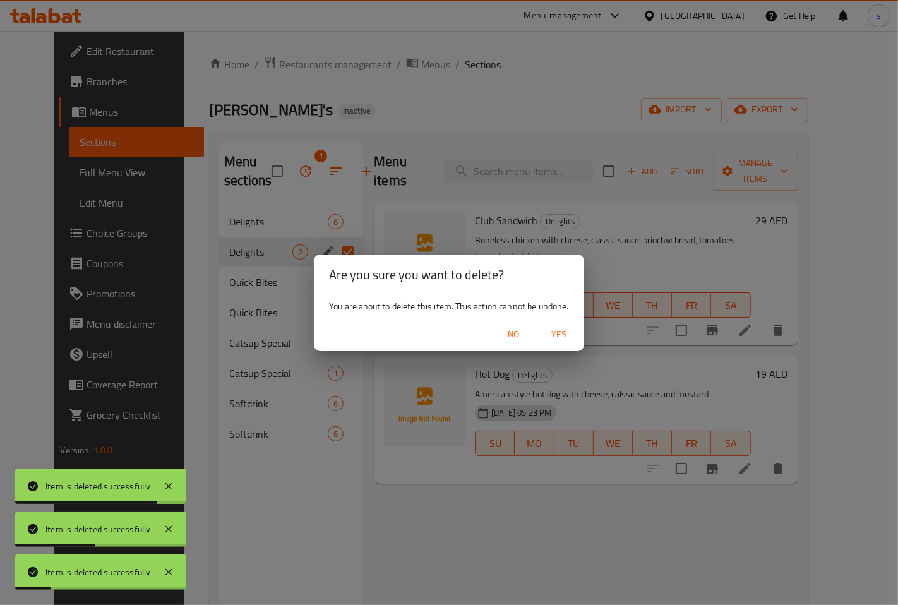
click at [562, 327] on span "Yes" at bounding box center [559, 335] width 30 height 16
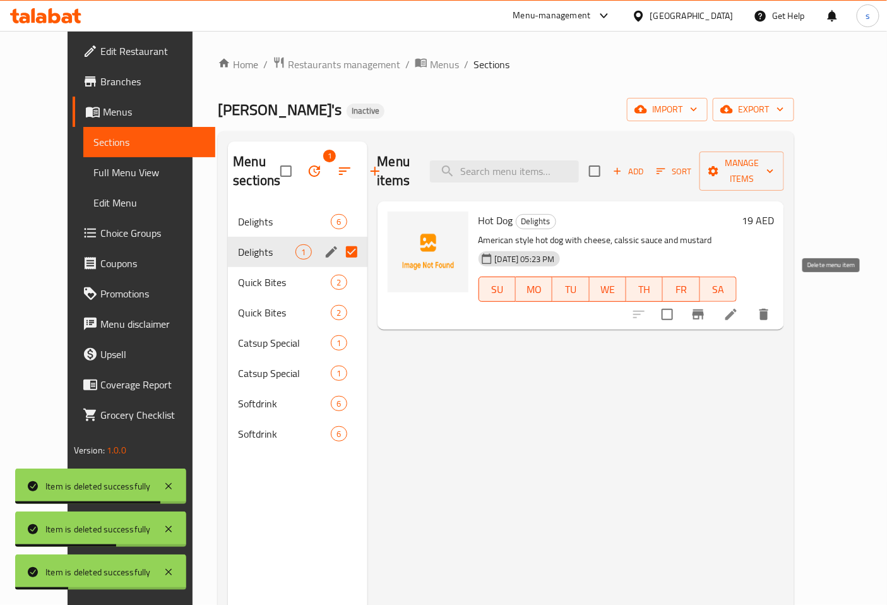
click at [772, 307] on icon "delete" at bounding box center [764, 314] width 15 height 15
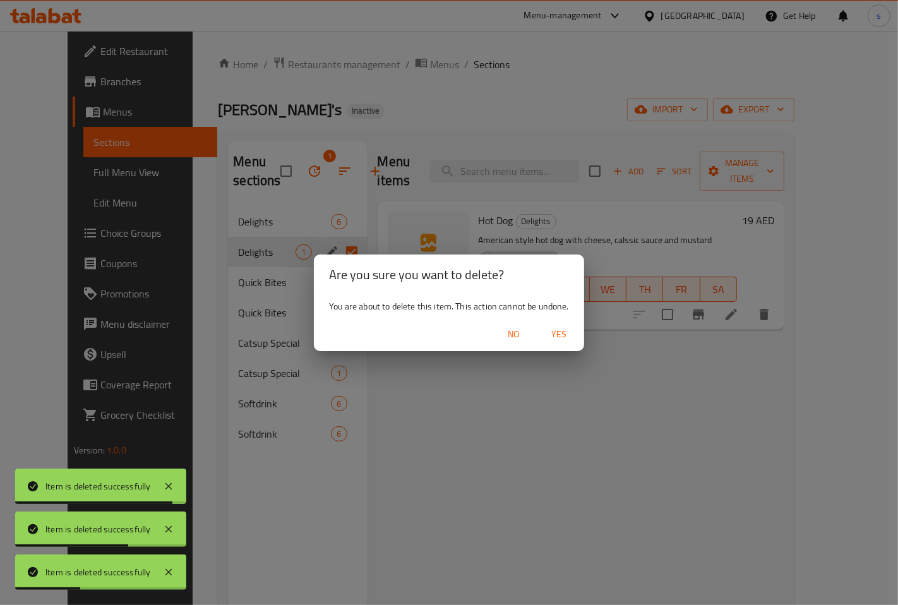
click at [563, 339] on span "Yes" at bounding box center [559, 335] width 30 height 16
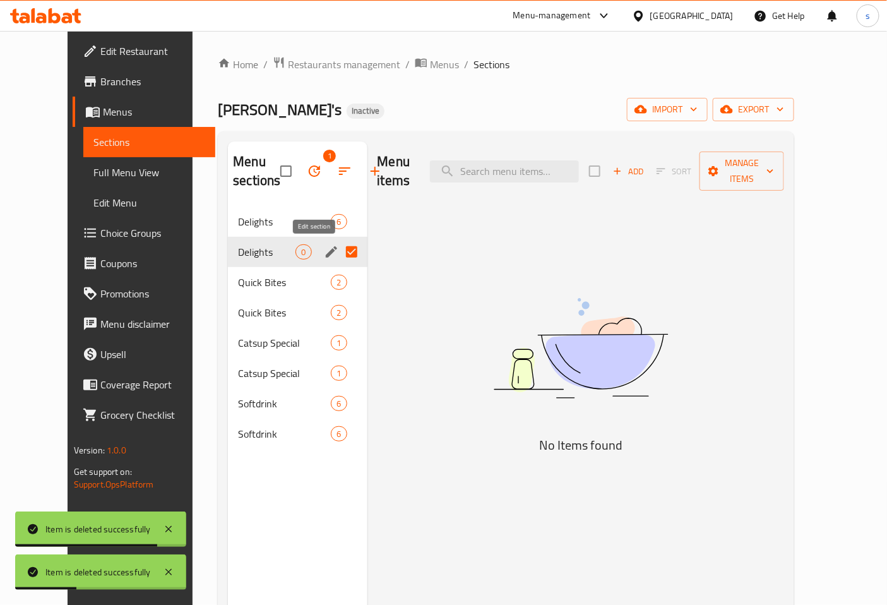
click at [324, 253] on icon "edit" at bounding box center [331, 251] width 15 height 15
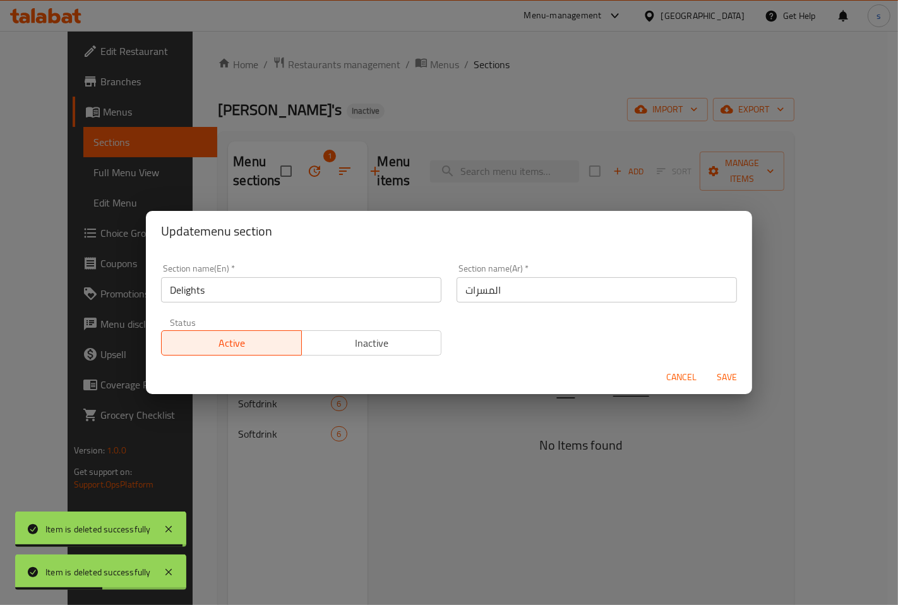
click at [356, 293] on input "Delights" at bounding box center [301, 289] width 280 height 25
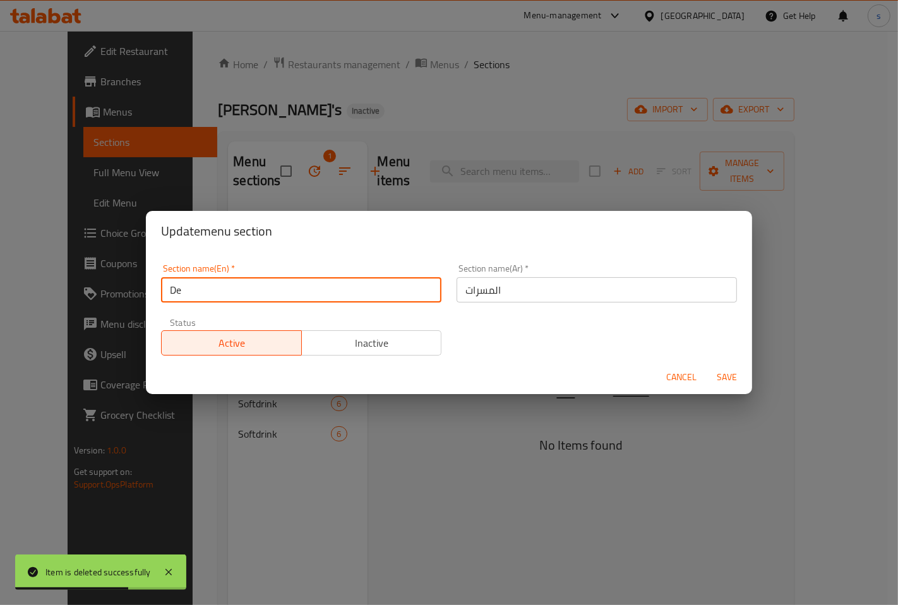
type input "D"
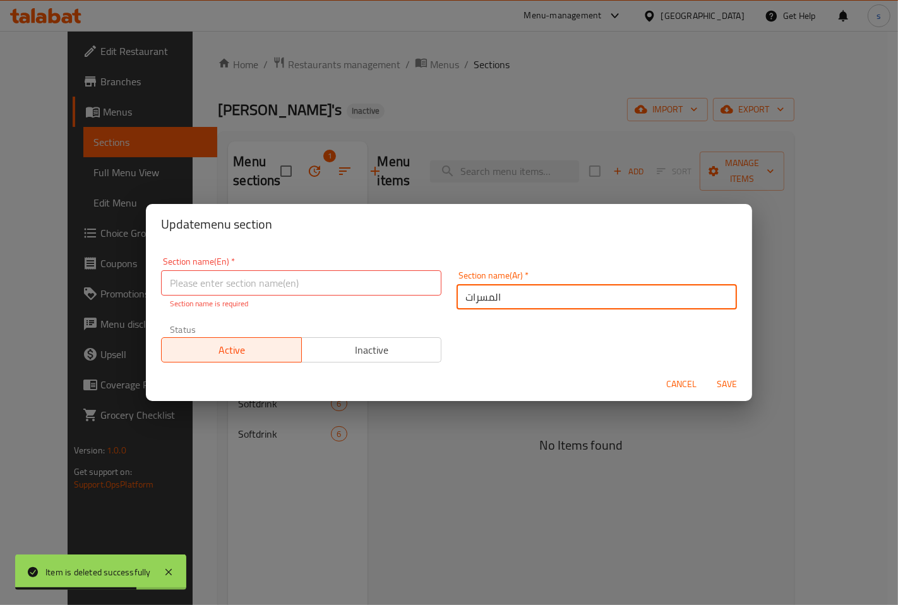
click at [544, 284] on input "المسرات" at bounding box center [597, 296] width 280 height 25
type input "ا"
click at [718, 382] on span "Save" at bounding box center [727, 384] width 30 height 16
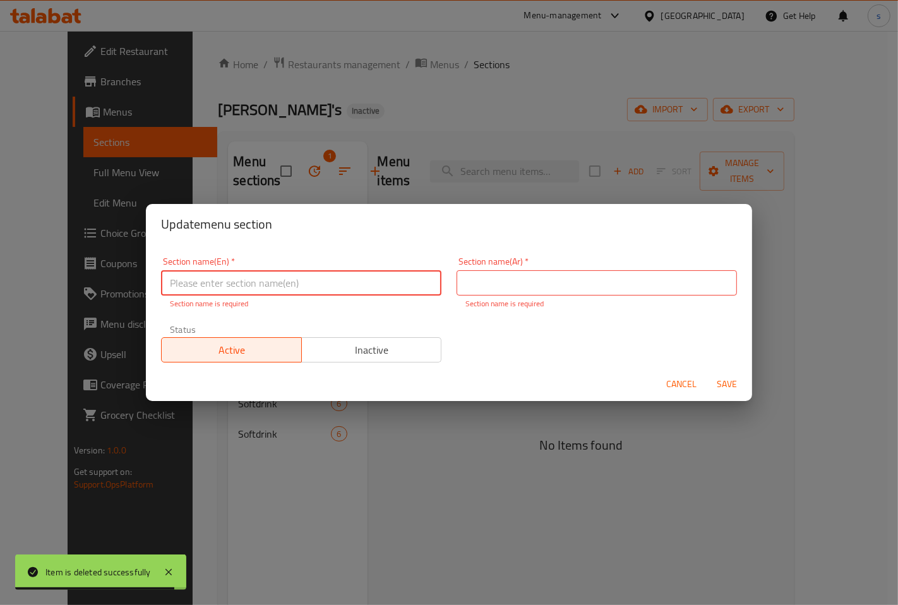
click at [352, 357] on span "Inactive" at bounding box center [372, 350] width 130 height 18
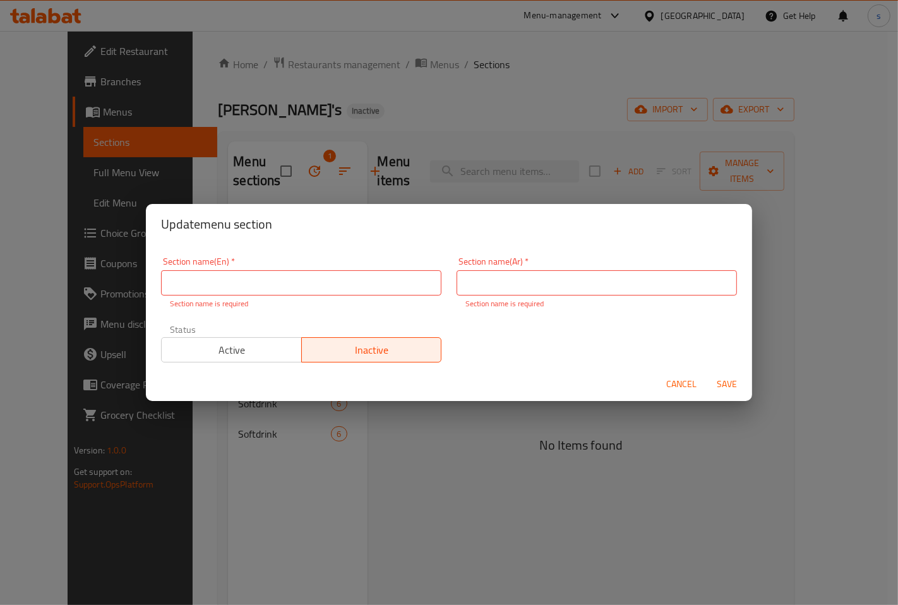
click at [253, 355] on span "Active" at bounding box center [232, 350] width 130 height 18
click at [683, 381] on span "Cancel" at bounding box center [681, 384] width 30 height 16
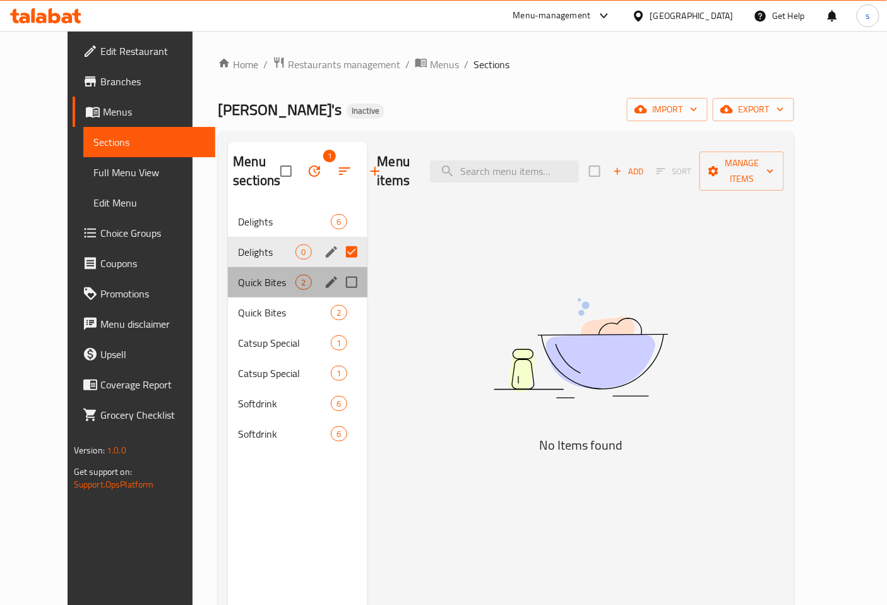
click at [249, 272] on div "Quick Bites 2" at bounding box center [297, 282] width 139 height 30
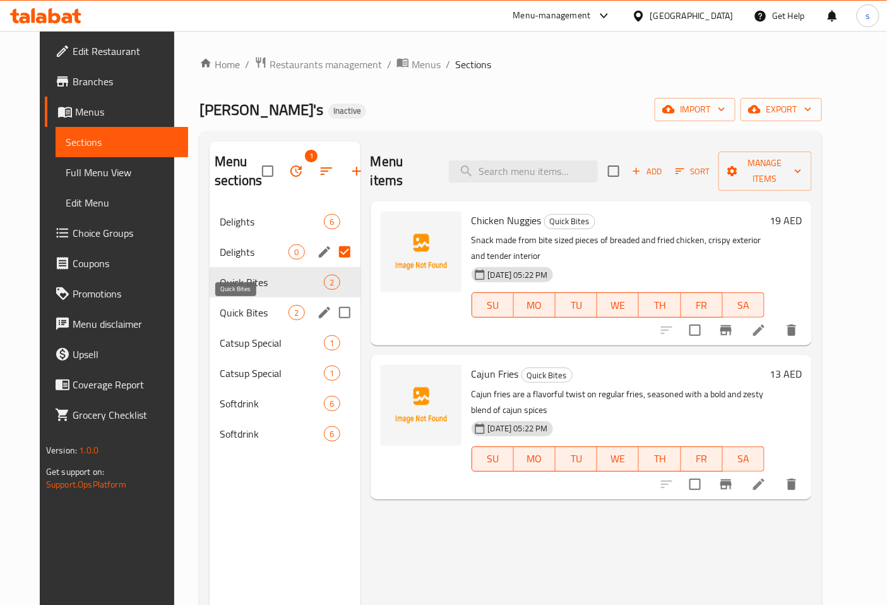
click at [267, 306] on span "Quick Bites" at bounding box center [254, 312] width 69 height 15
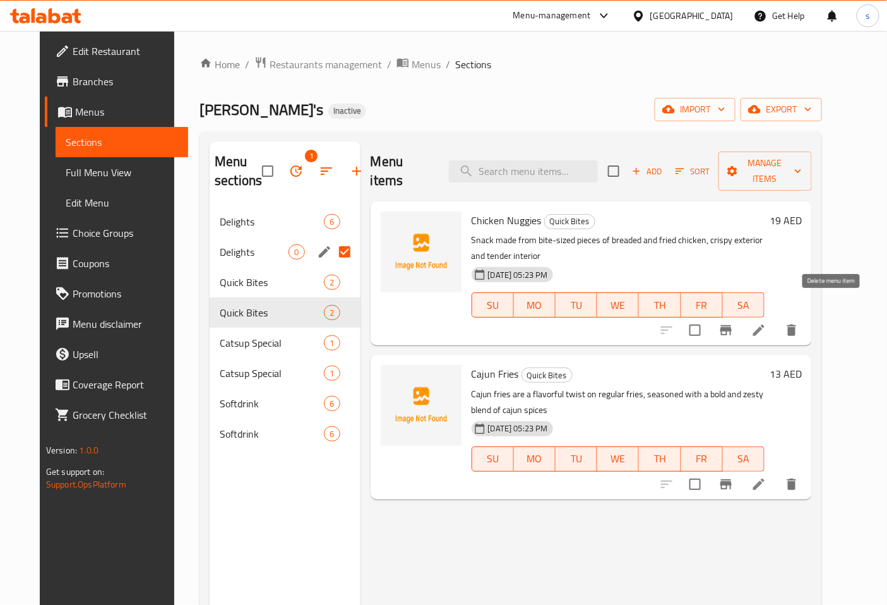
click at [800, 323] on icon "delete" at bounding box center [791, 330] width 15 height 15
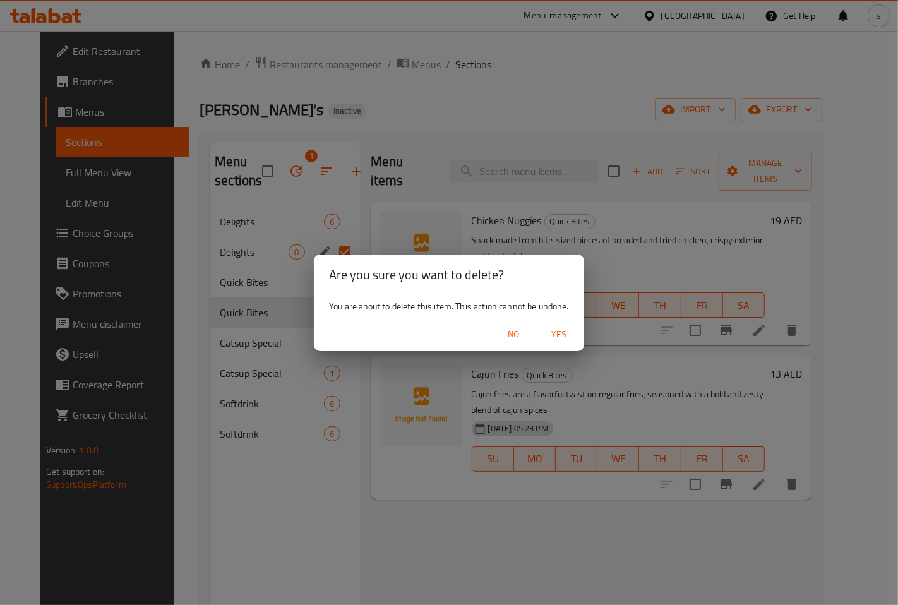
click at [560, 332] on span "Yes" at bounding box center [559, 335] width 30 height 16
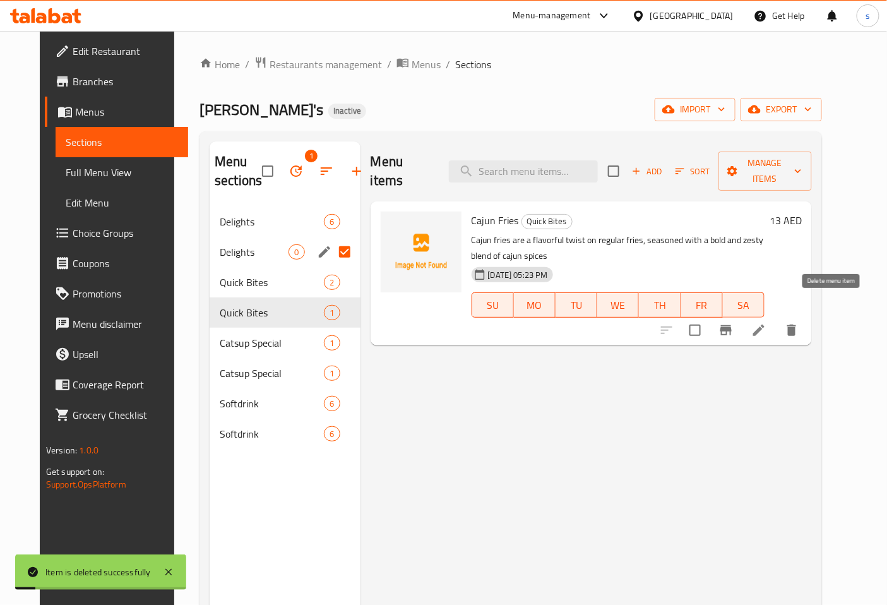
click at [807, 315] on button "delete" at bounding box center [792, 330] width 30 height 30
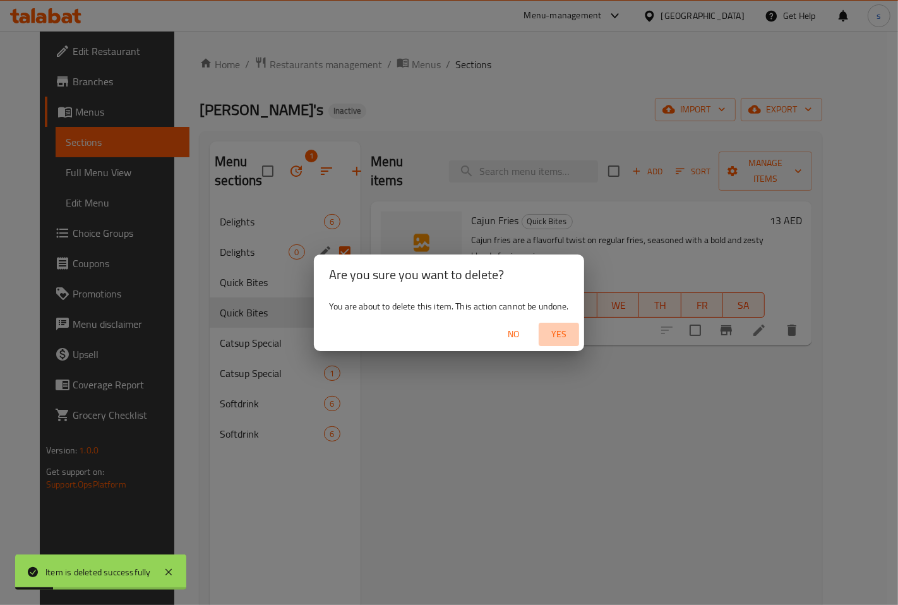
click at [558, 332] on span "Yes" at bounding box center [559, 335] width 30 height 16
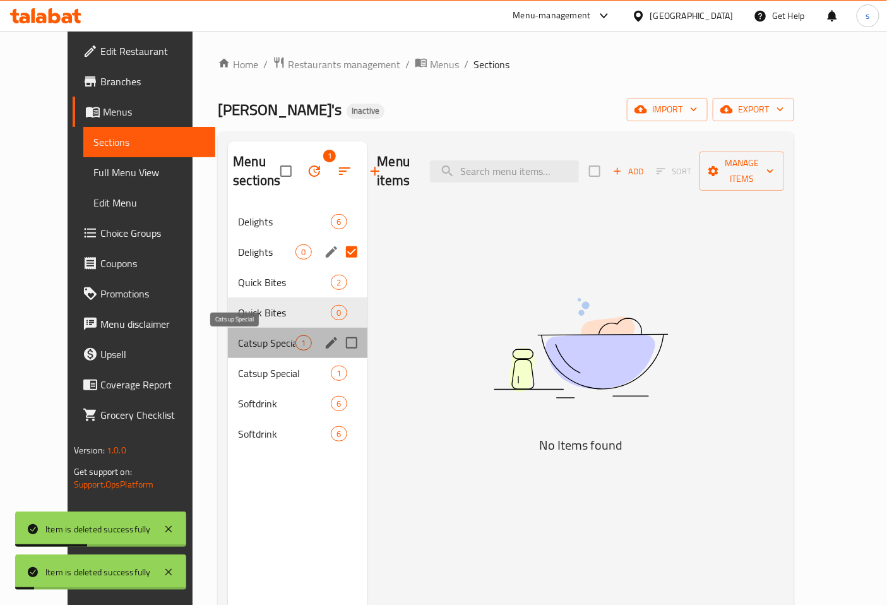
click at [263, 339] on span "Catsup Special" at bounding box center [266, 342] width 57 height 15
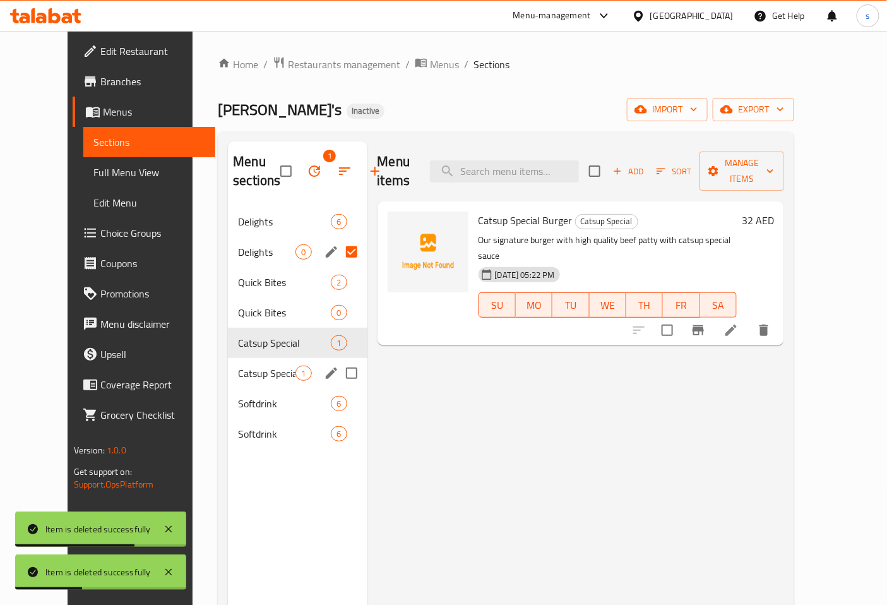
click at [260, 381] on div "Catsup Special 1" at bounding box center [297, 373] width 139 height 30
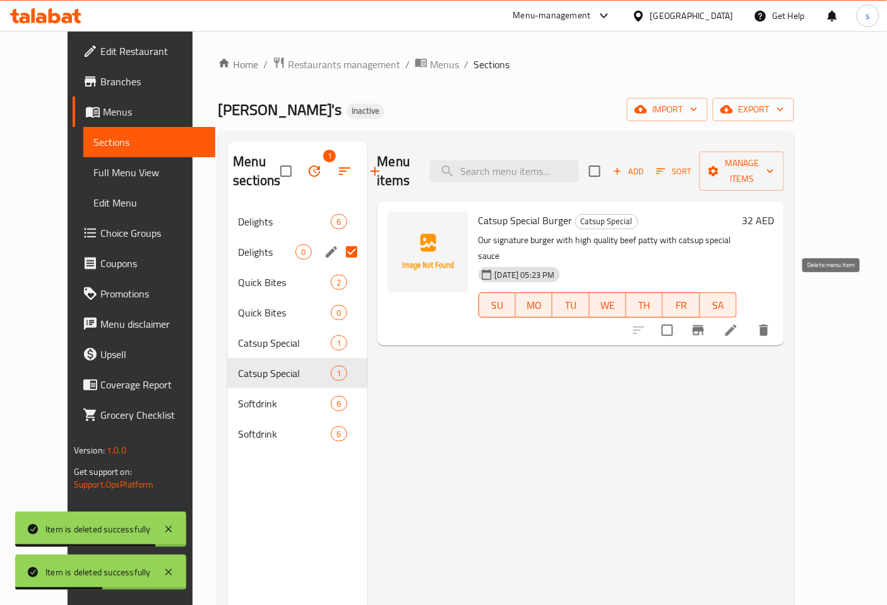
click at [769, 325] on icon "delete" at bounding box center [764, 330] width 9 height 11
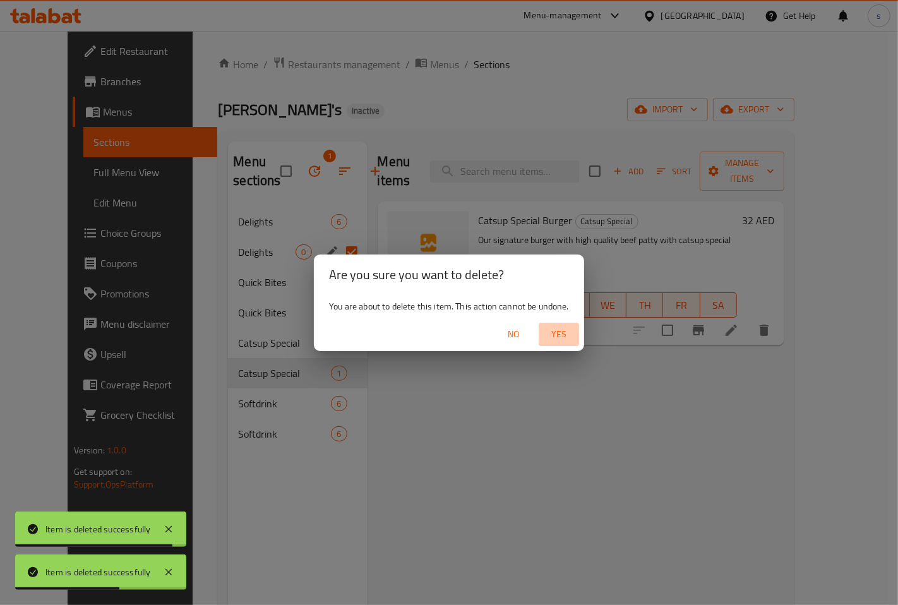
click at [556, 338] on span "Yes" at bounding box center [559, 335] width 30 height 16
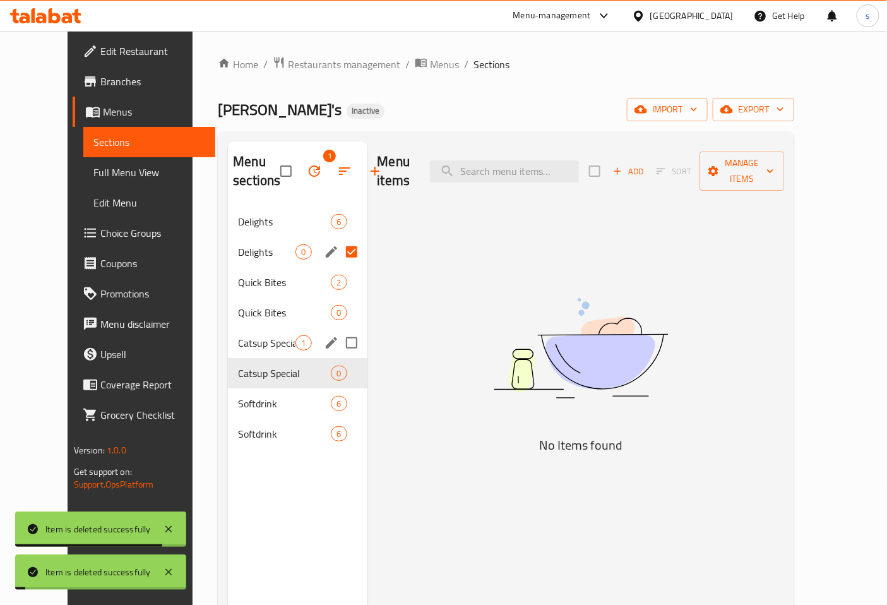
click at [264, 344] on span "Catsup Special" at bounding box center [266, 342] width 57 height 15
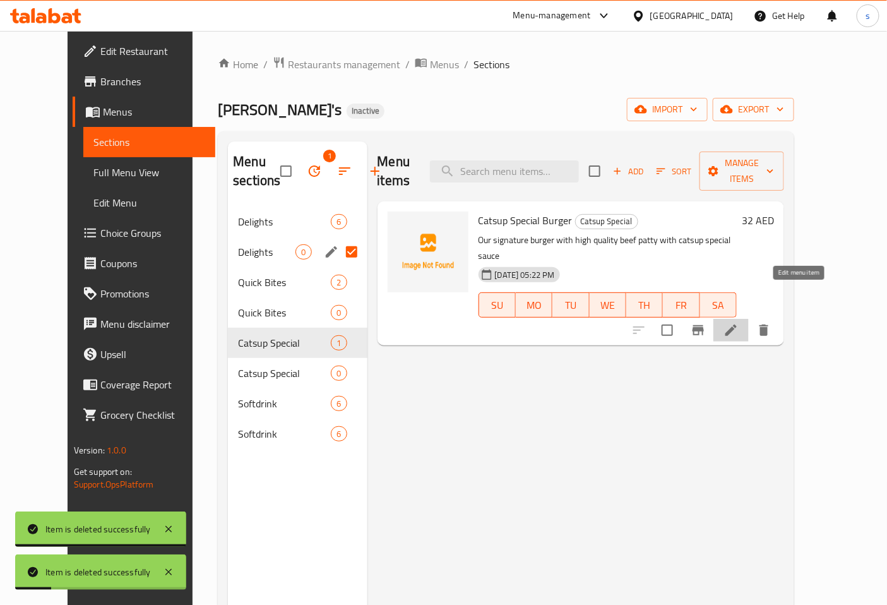
click at [739, 323] on icon at bounding box center [731, 330] width 15 height 15
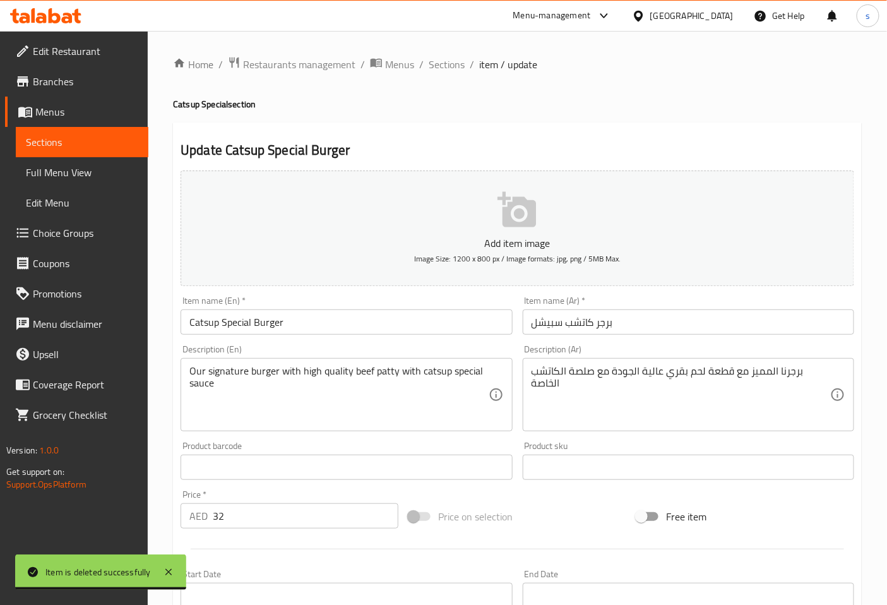
click at [330, 320] on input "Catsup Special Burger" at bounding box center [347, 321] width 332 height 25
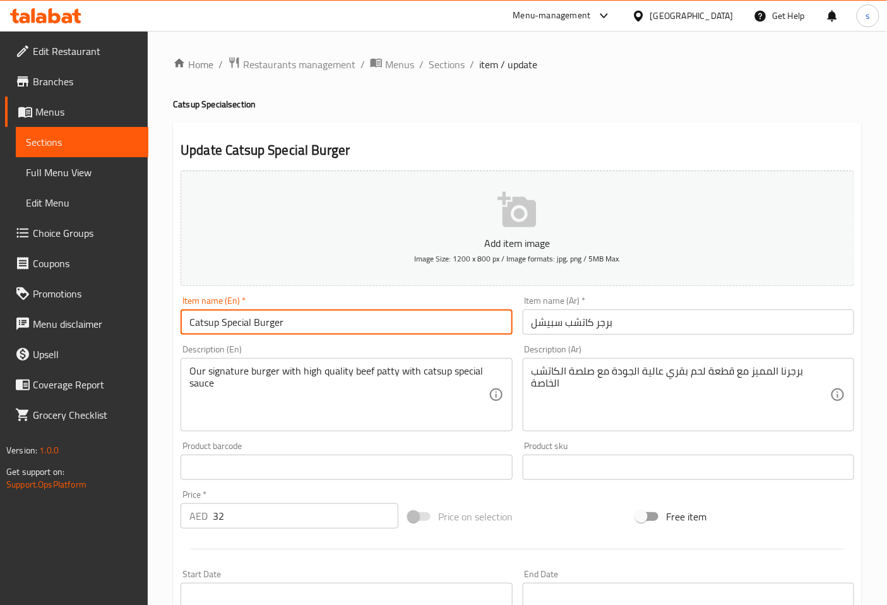
click at [218, 317] on input "Catsup Special Burger" at bounding box center [347, 321] width 332 height 25
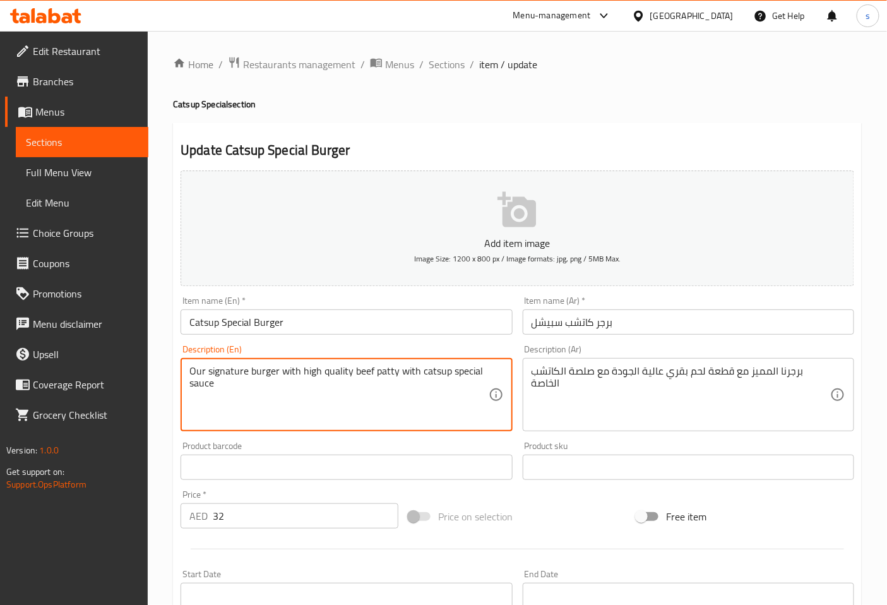
drag, startPoint x: 565, startPoint y: 371, endPoint x: 577, endPoint y: 371, distance: 11.4
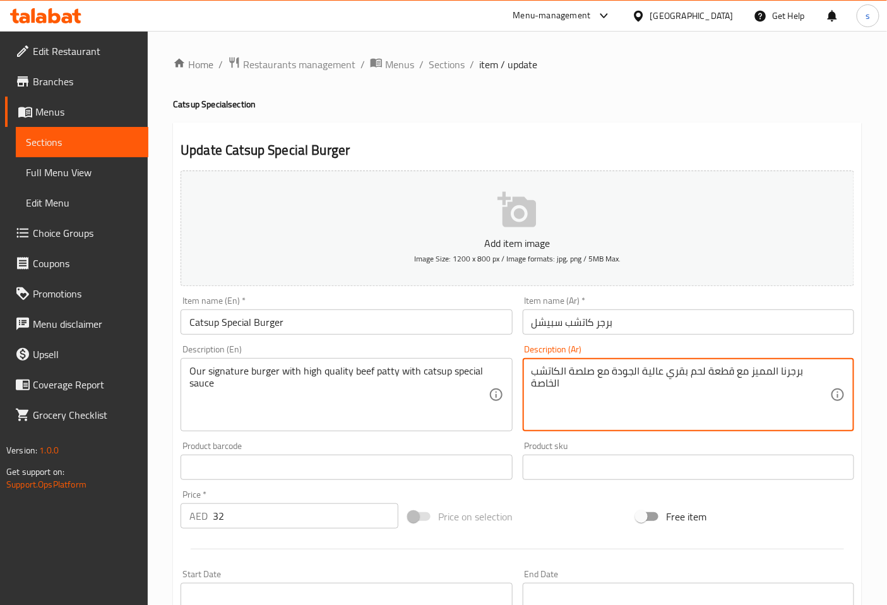
click at [571, 371] on textarea "برجرنا المميز مع قطعة لحم بقري عالية الجودة مع صلصة الكاتشب الخاصة" at bounding box center [681, 395] width 299 height 60
click at [534, 388] on textarea "برجرنا المميز مع قطعة لحم بقري عالية الجودة مع صوص الكاتشب الخاصة" at bounding box center [681, 395] width 299 height 60
click at [625, 399] on textarea "برجرنا المميز مع قطعة لحم بقري عالية الجودة مع صوص الكاتشب الخاصة" at bounding box center [681, 395] width 299 height 60
click at [776, 375] on textarea "برجرنا المميز مع قطعة لحم بقري عالية الجودة مع صوص الكاتشب الخاص" at bounding box center [681, 395] width 299 height 60
click at [702, 411] on textarea "برجرنا السيجنيتشر مع قطعة لحم بقري عالية الجودة مع صوص الكاتشب الخاص" at bounding box center [681, 395] width 299 height 60
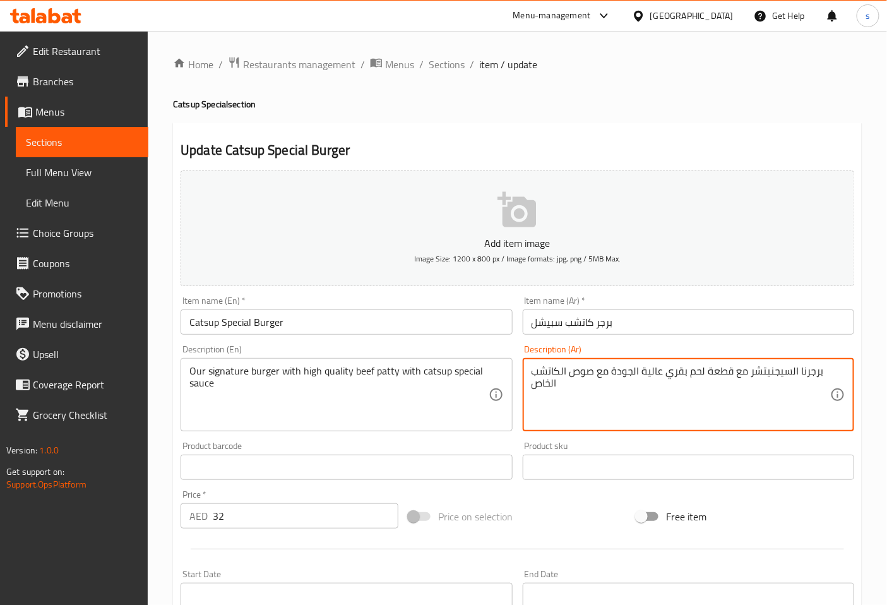
scroll to position [285, 0]
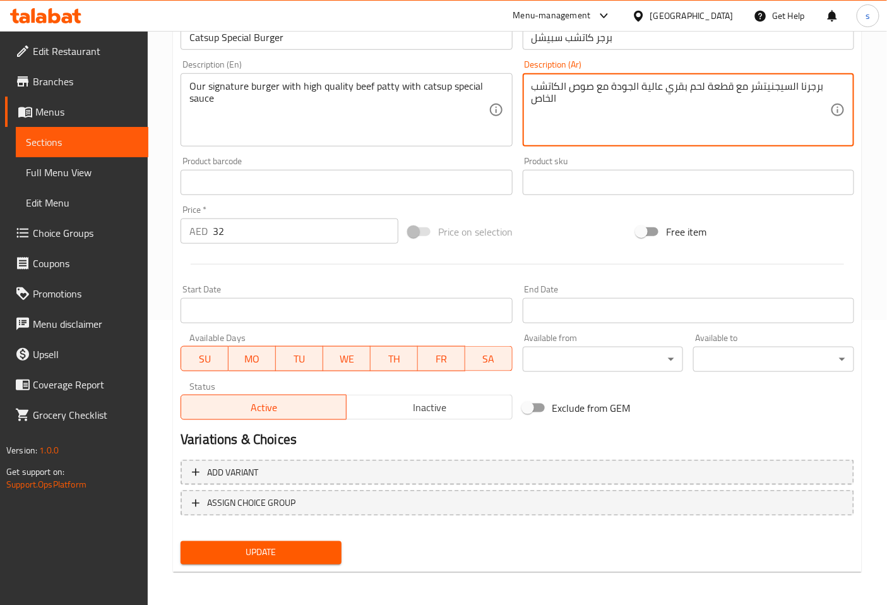
type textarea "برجرنا السيجنيتشر مع قطعة لحم بقري عالية الجودة مع صوص الكاتشب الخاص"
click at [277, 556] on span "Update" at bounding box center [261, 553] width 141 height 16
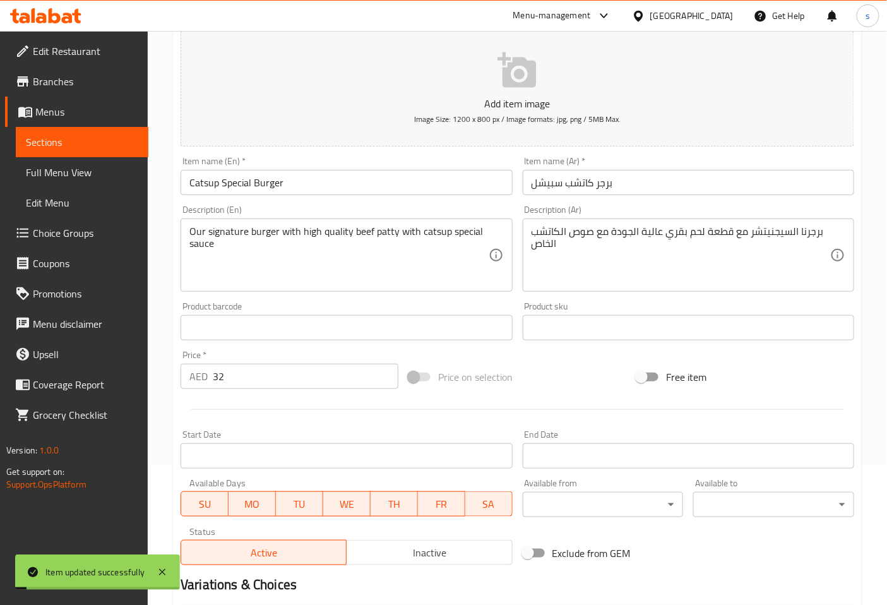
scroll to position [0, 0]
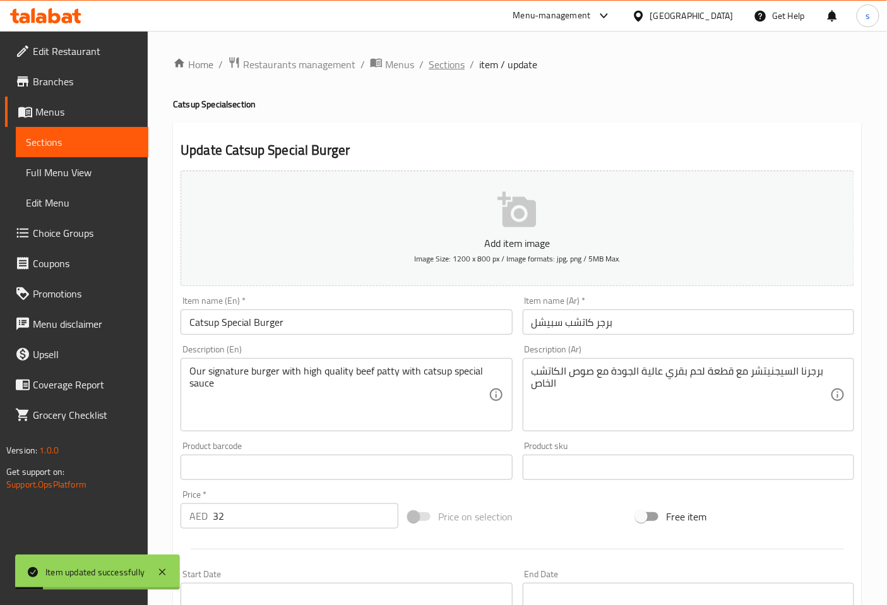
click at [447, 57] on span "Sections" at bounding box center [447, 64] width 36 height 15
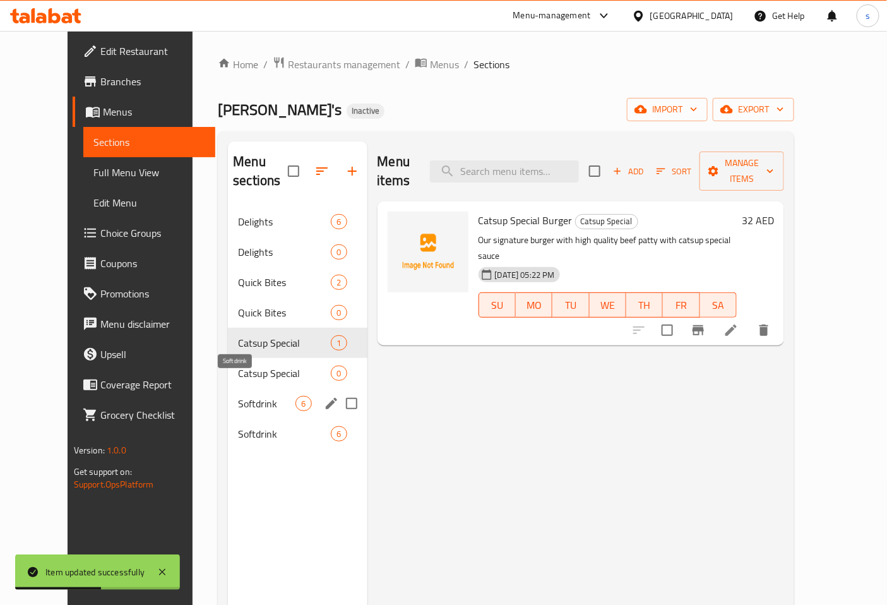
click at [243, 396] on span "Softdrink" at bounding box center [266, 403] width 57 height 15
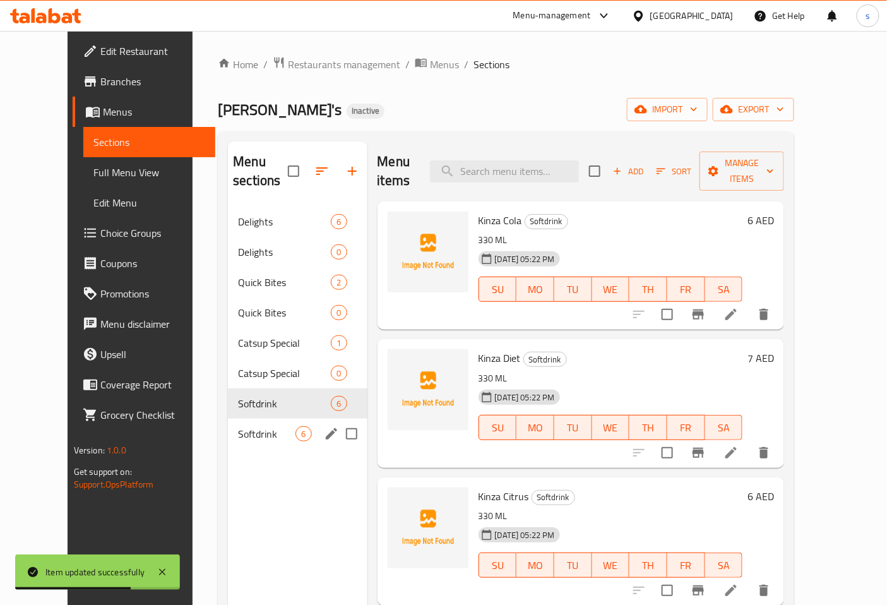
click at [260, 419] on div "Softdrink 6" at bounding box center [297, 434] width 139 height 30
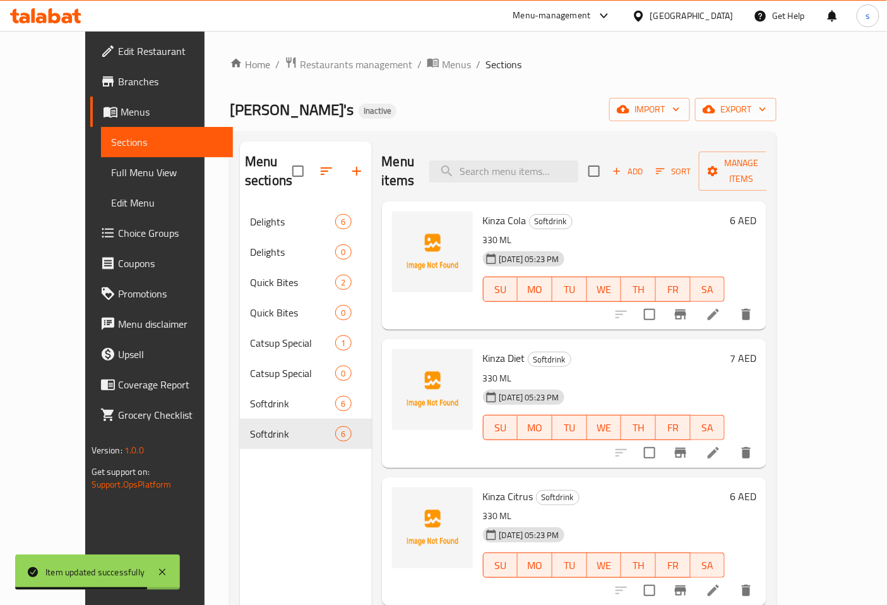
click at [754, 307] on icon "delete" at bounding box center [746, 314] width 15 height 15
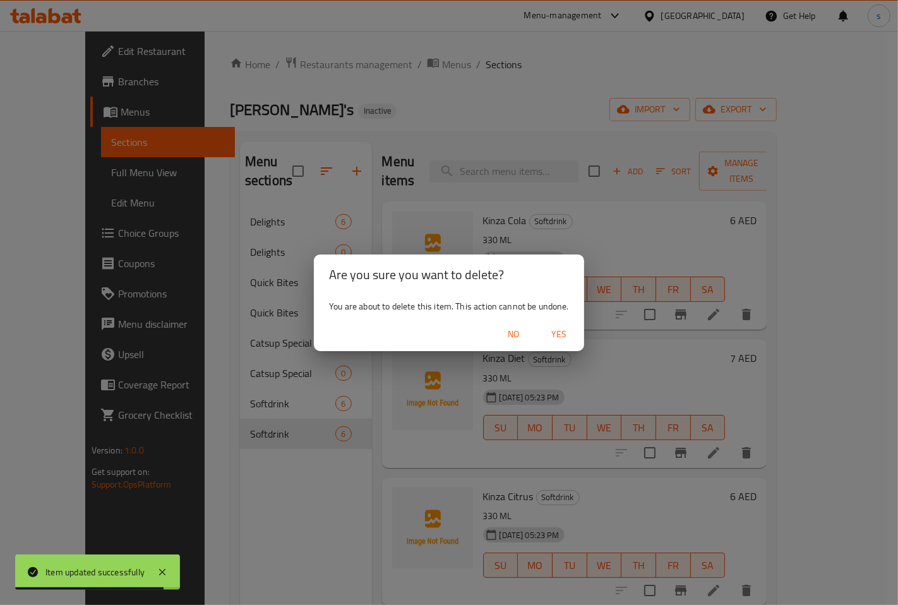
click at [565, 335] on span "Yes" at bounding box center [559, 335] width 30 height 16
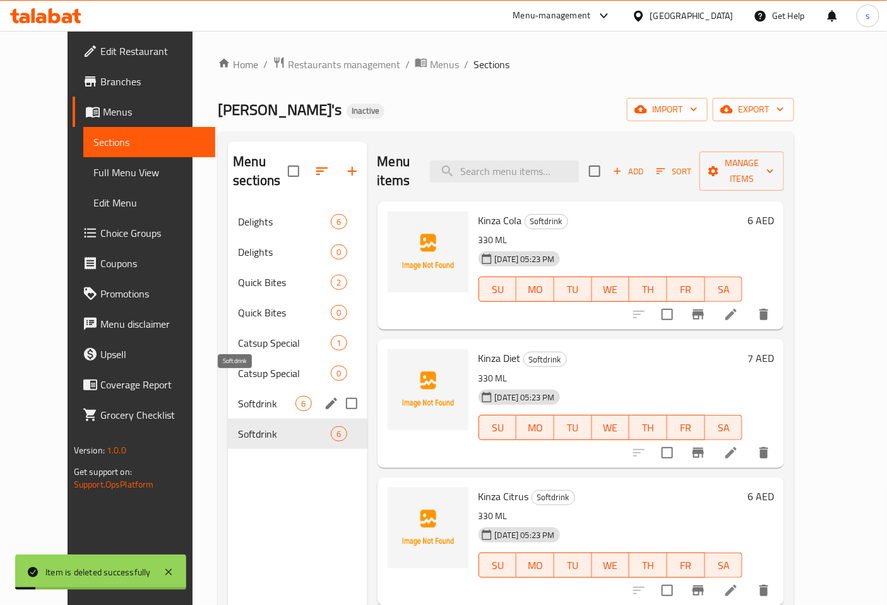
click at [272, 396] on span "Softdrink" at bounding box center [266, 403] width 57 height 15
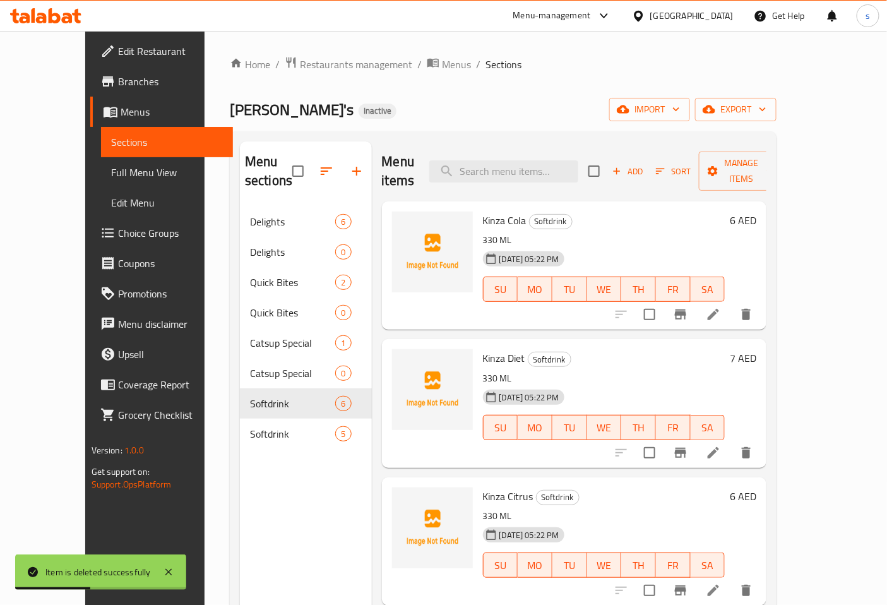
click at [721, 307] on icon at bounding box center [713, 314] width 15 height 15
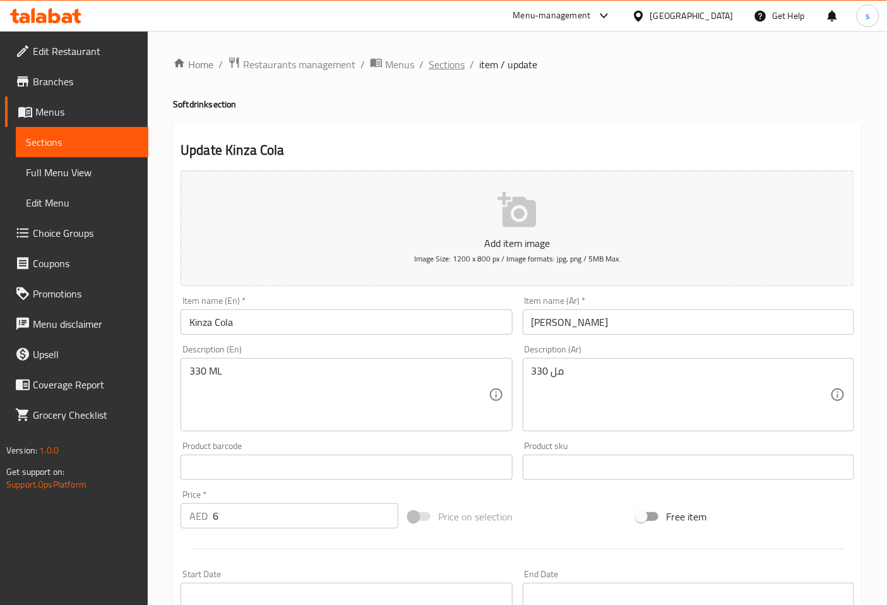
click at [431, 66] on span "Sections" at bounding box center [447, 64] width 36 height 15
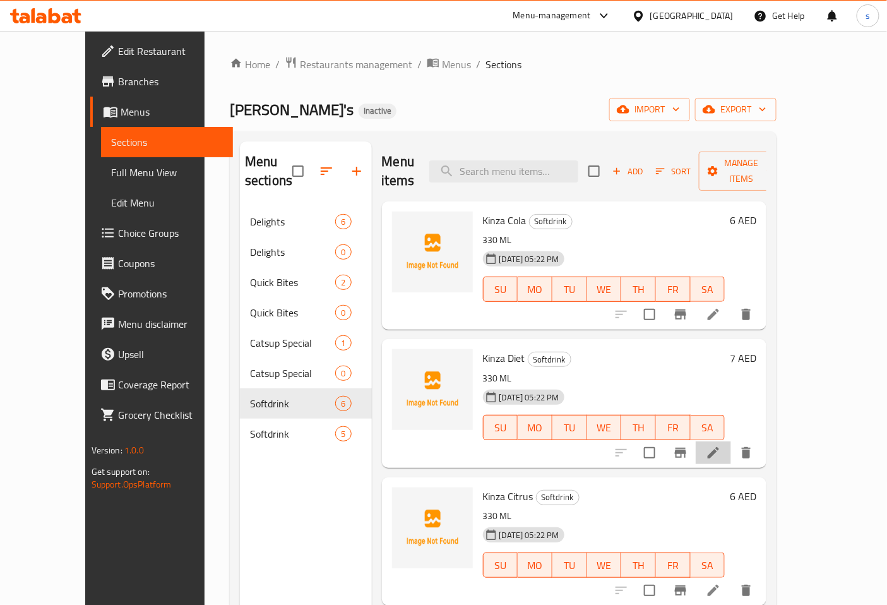
click at [731, 441] on li at bounding box center [713, 452] width 35 height 23
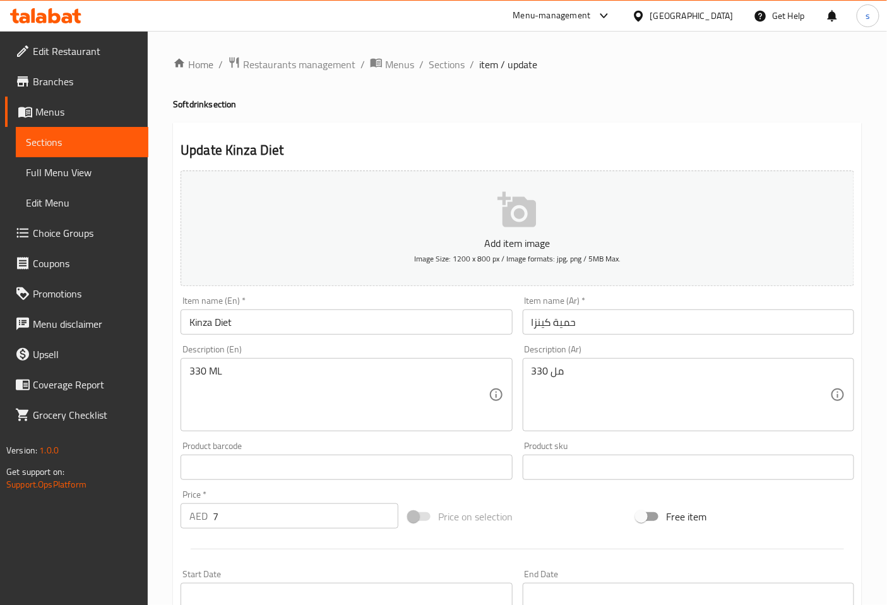
click at [613, 324] on input "حمية كينزا" at bounding box center [689, 321] width 332 height 25
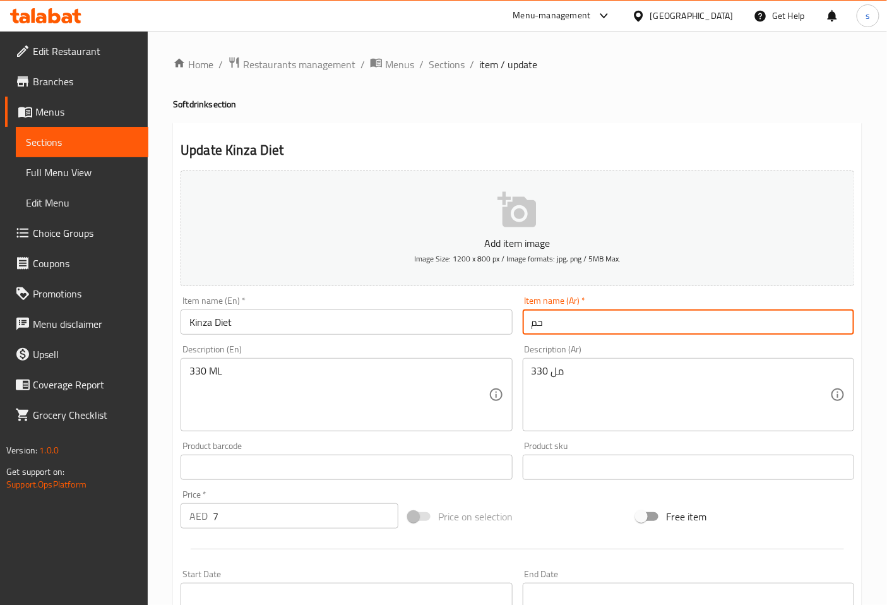
type input "ح"
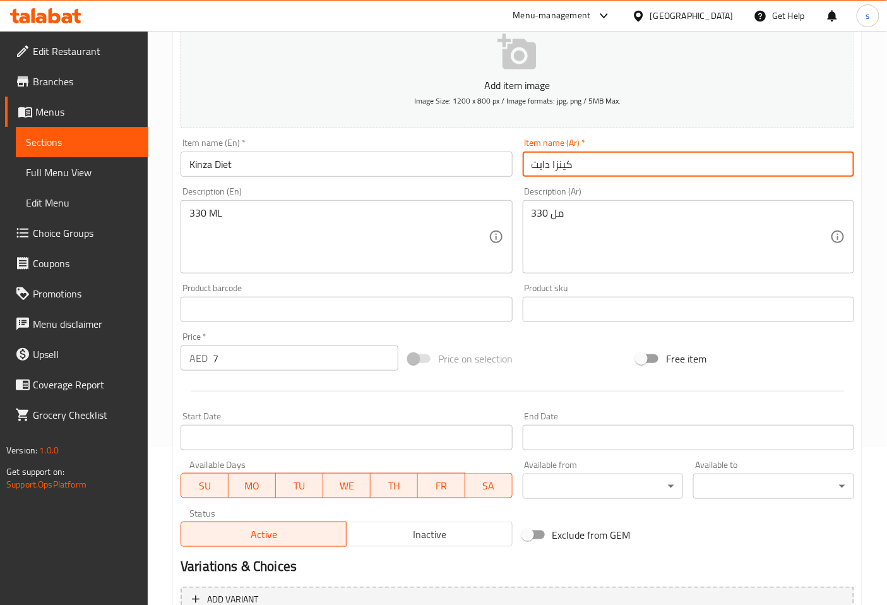
scroll to position [285, 0]
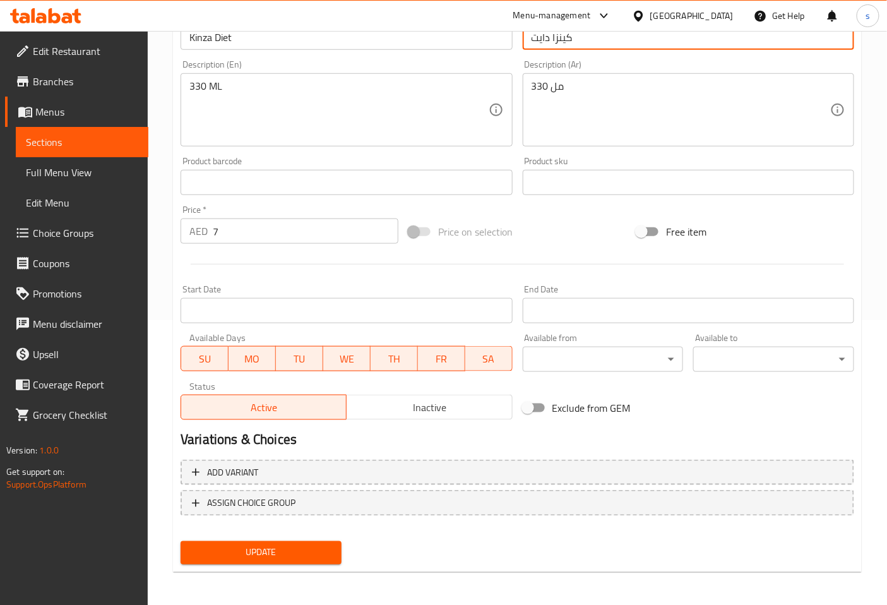
type input "كينزا دايت"
click at [270, 551] on span "Update" at bounding box center [261, 553] width 141 height 16
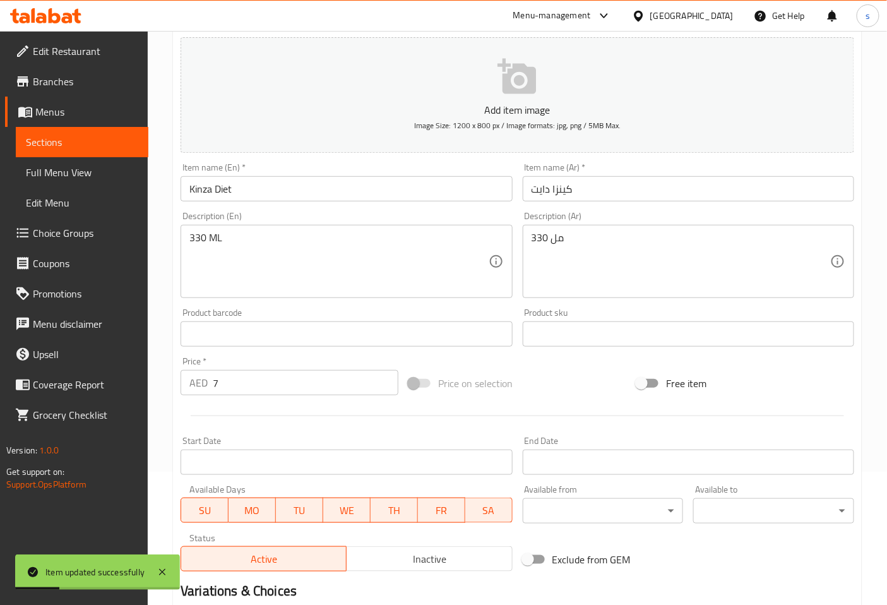
scroll to position [0, 0]
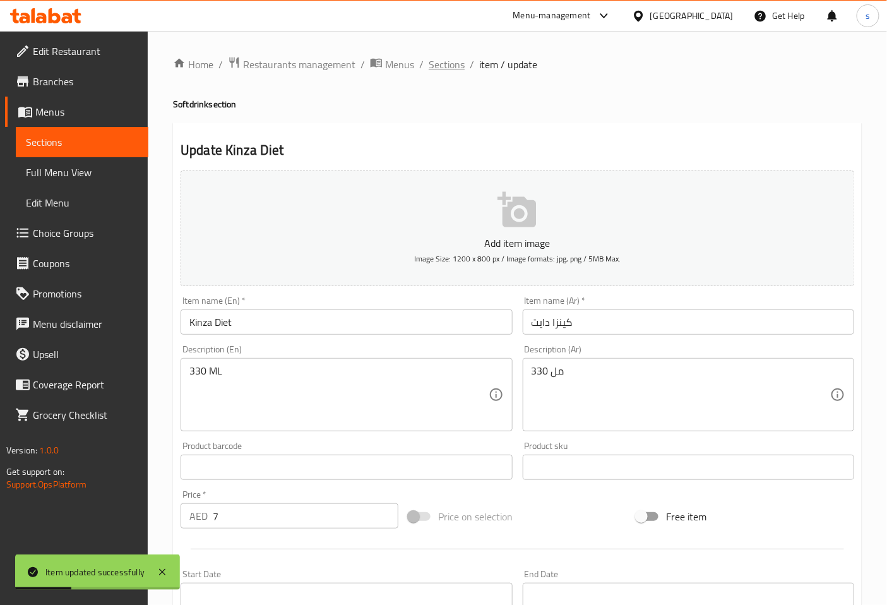
click at [445, 68] on span "Sections" at bounding box center [447, 64] width 36 height 15
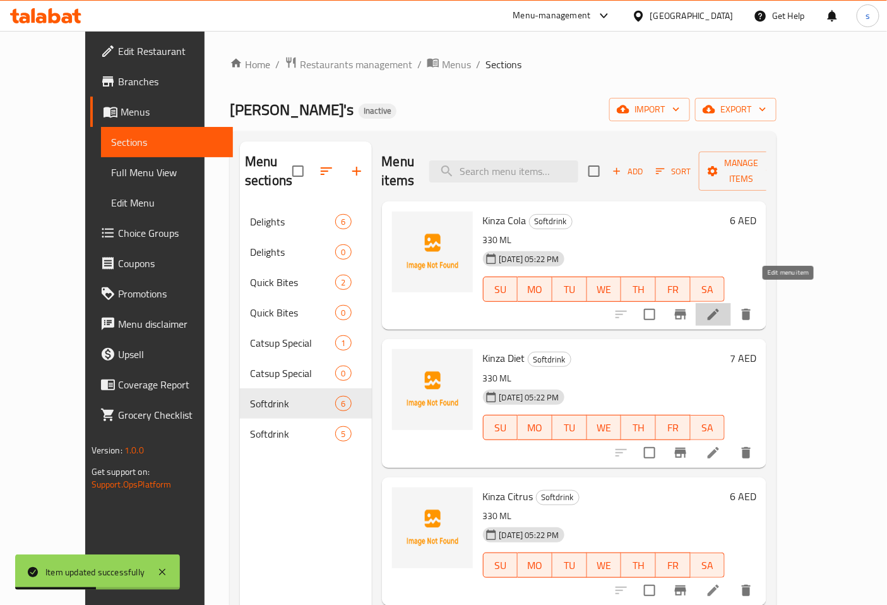
click at [721, 307] on icon at bounding box center [713, 314] width 15 height 15
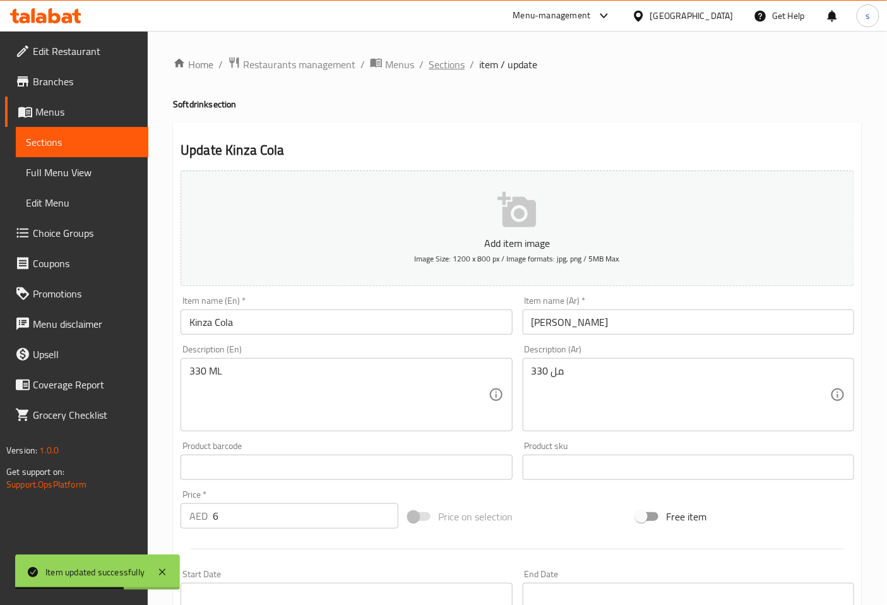
click at [443, 72] on span "Sections" at bounding box center [447, 64] width 36 height 15
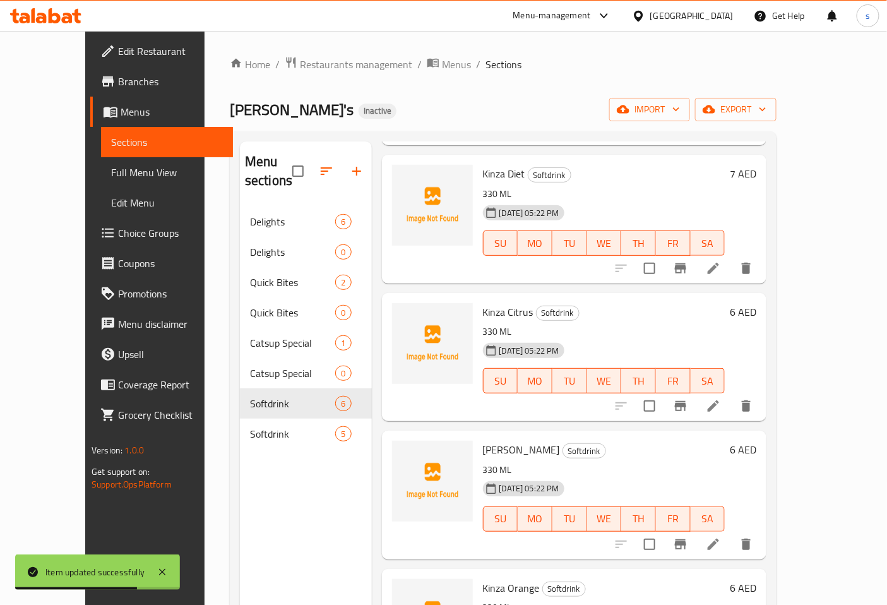
scroll to position [210, 0]
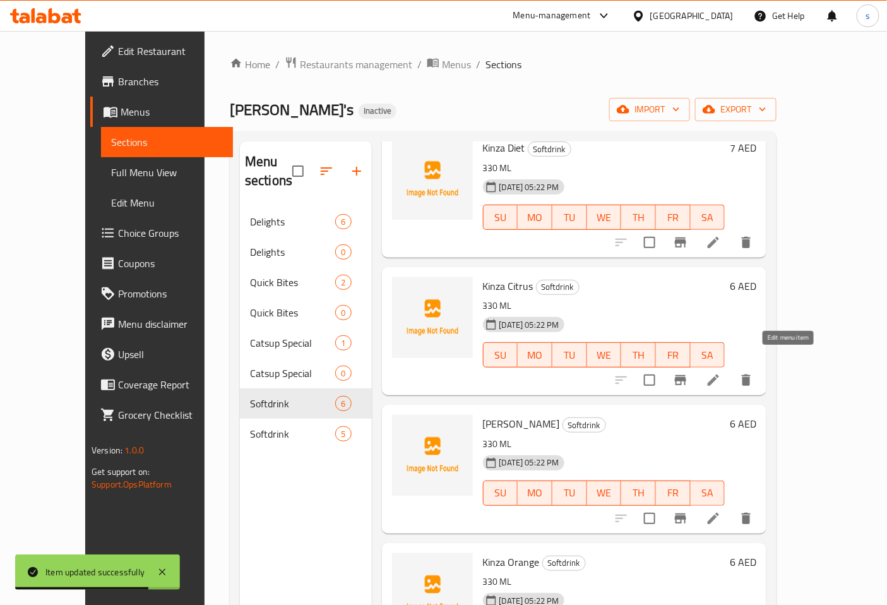
click at [721, 373] on icon at bounding box center [713, 380] width 15 height 15
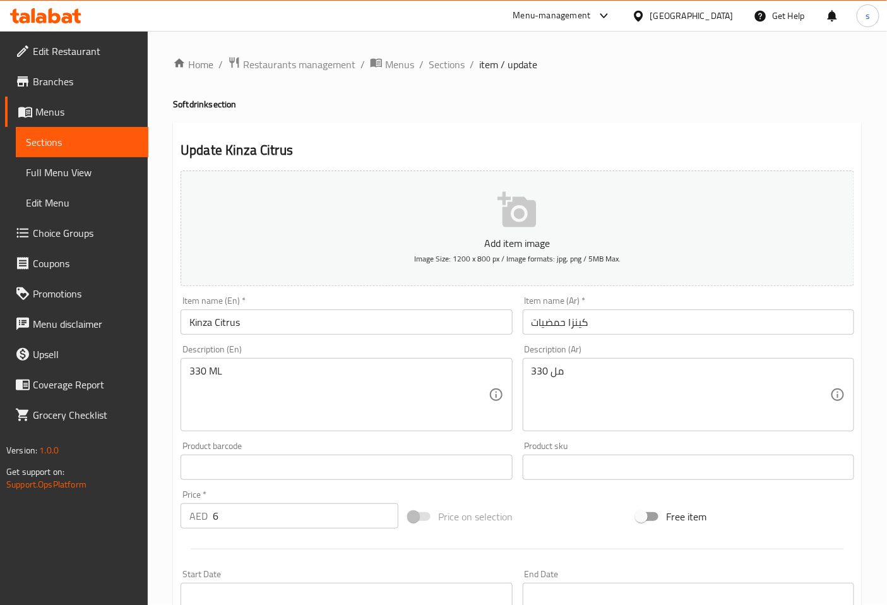
click at [628, 318] on input "كينزا حمضيات" at bounding box center [689, 321] width 332 height 25
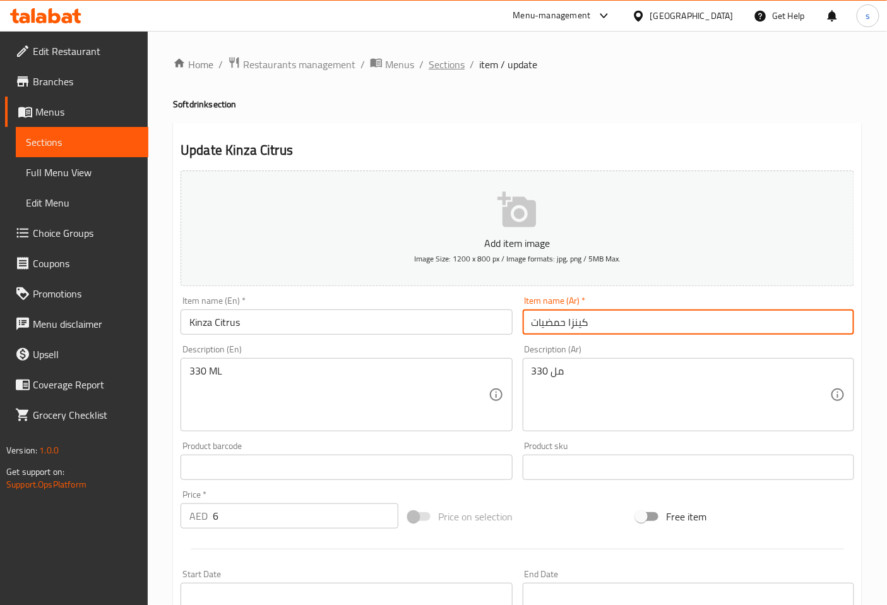
click at [440, 65] on span "Sections" at bounding box center [447, 64] width 36 height 15
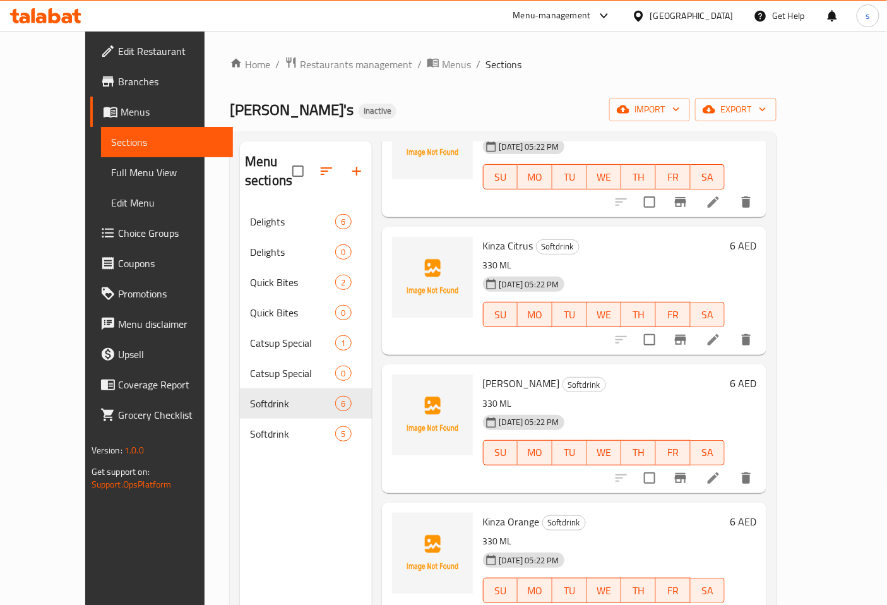
scroll to position [253, 0]
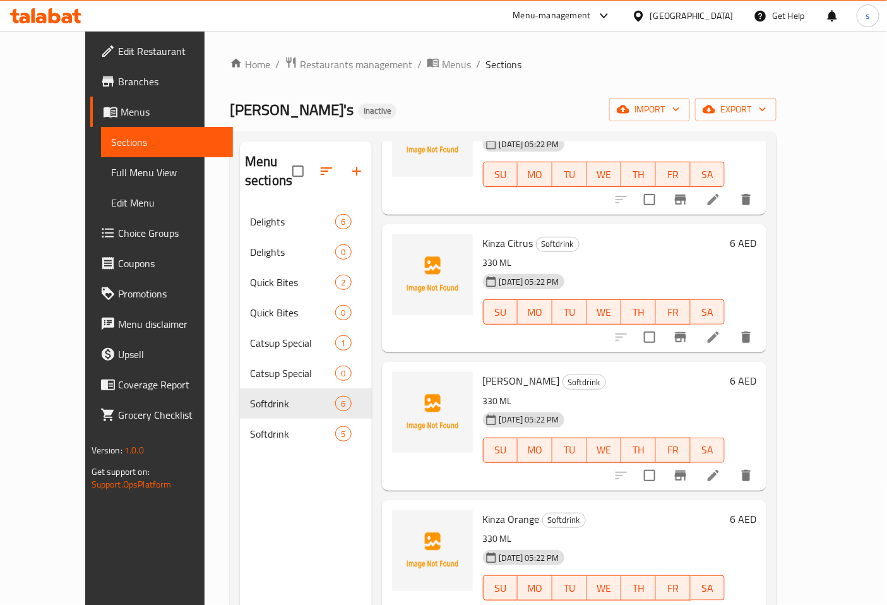
click at [731, 466] on li at bounding box center [713, 475] width 35 height 23
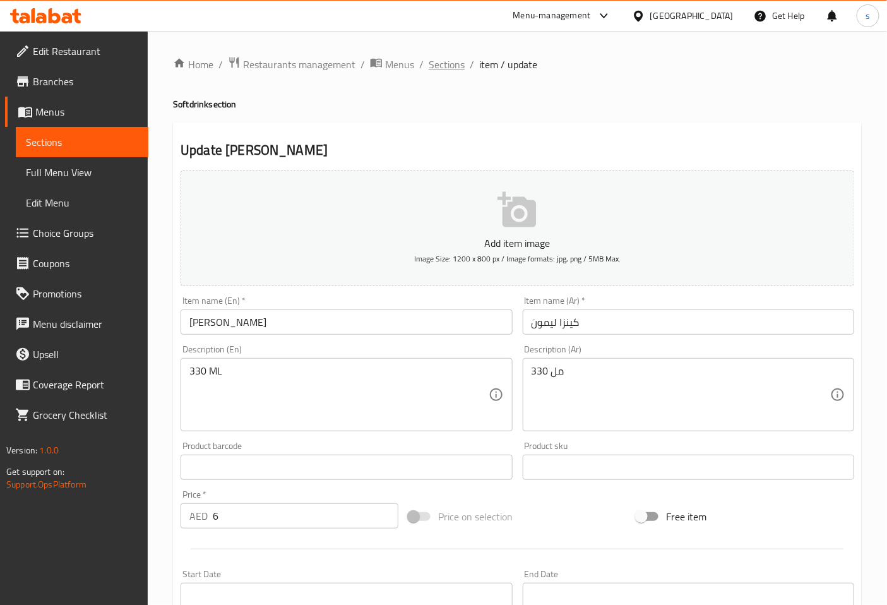
click at [436, 61] on span "Sections" at bounding box center [447, 64] width 36 height 15
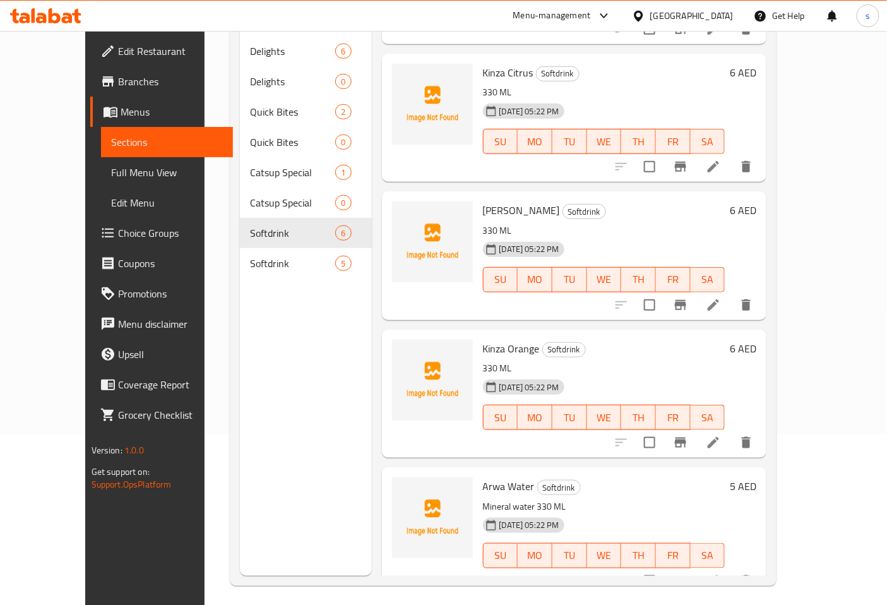
scroll to position [177, 0]
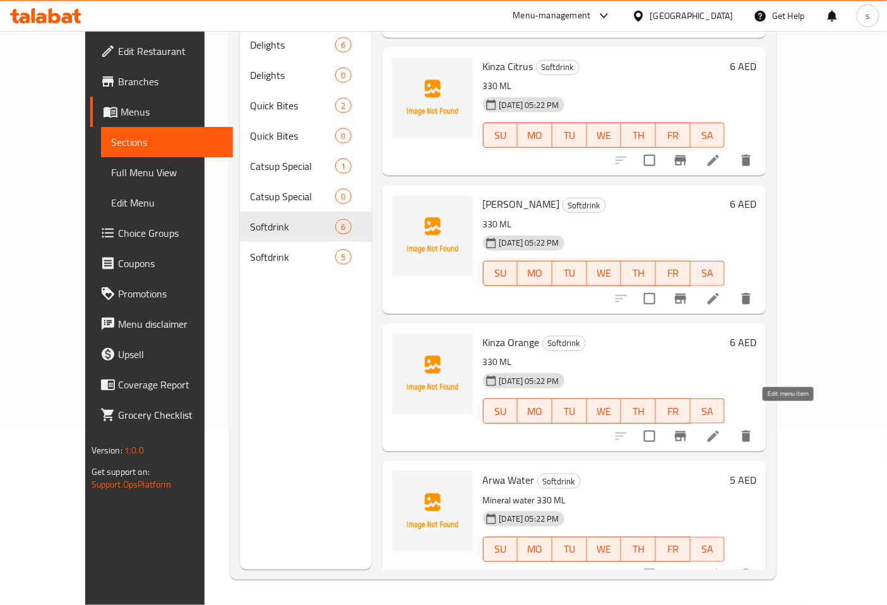
click at [721, 429] on icon at bounding box center [713, 436] width 15 height 15
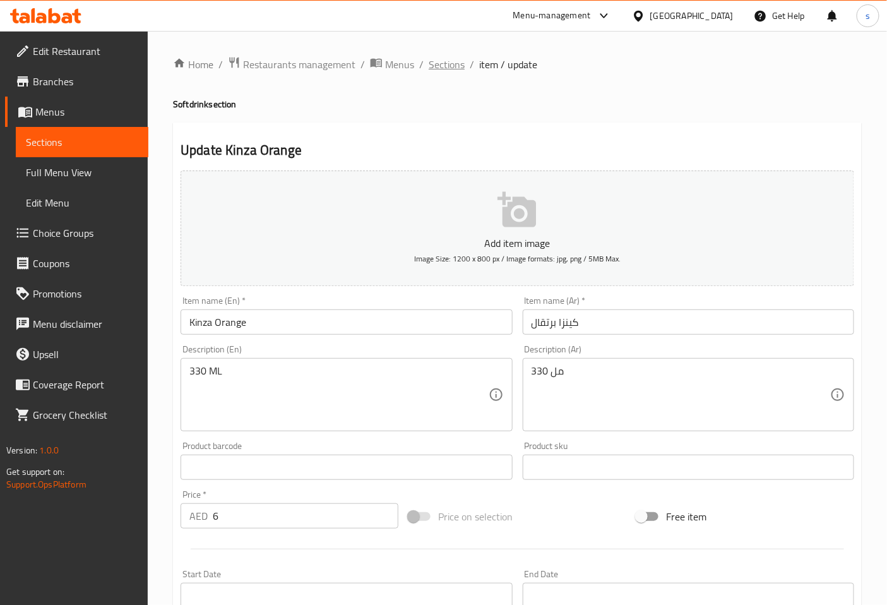
click at [460, 64] on span "Sections" at bounding box center [447, 64] width 36 height 15
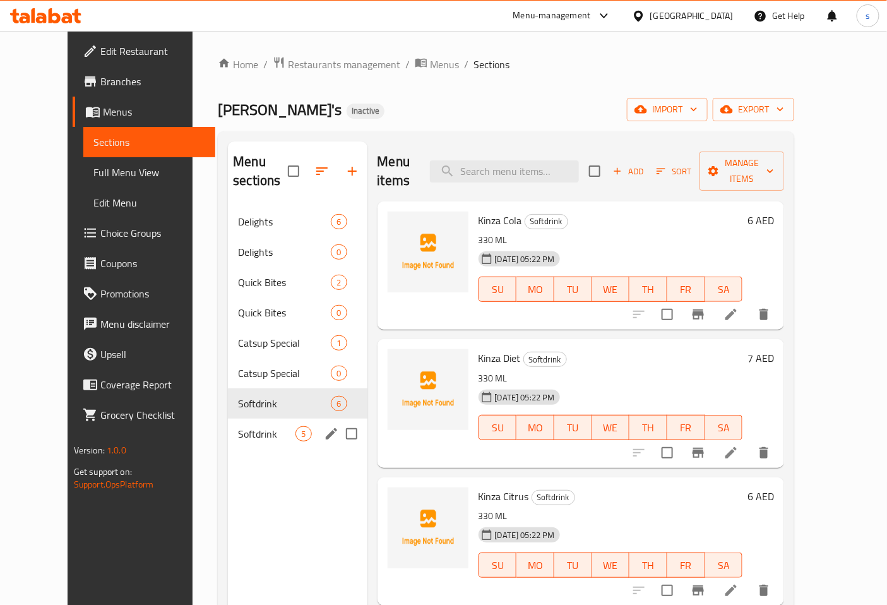
click at [260, 426] on div "Softdrink 5" at bounding box center [297, 434] width 139 height 30
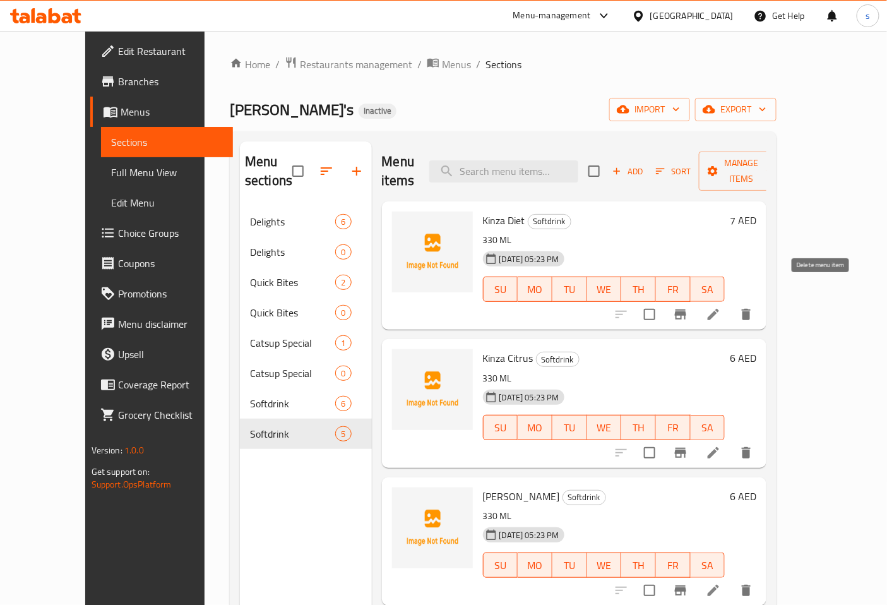
click at [754, 307] on icon "delete" at bounding box center [746, 314] width 15 height 15
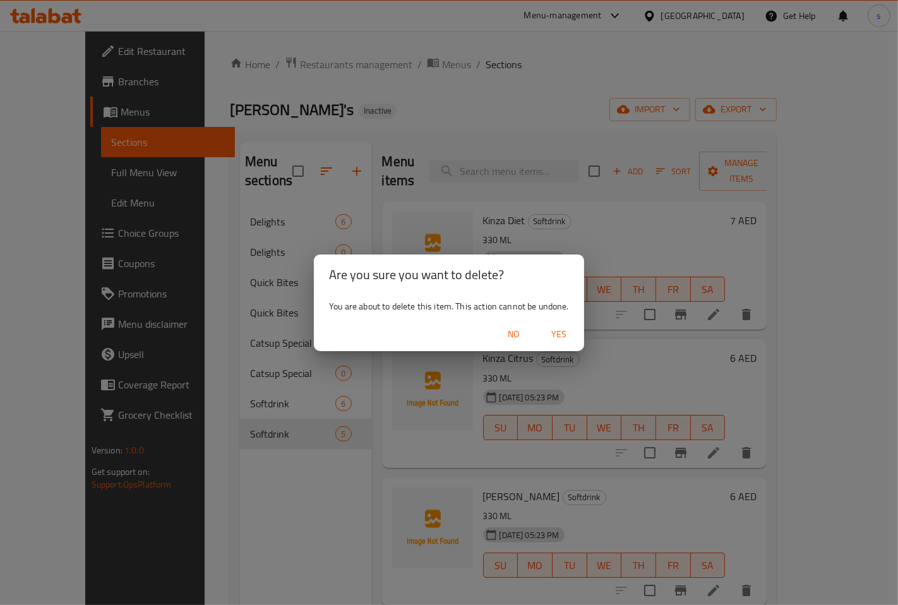
click at [536, 332] on div "No Yes" at bounding box center [449, 334] width 270 height 33
click at [578, 330] on button "Yes" at bounding box center [559, 334] width 40 height 23
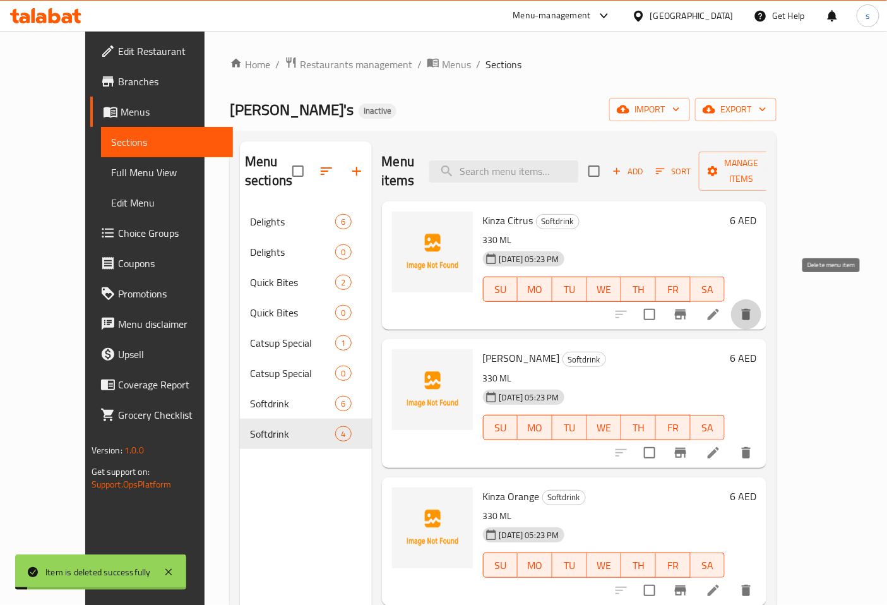
click at [754, 307] on icon "delete" at bounding box center [746, 314] width 15 height 15
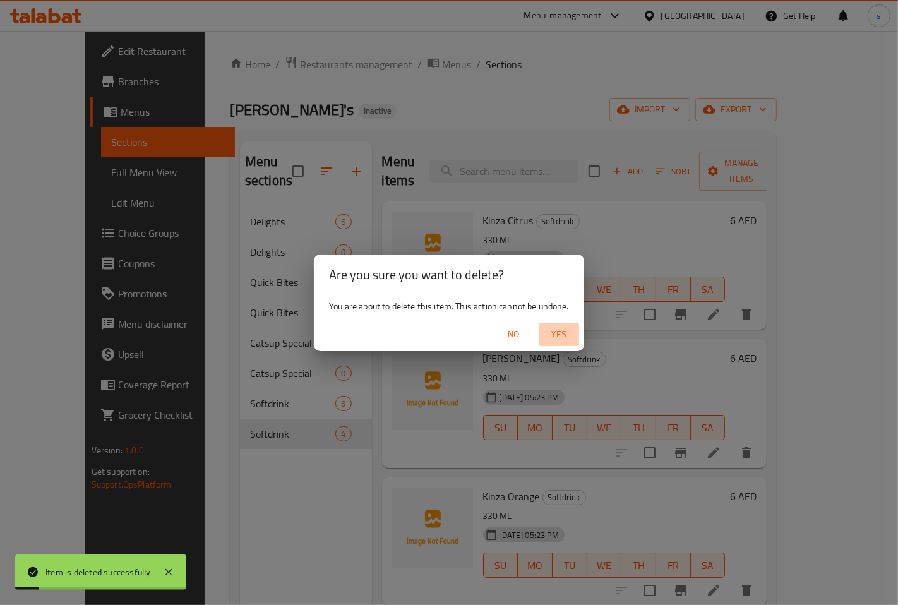
click at [567, 327] on span "Yes" at bounding box center [559, 335] width 30 height 16
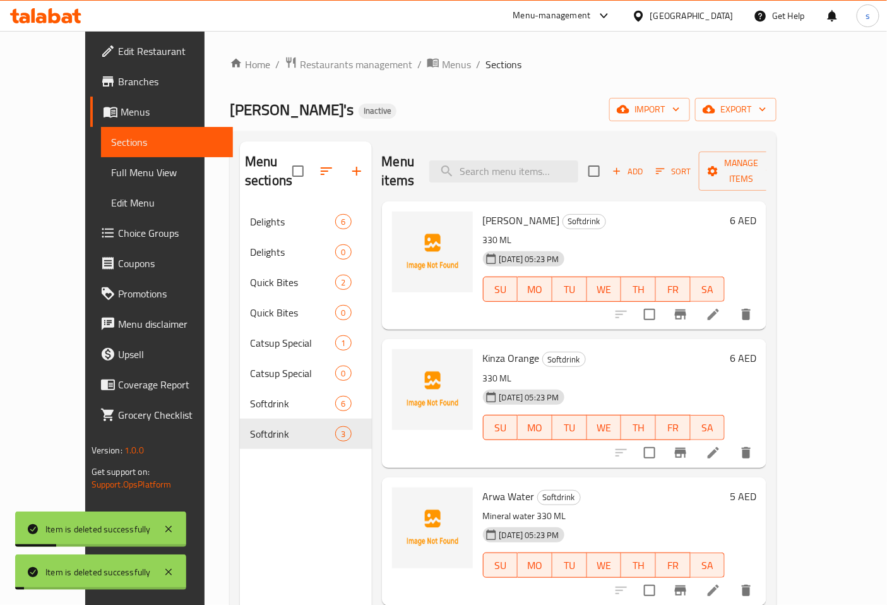
click at [751, 309] on icon "delete" at bounding box center [746, 314] width 9 height 11
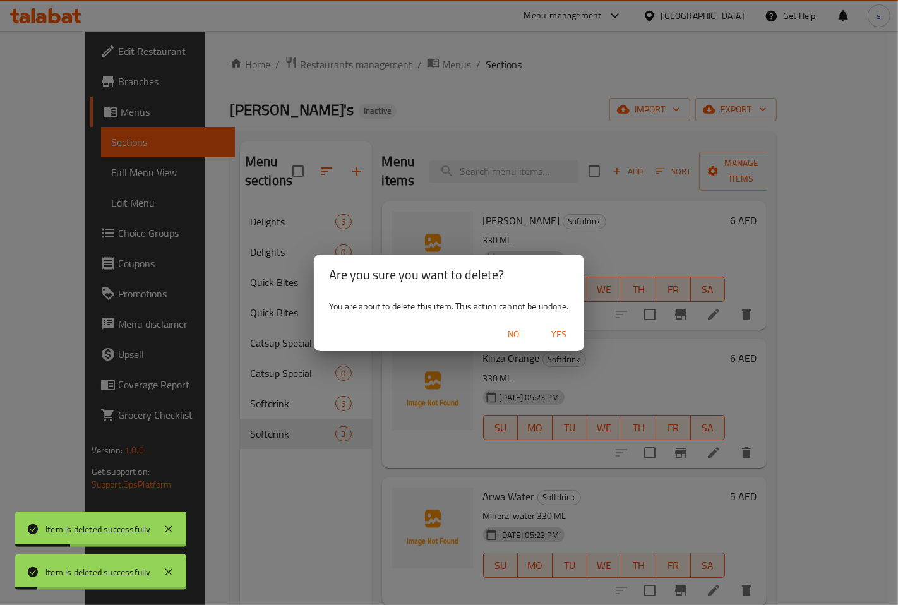
click at [565, 338] on span "Yes" at bounding box center [559, 335] width 30 height 16
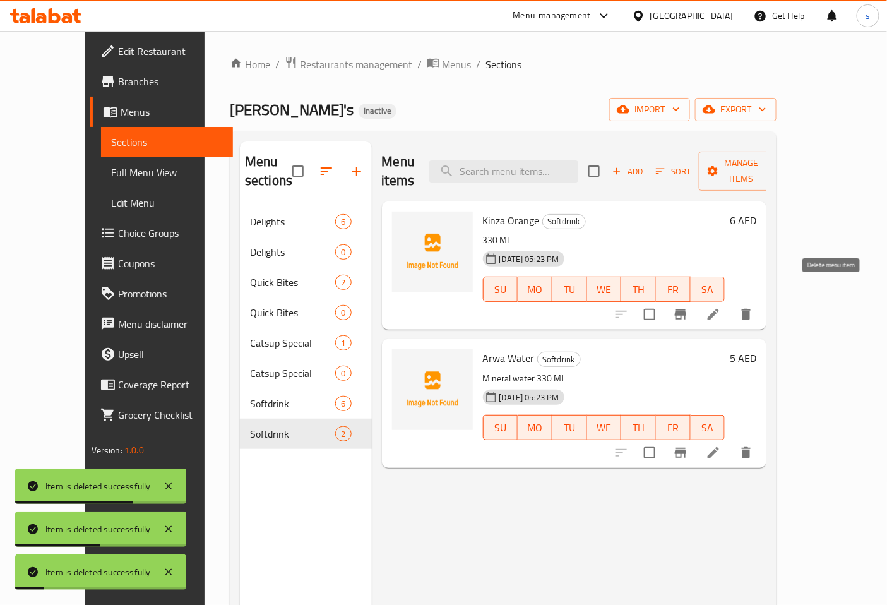
click at [762, 299] on button "delete" at bounding box center [746, 314] width 30 height 30
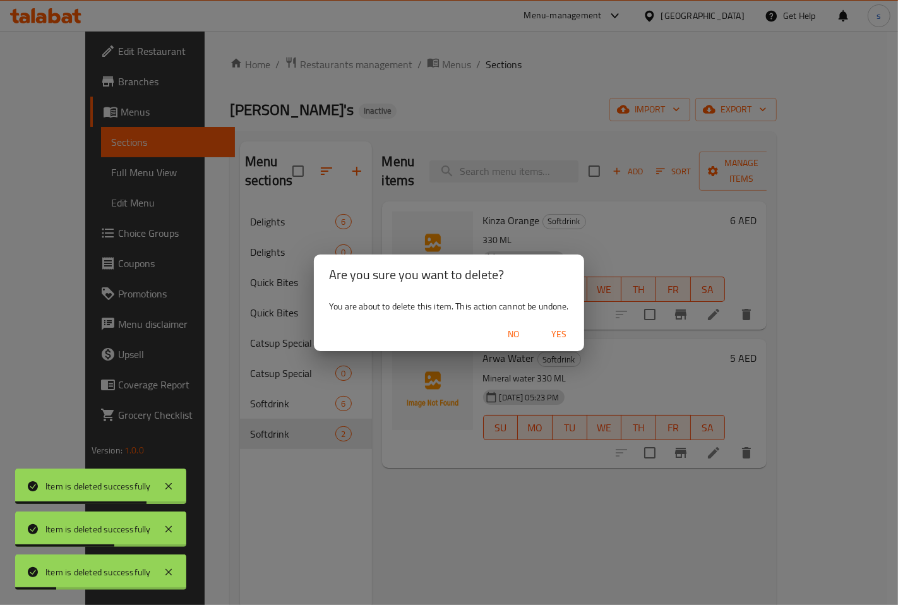
click at [569, 325] on button "Yes" at bounding box center [559, 334] width 40 height 23
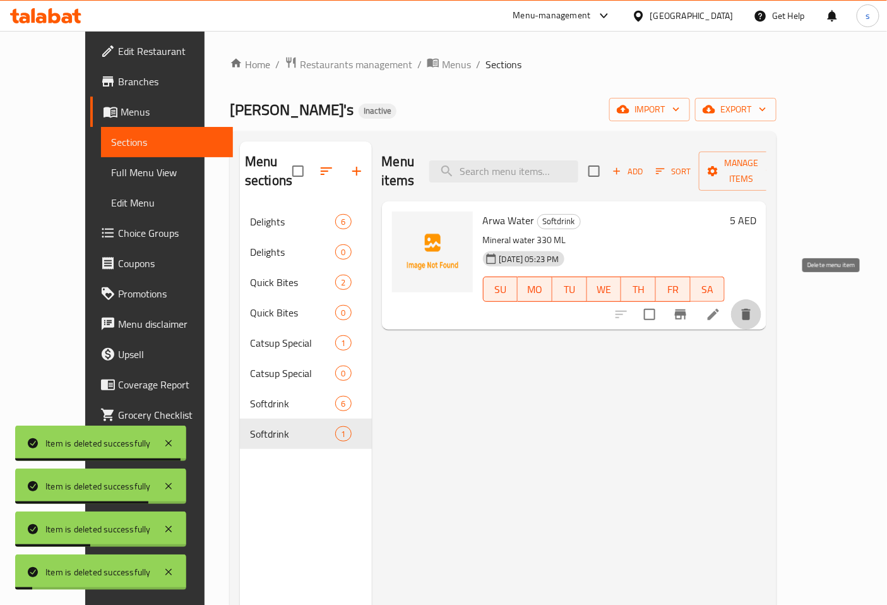
click at [751, 309] on icon "delete" at bounding box center [746, 314] width 9 height 11
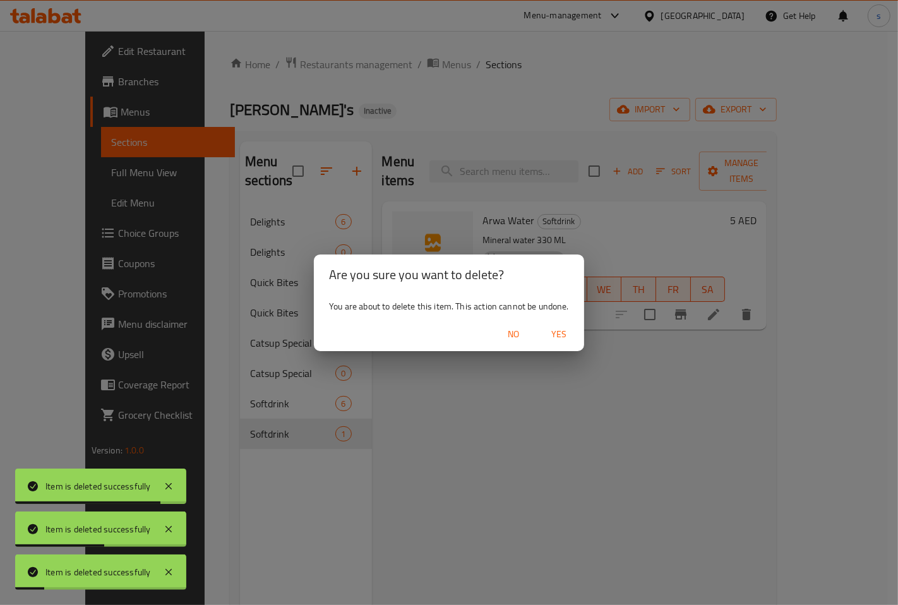
click at [555, 335] on span "Yes" at bounding box center [559, 335] width 30 height 16
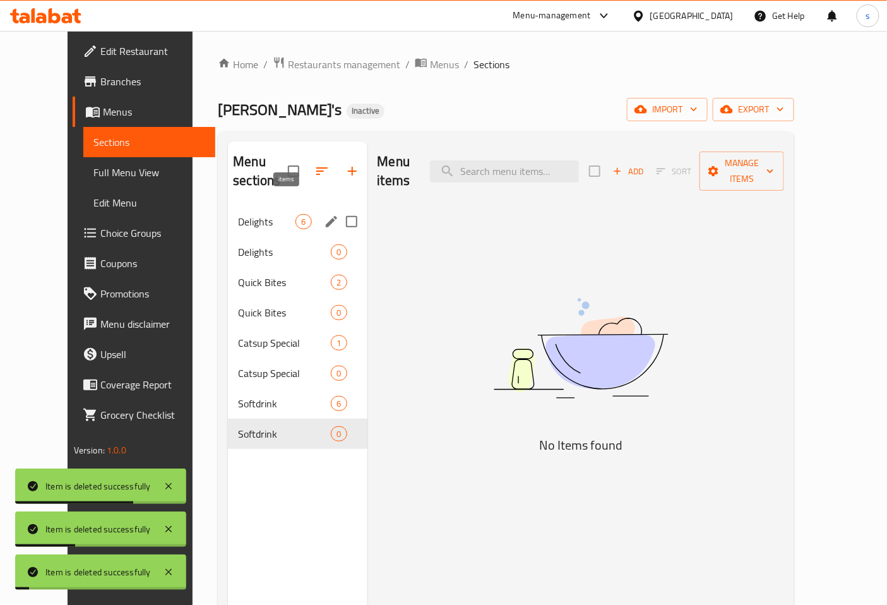
click at [296, 216] on span "6" at bounding box center [303, 222] width 15 height 12
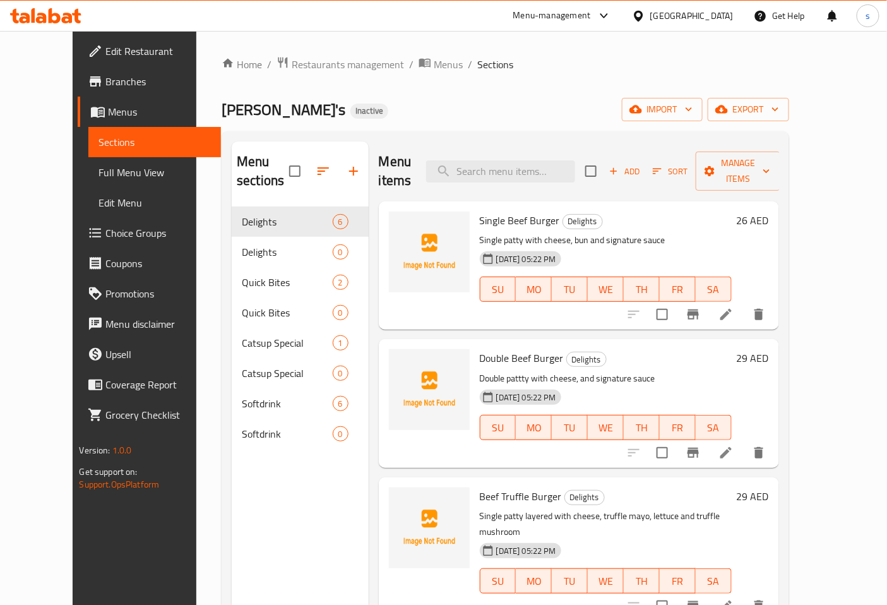
click at [638, 117] on div "[PERSON_NAME] Inactive import export" at bounding box center [505, 109] width 567 height 23
click at [99, 173] on span "Full Menu View" at bounding box center [155, 172] width 112 height 15
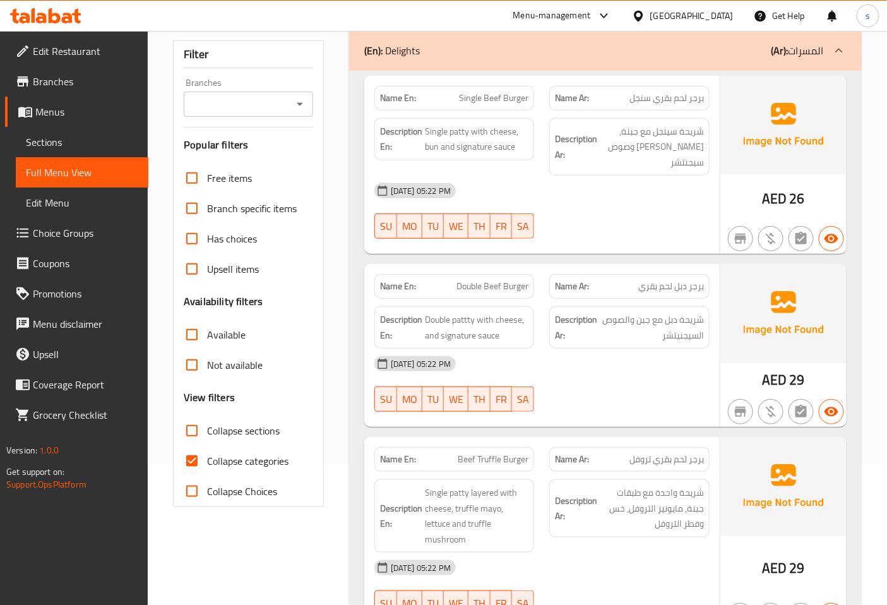
scroll to position [140, 0]
click at [249, 453] on span "Collapse categories" at bounding box center [247, 460] width 81 height 15
click at [207, 452] on input "Collapse categories" at bounding box center [192, 460] width 30 height 30
checkbox input "false"
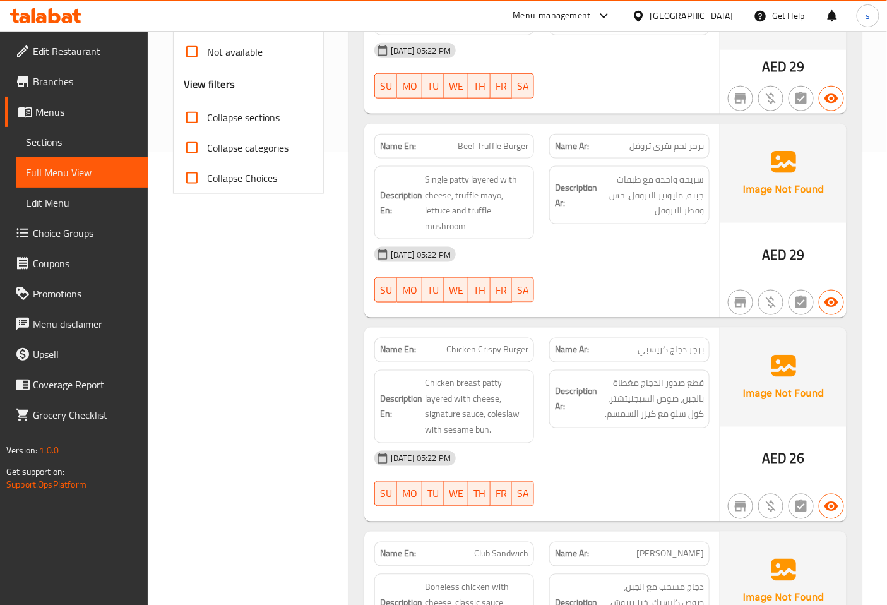
scroll to position [491, 0]
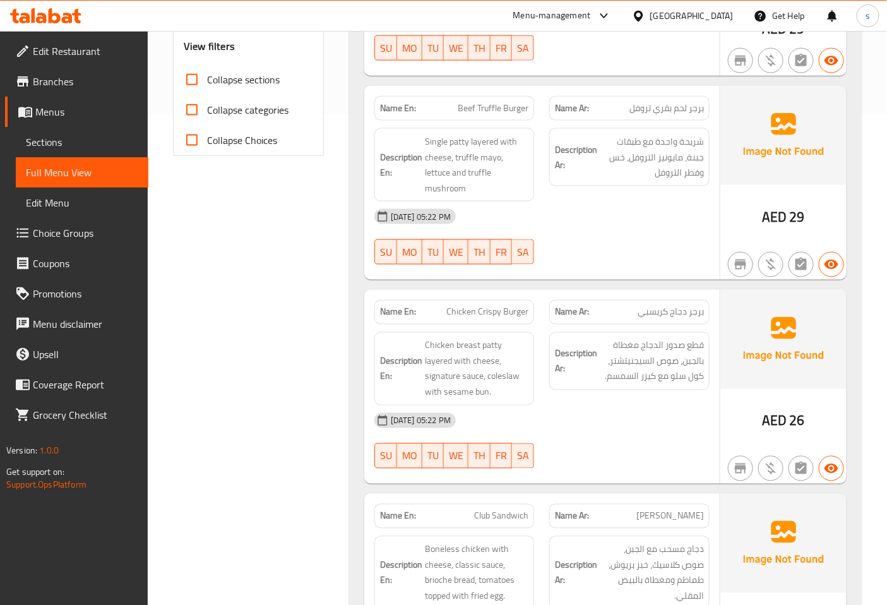
click at [75, 135] on span "Sections" at bounding box center [82, 142] width 112 height 15
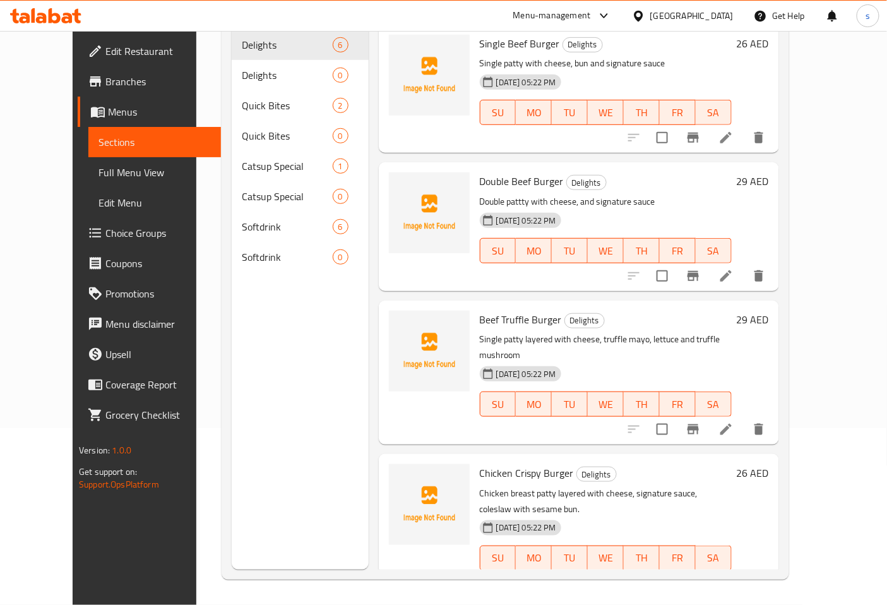
scroll to position [177, 0]
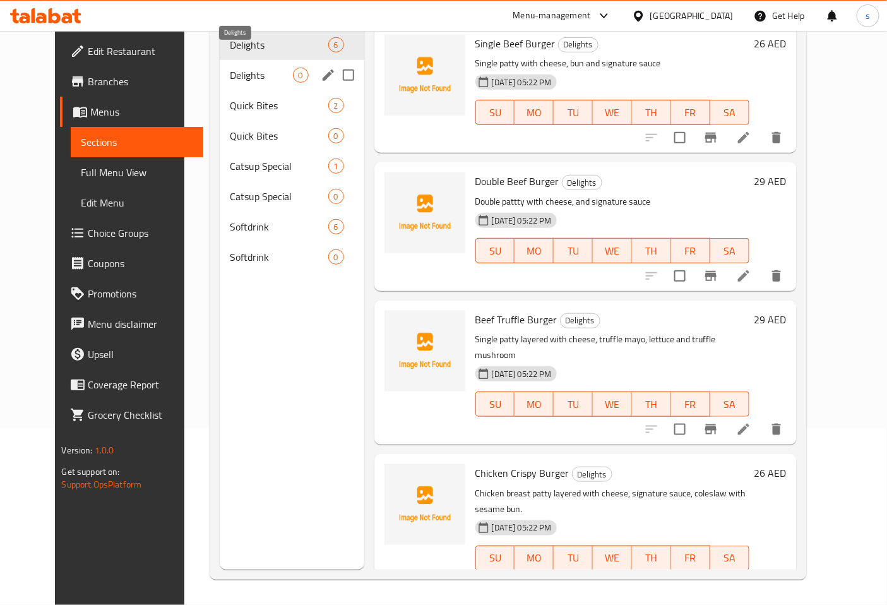
click at [249, 68] on span "Delights" at bounding box center [261, 75] width 63 height 15
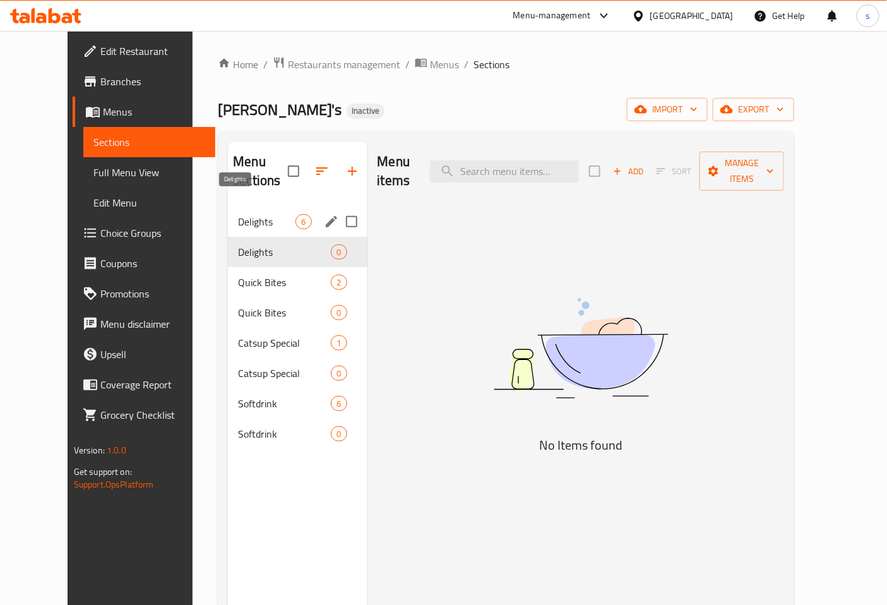
click at [255, 214] on span "Delights" at bounding box center [266, 221] width 57 height 15
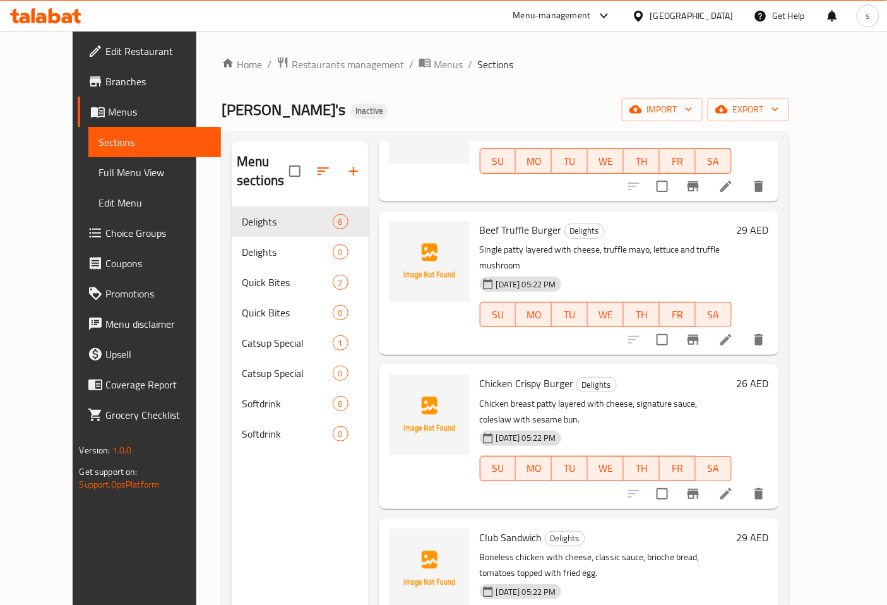
scroll to position [268, 0]
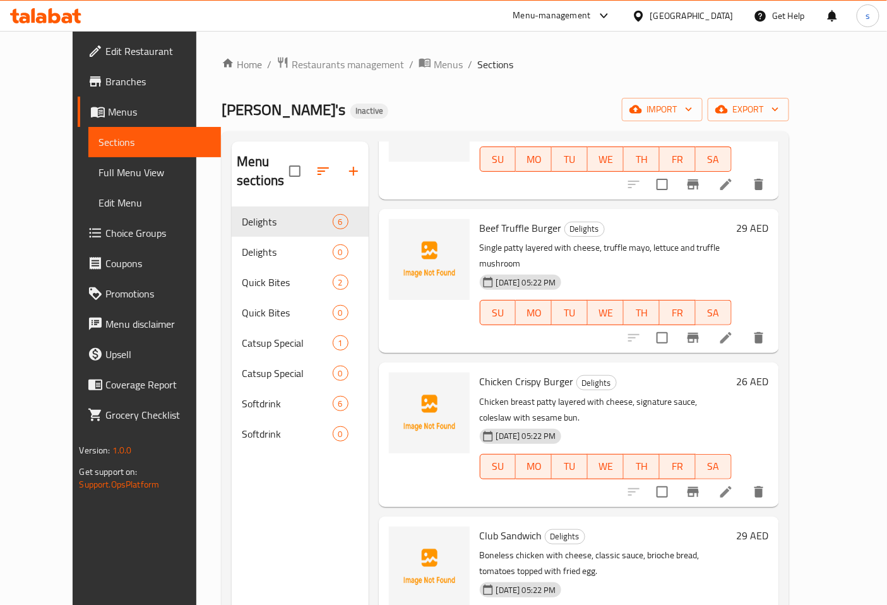
click at [744, 481] on li at bounding box center [726, 492] width 35 height 23
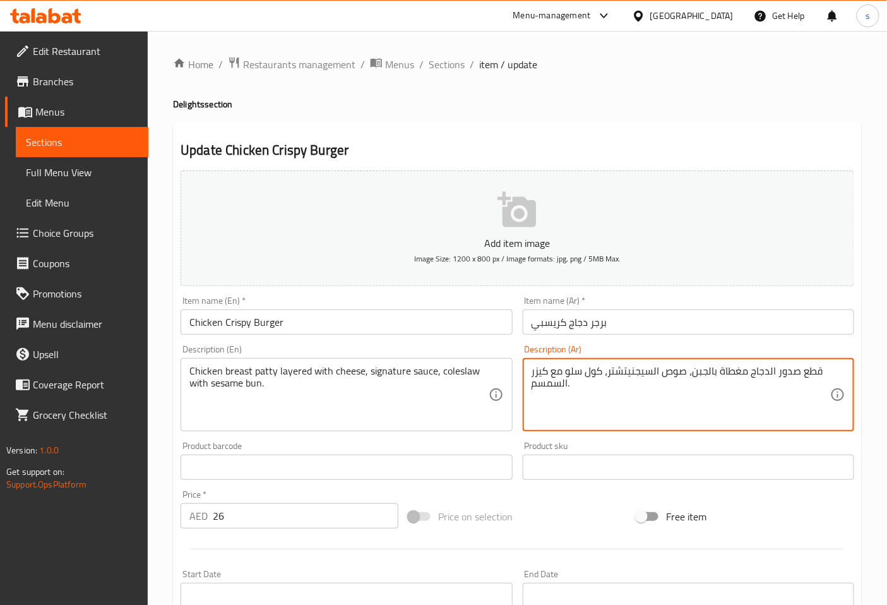
click at [718, 370] on textarea "قطع صدور الدجاج مغطاة بالجبن، صوص السيجنيتشتر، كول سلو مع كيزر السمسم." at bounding box center [681, 395] width 299 height 60
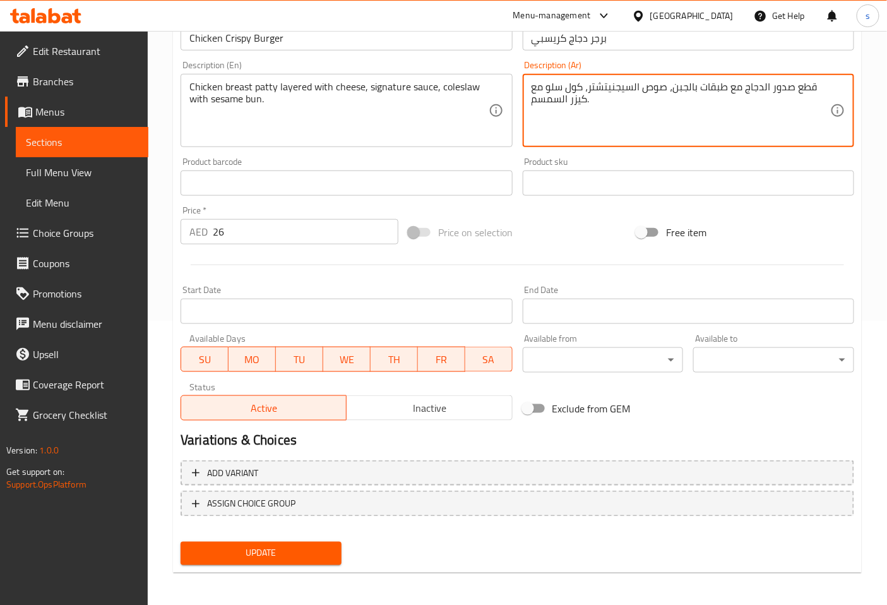
scroll to position [285, 0]
type textarea "قطع صدور الدجاج مع طبقات بالجبن، صوص السيجنيتشتر، كول سلو مع كيزر السمسم."
click at [298, 551] on span "Update" at bounding box center [261, 553] width 141 height 16
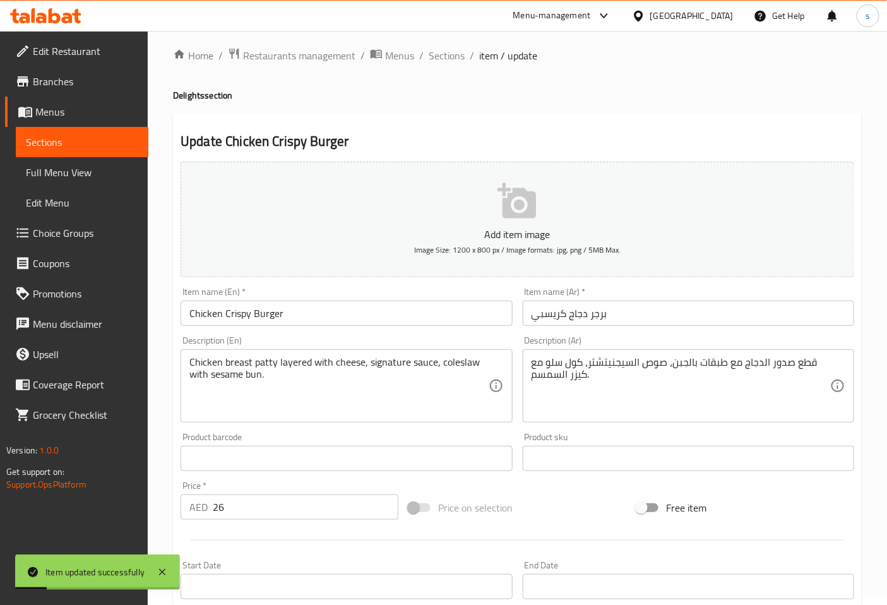
scroll to position [4, 0]
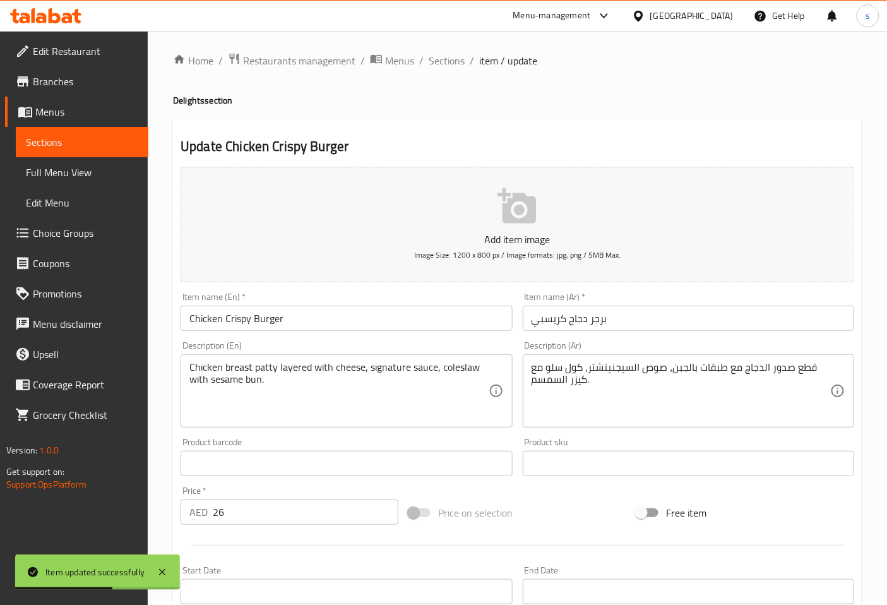
click at [101, 172] on span "Full Menu View" at bounding box center [82, 172] width 112 height 15
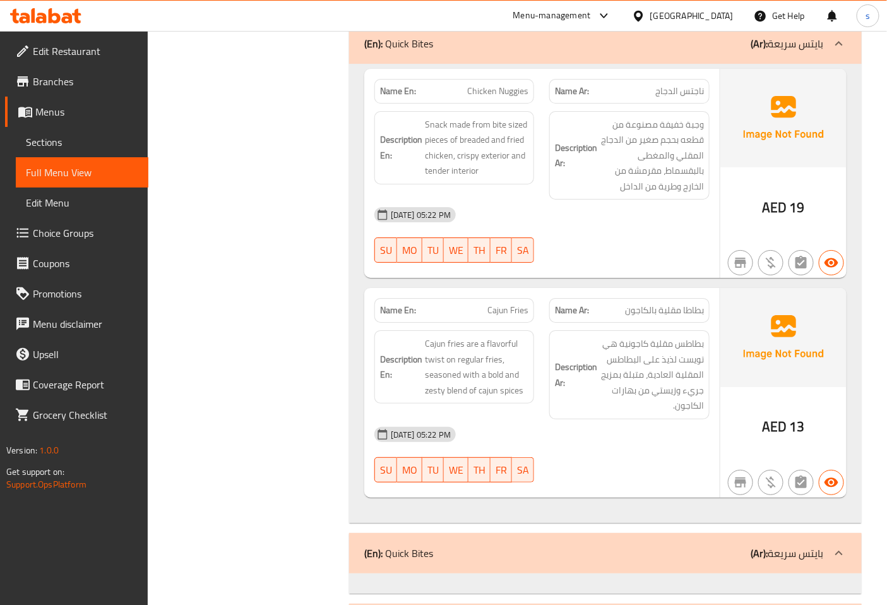
scroll to position [1267, 0]
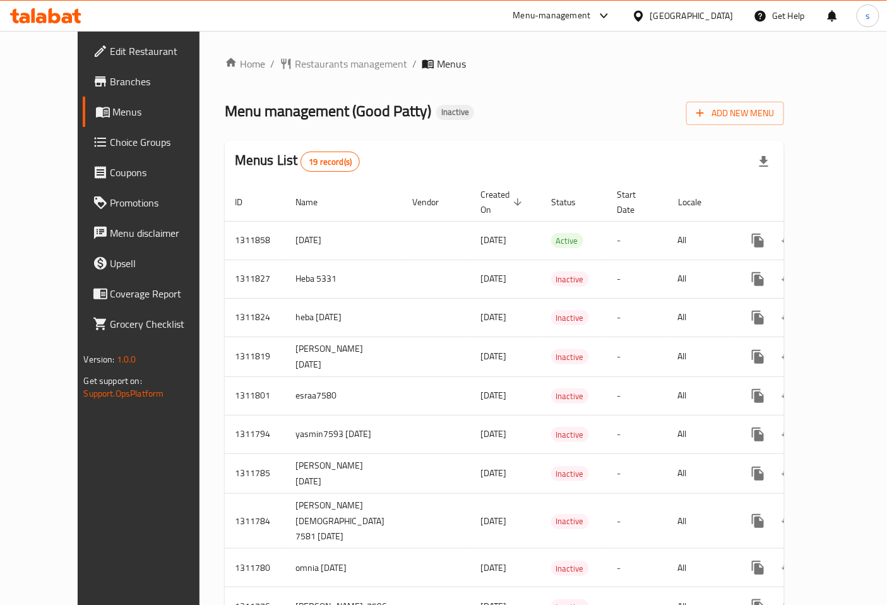
click at [111, 47] on span "Edit Restaurant" at bounding box center [163, 51] width 105 height 15
